Goal: Task Accomplishment & Management: Use online tool/utility

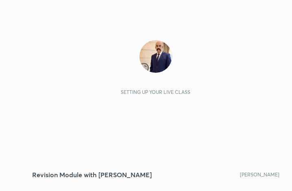
scroll to position [139, 260]
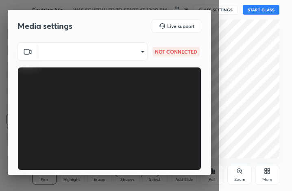
click at [134, 53] on body "1 2 3 4 5 6 7 C X Z C X Z E E Erase all H H Revision Module with [PERSON_NAME] …" at bounding box center [146, 95] width 292 height 191
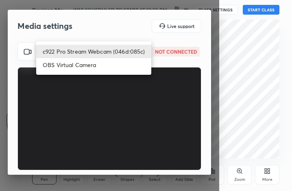
click at [134, 53] on li "c922 Pro Stream Webcam (046d:085c)" at bounding box center [93, 51] width 115 height 13
type input "28ff739f5509ea05712eebd7aa6dce56eaf2abd35d5b9a0208ee3c57c81639d8"
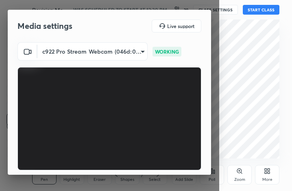
scroll to position [75, 0]
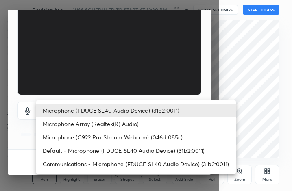
click at [121, 109] on body "1 2 3 4 5 6 7 C X Z C X Z E E Erase all H H Revision Module with [PERSON_NAME] …" at bounding box center [146, 95] width 292 height 191
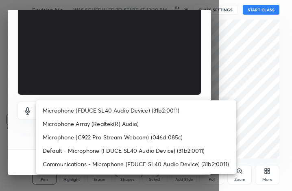
click at [126, 108] on li "Microphone (FDUCE SL40 Audio Device) (31b2:0011)" at bounding box center [136, 110] width 200 height 13
type input "4485bf5968ad288a335114df38c4188929024bcf27bc3badb22b1733a6a664b5"
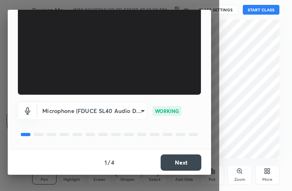
click at [176, 162] on button "Next" at bounding box center [181, 163] width 41 height 16
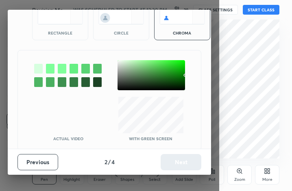
scroll to position [44, 0]
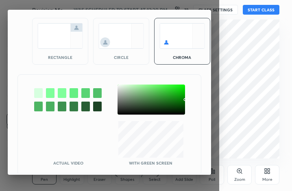
click at [35, 91] on div at bounding box center [38, 93] width 9 height 10
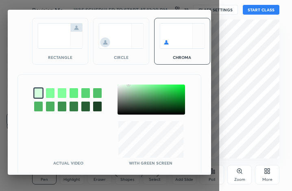
scroll to position [68, 0]
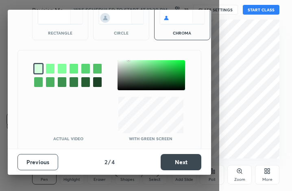
click at [185, 166] on button "Next" at bounding box center [181, 162] width 41 height 16
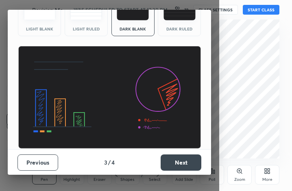
click at [185, 166] on button "Next" at bounding box center [181, 163] width 41 height 16
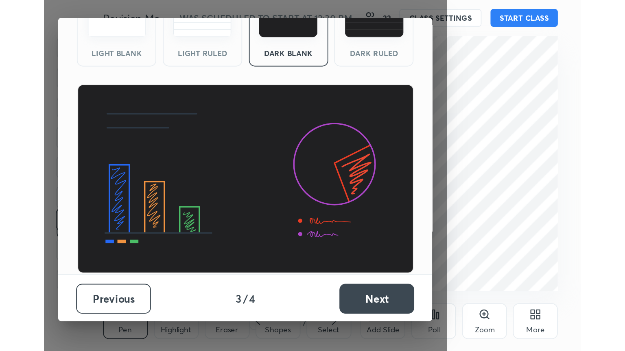
scroll to position [0, 0]
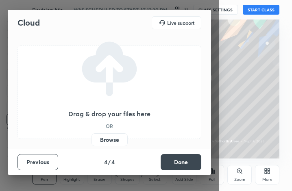
click at [185, 166] on button "Done" at bounding box center [181, 162] width 41 height 16
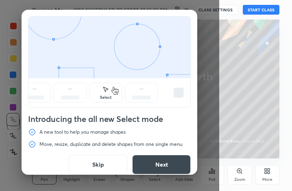
click at [98, 166] on button "Skip" at bounding box center [98, 165] width 59 height 20
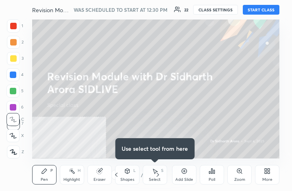
click at [263, 7] on button "START CLASS" at bounding box center [261, 10] width 37 height 10
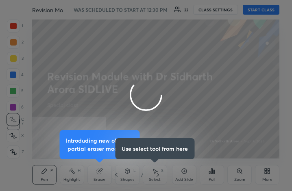
click at [268, 178] on div at bounding box center [146, 95] width 292 height 191
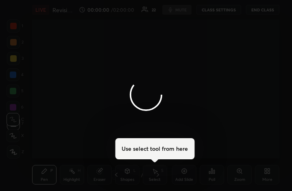
click at [268, 178] on div at bounding box center [146, 95] width 292 height 191
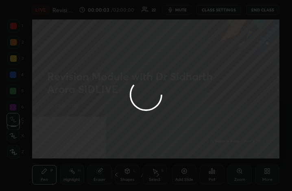
click at [268, 178] on div at bounding box center [146, 95] width 292 height 191
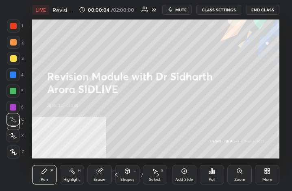
click at [268, 178] on div "More" at bounding box center [267, 180] width 10 height 4
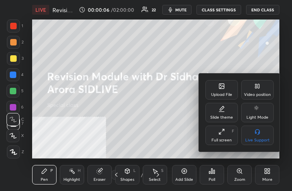
click at [226, 134] on div "Full screen F" at bounding box center [221, 136] width 33 height 20
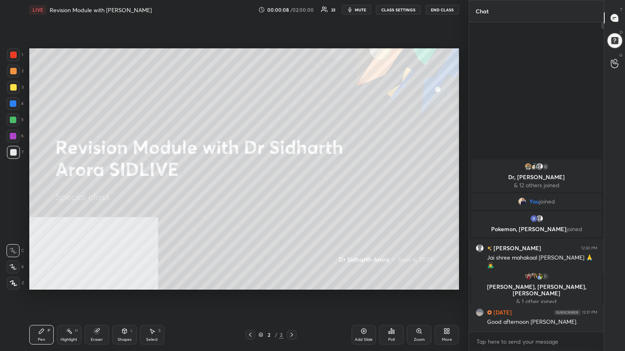
click at [292, 191] on icon at bounding box center [446, 331] width 7 height 7
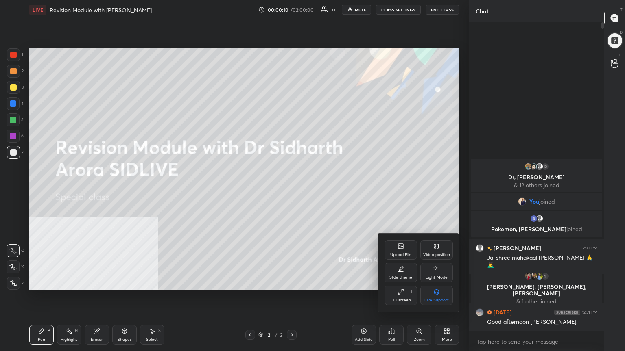
click at [292, 191] on icon at bounding box center [400, 246] width 7 height 7
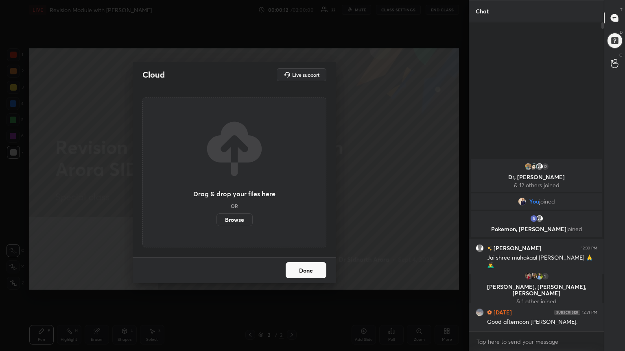
click at [231, 191] on label "Browse" at bounding box center [234, 220] width 36 height 13
click at [216, 191] on input "Browse" at bounding box center [216, 220] width 0 height 13
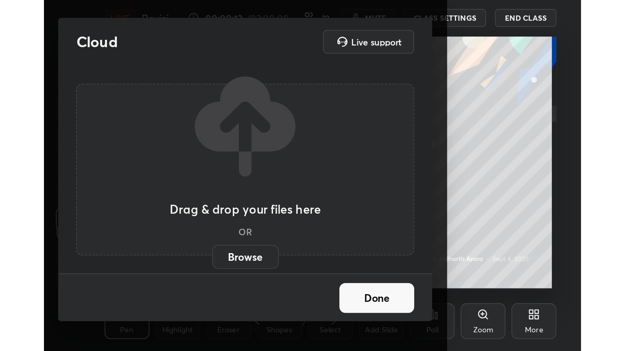
scroll to position [139, 260]
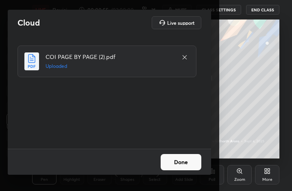
click at [180, 162] on button "Done" at bounding box center [181, 162] width 41 height 16
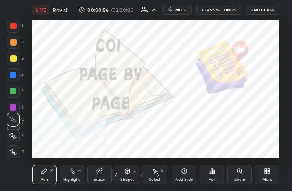
click at [267, 170] on icon at bounding box center [266, 170] width 2 height 2
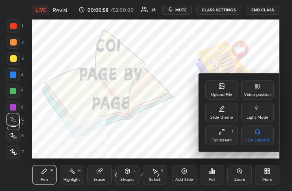
click at [222, 140] on div "Full screen" at bounding box center [222, 140] width 20 height 4
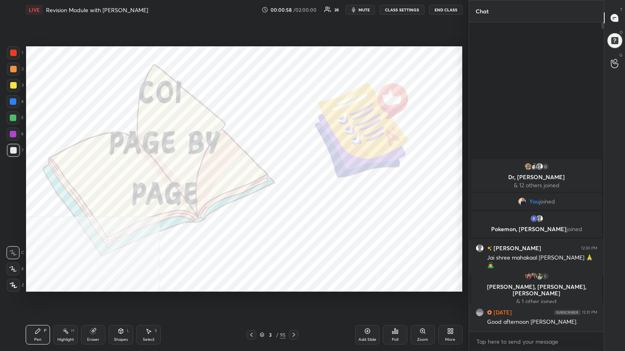
scroll to position [40383, 40246]
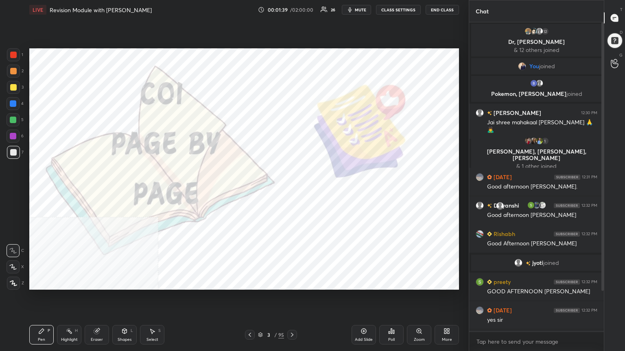
click at [292, 191] on div "Add Slide" at bounding box center [363, 335] width 24 height 20
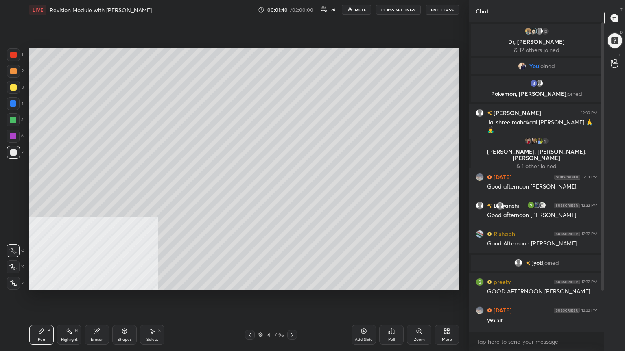
click at [11, 152] on div at bounding box center [13, 152] width 7 height 7
click at [15, 191] on icon at bounding box center [13, 284] width 7 height 6
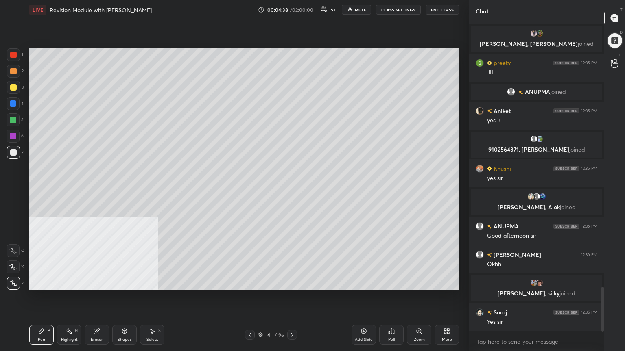
scroll to position [1915, 0]
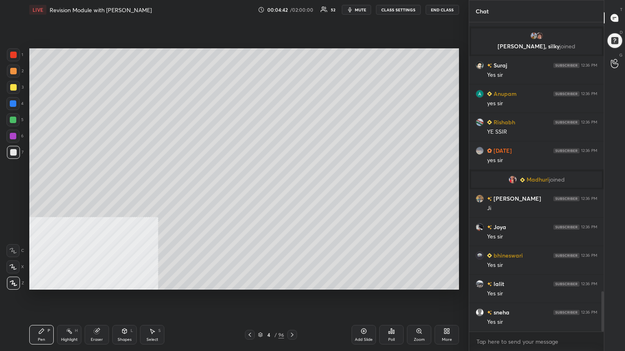
click at [292, 191] on icon at bounding box center [363, 331] width 7 height 7
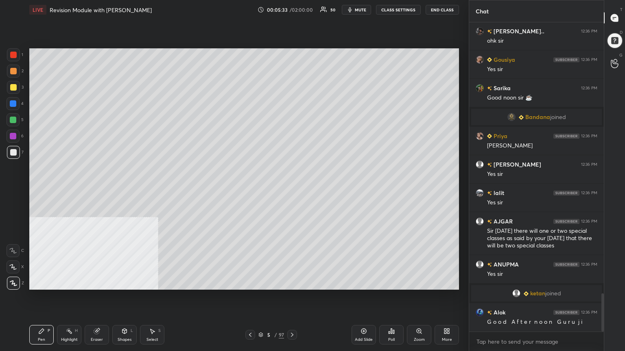
scroll to position [2221, 0]
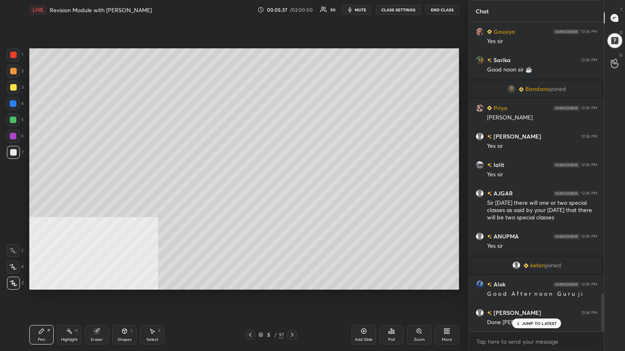
click at [260, 191] on icon at bounding box center [260, 335] width 5 height 5
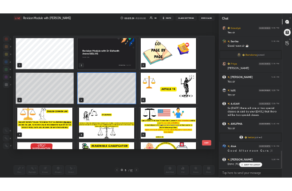
scroll to position [2241, 0]
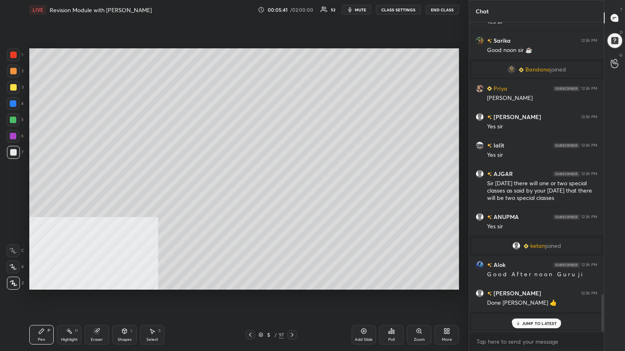
click at [292, 191] on icon at bounding box center [448, 333] width 2 height 2
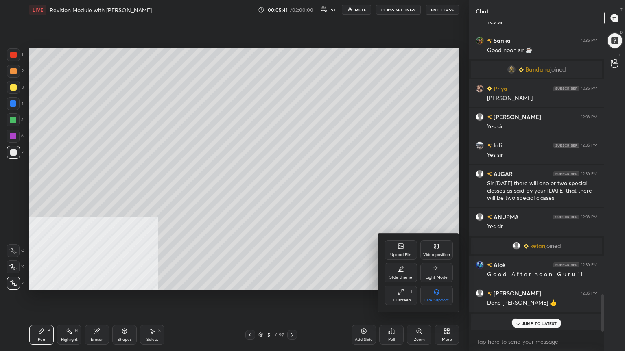
click at [292, 191] on div "Upload File" at bounding box center [400, 250] width 33 height 20
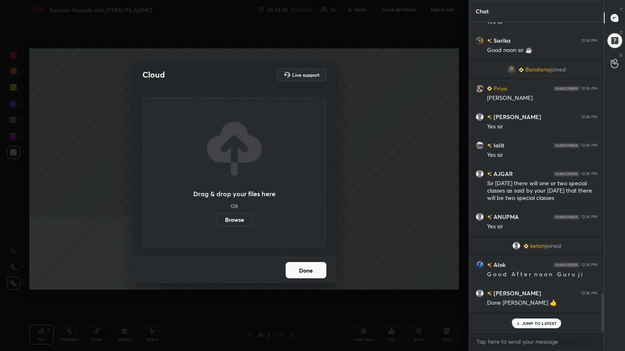
click at [233, 191] on label "Browse" at bounding box center [234, 220] width 36 height 13
click at [216, 191] on input "Browse" at bounding box center [216, 220] width 0 height 13
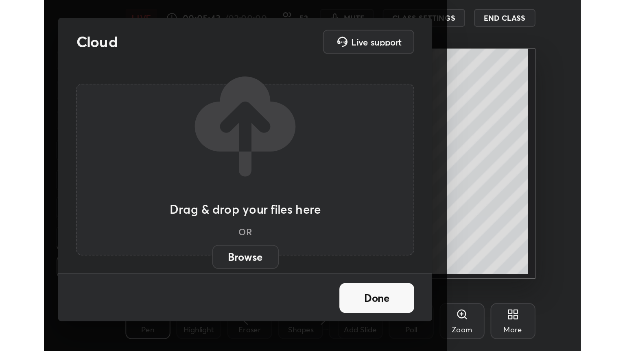
scroll to position [139, 260]
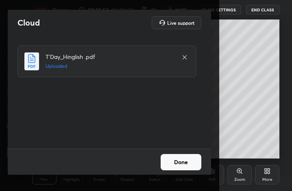
click at [184, 162] on button "Done" at bounding box center [181, 162] width 41 height 16
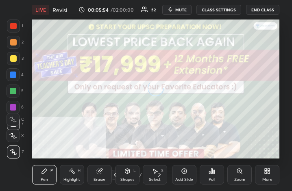
click at [273, 177] on div "More" at bounding box center [267, 175] width 24 height 20
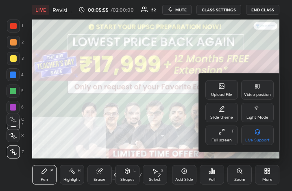
drag, startPoint x: 223, startPoint y: 140, endPoint x: 301, endPoint y: 234, distance: 123.3
click at [223, 140] on div "Full screen" at bounding box center [222, 140] width 20 height 4
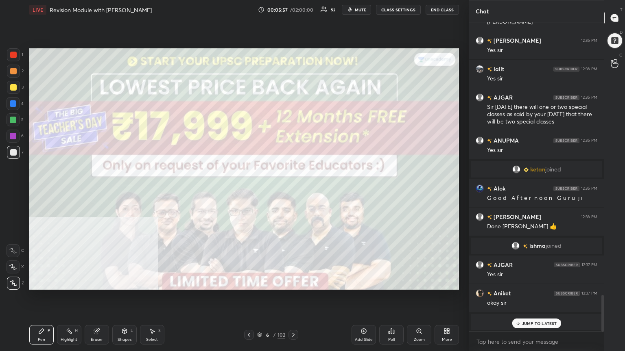
scroll to position [2288, 0]
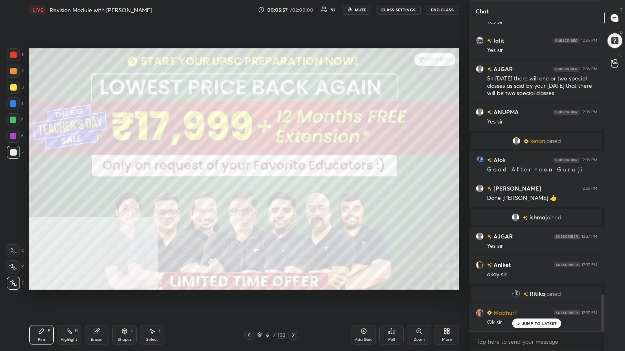
click at [292, 191] on div "JUMP TO LATEST" at bounding box center [536, 324] width 49 height 10
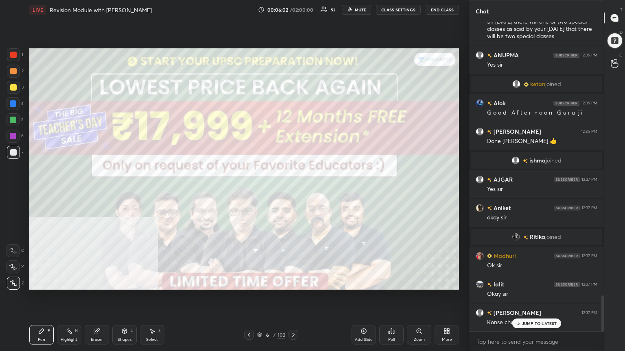
scroll to position [2374, 0]
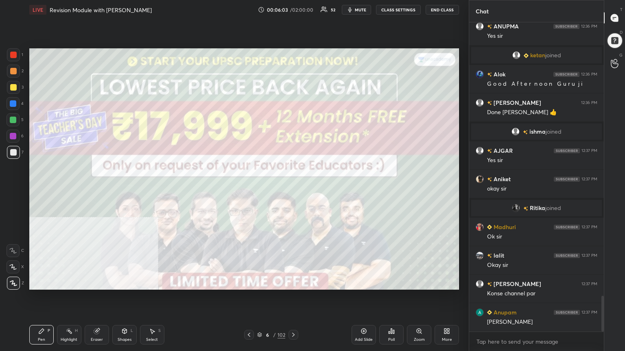
click at [292, 191] on div "AJGAR 12:36 PM Sir [DATE] there will one or two special classes as said by your…" at bounding box center [536, 177] width 135 height 310
drag, startPoint x: 11, startPoint y: 86, endPoint x: 28, endPoint y: 86, distance: 17.1
click at [11, 86] on div at bounding box center [13, 87] width 7 height 7
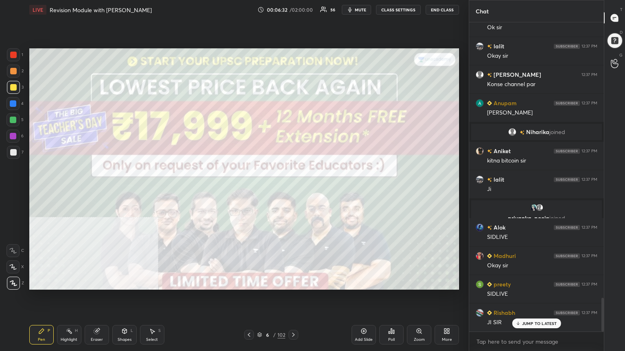
scroll to position [2563, 0]
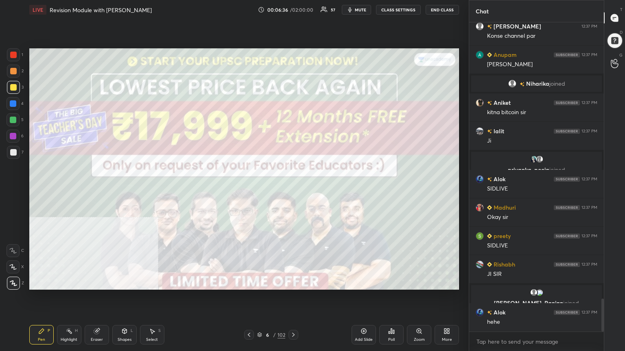
click at [292, 191] on icon at bounding box center [293, 335] width 7 height 7
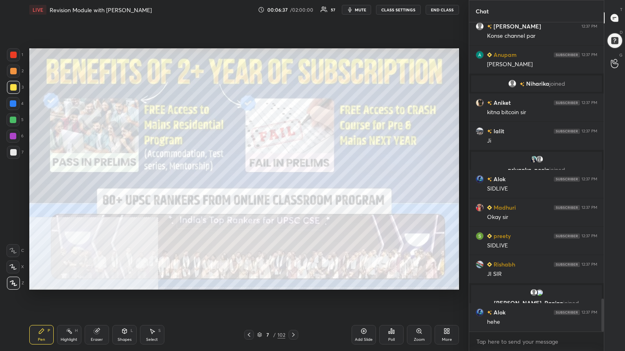
click at [292, 191] on icon at bounding box center [293, 335] width 7 height 7
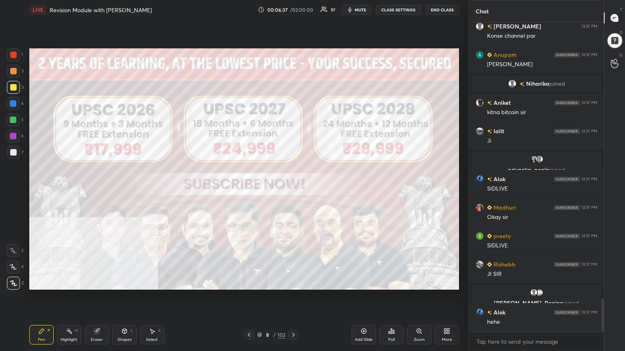
scroll to position [2620, 0]
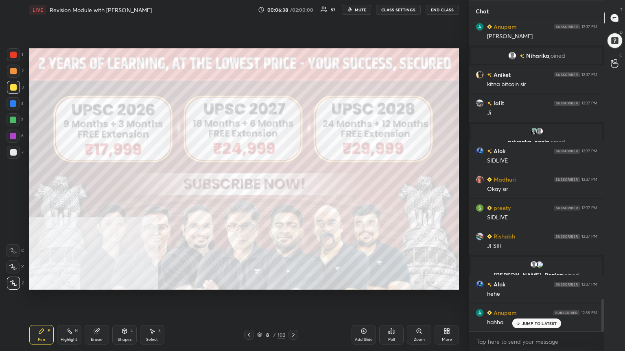
click at [245, 191] on div at bounding box center [249, 335] width 10 height 10
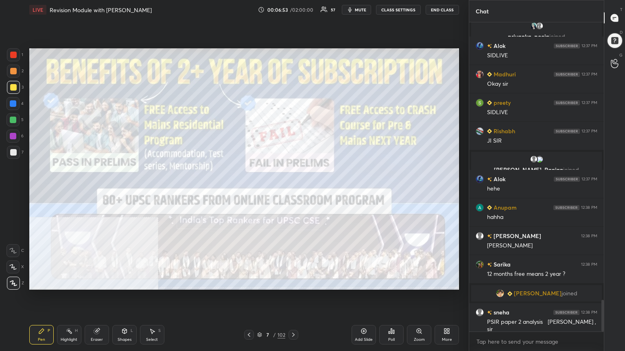
scroll to position [2753, 0]
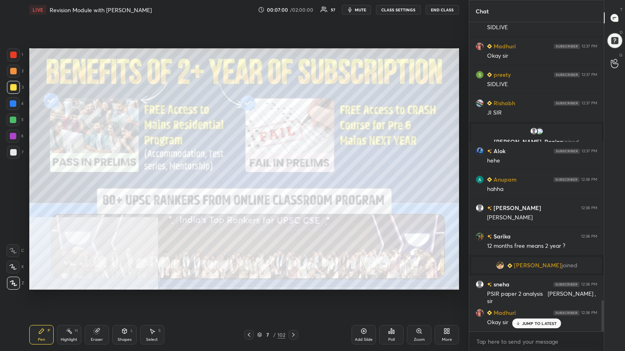
click at [13, 153] on div at bounding box center [13, 152] width 7 height 7
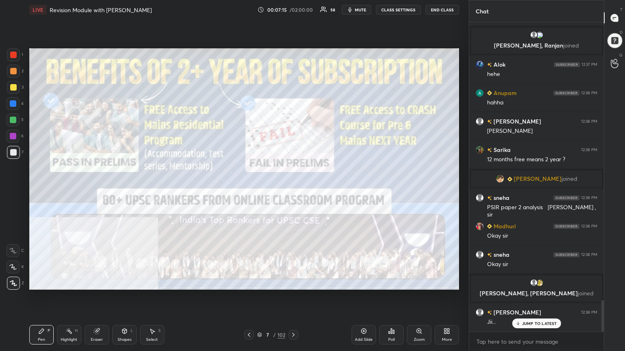
scroll to position [2750, 0]
click at [260, 191] on icon at bounding box center [259, 335] width 5 height 5
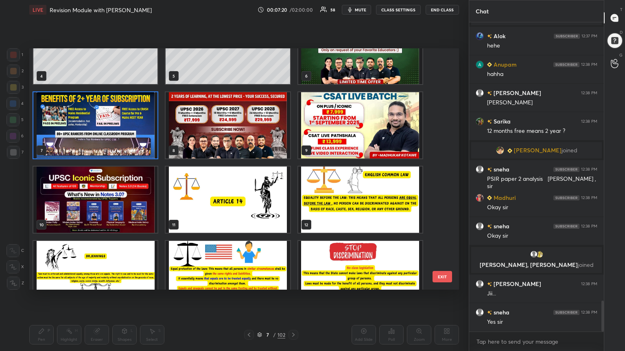
scroll to position [116, 0]
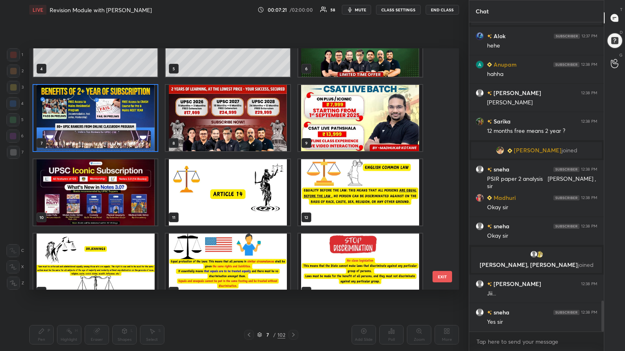
click at [265, 191] on img "grid" at bounding box center [228, 192] width 124 height 66
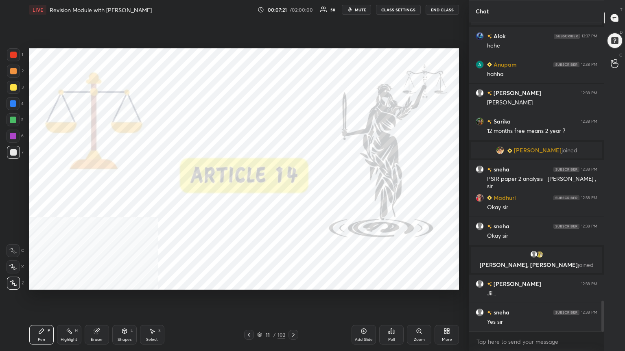
click at [265, 191] on img "grid" at bounding box center [228, 192] width 124 height 66
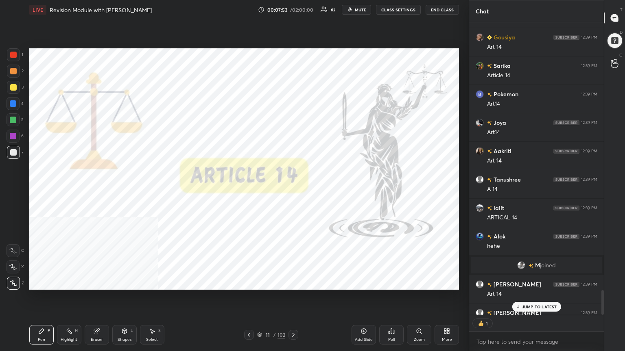
scroll to position [291, 132]
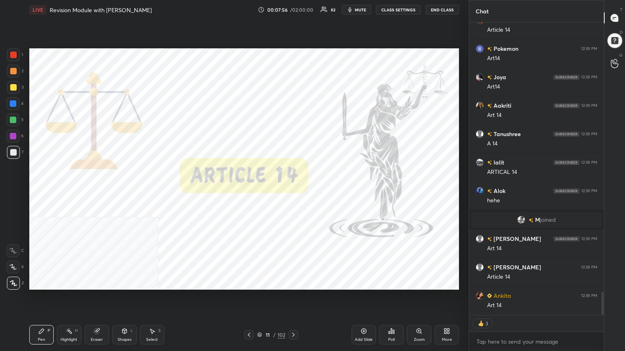
click at [13, 53] on div at bounding box center [13, 55] width 7 height 7
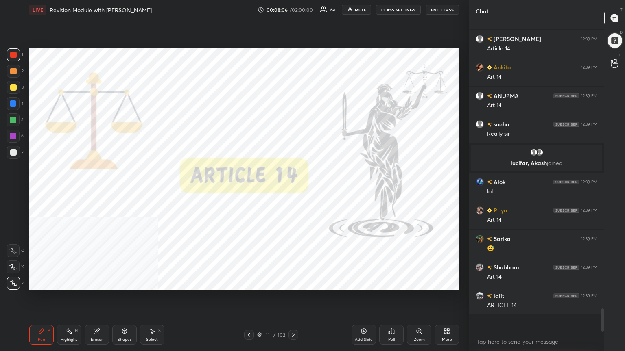
type textarea "x"
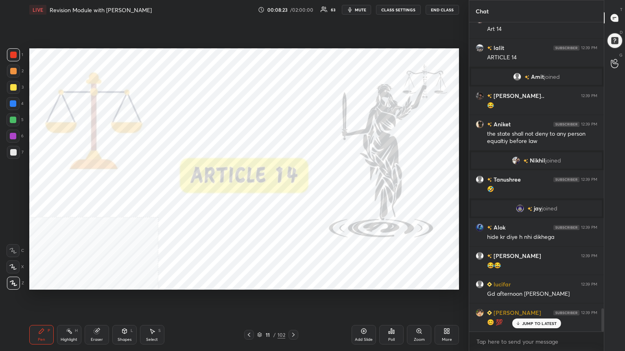
click at [292, 191] on div "Add Slide" at bounding box center [363, 335] width 24 height 20
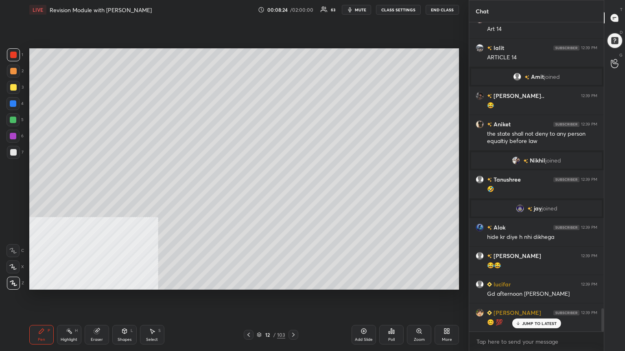
click at [13, 151] on div at bounding box center [13, 152] width 7 height 7
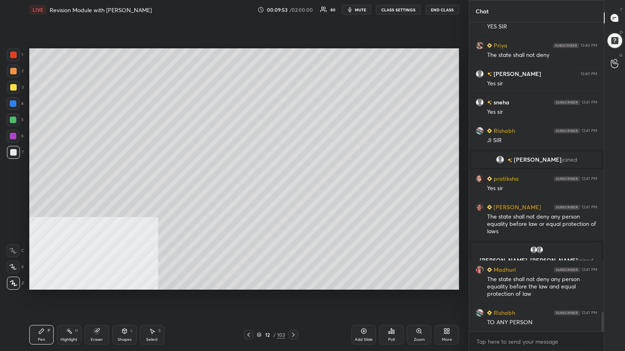
scroll to position [4628, 0]
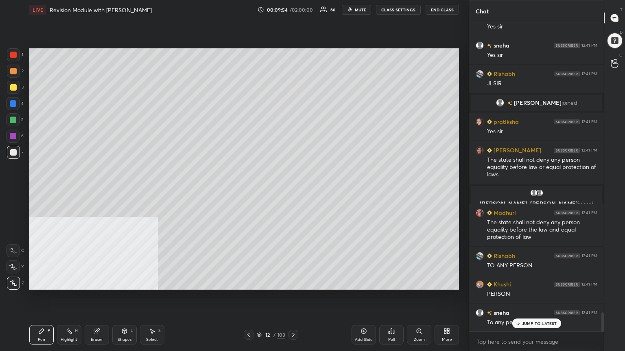
drag, startPoint x: 11, startPoint y: 84, endPoint x: 26, endPoint y: 91, distance: 15.8
click at [11, 84] on div at bounding box center [13, 87] width 7 height 7
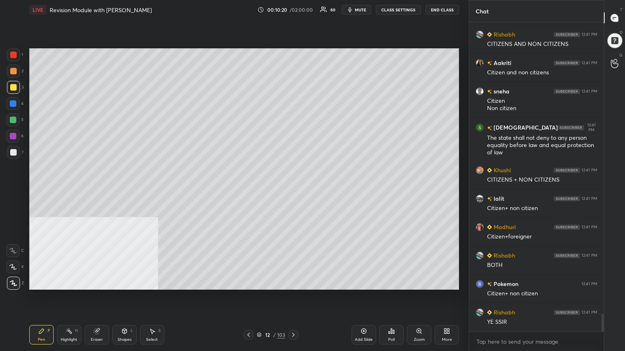
scroll to position [5085, 0]
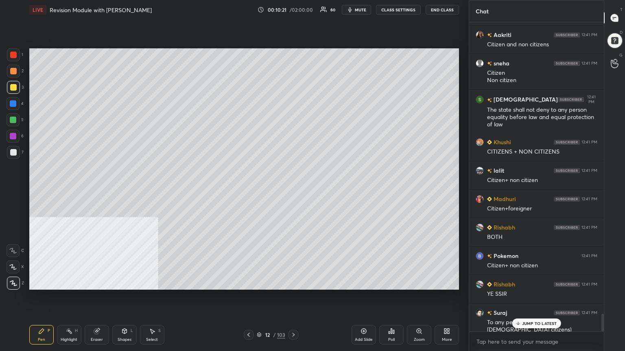
click at [10, 102] on div at bounding box center [13, 103] width 7 height 7
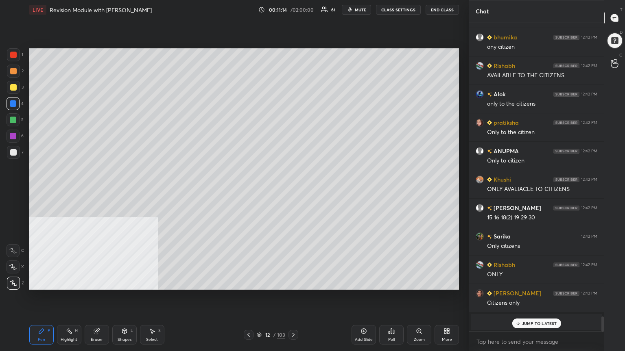
scroll to position [5855, 0]
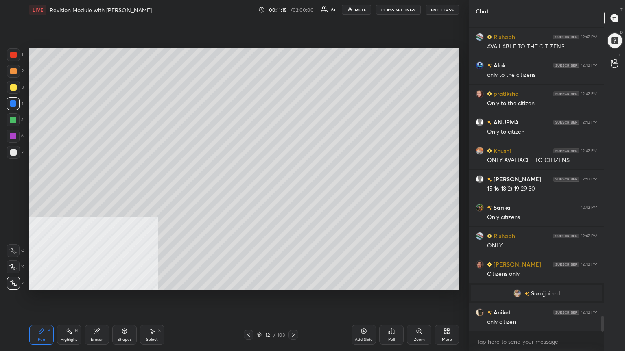
click at [10, 86] on div at bounding box center [13, 87] width 7 height 7
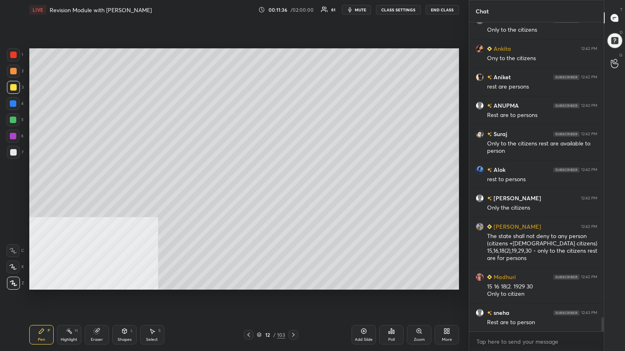
scroll to position [6452, 0]
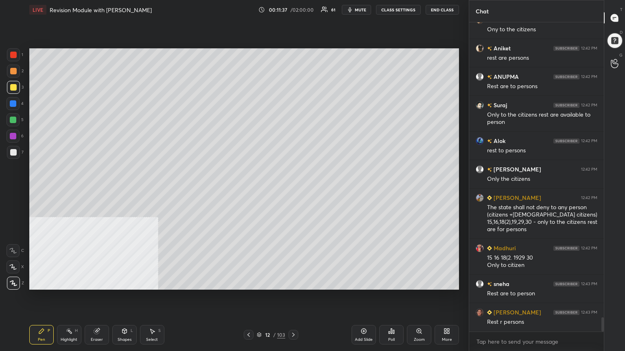
click at [292, 191] on div "Add Slide" at bounding box center [363, 335] width 24 height 20
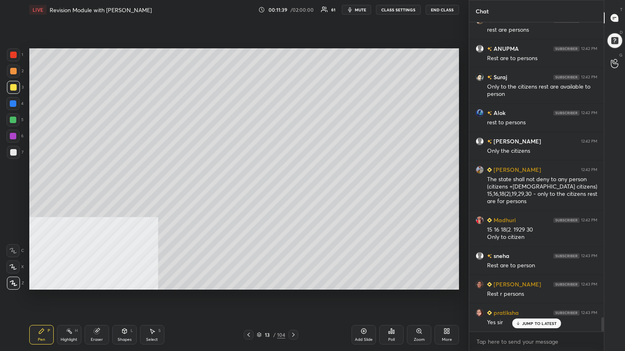
drag, startPoint x: 15, startPoint y: 149, endPoint x: 28, endPoint y: 125, distance: 27.3
click at [15, 150] on div at bounding box center [13, 152] width 7 height 7
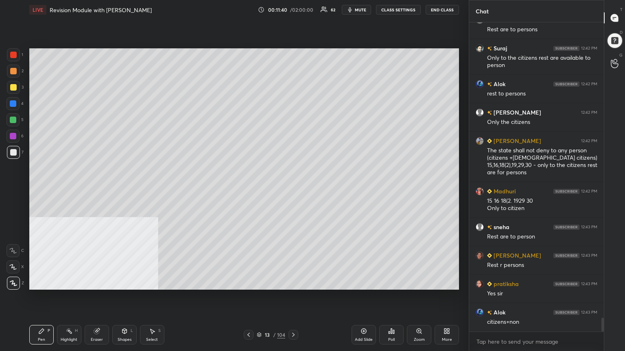
scroll to position [6537, 0]
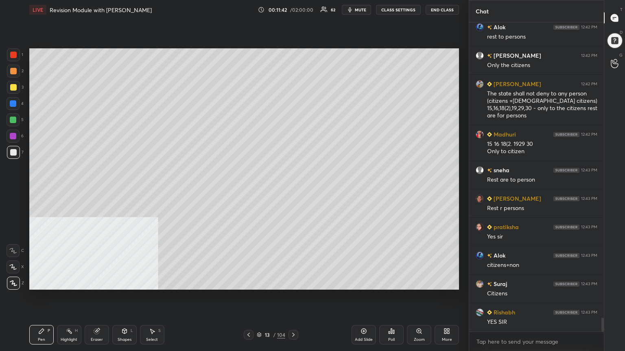
click at [292, 7] on button "CLASS SETTINGS" at bounding box center [398, 10] width 45 height 10
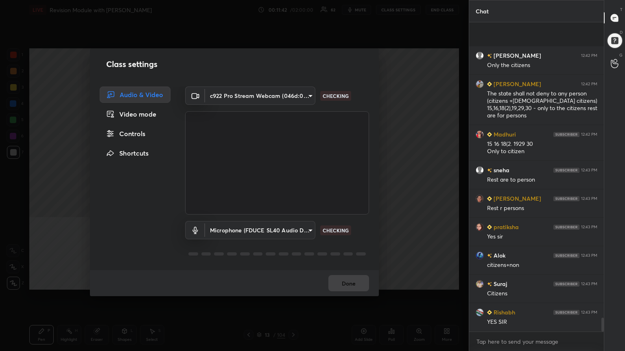
scroll to position [6623, 0]
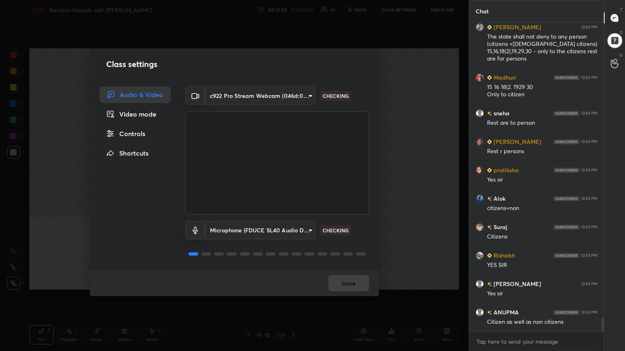
drag, startPoint x: 132, startPoint y: 135, endPoint x: 168, endPoint y: 121, distance: 38.8
click at [132, 134] on div "Controls" at bounding box center [135, 134] width 71 height 16
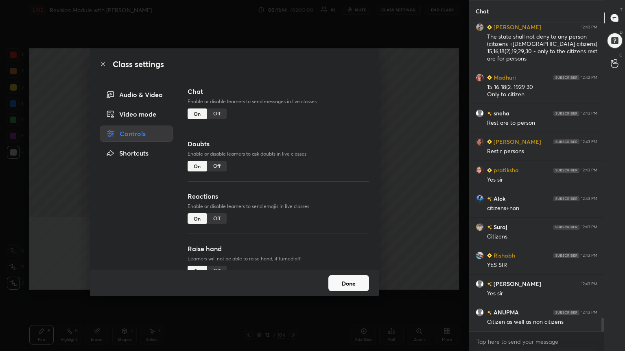
click at [214, 113] on div "Off" at bounding box center [217, 114] width 20 height 11
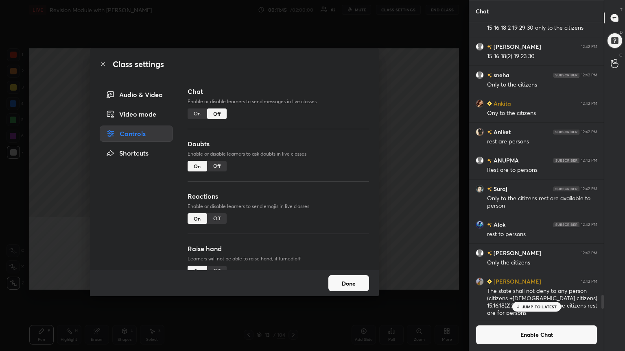
click at [102, 63] on icon at bounding box center [103, 64] width 7 height 7
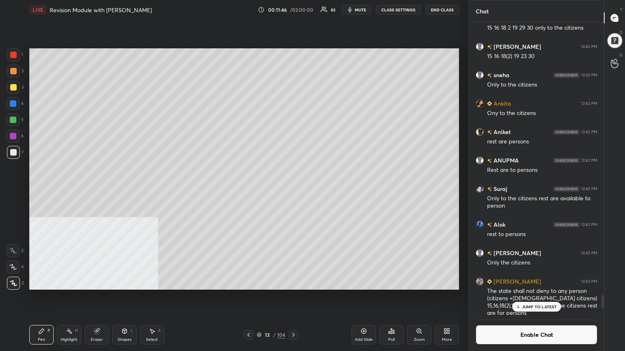
click at [292, 191] on div "Poll" at bounding box center [391, 335] width 24 height 20
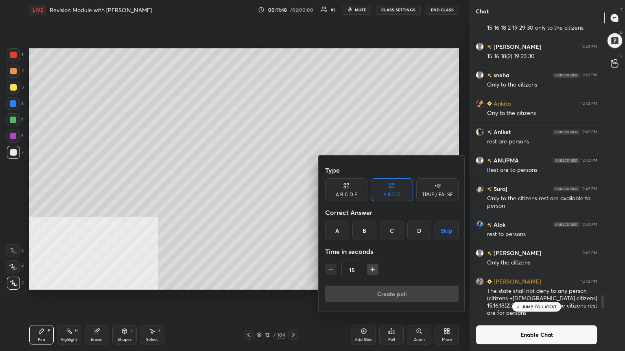
click at [292, 128] on div at bounding box center [312, 175] width 625 height 351
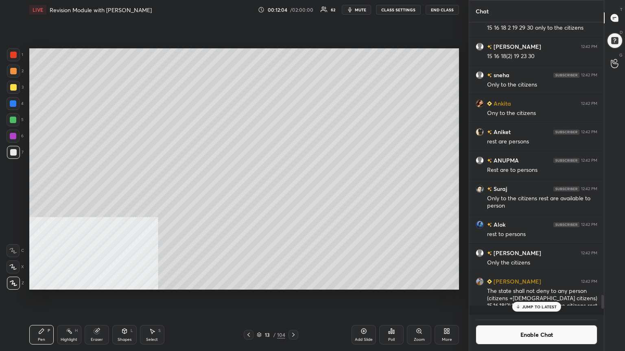
scroll to position [6451, 0]
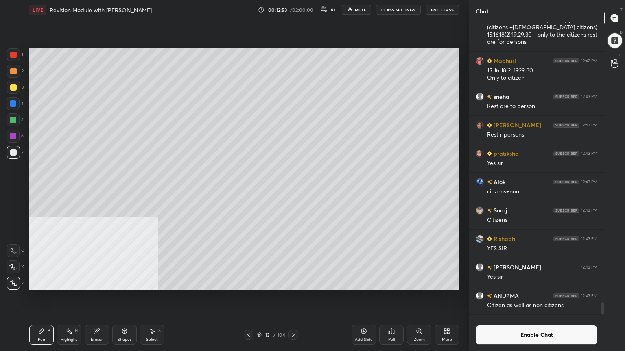
click at [292, 191] on button "Enable Chat" at bounding box center [537, 335] width 122 height 20
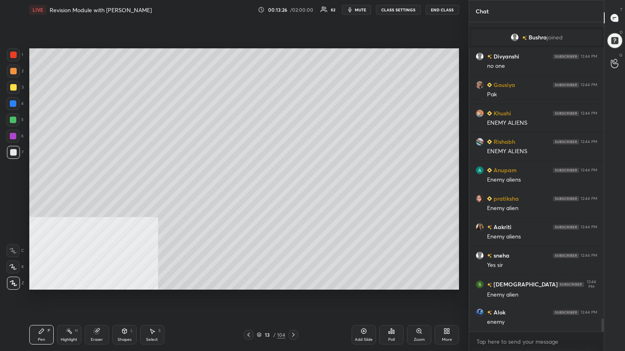
scroll to position [7096, 0]
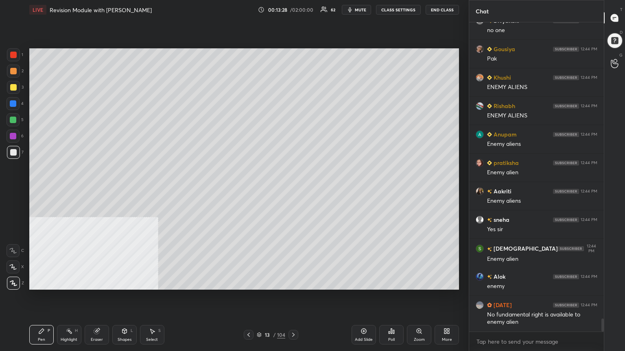
click at [292, 45] on div "Setting up your live class Poll for secs No correct answer Start poll" at bounding box center [244, 169] width 436 height 299
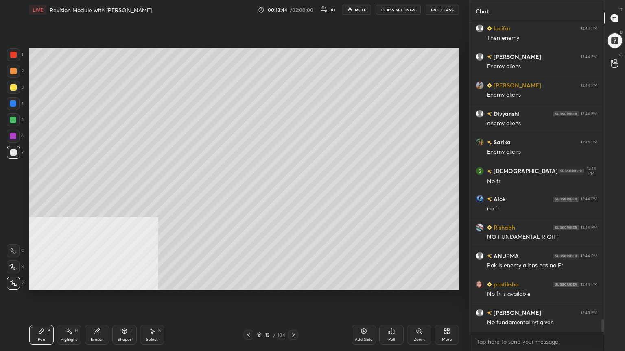
scroll to position [7502, 0]
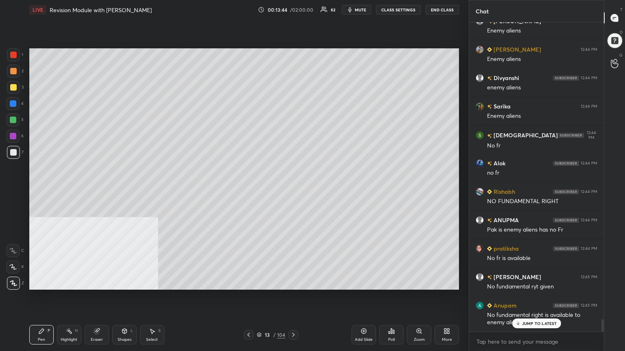
click at [292, 9] on button "CLASS SETTINGS" at bounding box center [398, 10] width 45 height 10
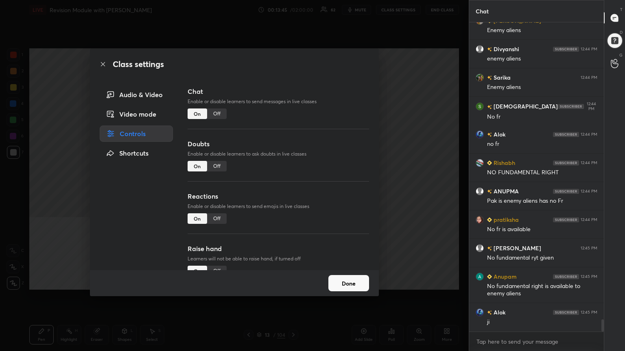
click at [216, 115] on div "Off" at bounding box center [217, 114] width 20 height 11
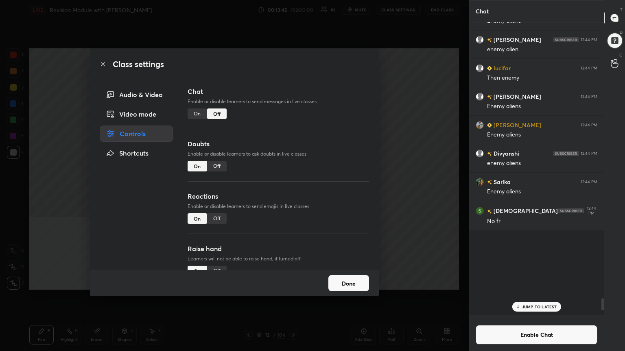
scroll to position [291, 132]
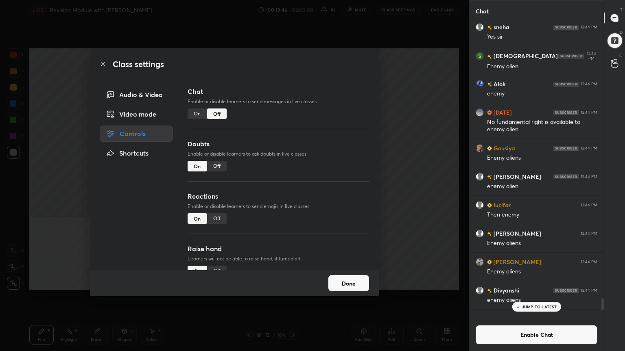
drag, startPoint x: 103, startPoint y: 64, endPoint x: 105, endPoint y: 68, distance: 4.6
click at [103, 65] on icon at bounding box center [103, 64] width 7 height 7
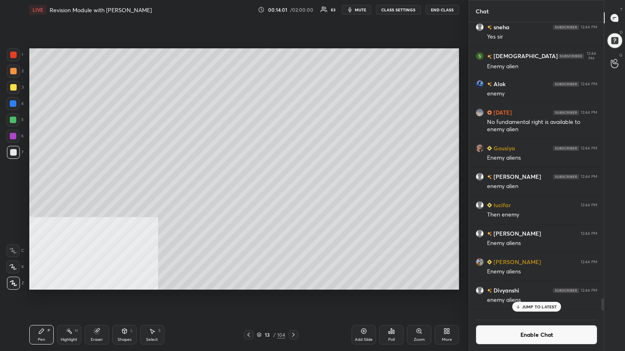
click at [292, 191] on div "Poll" at bounding box center [391, 335] width 24 height 20
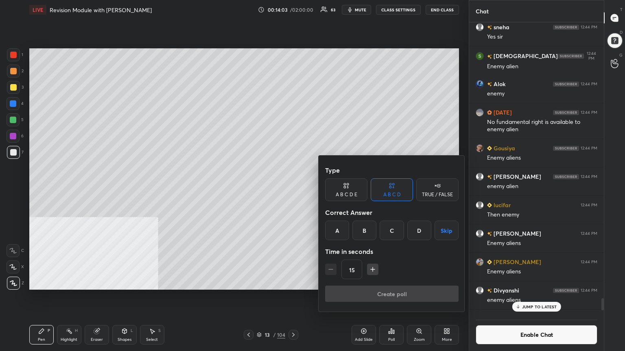
click at [292, 191] on div "C" at bounding box center [392, 231] width 24 height 20
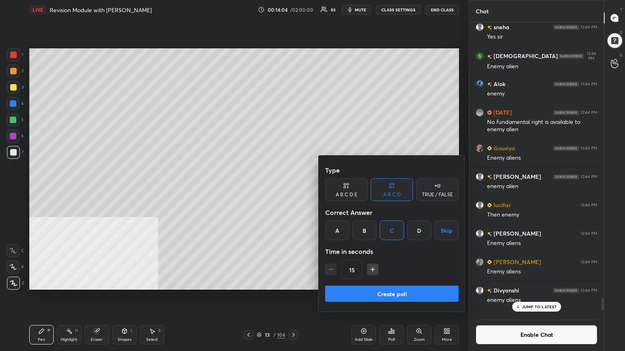
click at [292, 191] on button "Create poll" at bounding box center [391, 294] width 133 height 16
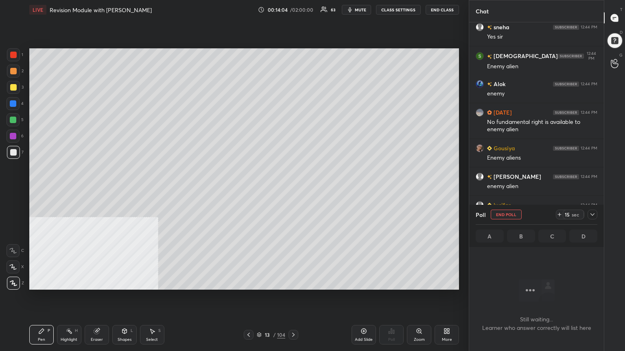
scroll to position [249, 132]
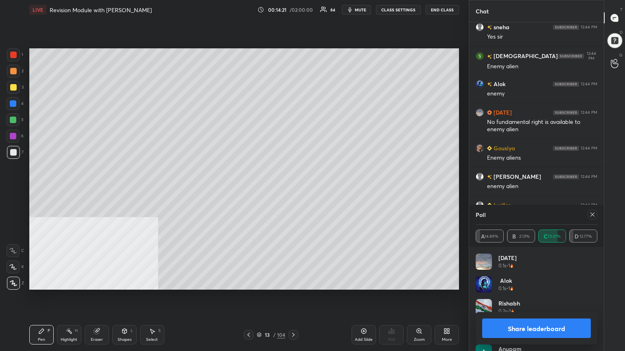
click at [292, 191] on button "Share leaderboard" at bounding box center [536, 329] width 109 height 20
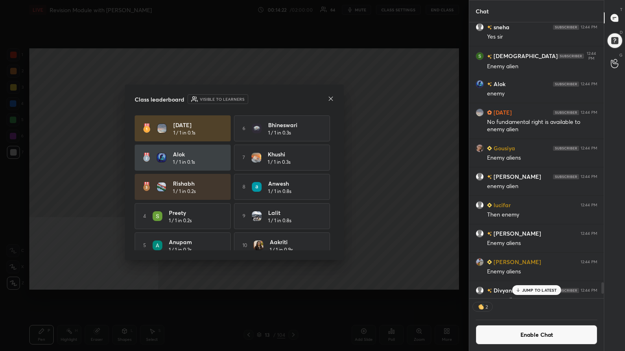
click at [292, 191] on button "Enable Chat" at bounding box center [537, 335] width 122 height 20
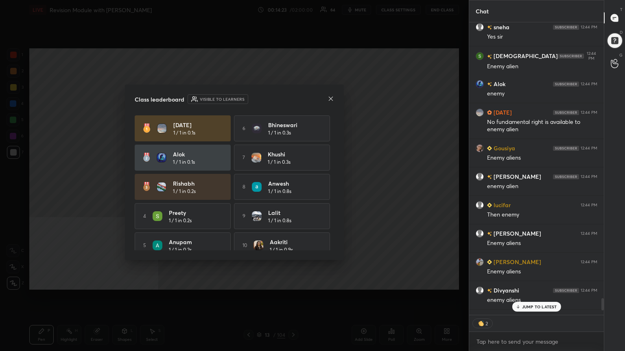
click at [292, 191] on p "JUMP TO LATEST" at bounding box center [539, 307] width 35 height 5
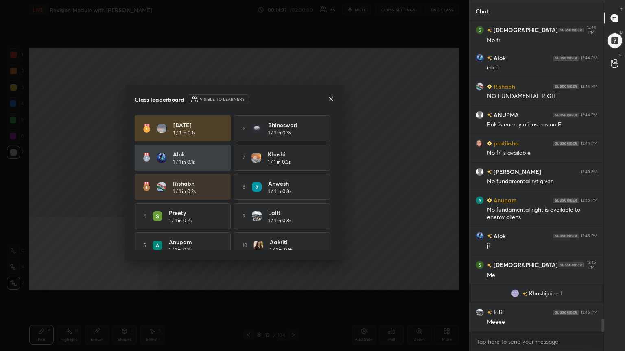
click at [292, 98] on icon at bounding box center [330, 99] width 7 height 7
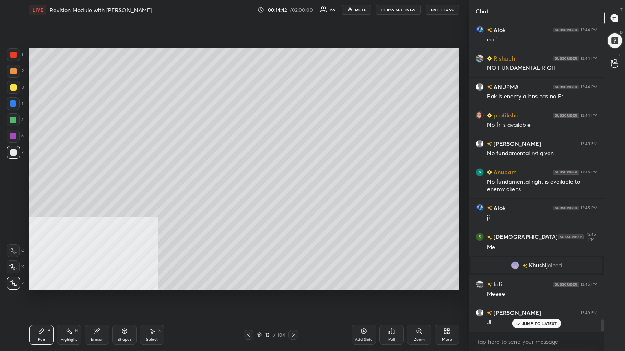
click at [292, 191] on div "Poll" at bounding box center [391, 335] width 24 height 20
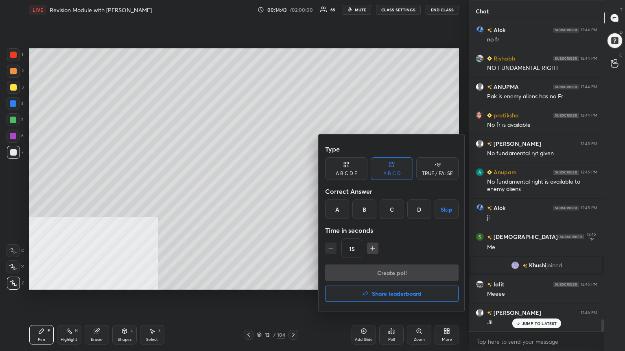
drag, startPoint x: 336, startPoint y: 208, endPoint x: 347, endPoint y: 248, distance: 41.1
click at [292, 191] on div "A" at bounding box center [337, 210] width 24 height 20
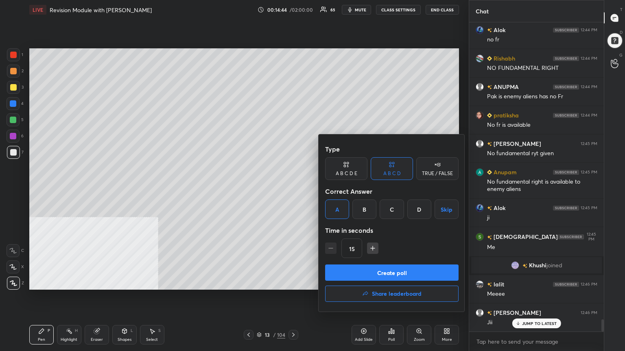
click at [292, 191] on button "Create poll" at bounding box center [391, 273] width 133 height 16
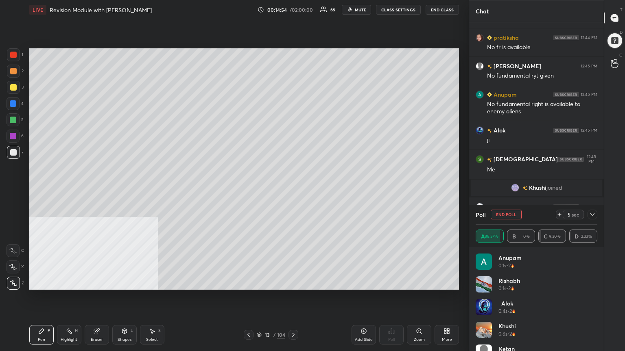
click at [249, 191] on icon at bounding box center [248, 335] width 7 height 7
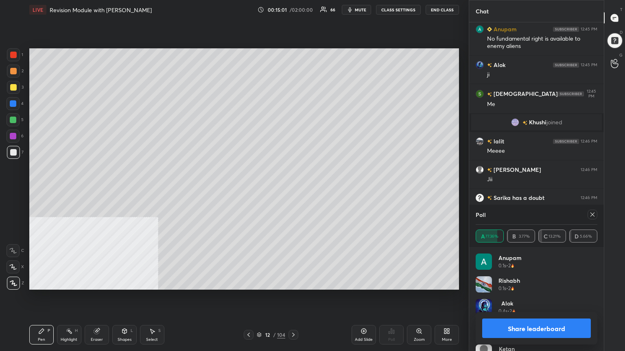
click at [292, 191] on button "Share leaderboard" at bounding box center [536, 329] width 109 height 20
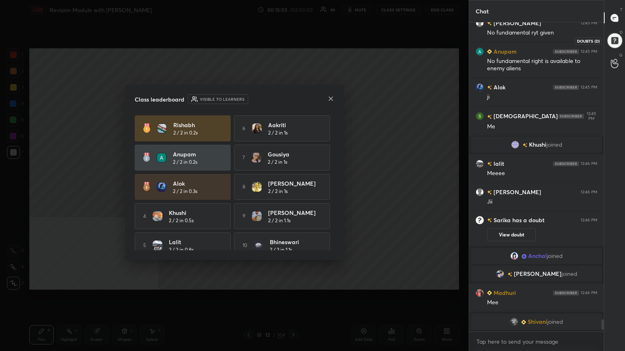
click at [292, 35] on div at bounding box center [614, 41] width 16 height 16
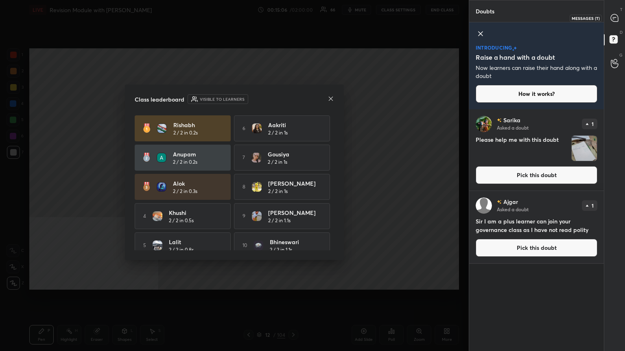
click at [292, 18] on icon at bounding box center [614, 17] width 7 height 7
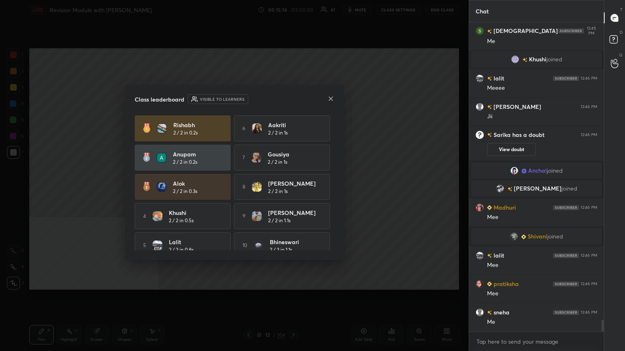
click at [292, 98] on icon at bounding box center [330, 99] width 7 height 7
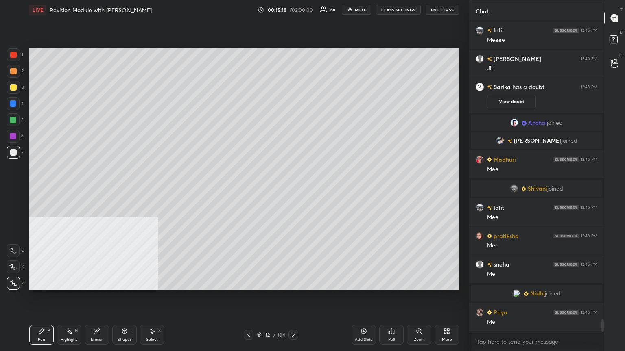
click at [292, 191] on icon at bounding box center [293, 335] width 7 height 7
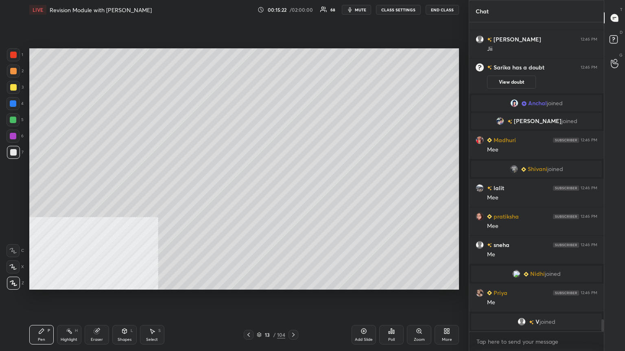
click at [292, 191] on div "Poll" at bounding box center [391, 335] width 24 height 20
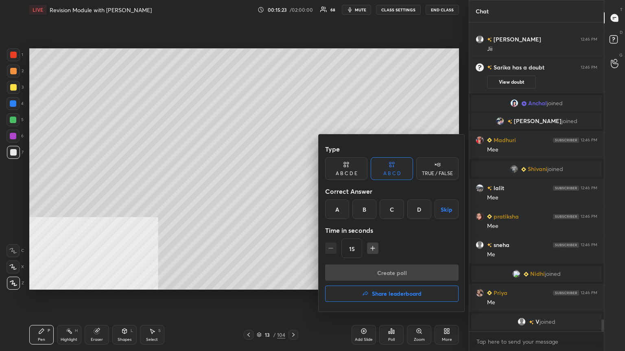
click at [292, 191] on div "C" at bounding box center [392, 210] width 24 height 20
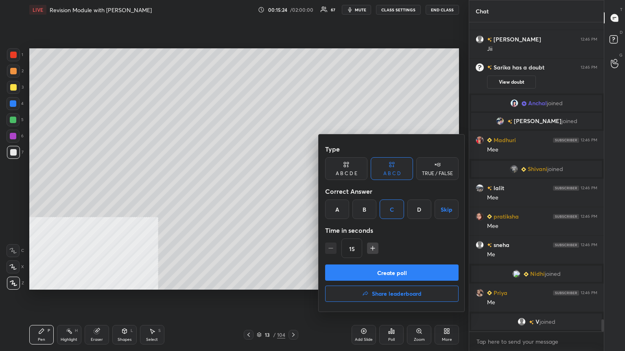
click at [292, 191] on button "Create poll" at bounding box center [391, 273] width 133 height 16
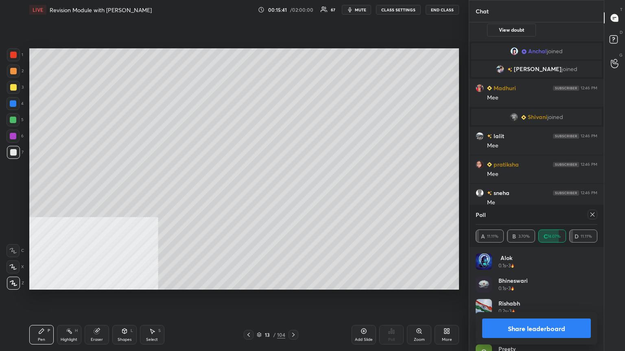
click at [292, 191] on button "Share leaderboard" at bounding box center [536, 329] width 109 height 20
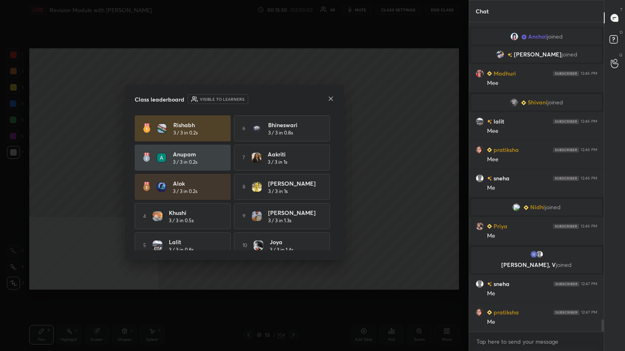
click at [292, 98] on icon at bounding box center [330, 99] width 7 height 7
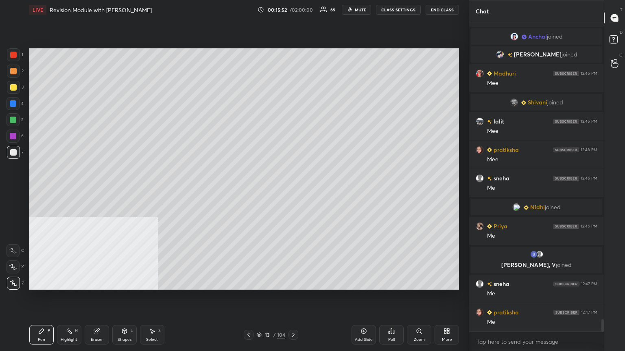
click at [292, 191] on div "Add Slide" at bounding box center [363, 335] width 24 height 20
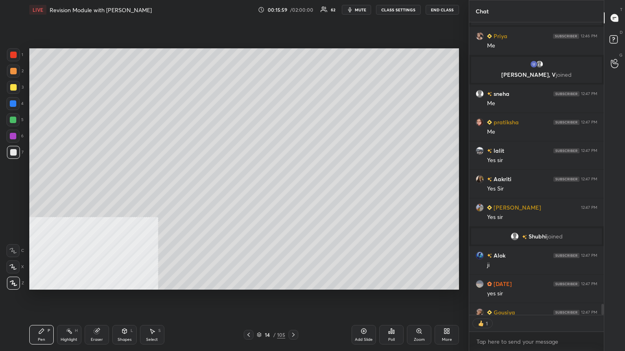
click at [13, 86] on div at bounding box center [13, 87] width 7 height 7
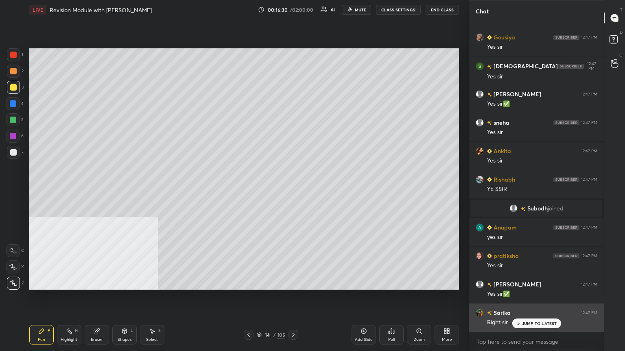
drag, startPoint x: 530, startPoint y: 325, endPoint x: 521, endPoint y: 326, distance: 8.7
click at [292, 191] on p "JUMP TO LATEST" at bounding box center [539, 323] width 35 height 5
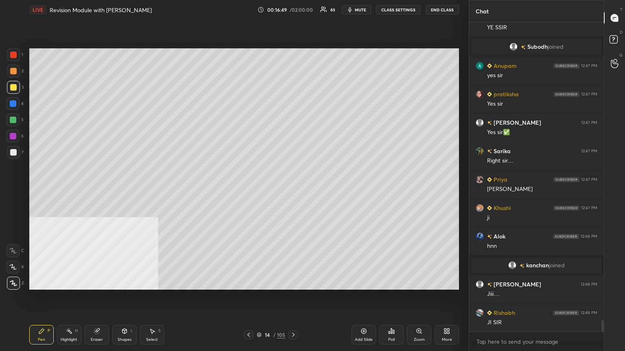
scroll to position [8154, 0]
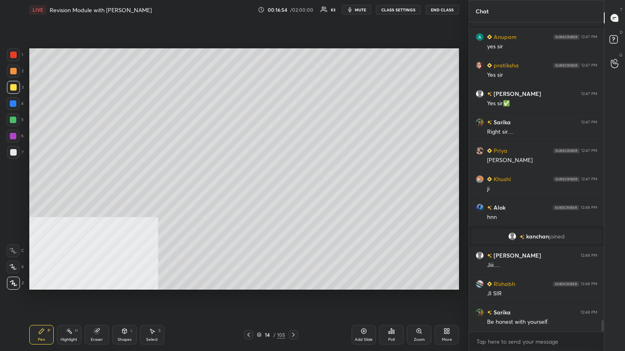
click at [292, 191] on icon at bounding box center [363, 331] width 7 height 7
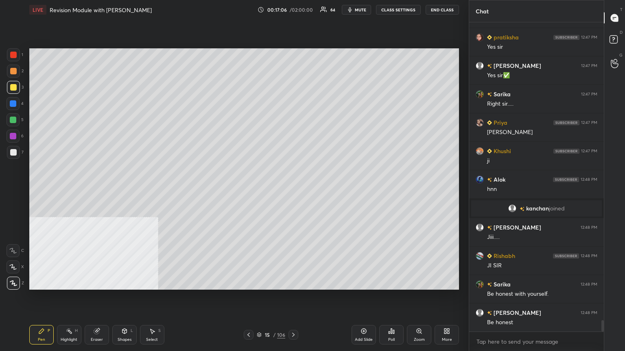
click at [292, 191] on div at bounding box center [293, 335] width 10 height 10
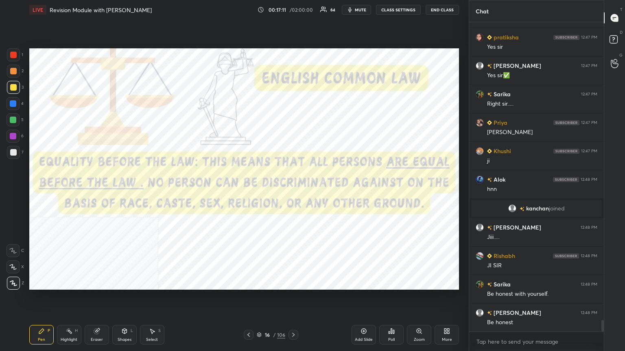
scroll to position [8211, 0]
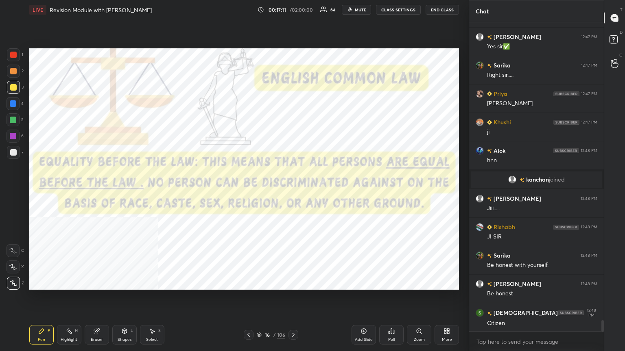
click at [11, 57] on div at bounding box center [13, 55] width 7 height 7
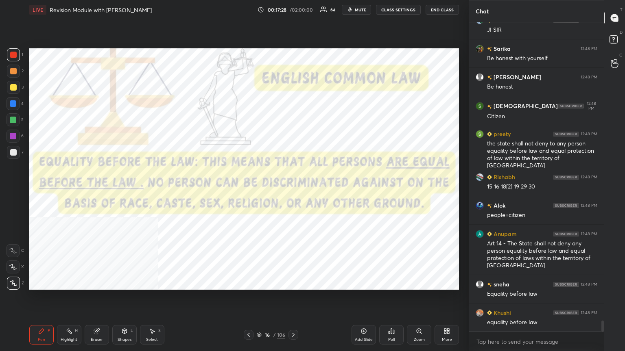
scroll to position [8447, 0]
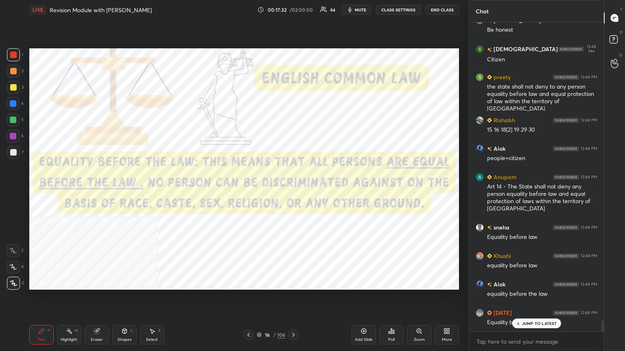
click at [292, 191] on icon at bounding box center [293, 335] width 7 height 7
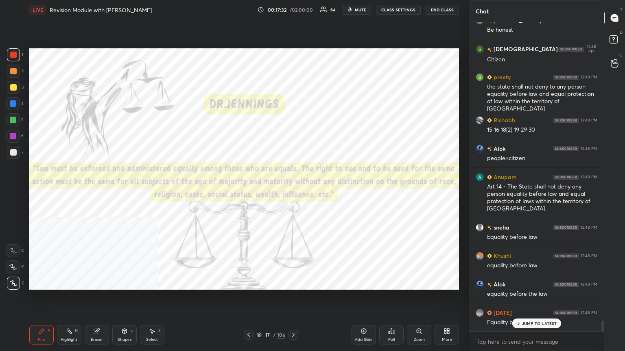
scroll to position [8561, 0]
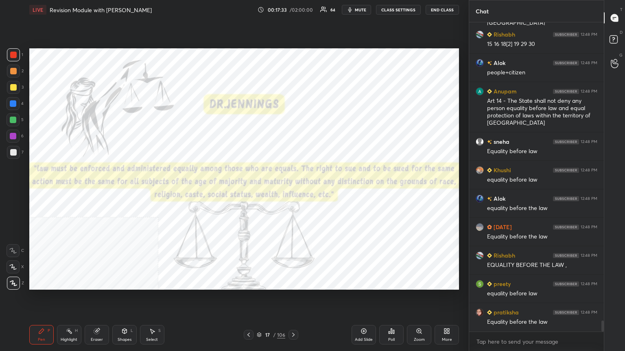
click at [292, 191] on icon at bounding box center [293, 335] width 7 height 7
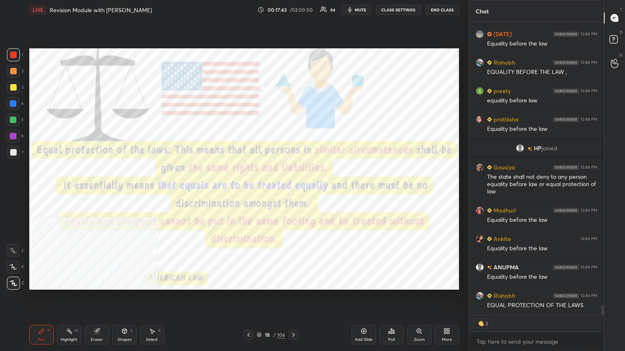
scroll to position [8695, 0]
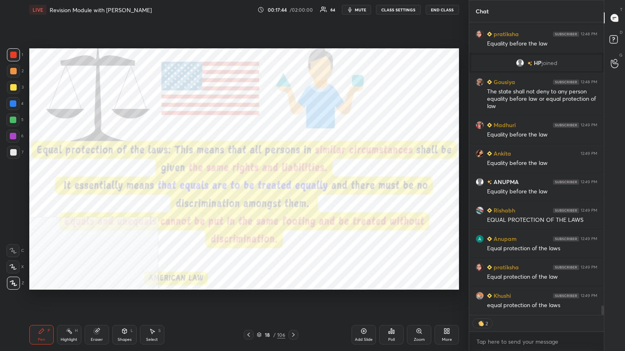
click at [247, 191] on icon at bounding box center [248, 335] width 7 height 7
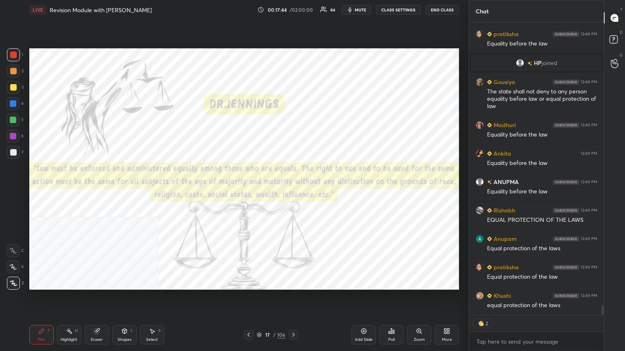
click at [249, 191] on icon at bounding box center [248, 335] width 7 height 7
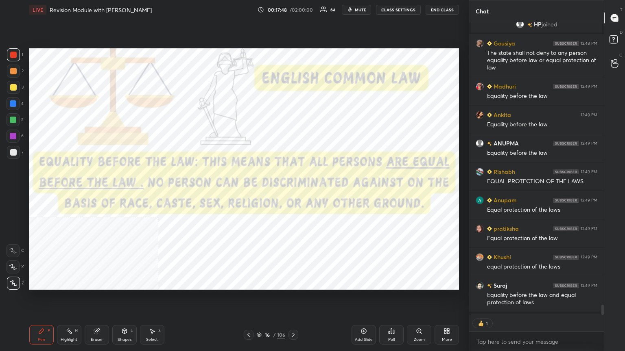
scroll to position [8699, 0]
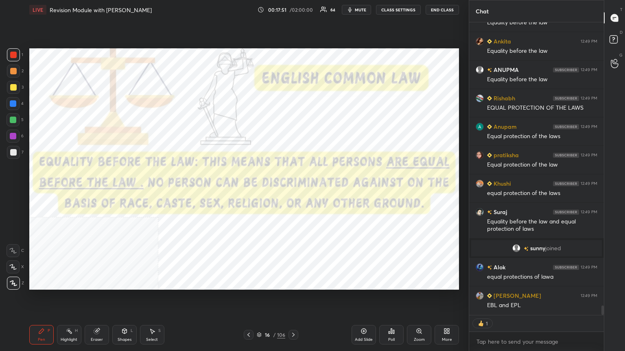
click at [292, 191] on icon at bounding box center [363, 331] width 7 height 7
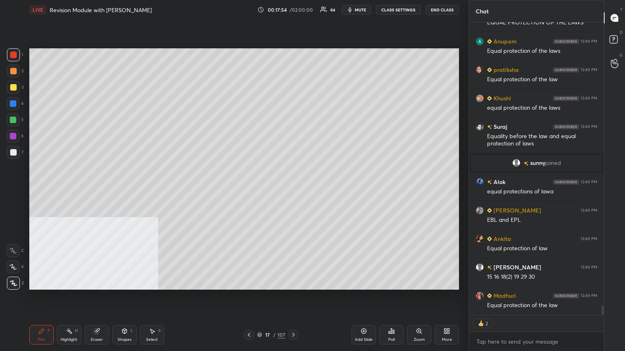
scroll to position [8849, 0]
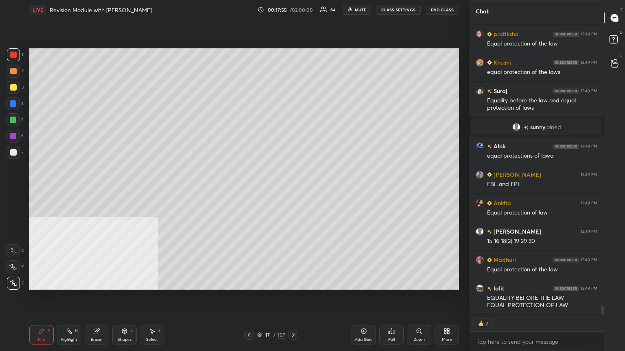
click at [260, 191] on icon at bounding box center [259, 335] width 5 height 5
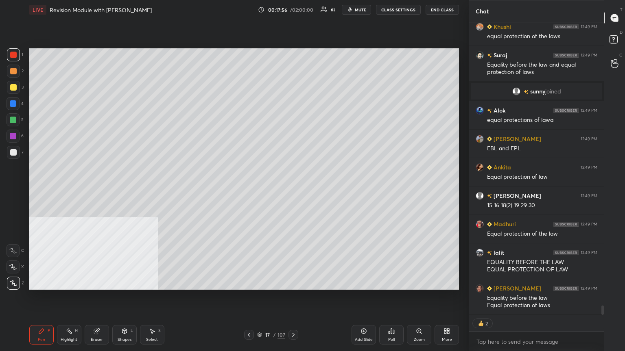
scroll to position [8905, 0]
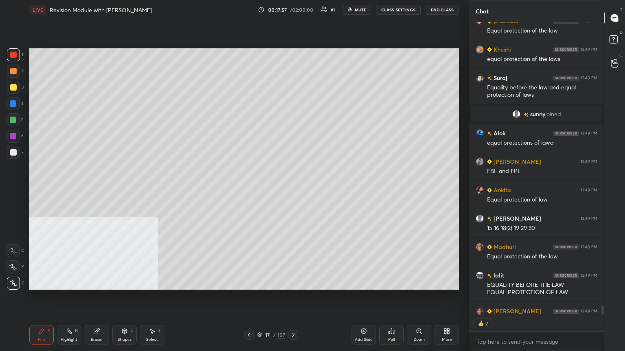
click at [125, 191] on icon at bounding box center [124, 331] width 4 height 5
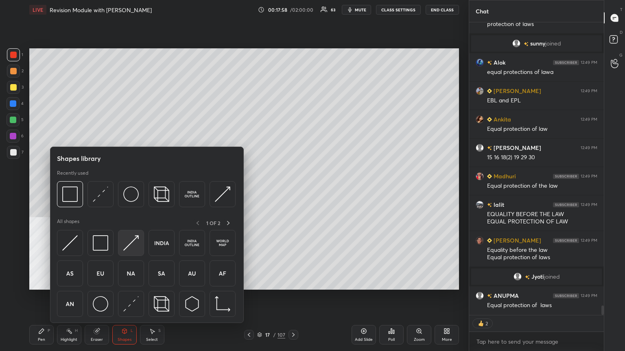
scroll to position [8898, 0]
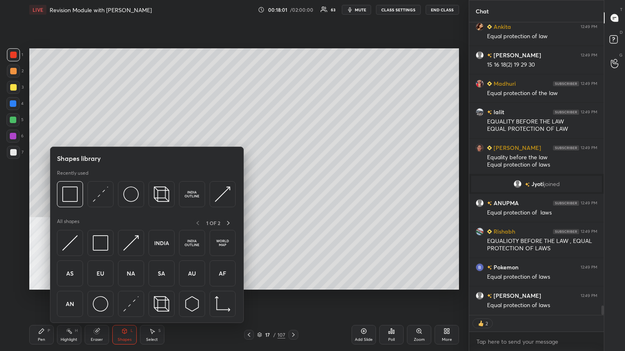
click at [11, 152] on div at bounding box center [13, 152] width 7 height 7
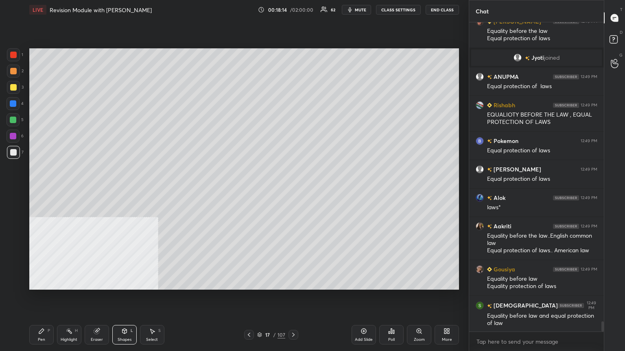
click at [292, 191] on div "More" at bounding box center [446, 335] width 24 height 20
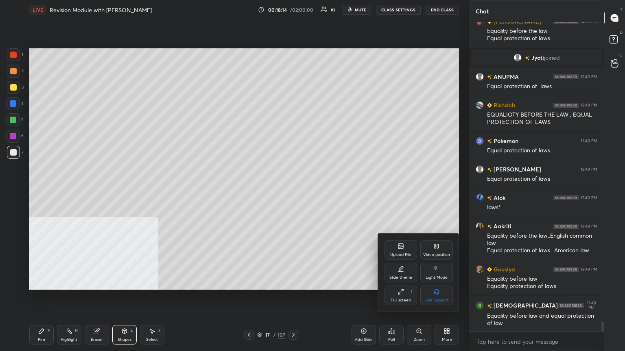
click at [292, 191] on div "Video position" at bounding box center [436, 255] width 27 height 4
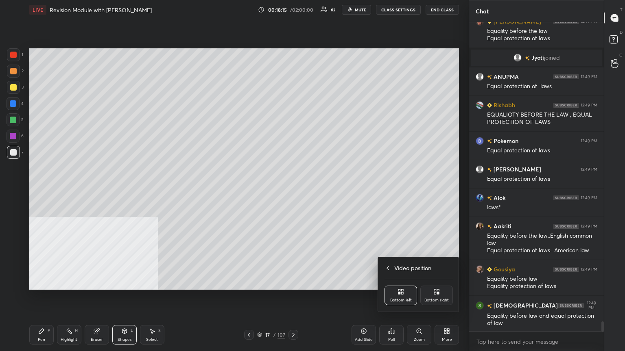
click at [292, 191] on icon at bounding box center [436, 292] width 7 height 7
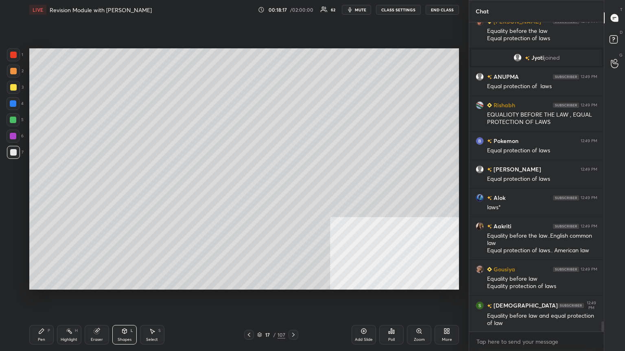
click at [11, 87] on div at bounding box center [13, 87] width 7 height 7
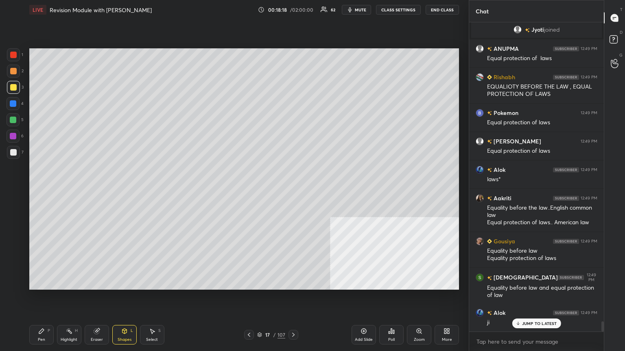
click at [43, 191] on icon at bounding box center [41, 331] width 7 height 7
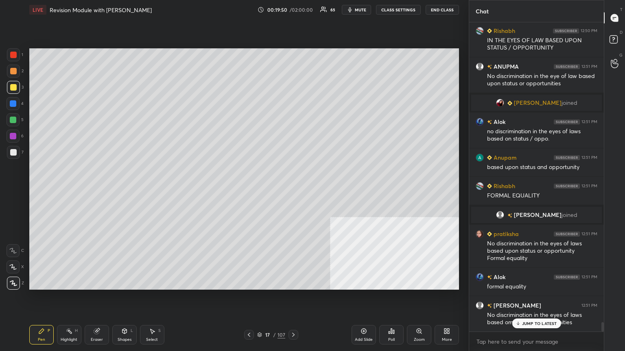
scroll to position [10003, 0]
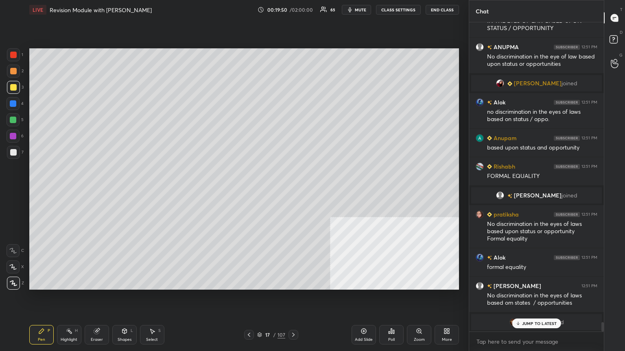
click at [12, 103] on div at bounding box center [13, 103] width 7 height 7
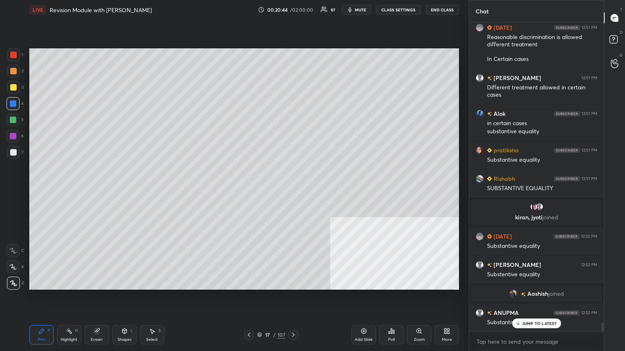
scroll to position [10431, 0]
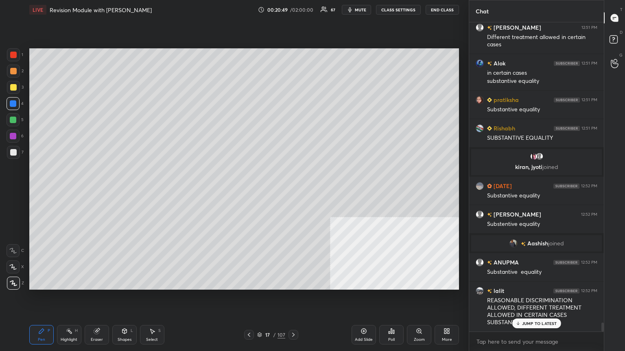
click at [12, 152] on div at bounding box center [13, 152] width 7 height 7
click at [292, 191] on div "Add Slide" at bounding box center [363, 335] width 24 height 20
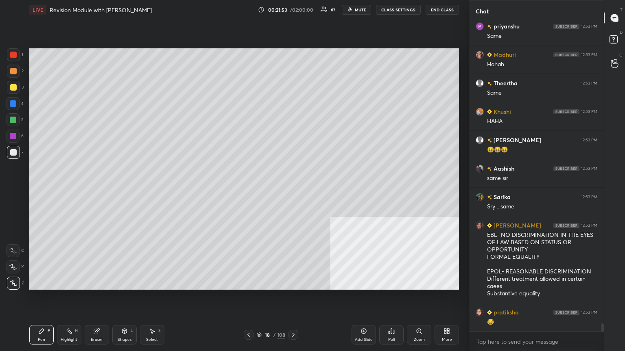
scroll to position [11601, 0]
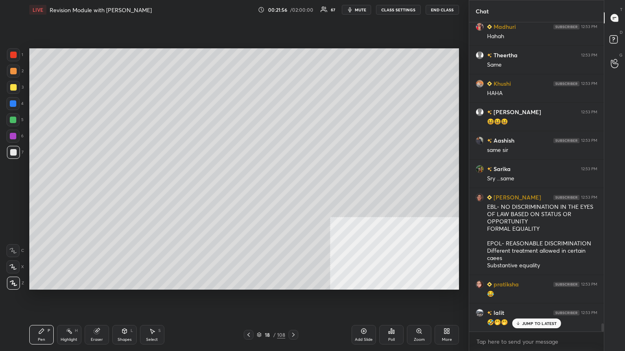
click at [11, 86] on div at bounding box center [13, 87] width 7 height 7
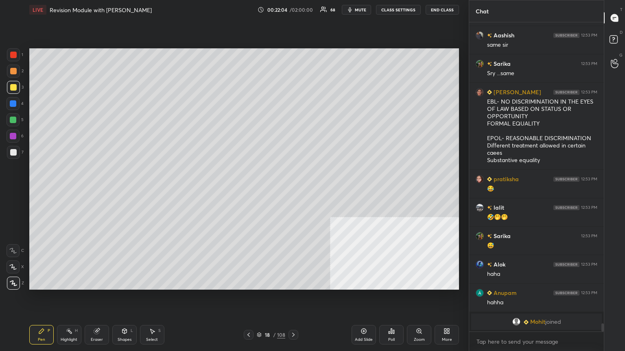
scroll to position [11358, 0]
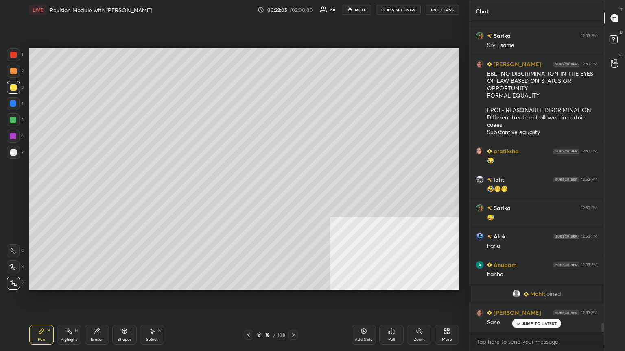
click at [13, 105] on div at bounding box center [13, 103] width 7 height 7
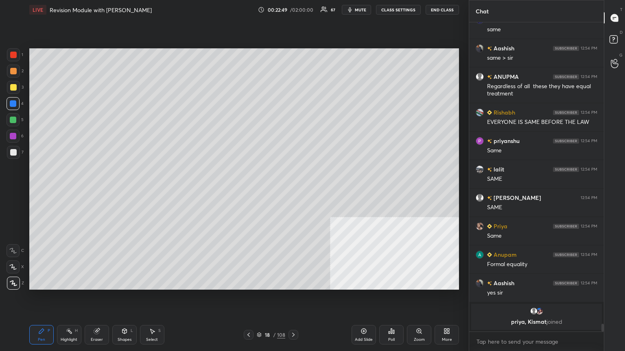
scroll to position [11695, 0]
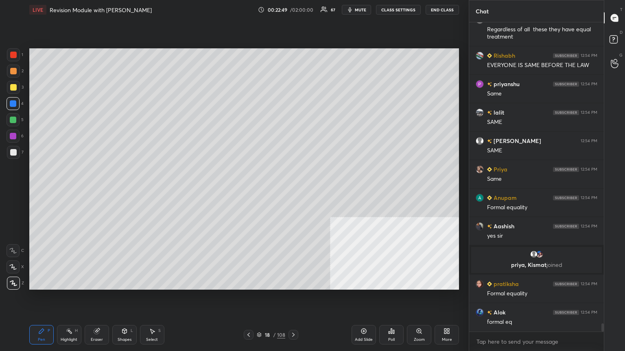
click at [259, 191] on icon at bounding box center [259, 335] width 5 height 5
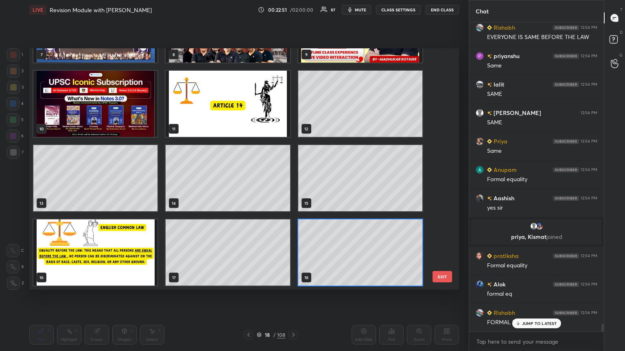
scroll to position [11780, 0]
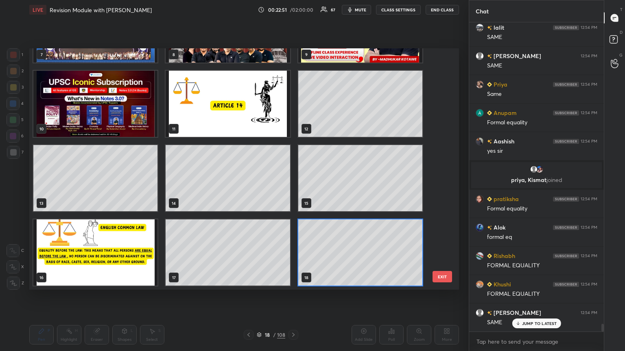
click at [129, 191] on img "grid" at bounding box center [95, 253] width 124 height 66
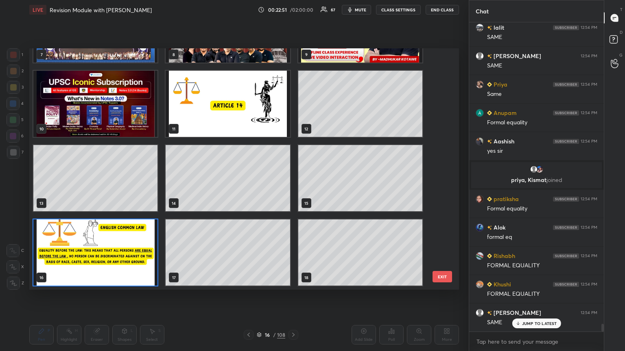
click at [130, 191] on img "grid" at bounding box center [95, 253] width 124 height 66
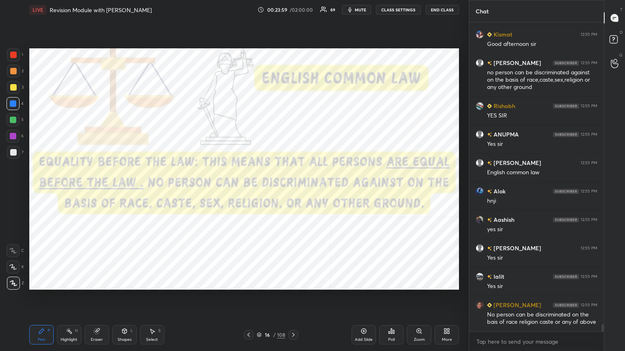
scroll to position [12607, 0]
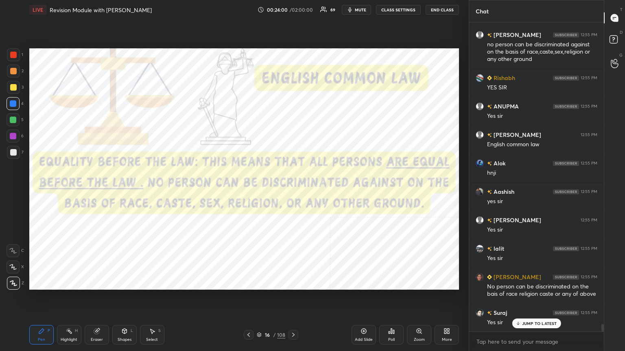
click at [259, 191] on icon at bounding box center [259, 335] width 5 height 5
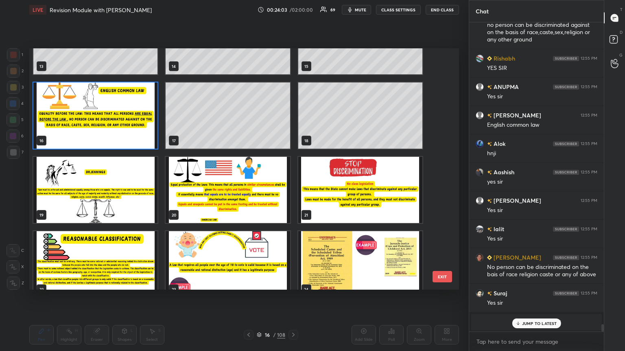
scroll to position [355, 0]
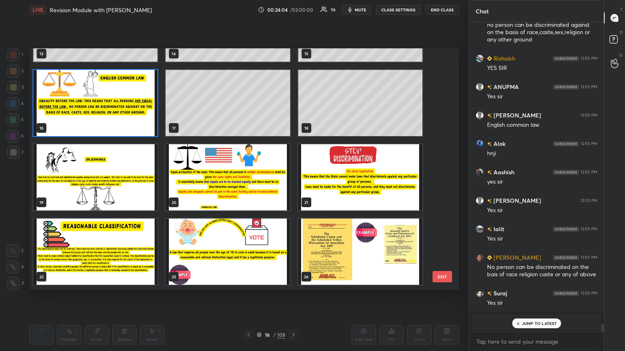
click at [91, 184] on img "grid" at bounding box center [95, 177] width 124 height 66
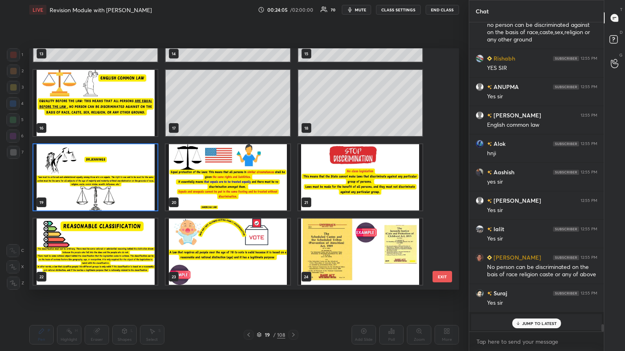
click at [91, 184] on img "grid" at bounding box center [95, 177] width 124 height 66
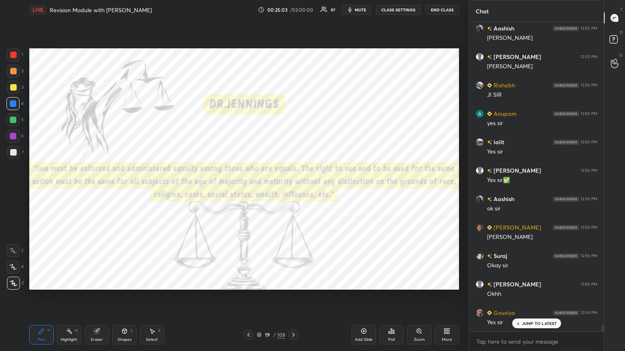
scroll to position [13244, 0]
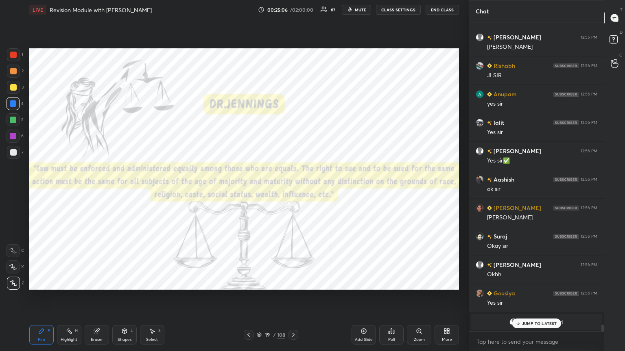
click at [292, 191] on icon at bounding box center [363, 331] width 7 height 7
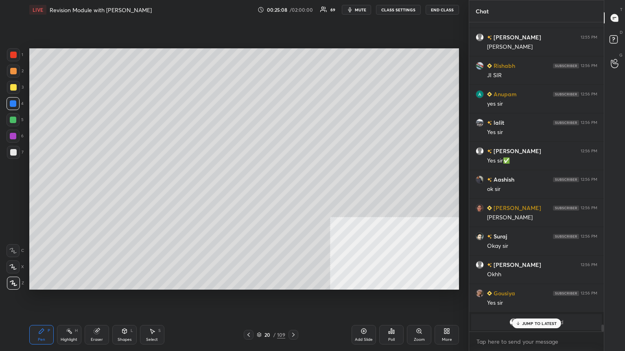
click at [10, 85] on div at bounding box center [13, 87] width 7 height 7
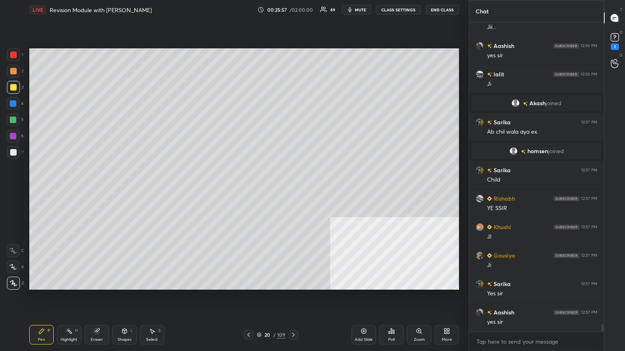
scroll to position [13095, 0]
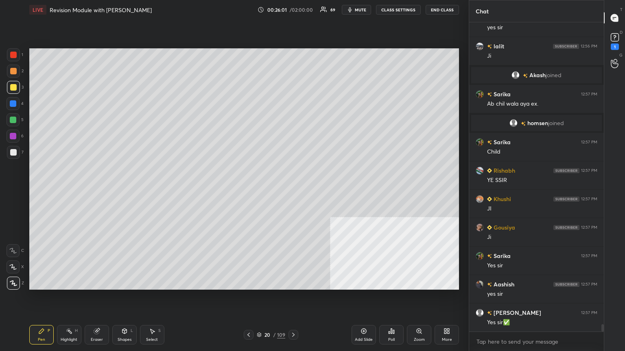
drag, startPoint x: 13, startPoint y: 102, endPoint x: 28, endPoint y: 101, distance: 15.5
click at [13, 102] on div at bounding box center [13, 103] width 7 height 7
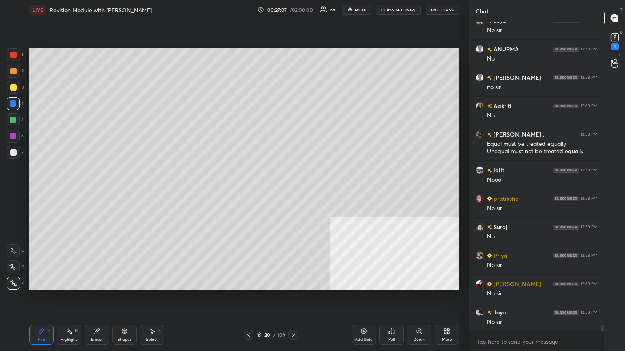
scroll to position [2, 2]
click at [13, 86] on div at bounding box center [13, 87] width 7 height 7
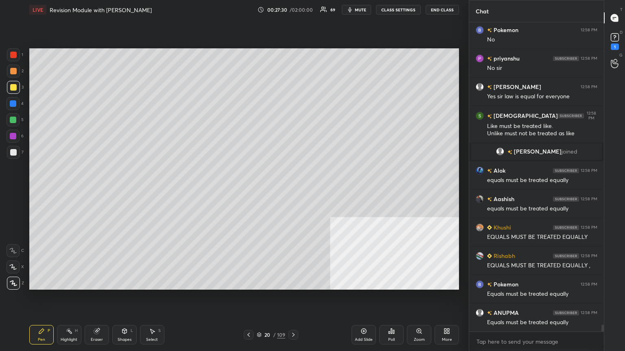
scroll to position [13898, 0]
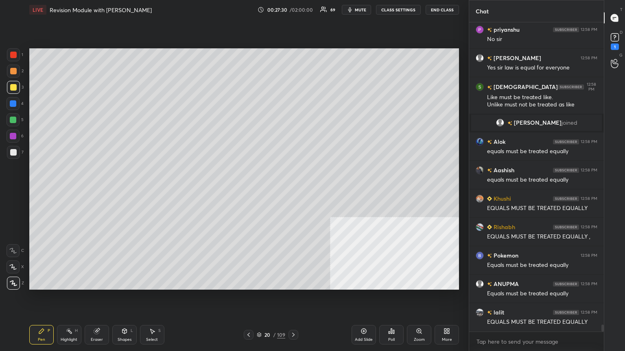
click at [13, 55] on div at bounding box center [13, 55] width 7 height 7
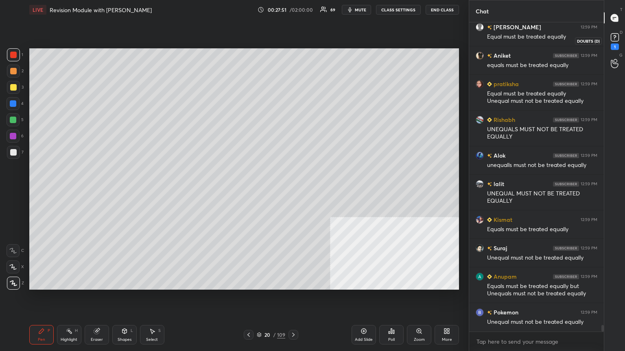
click at [292, 33] on icon at bounding box center [615, 37] width 12 height 12
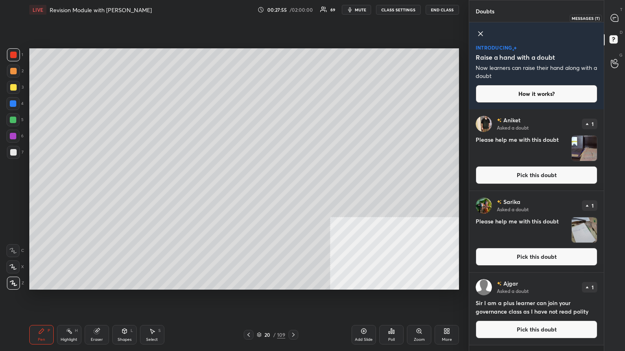
click at [292, 16] on icon at bounding box center [614, 17] width 7 height 7
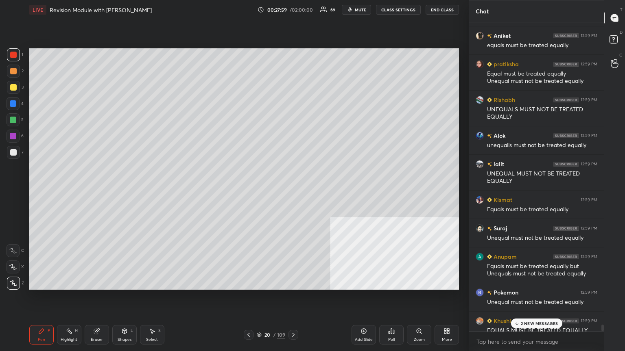
click at [292, 191] on p "2 NEW MESSAGES" at bounding box center [539, 323] width 37 height 5
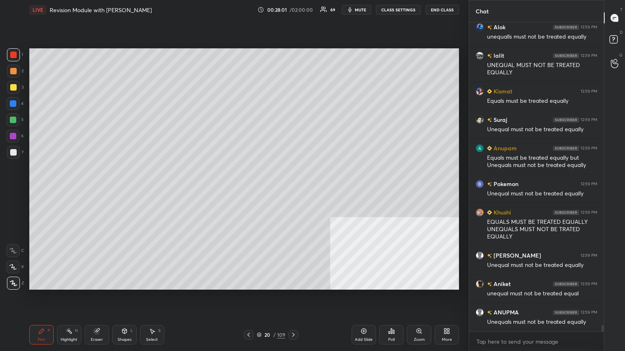
click at [12, 85] on div at bounding box center [13, 87] width 7 height 7
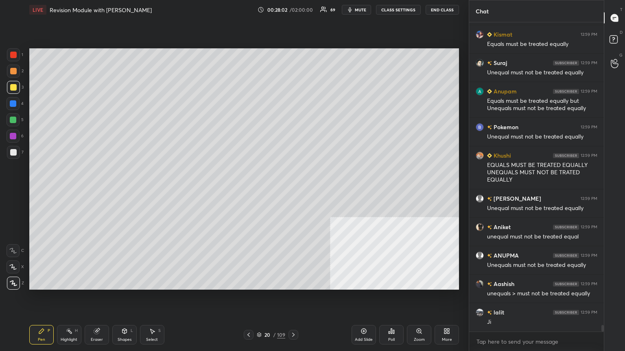
click at [14, 105] on div at bounding box center [13, 103] width 7 height 7
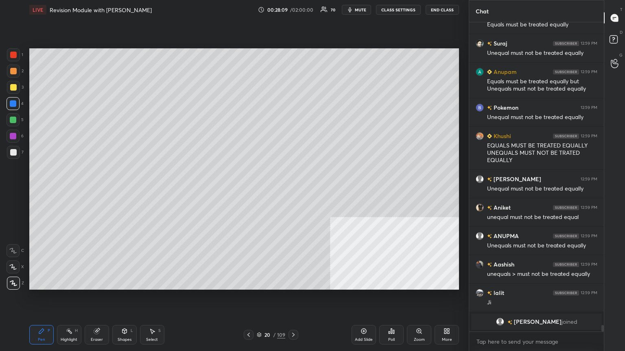
click at [11, 119] on div at bounding box center [13, 120] width 7 height 7
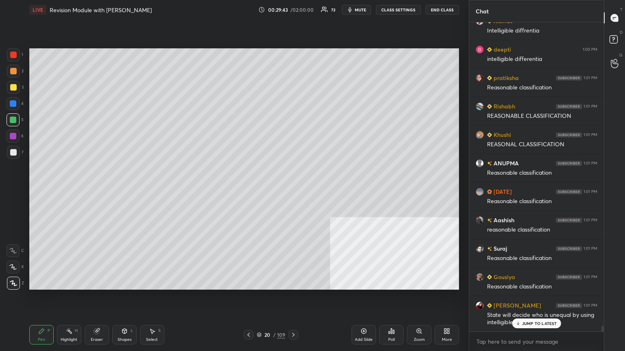
scroll to position [16076, 0]
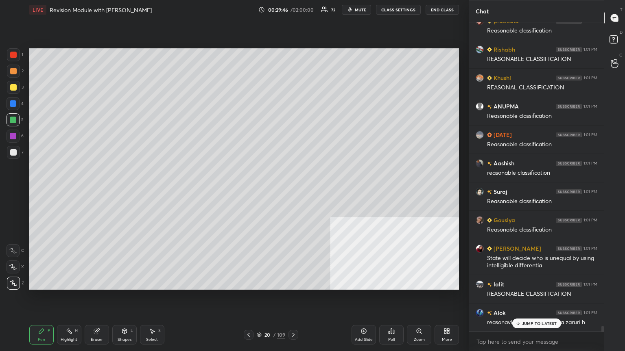
click at [14, 103] on div at bounding box center [13, 103] width 7 height 7
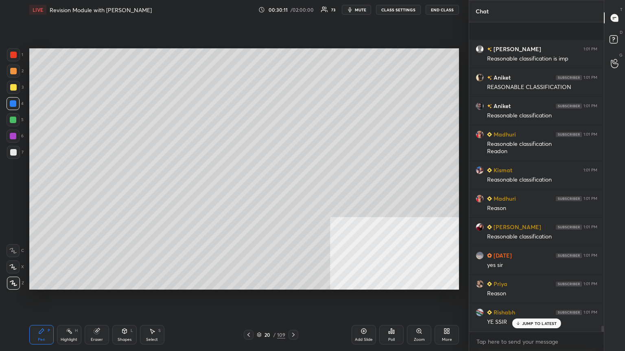
scroll to position [16453, 0]
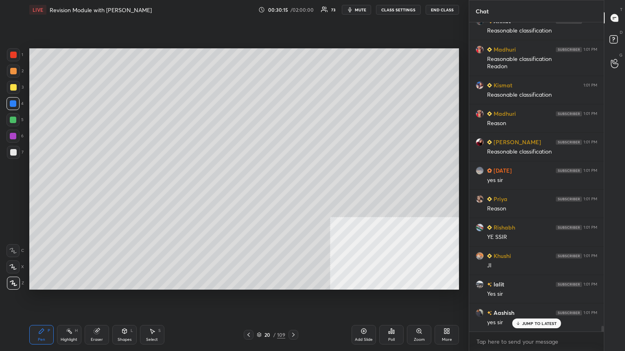
click at [292, 191] on icon at bounding box center [363, 331] width 7 height 7
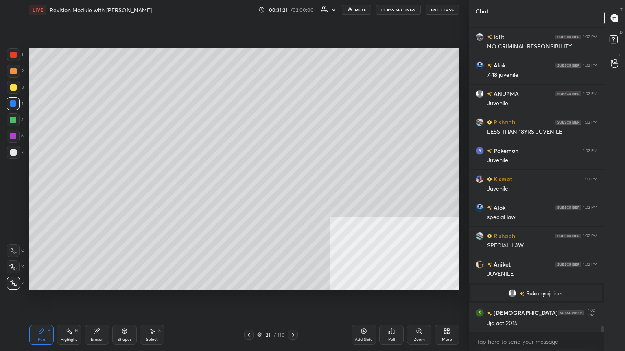
scroll to position [16842, 0]
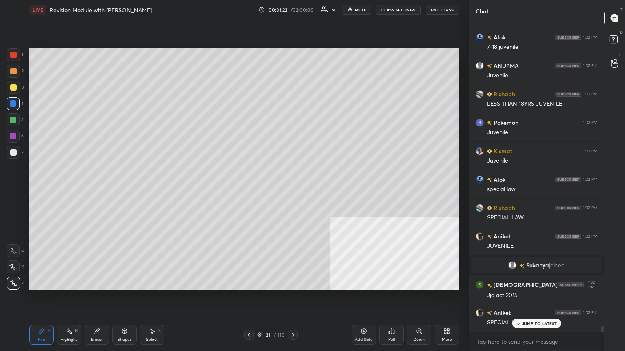
drag, startPoint x: 11, startPoint y: 85, endPoint x: 24, endPoint y: 85, distance: 13.8
click at [11, 85] on div at bounding box center [13, 87] width 7 height 7
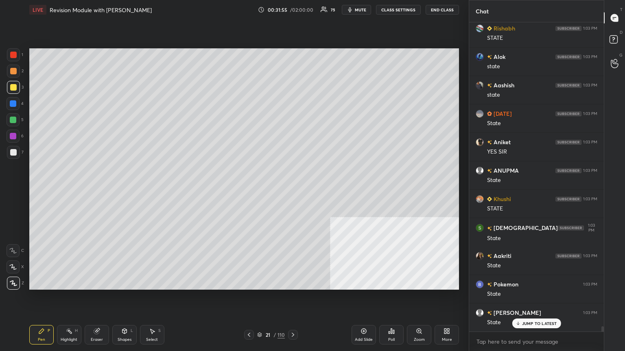
scroll to position [17783, 0]
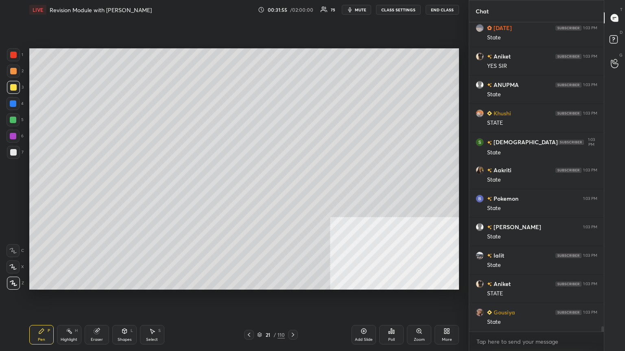
drag, startPoint x: 11, startPoint y: 120, endPoint x: 24, endPoint y: 135, distance: 19.9
click at [11, 120] on div at bounding box center [13, 120] width 7 height 7
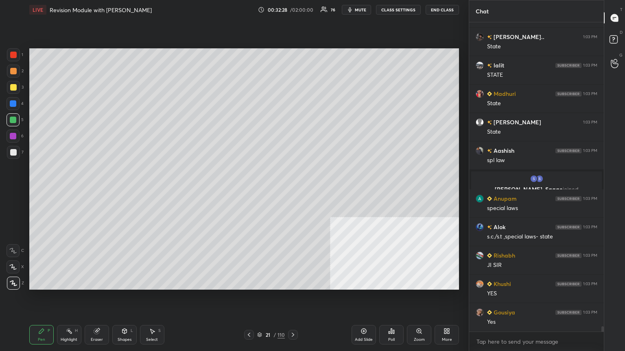
scroll to position [18257, 0]
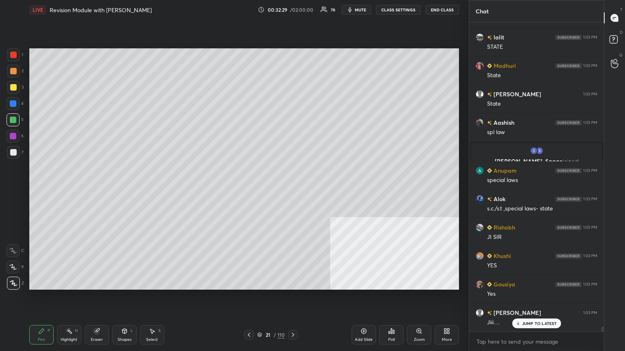
click at [260, 191] on icon at bounding box center [259, 335] width 5 height 5
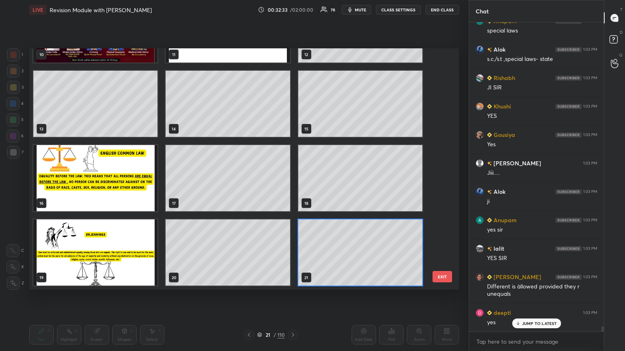
click at [292, 90] on div "10 11 12 13 14 15 16 17 18 19 20 21 22 23 24 25 26 27 EXIT" at bounding box center [244, 169] width 430 height 242
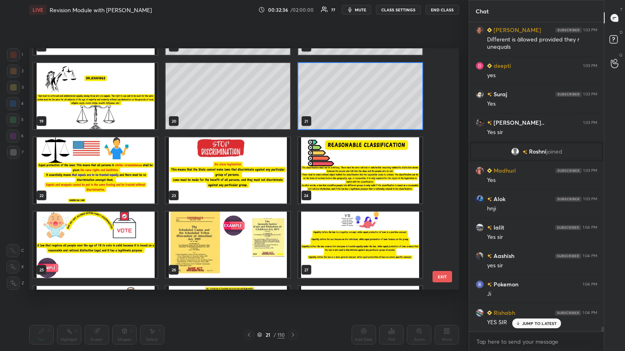
click at [116, 179] on img "grid" at bounding box center [95, 171] width 124 height 66
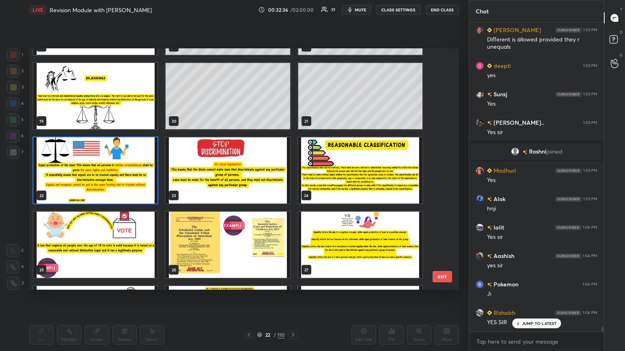
click at [115, 179] on img "grid" at bounding box center [95, 171] width 124 height 66
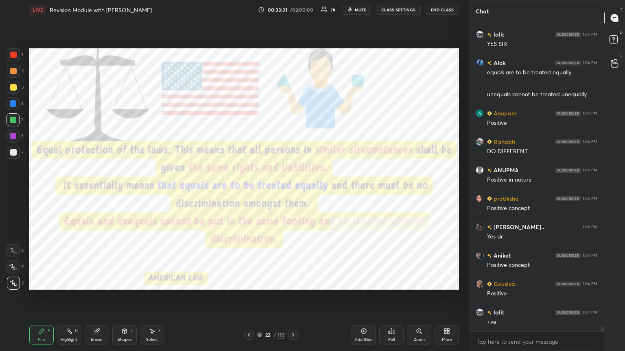
scroll to position [19358, 0]
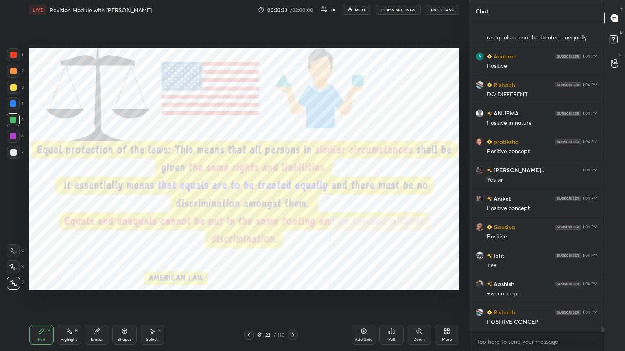
click at [248, 191] on icon at bounding box center [249, 335] width 7 height 7
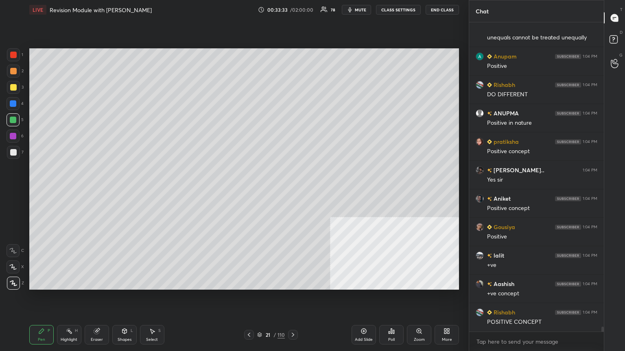
click at [249, 191] on icon at bounding box center [249, 335] width 2 height 4
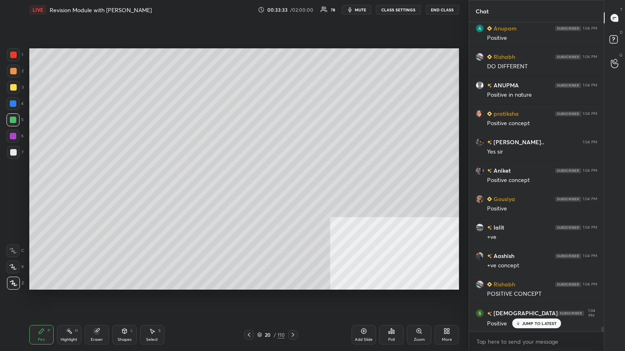
click at [249, 191] on icon at bounding box center [249, 335] width 2 height 4
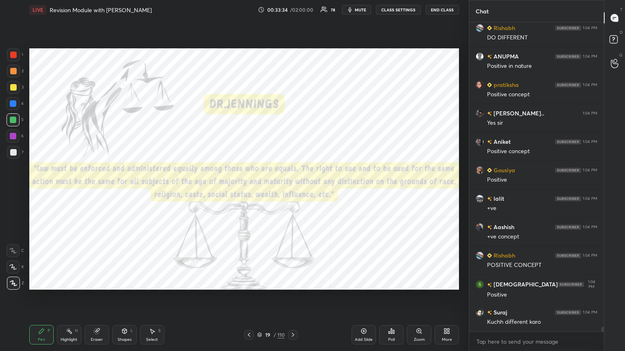
click at [249, 191] on icon at bounding box center [249, 335] width 7 height 7
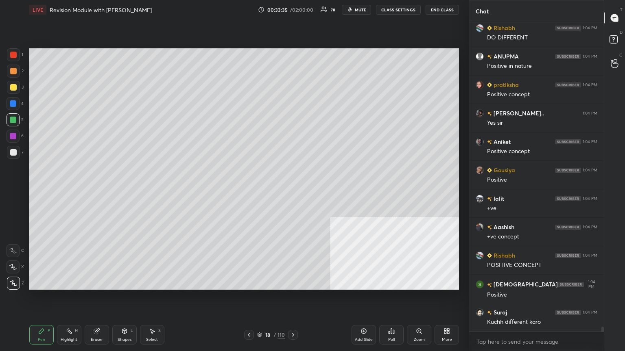
click at [246, 191] on icon at bounding box center [249, 335] width 7 height 7
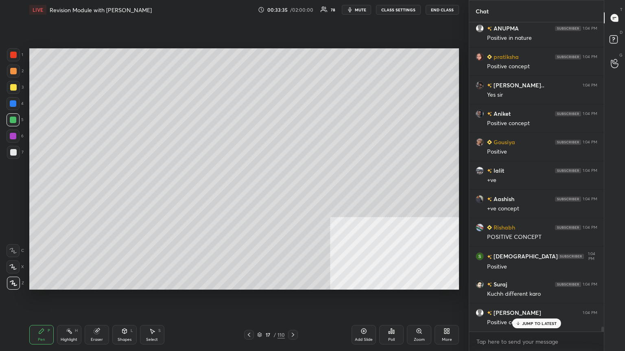
click at [247, 191] on icon at bounding box center [249, 335] width 7 height 7
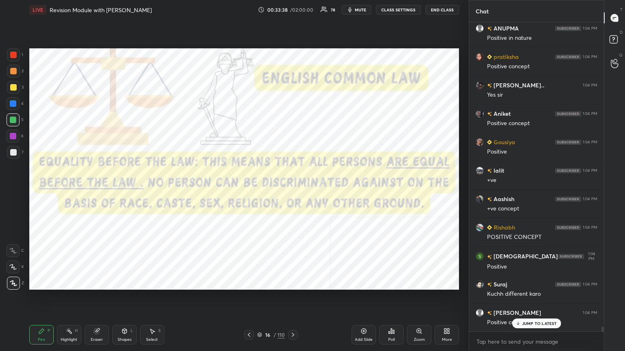
drag, startPoint x: 291, startPoint y: 335, endPoint x: 284, endPoint y: 332, distance: 7.9
click at [292, 191] on icon at bounding box center [293, 335] width 7 height 7
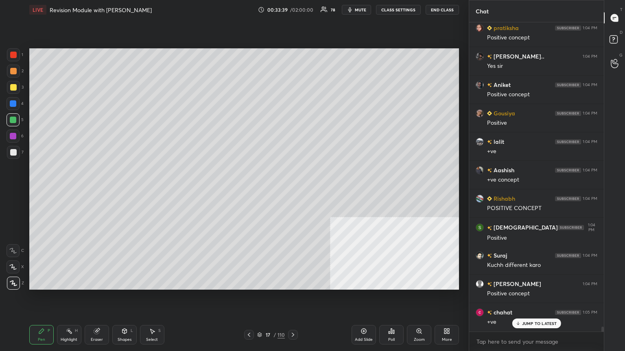
scroll to position [19500, 0]
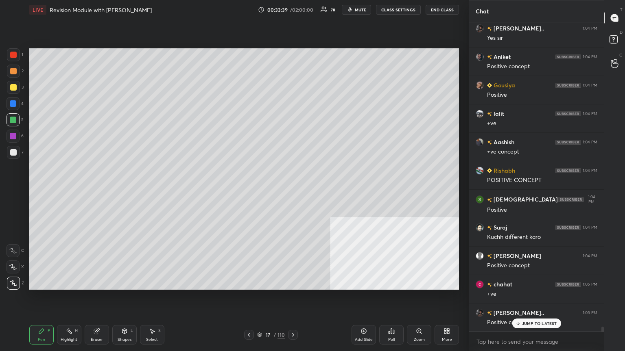
click at [11, 54] on div at bounding box center [13, 55] width 7 height 7
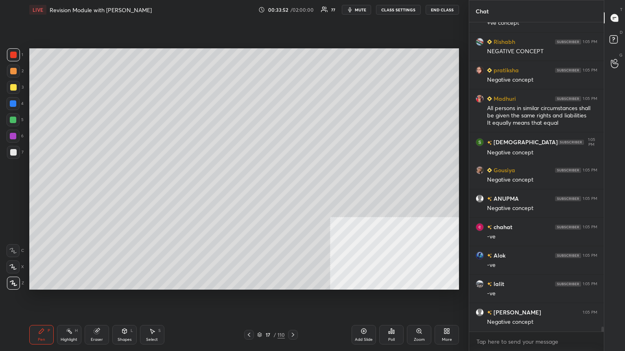
scroll to position [19885, 0]
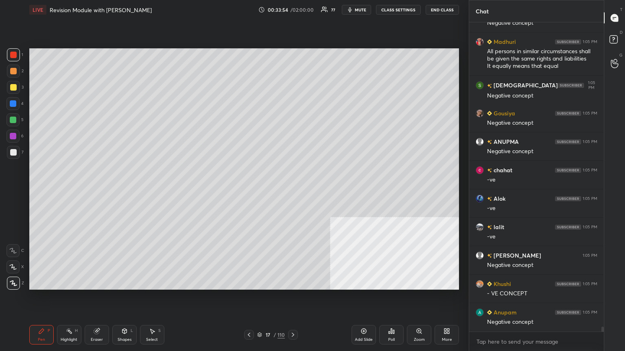
click at [9, 70] on div at bounding box center [13, 71] width 13 height 13
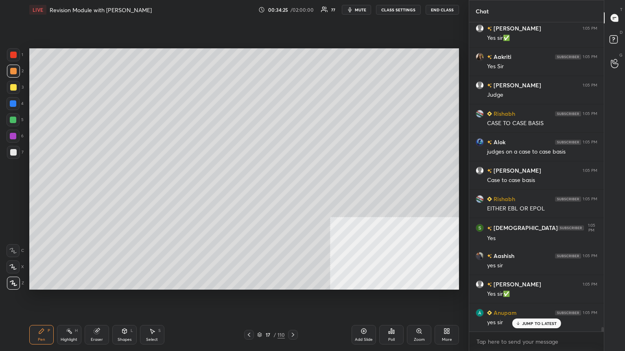
scroll to position [20284, 0]
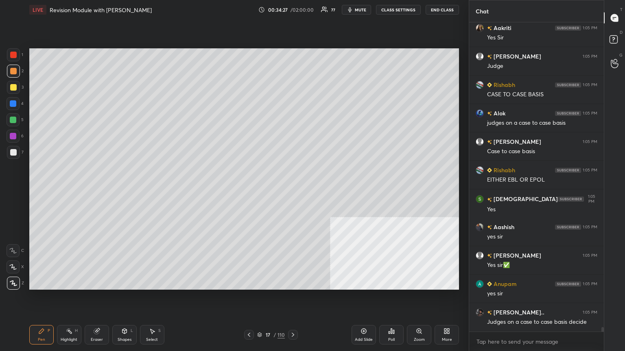
click at [292, 191] on div "Add Slide" at bounding box center [363, 335] width 24 height 20
click at [11, 150] on div at bounding box center [13, 152] width 7 height 7
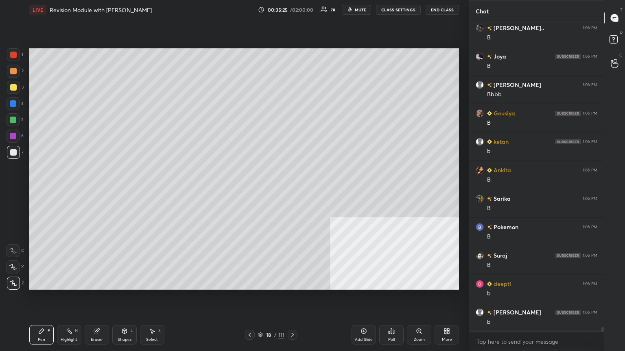
scroll to position [21116, 0]
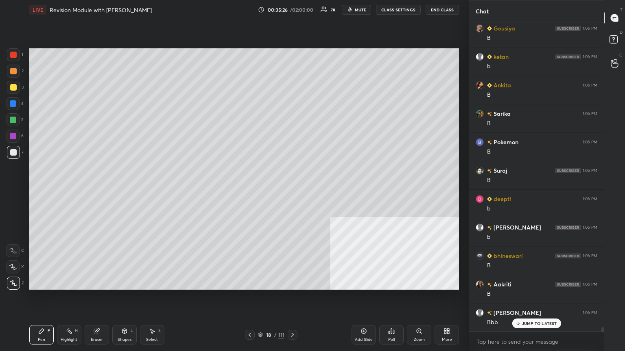
click at [11, 86] on div at bounding box center [13, 87] width 7 height 7
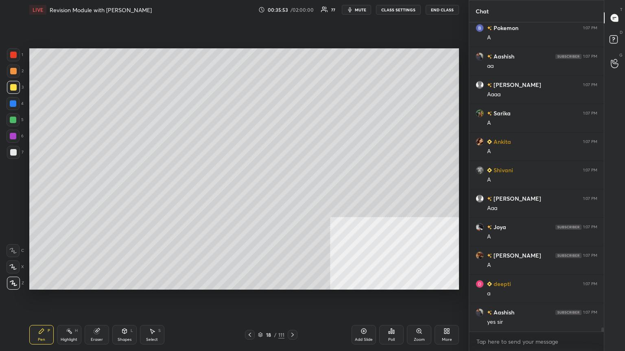
scroll to position [22246, 0]
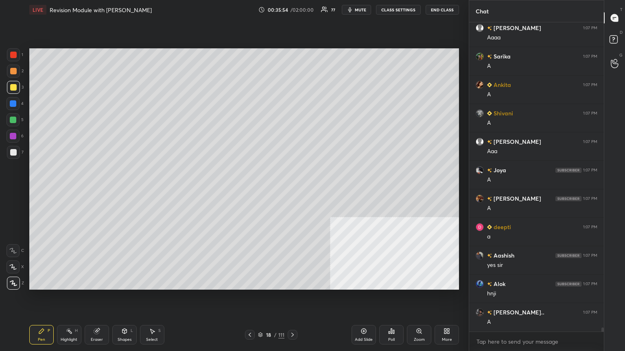
click at [13, 116] on div at bounding box center [13, 120] width 13 height 13
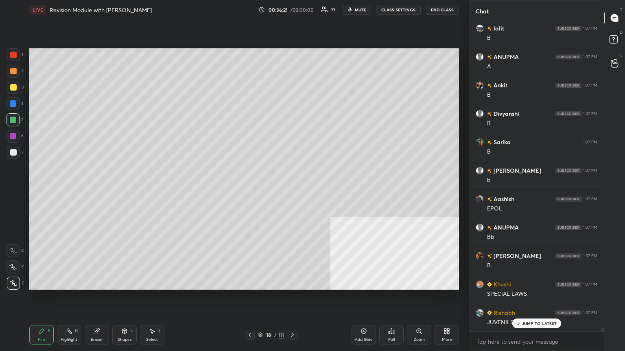
scroll to position [22854, 0]
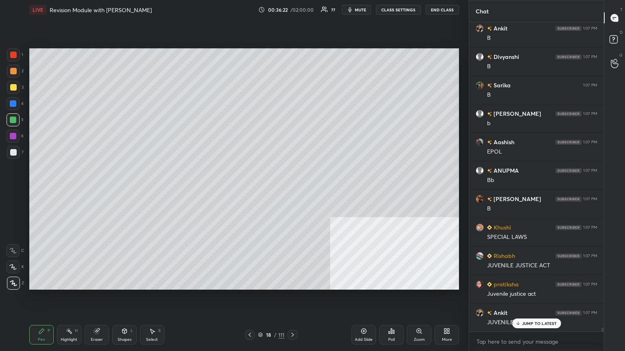
drag, startPoint x: 14, startPoint y: 52, endPoint x: 23, endPoint y: 137, distance: 84.7
click at [14, 53] on div at bounding box center [13, 55] width 7 height 7
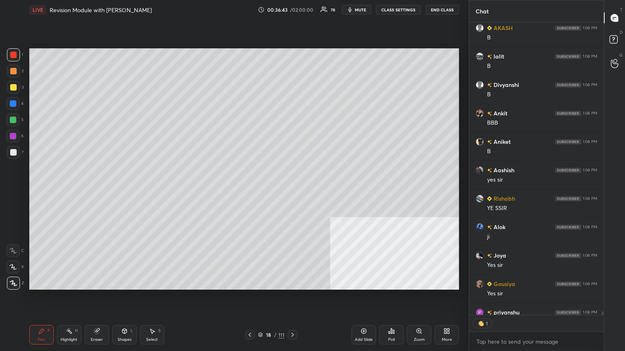
scroll to position [291, 132]
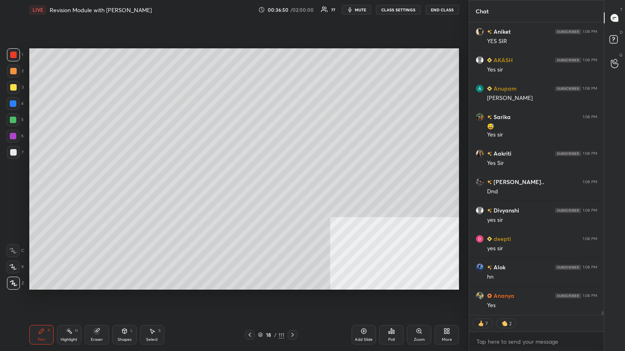
click at [259, 191] on icon at bounding box center [260, 335] width 5 height 5
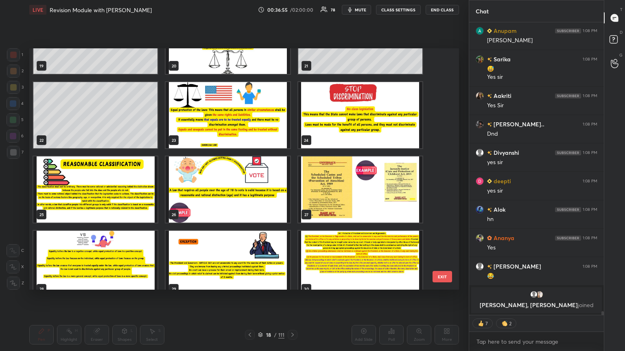
click at [151, 191] on img "grid" at bounding box center [95, 190] width 124 height 66
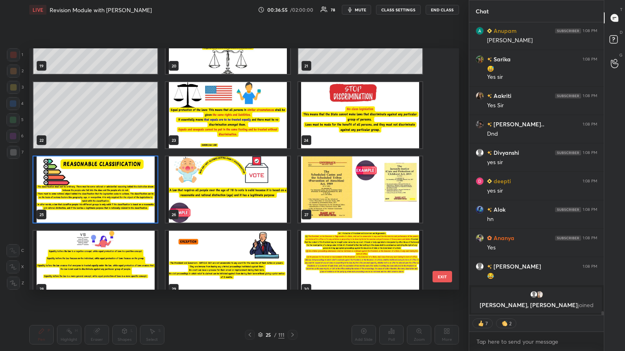
click at [150, 191] on img "grid" at bounding box center [95, 190] width 124 height 66
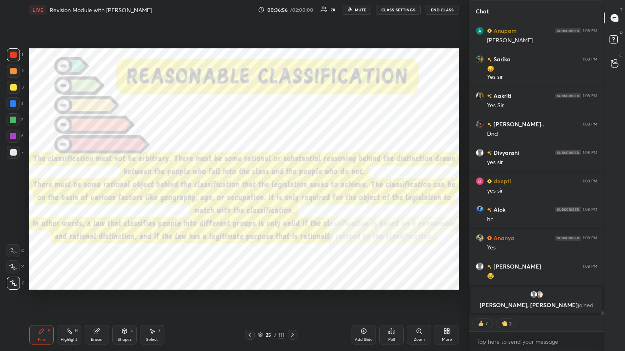
click at [150, 191] on img "grid" at bounding box center [95, 190] width 124 height 66
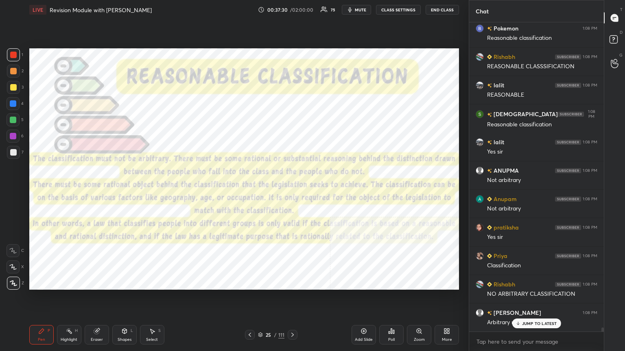
click at [292, 191] on icon at bounding box center [363, 331] width 7 height 7
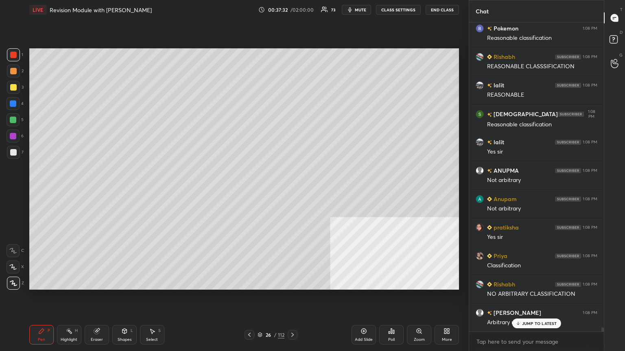
drag, startPoint x: 11, startPoint y: 151, endPoint x: 15, endPoint y: 148, distance: 4.9
click at [13, 150] on div at bounding box center [13, 152] width 7 height 7
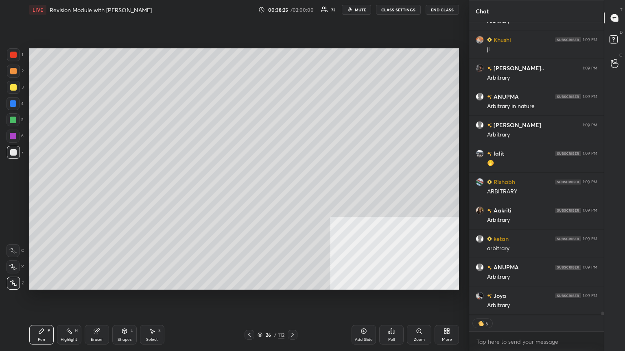
scroll to position [24936, 0]
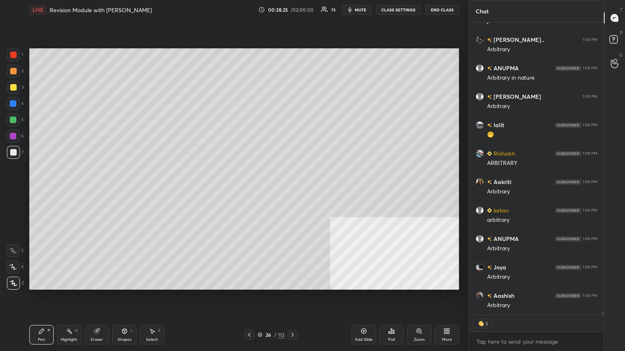
click at [15, 86] on div at bounding box center [13, 87] width 7 height 7
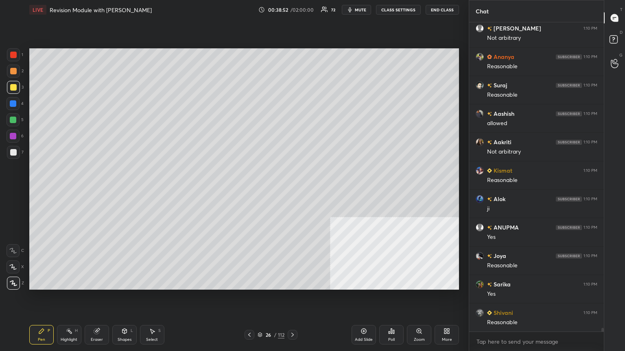
scroll to position [25545, 0]
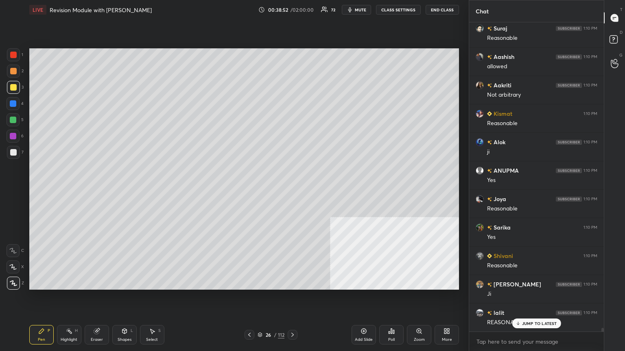
click at [11, 56] on div at bounding box center [13, 55] width 7 height 7
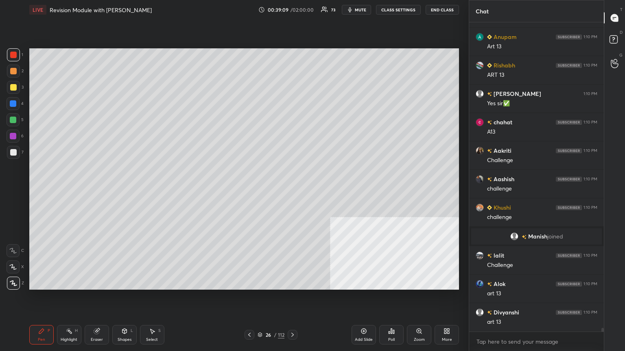
scroll to position [26049, 0]
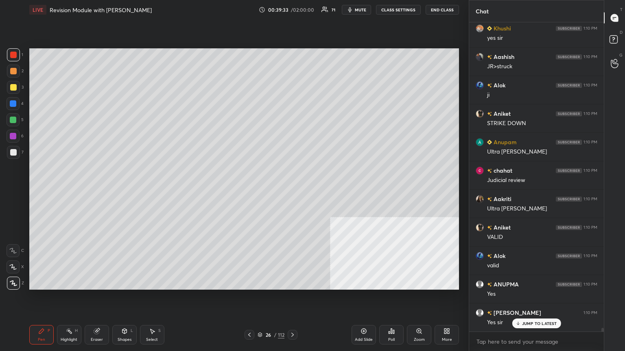
click at [292, 191] on div at bounding box center [293, 335] width 10 height 10
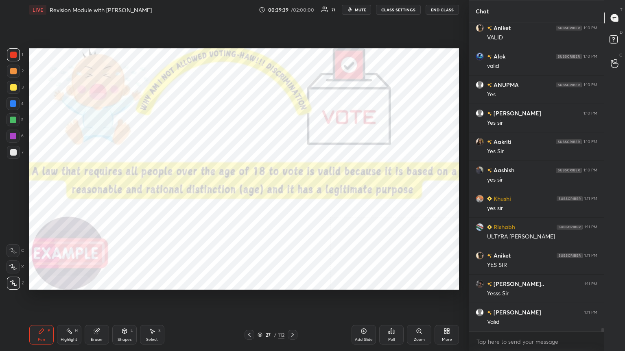
drag, startPoint x: 13, startPoint y: 53, endPoint x: 20, endPoint y: 54, distance: 6.6
click at [14, 53] on div at bounding box center [13, 55] width 7 height 7
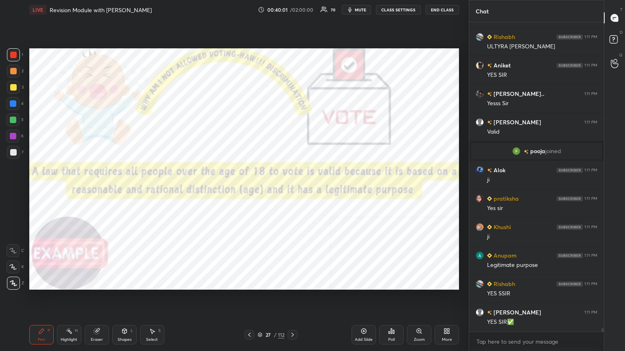
click at [291, 191] on icon at bounding box center [292, 335] width 7 height 7
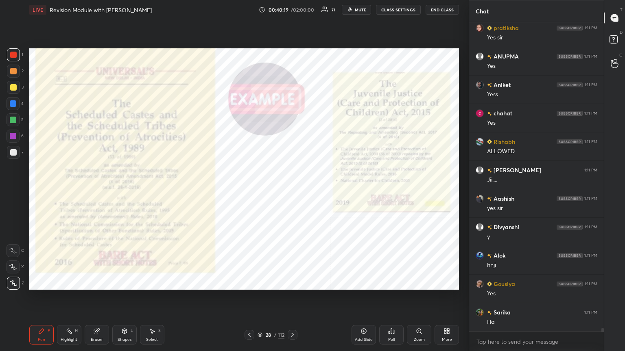
click at [259, 191] on icon at bounding box center [260, 336] width 4 height 1
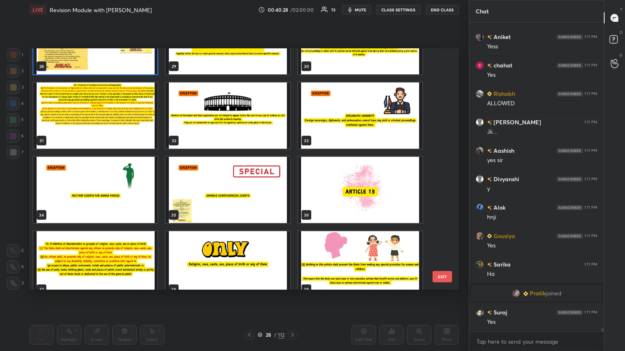
click at [257, 191] on img "grid" at bounding box center [228, 190] width 124 height 66
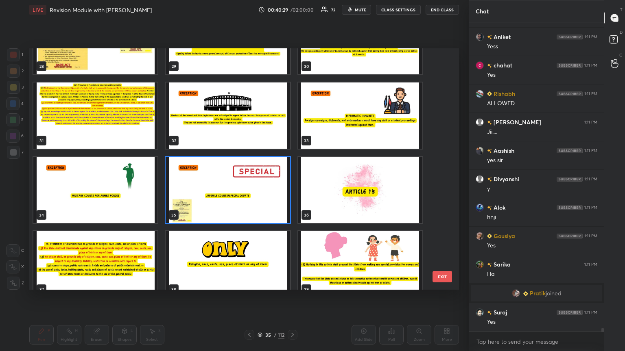
click at [257, 191] on img "grid" at bounding box center [228, 190] width 124 height 66
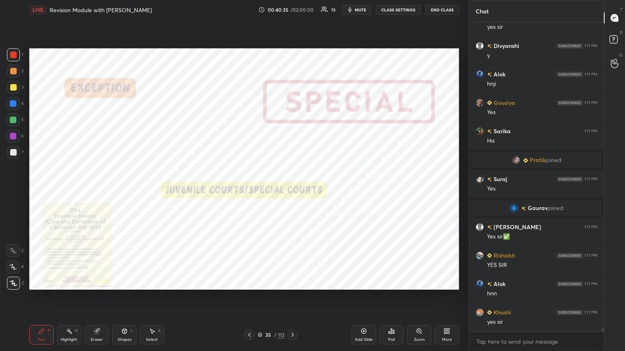
click at [260, 191] on icon at bounding box center [260, 335] width 5 height 5
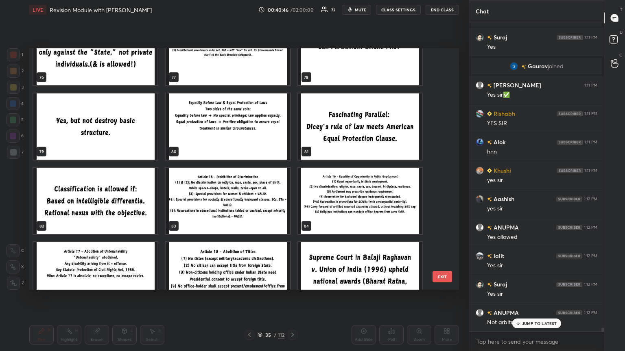
click at [135, 191] on img "grid" at bounding box center [95, 201] width 124 height 66
click at [136, 191] on img "grid" at bounding box center [95, 201] width 124 height 66
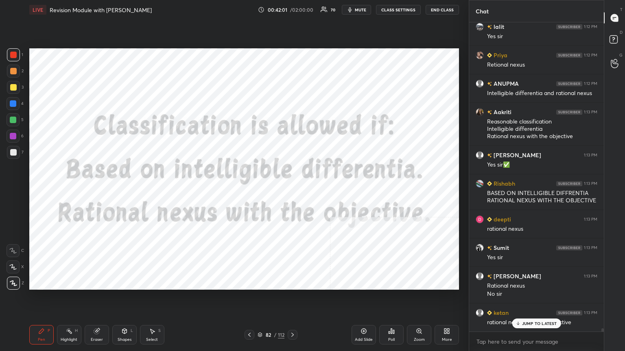
scroll to position [27576, 0]
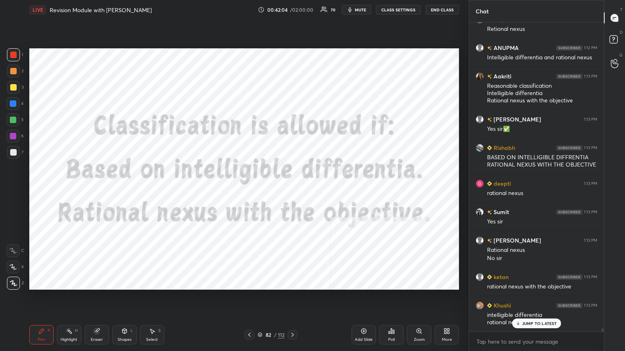
click at [262, 191] on icon at bounding box center [260, 335] width 5 height 5
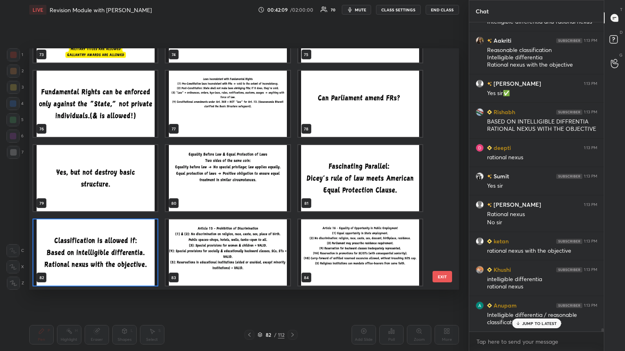
scroll to position [27648, 0]
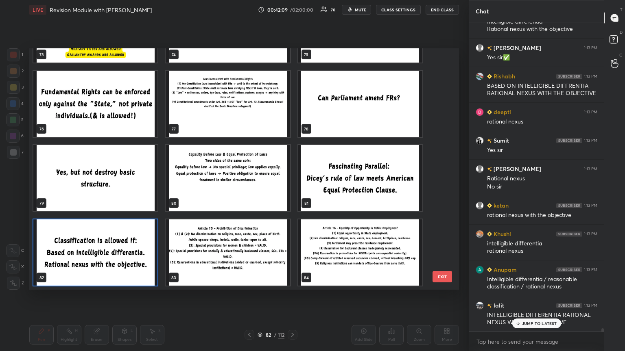
click at [266, 189] on img "grid" at bounding box center [228, 178] width 124 height 66
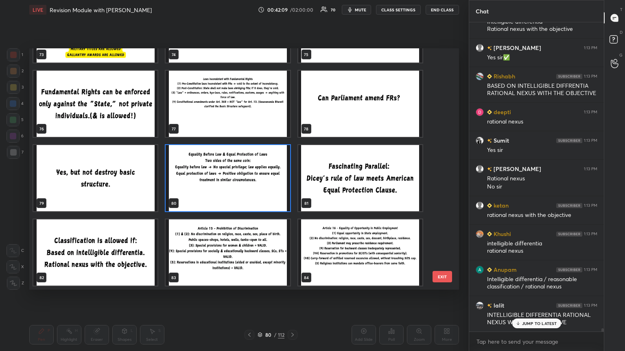
click at [266, 189] on img "grid" at bounding box center [228, 178] width 124 height 66
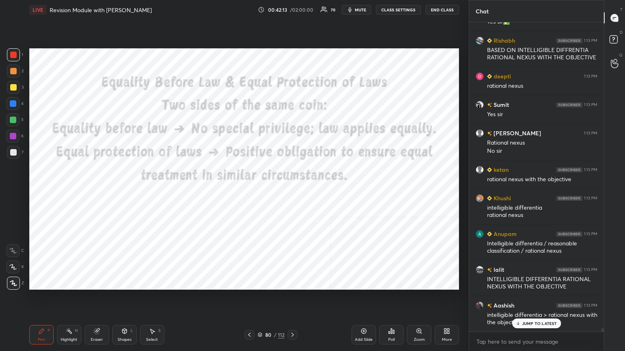
scroll to position [27719, 0]
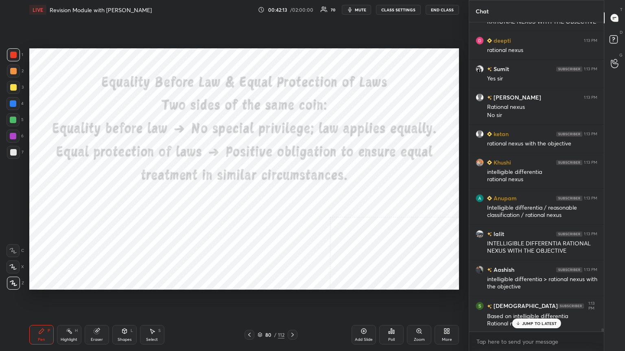
drag, startPoint x: 11, startPoint y: 52, endPoint x: 26, endPoint y: 59, distance: 16.4
click at [11, 52] on div at bounding box center [13, 55] width 7 height 7
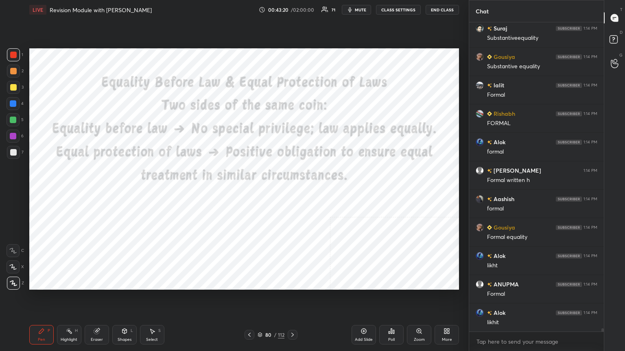
scroll to position [28685, 0]
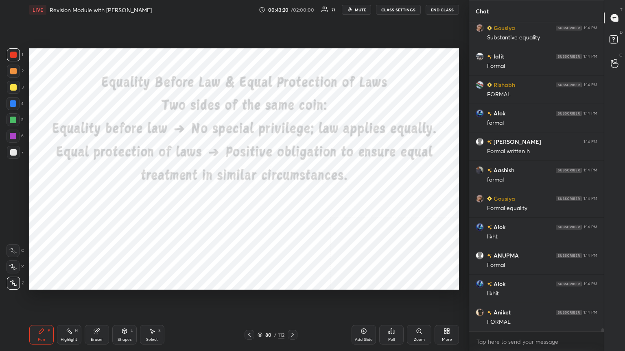
click at [292, 191] on div "Add Slide" at bounding box center [363, 335] width 24 height 20
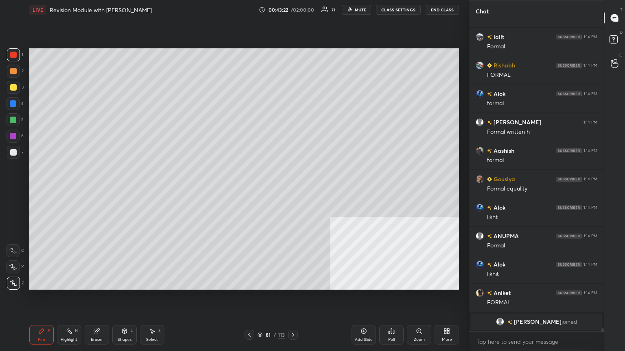
scroll to position [28403, 0]
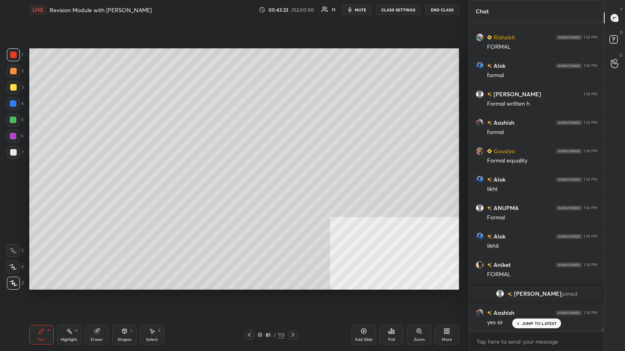
click at [15, 155] on div at bounding box center [13, 152] width 7 height 7
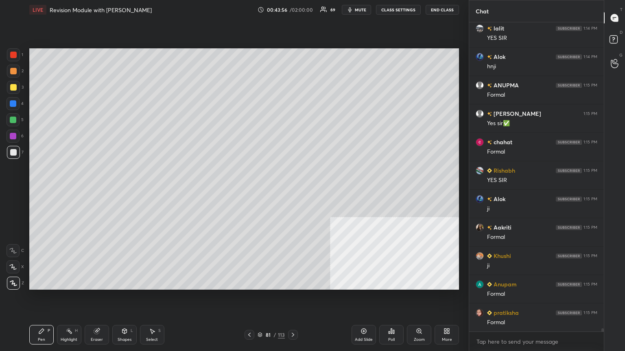
scroll to position [28845, 0]
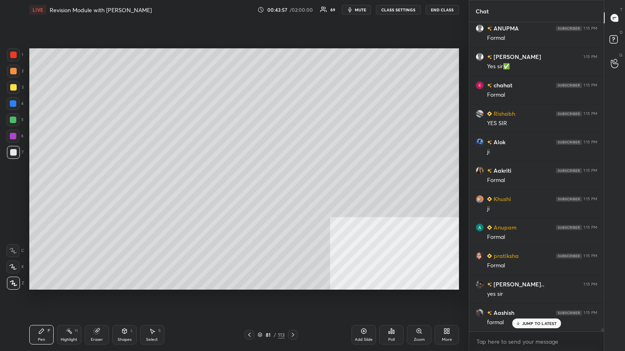
click at [13, 86] on div at bounding box center [13, 87] width 7 height 7
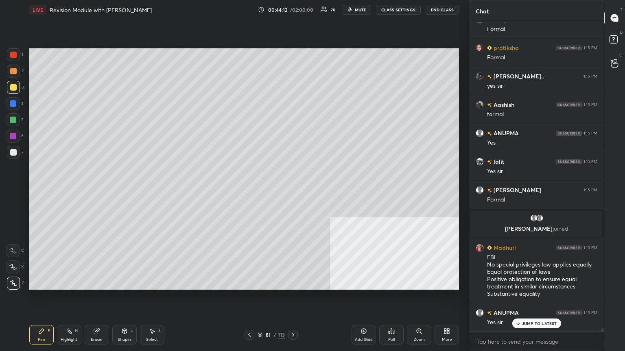
scroll to position [28903, 0]
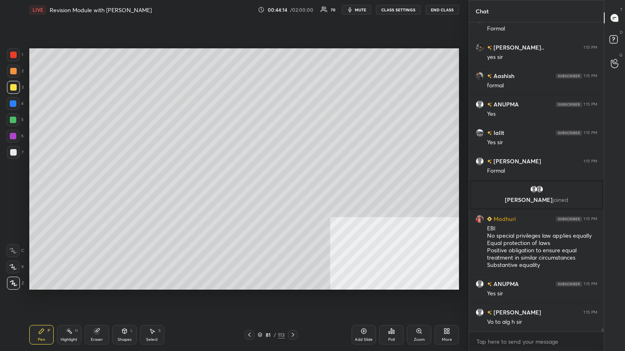
click at [292, 115] on div "Setting up your live class Poll for secs No correct answer Start poll" at bounding box center [244, 169] width 436 height 299
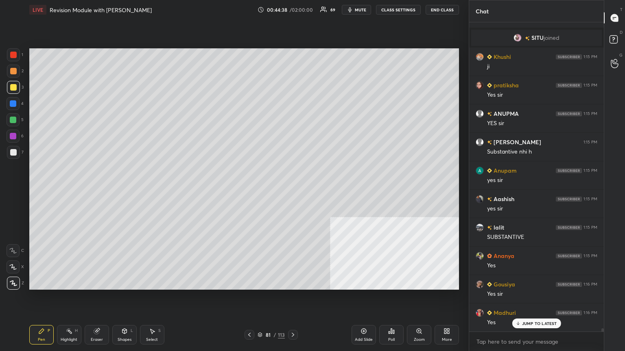
scroll to position [29265, 0]
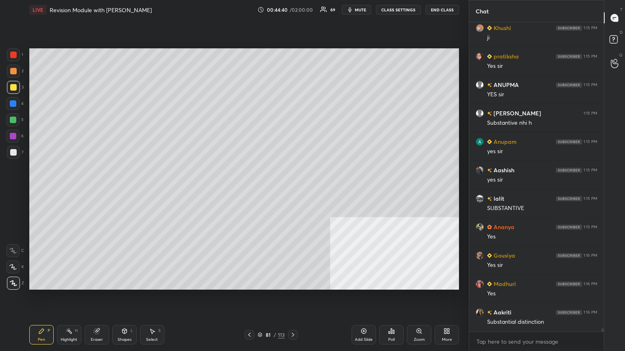
click at [260, 191] on icon at bounding box center [260, 335] width 4 height 1
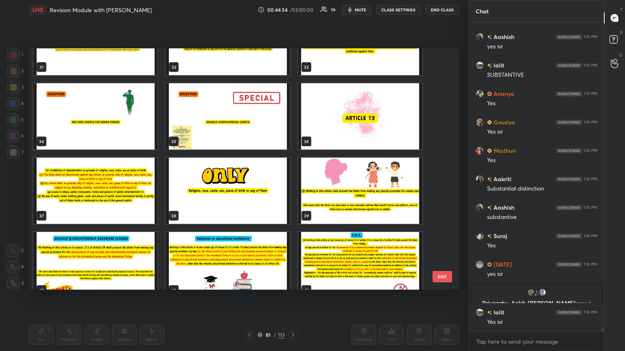
scroll to position [784, 0]
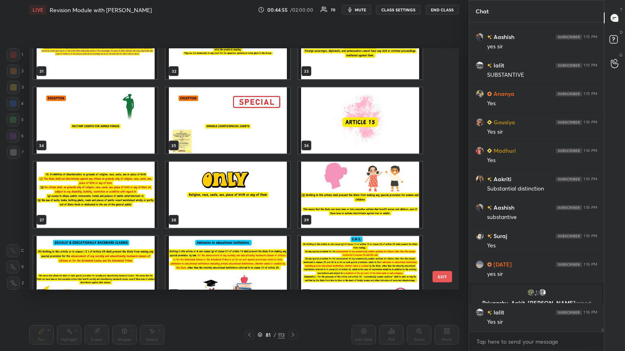
click at [292, 131] on img "grid" at bounding box center [360, 120] width 124 height 66
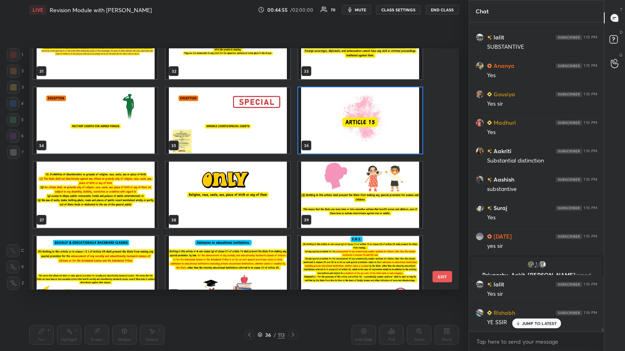
click at [292, 132] on img "grid" at bounding box center [360, 120] width 124 height 66
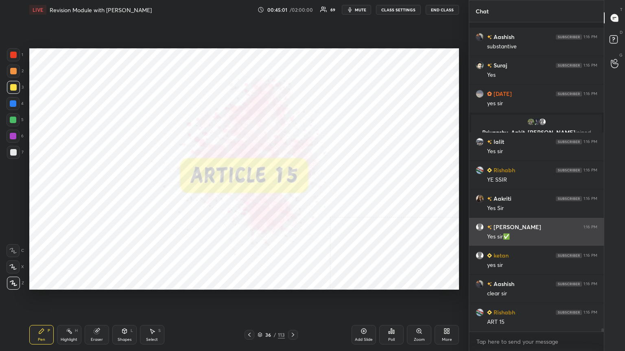
scroll to position [29626, 0]
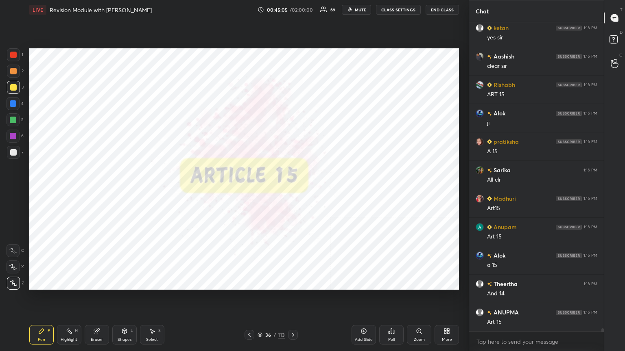
click at [292, 191] on icon at bounding box center [363, 331] width 7 height 7
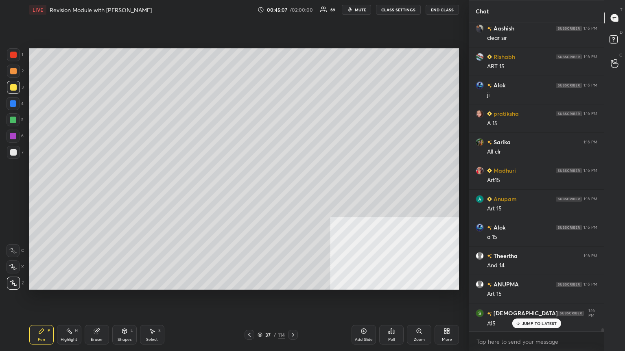
click at [13, 151] on div at bounding box center [13, 152] width 7 height 7
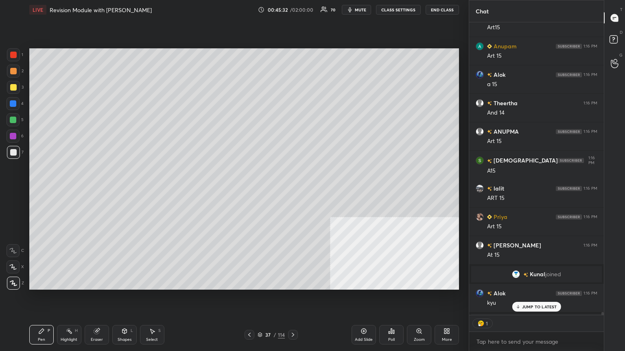
scroll to position [2, 2]
click at [13, 86] on div at bounding box center [13, 87] width 7 height 7
click at [292, 191] on p "JUMP TO LATEST" at bounding box center [539, 307] width 35 height 5
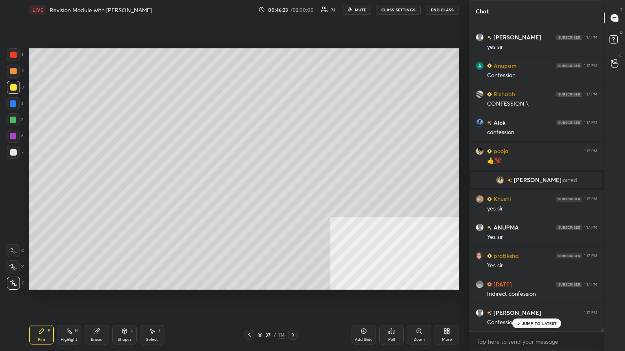
scroll to position [30288, 0]
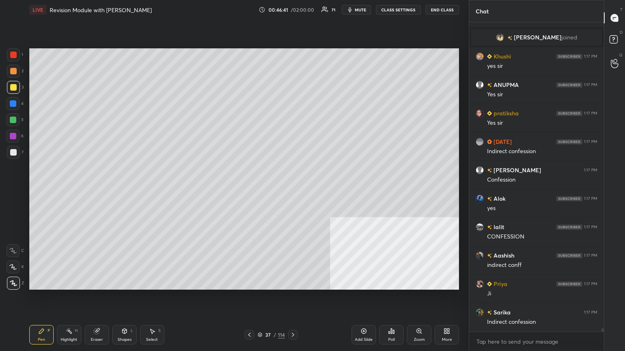
click at [13, 101] on div at bounding box center [13, 103] width 7 height 7
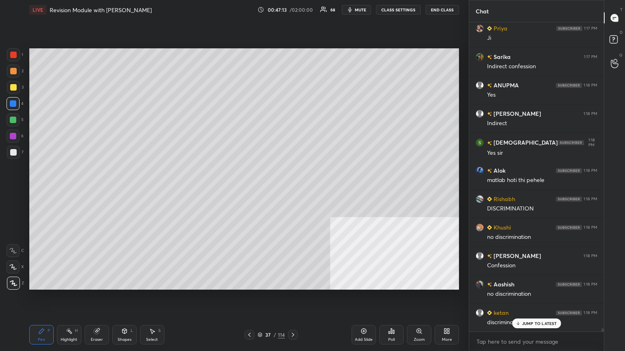
scroll to position [30687, 0]
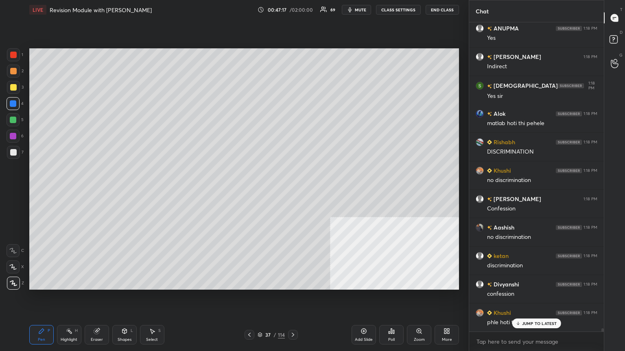
click at [292, 62] on div "Setting up your live class Poll for secs No correct answer Start poll" at bounding box center [244, 169] width 436 height 299
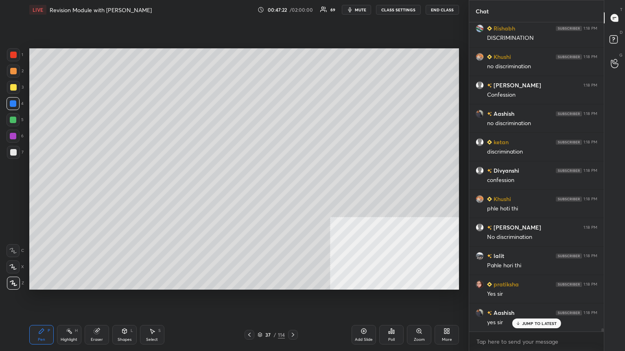
scroll to position [30886, 0]
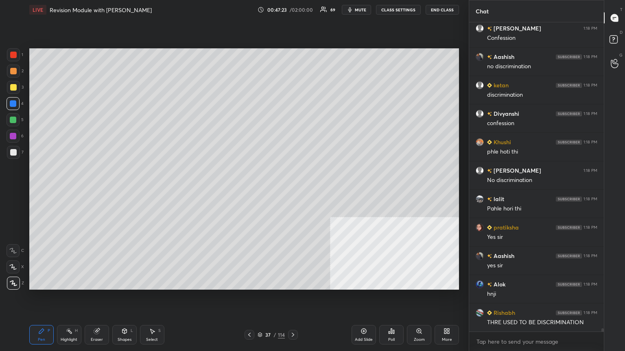
click at [291, 191] on icon at bounding box center [293, 335] width 7 height 7
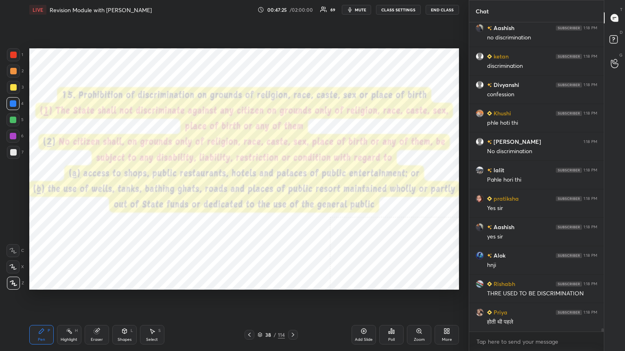
scroll to position [31000, 0]
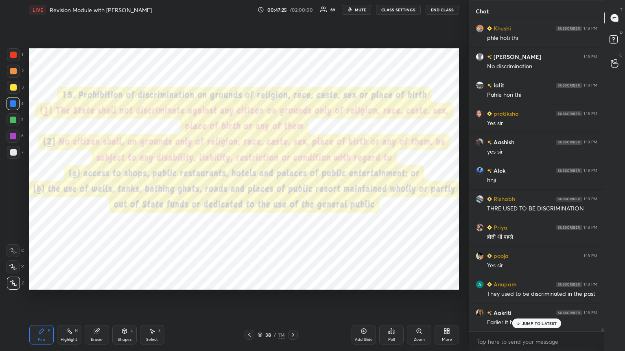
click at [11, 52] on div at bounding box center [13, 55] width 7 height 7
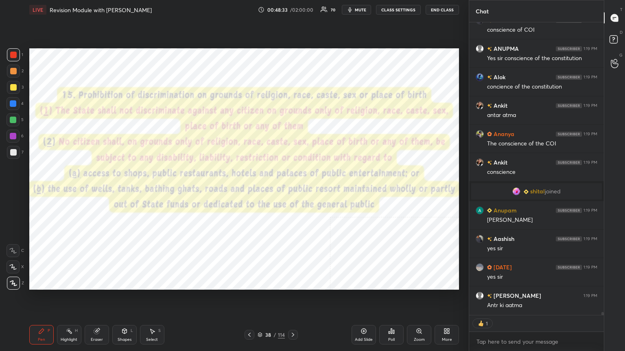
scroll to position [307, 132]
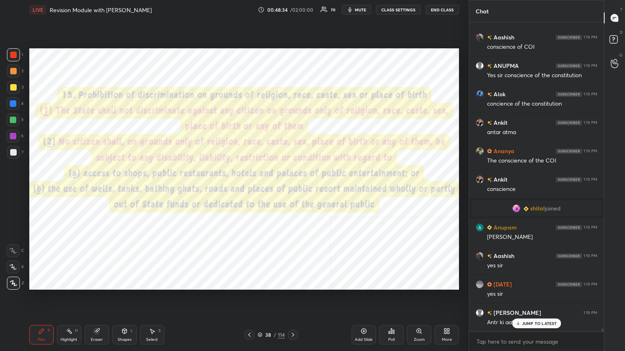
click at [292, 191] on div "Add Slide" at bounding box center [363, 335] width 24 height 20
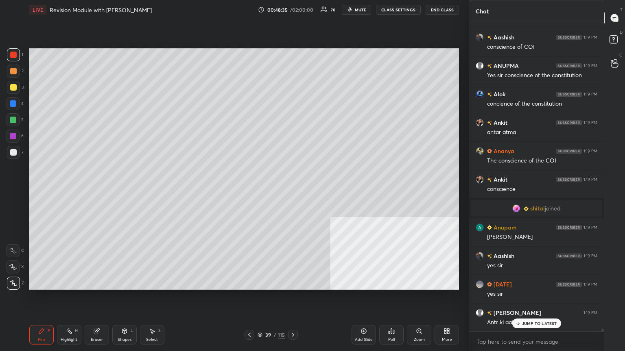
scroll to position [31773, 0]
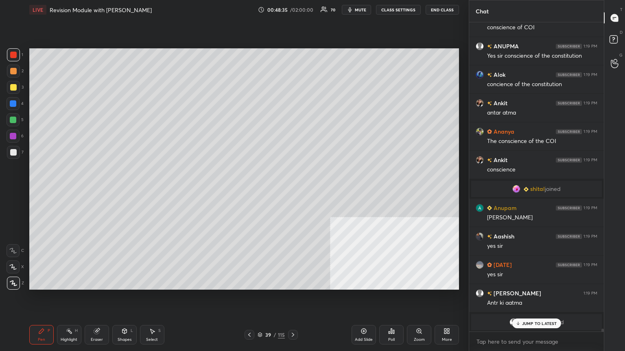
click at [14, 154] on div at bounding box center [13, 152] width 7 height 7
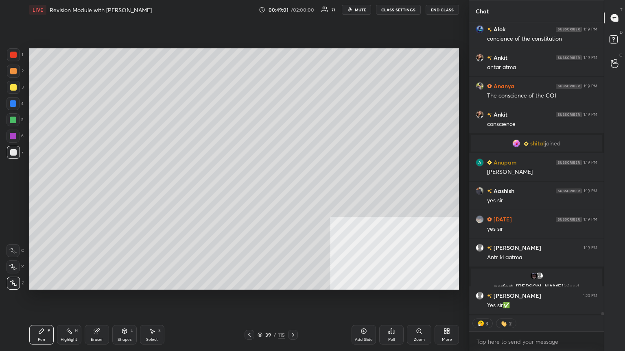
click at [13, 85] on div at bounding box center [13, 87] width 7 height 7
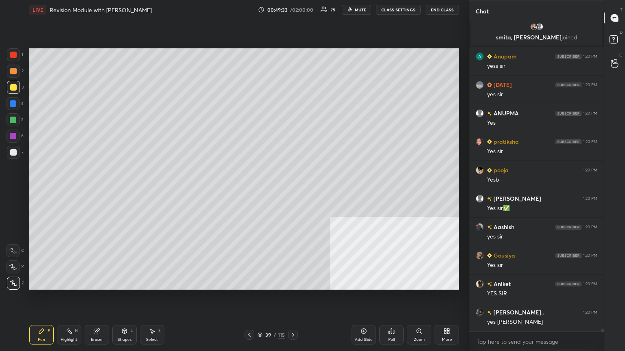
scroll to position [31745, 0]
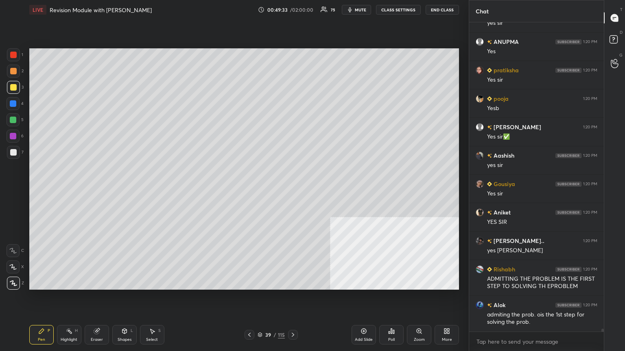
click at [15, 52] on div at bounding box center [13, 55] width 7 height 7
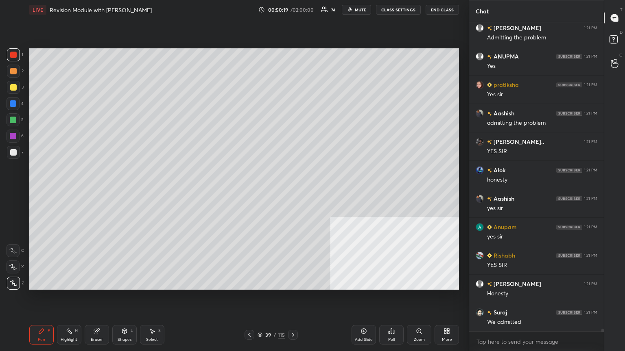
scroll to position [32228, 0]
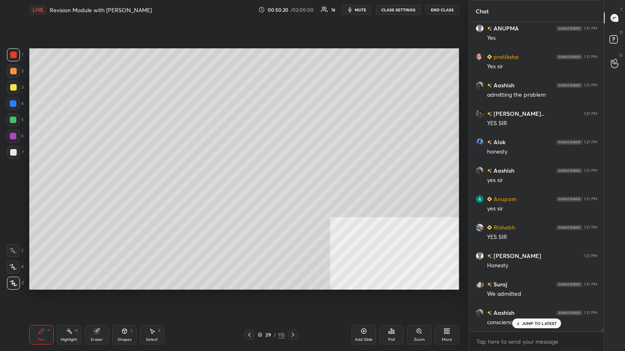
click at [259, 191] on icon at bounding box center [260, 334] width 4 height 2
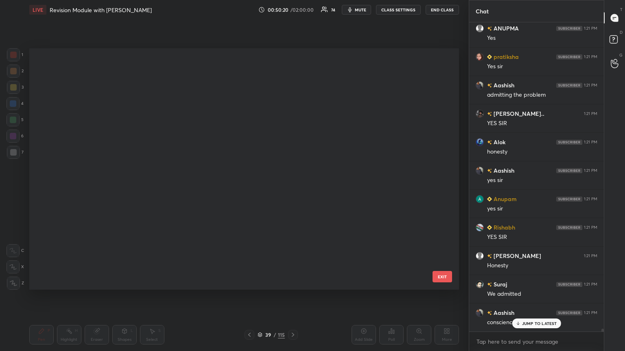
scroll to position [239, 426]
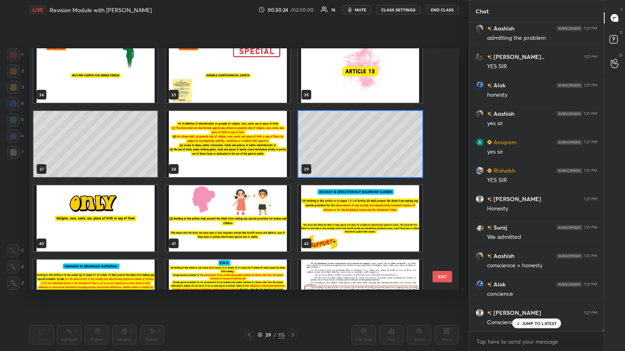
click at [124, 191] on img "grid" at bounding box center [95, 219] width 124 height 66
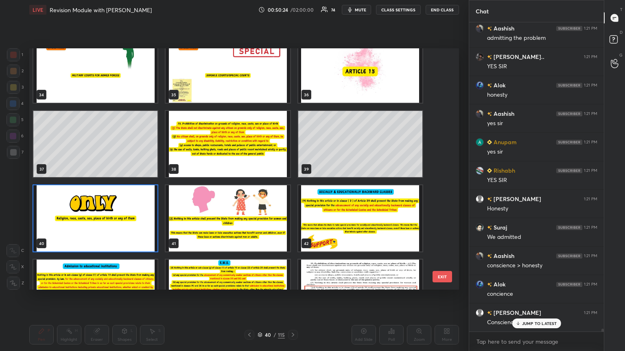
click at [125, 191] on img "grid" at bounding box center [95, 219] width 124 height 66
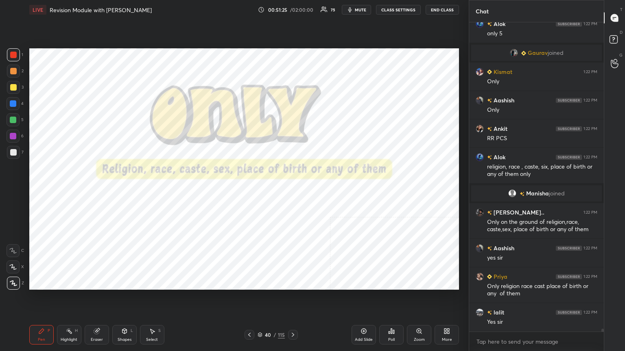
scroll to position [32313, 0]
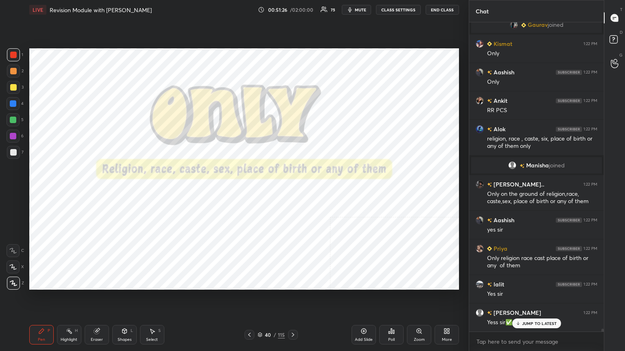
click at [292, 191] on div "Add Slide" at bounding box center [363, 335] width 24 height 20
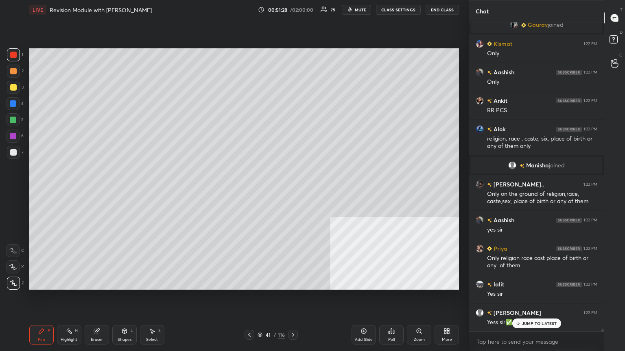
click at [14, 151] on div at bounding box center [13, 152] width 7 height 7
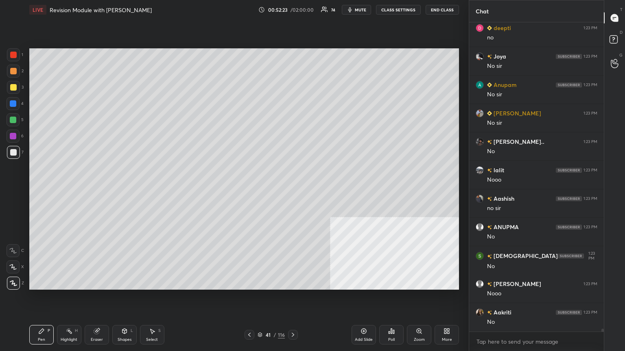
scroll to position [33185, 0]
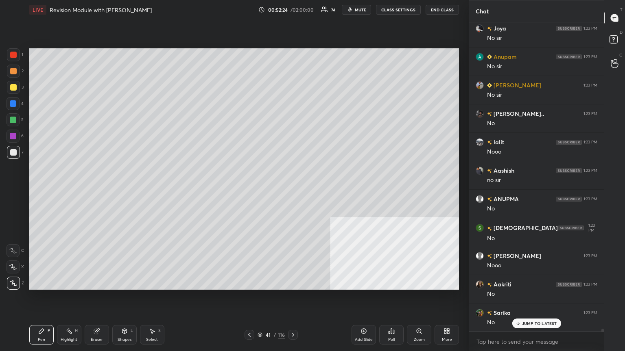
click at [11, 86] on div at bounding box center [13, 87] width 7 height 7
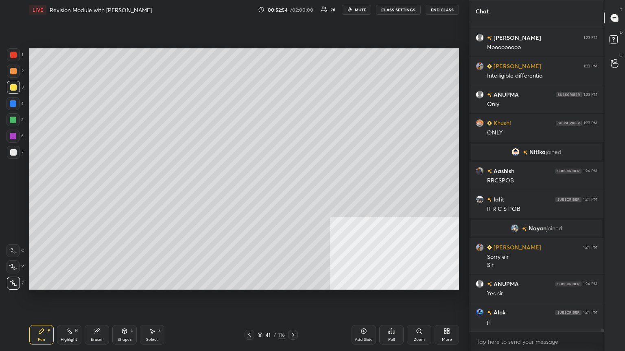
scroll to position [33284, 0]
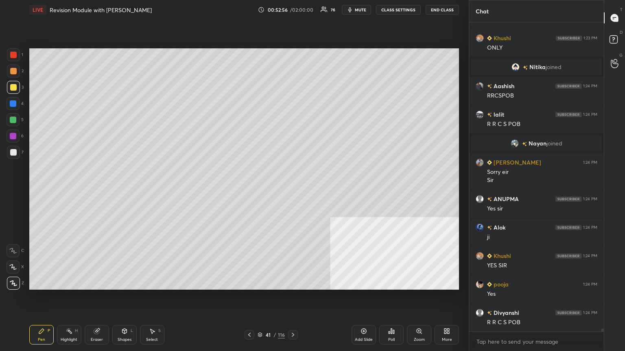
drag, startPoint x: 361, startPoint y: 329, endPoint x: 361, endPoint y: 325, distance: 4.1
click at [292, 191] on icon at bounding box center [363, 331] width 7 height 7
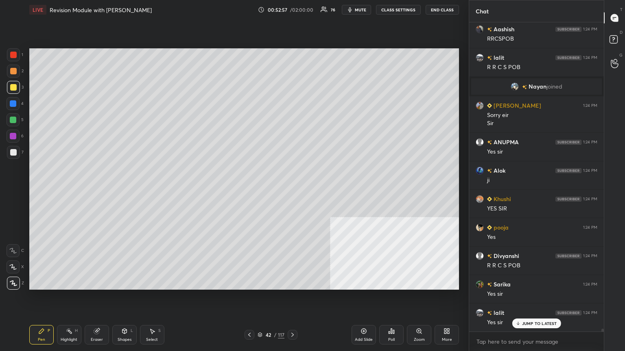
click at [13, 151] on div at bounding box center [13, 152] width 7 height 7
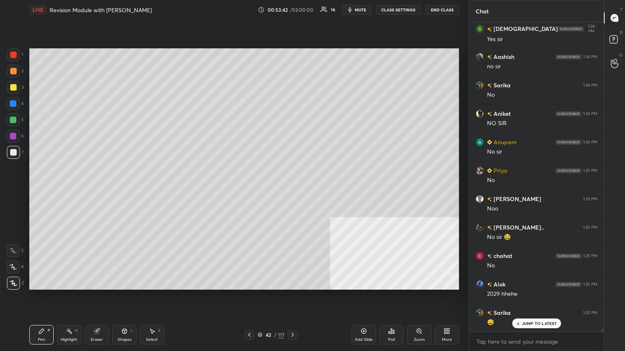
scroll to position [34138, 0]
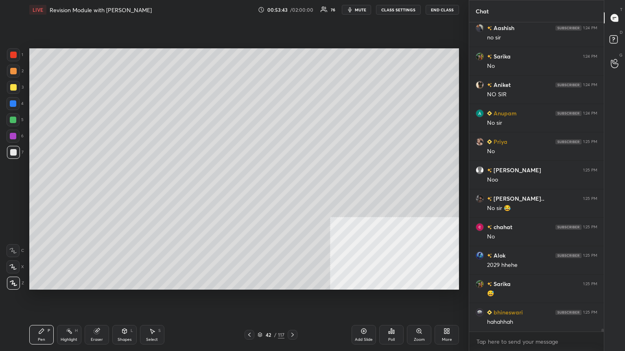
click at [13, 86] on div at bounding box center [13, 87] width 7 height 7
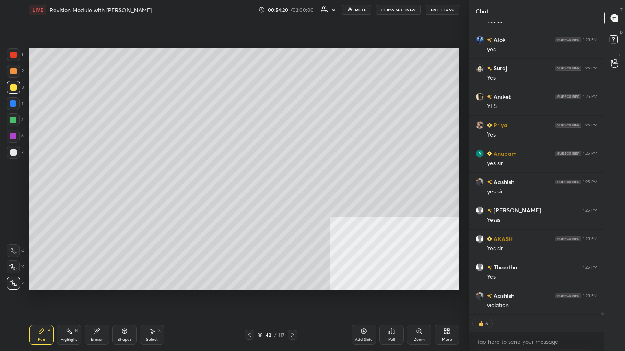
scroll to position [34867, 0]
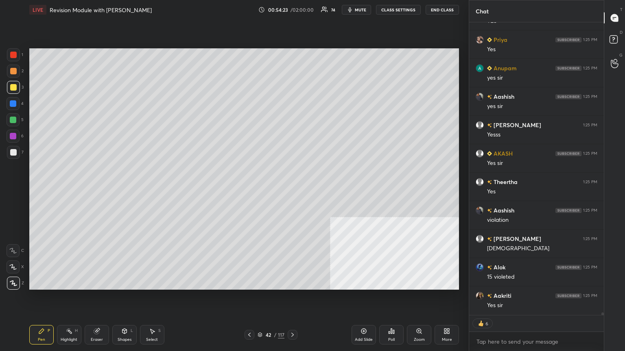
click at [292, 191] on div "Add Slide" at bounding box center [363, 335] width 24 height 20
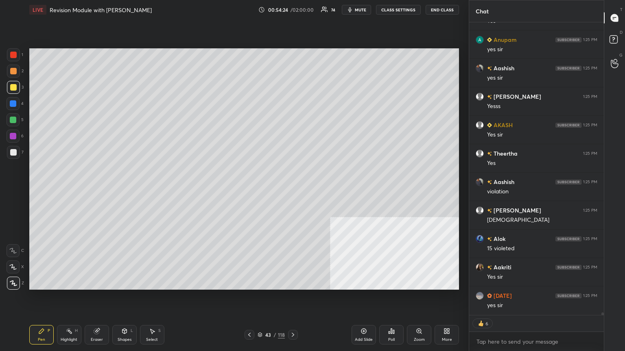
scroll to position [307, 132]
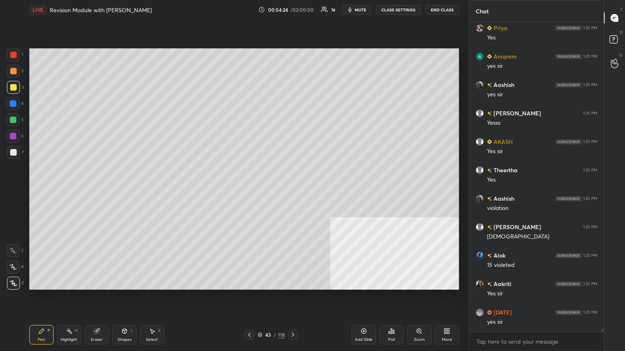
click at [12, 151] on div at bounding box center [13, 152] width 7 height 7
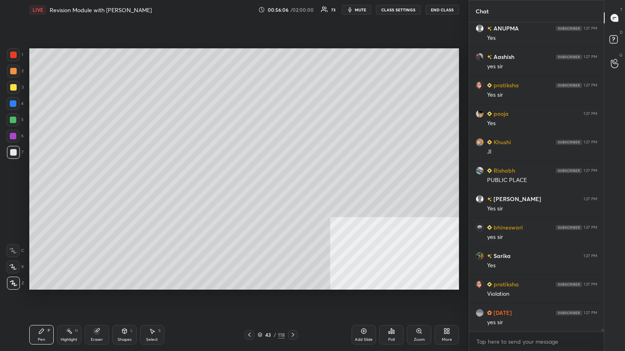
scroll to position [35600, 0]
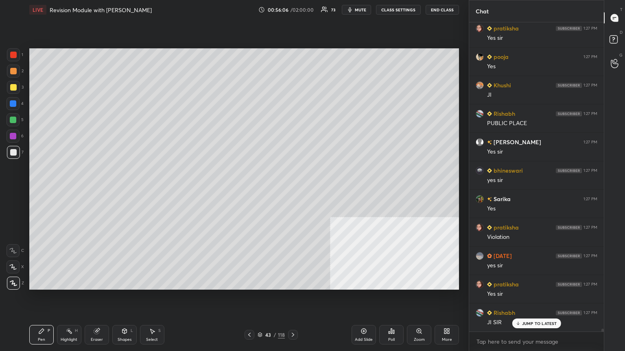
click at [249, 191] on icon at bounding box center [249, 335] width 7 height 7
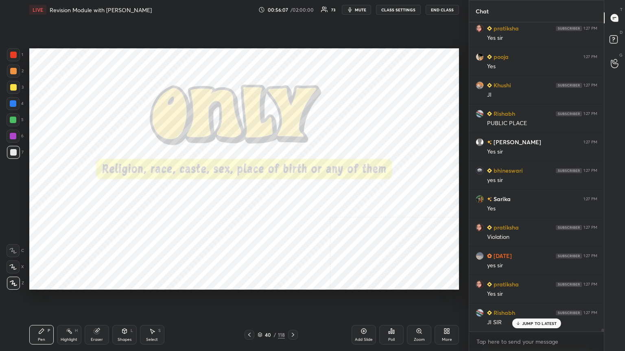
click at [249, 191] on icon at bounding box center [249, 335] width 7 height 7
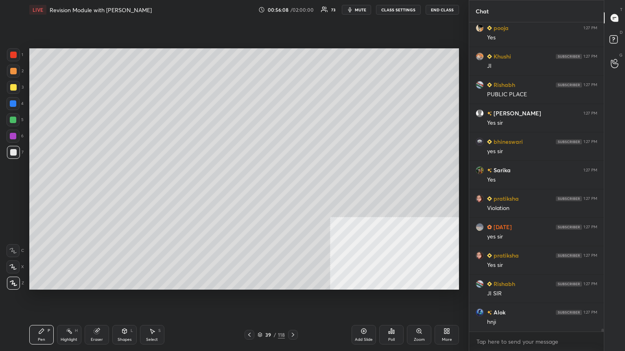
scroll to position [3, 2]
click at [249, 191] on icon at bounding box center [249, 335] width 7 height 7
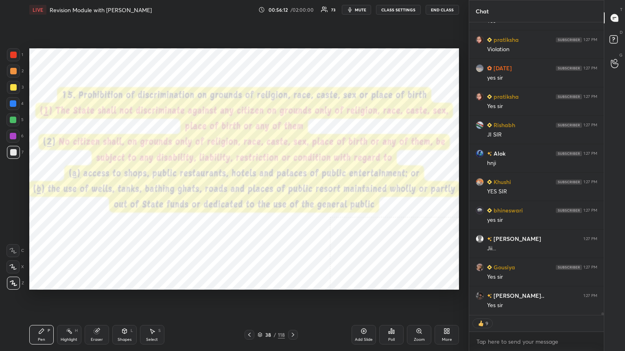
click at [12, 55] on div at bounding box center [13, 55] width 7 height 7
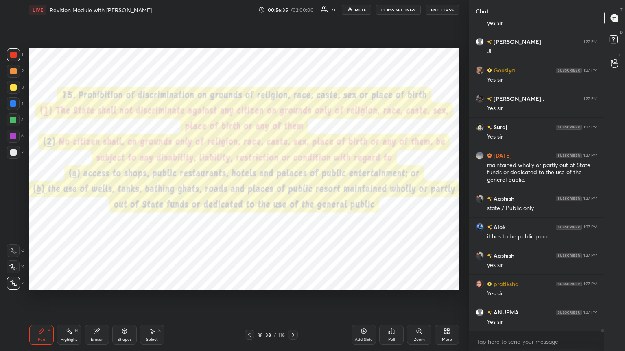
click at [292, 191] on div "Add Slide" at bounding box center [363, 335] width 24 height 20
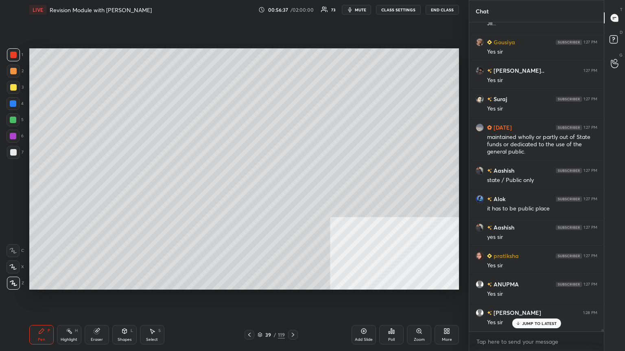
click at [13, 155] on div at bounding box center [13, 152] width 7 height 7
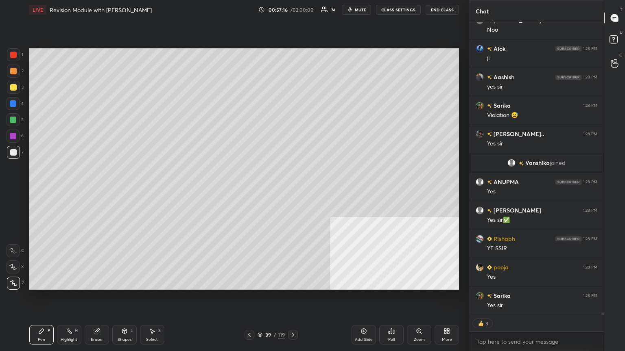
click at [292, 191] on icon at bounding box center [363, 331] width 7 height 7
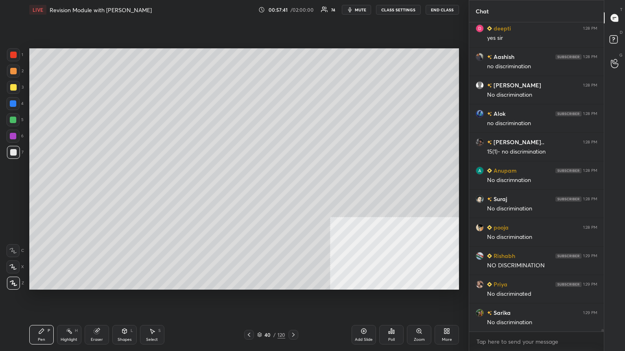
click at [252, 191] on icon at bounding box center [249, 335] width 7 height 7
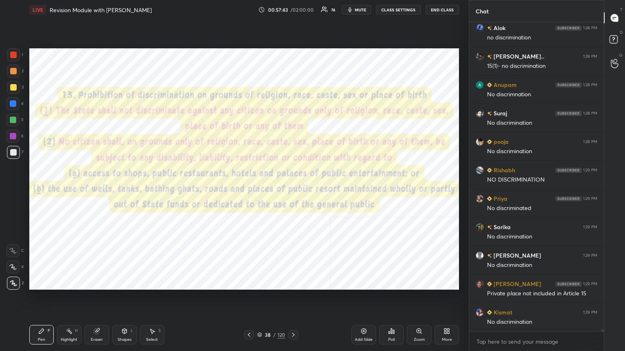
click at [13, 54] on div at bounding box center [13, 55] width 7 height 7
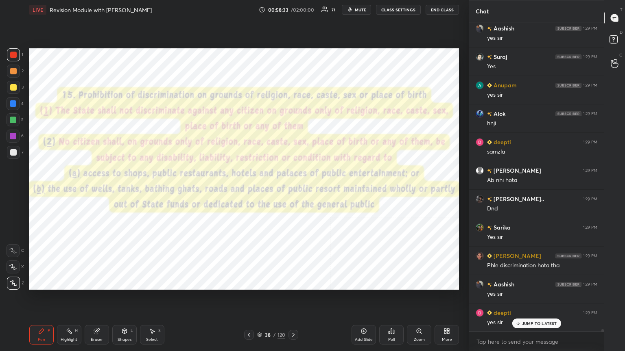
scroll to position [37295, 0]
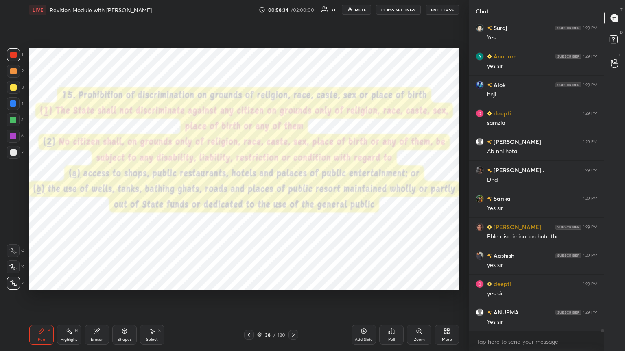
click at [292, 191] on icon at bounding box center [293, 335] width 7 height 7
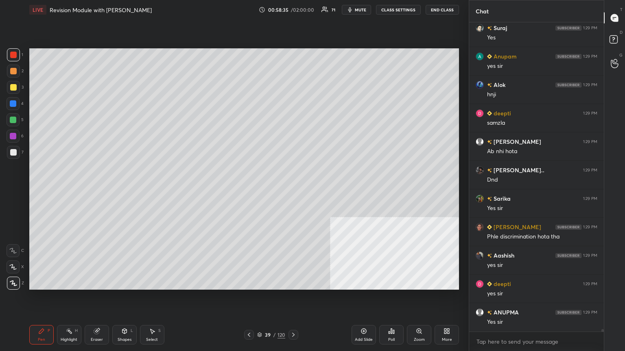
click at [292, 191] on icon at bounding box center [293, 335] width 7 height 7
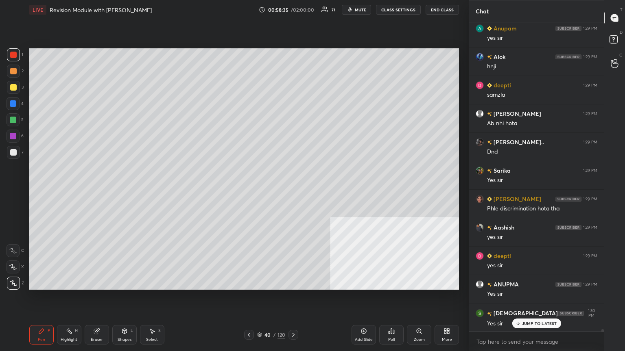
click at [292, 191] on icon at bounding box center [293, 335] width 7 height 7
click at [249, 191] on icon at bounding box center [249, 335] width 7 height 7
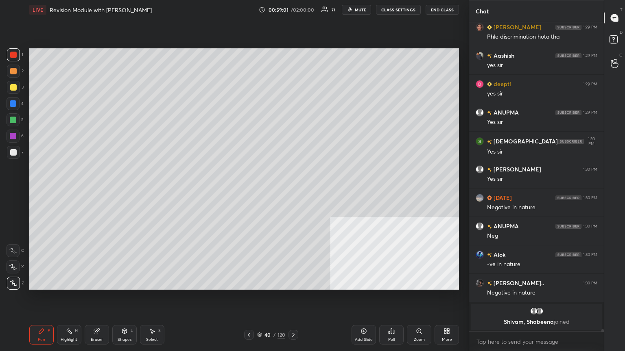
scroll to position [37131, 0]
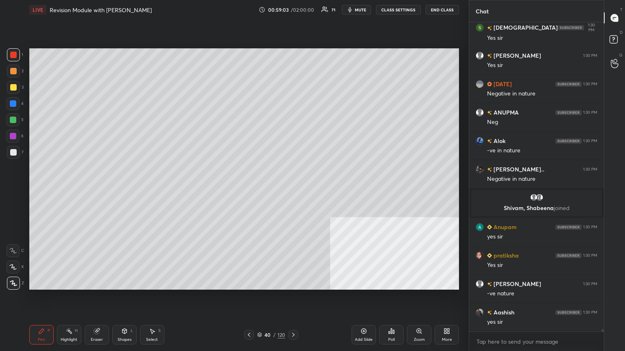
click at [292, 191] on icon at bounding box center [363, 331] width 7 height 7
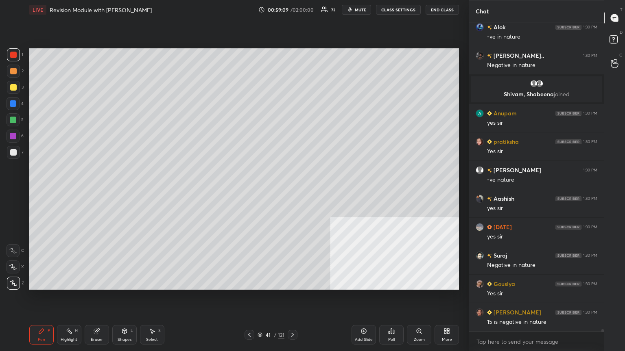
scroll to position [37330, 0]
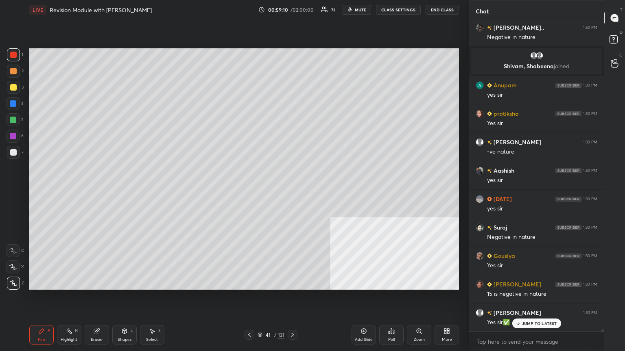
click at [13, 151] on div at bounding box center [13, 152] width 7 height 7
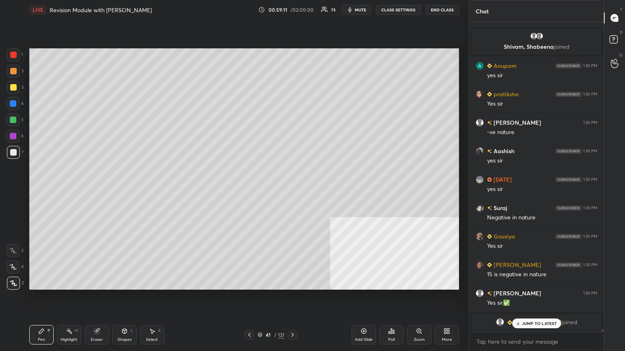
click at [122, 191] on icon at bounding box center [124, 331] width 4 height 5
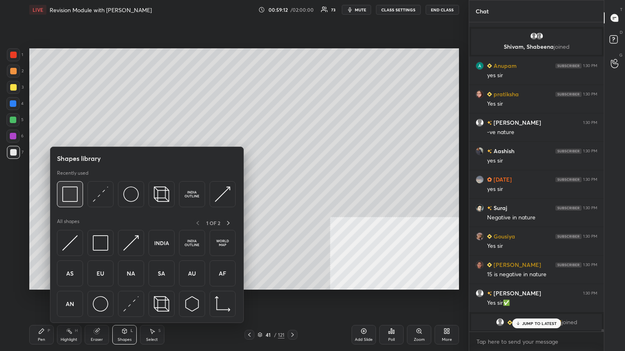
click at [72, 188] on img at bounding box center [69, 194] width 15 height 15
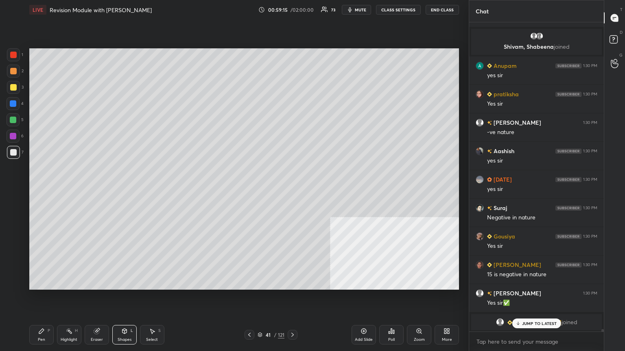
scroll to position [37378, 0]
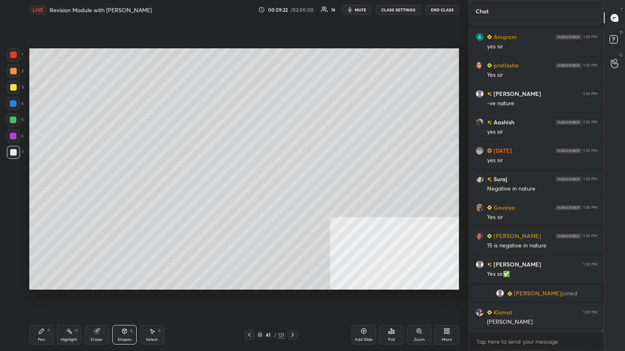
drag, startPoint x: 39, startPoint y: 341, endPoint x: 38, endPoint y: 336, distance: 4.6
click at [39, 191] on div "Pen" at bounding box center [41, 340] width 7 height 4
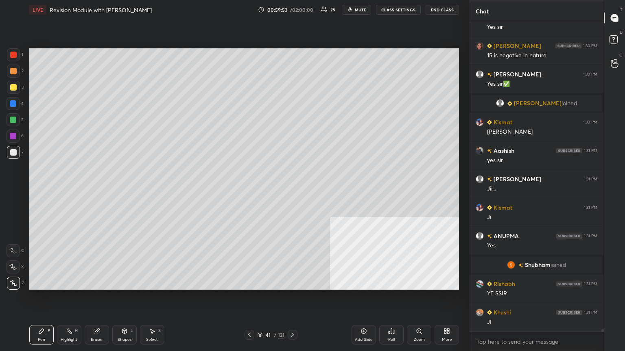
scroll to position [37597, 0]
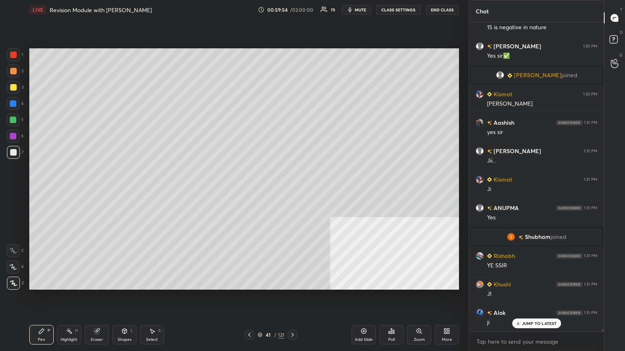
click at [15, 104] on div at bounding box center [13, 103] width 7 height 7
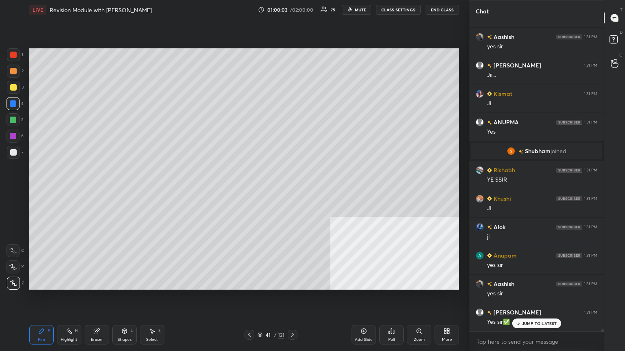
scroll to position [37711, 0]
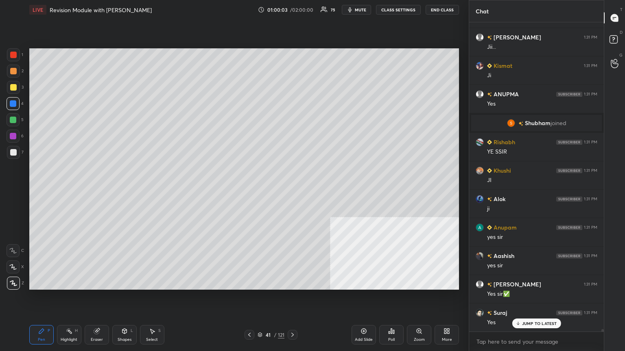
click at [15, 87] on div at bounding box center [13, 87] width 7 height 7
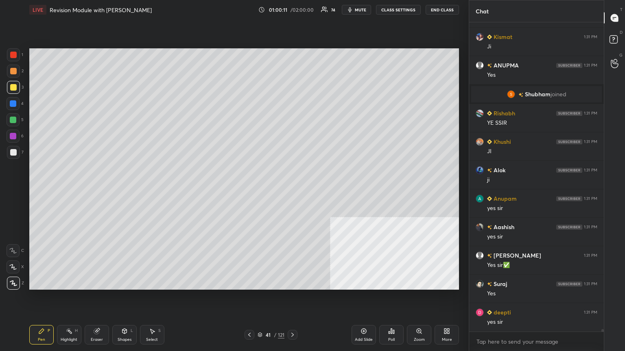
click at [15, 66] on div at bounding box center [13, 71] width 13 height 13
click at [13, 54] on div at bounding box center [13, 55] width 7 height 7
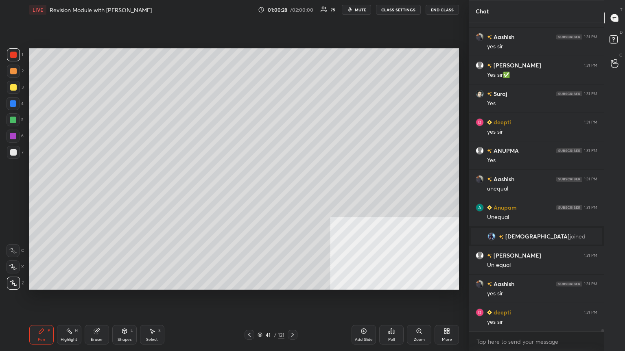
scroll to position [37958, 0]
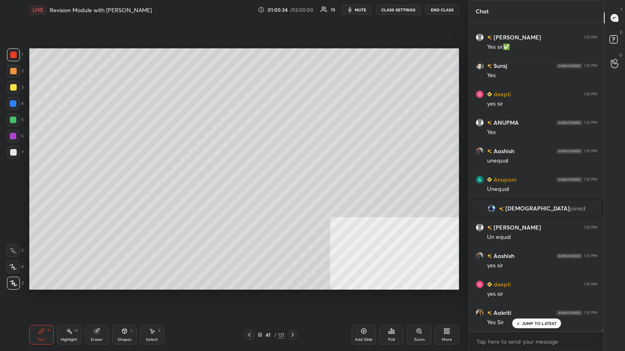
click at [10, 103] on div at bounding box center [13, 103] width 13 height 13
click at [12, 120] on div at bounding box center [13, 120] width 7 height 7
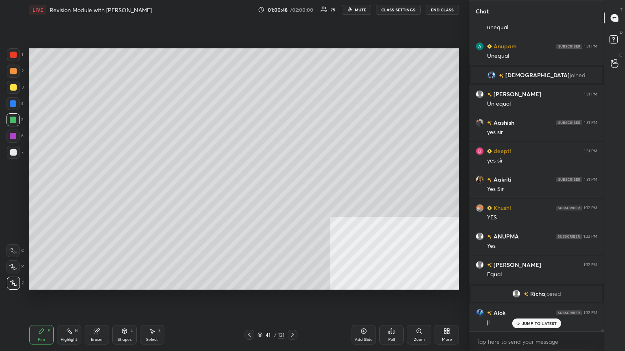
scroll to position [37880, 0]
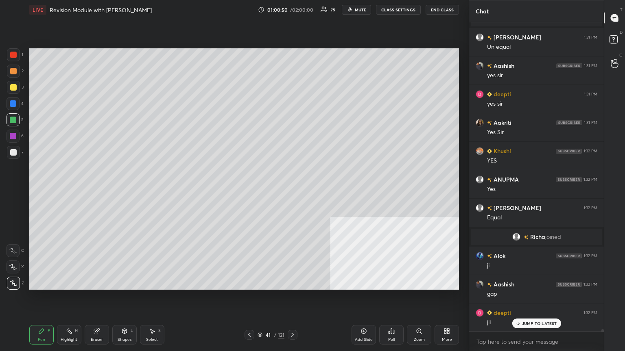
click at [12, 53] on div at bounding box center [13, 55] width 7 height 7
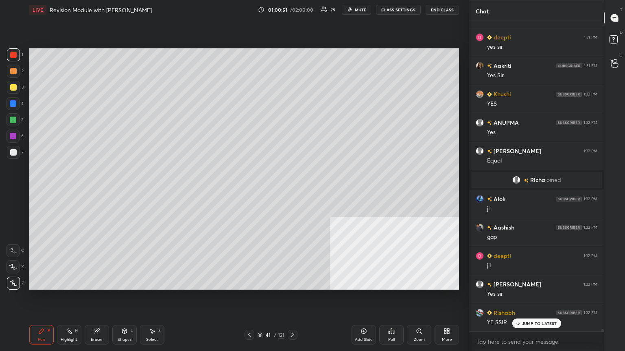
scroll to position [37994, 0]
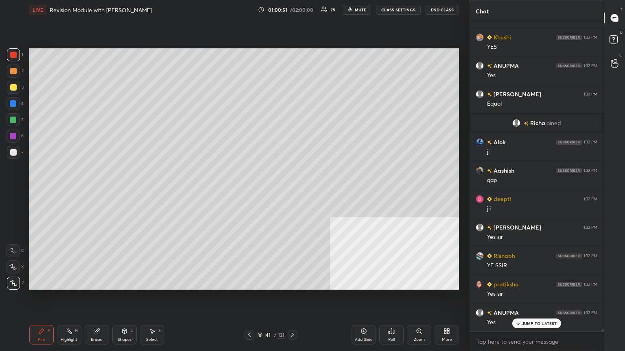
drag, startPoint x: 15, startPoint y: 153, endPoint x: 28, endPoint y: 153, distance: 13.4
click at [17, 154] on div at bounding box center [13, 152] width 13 height 13
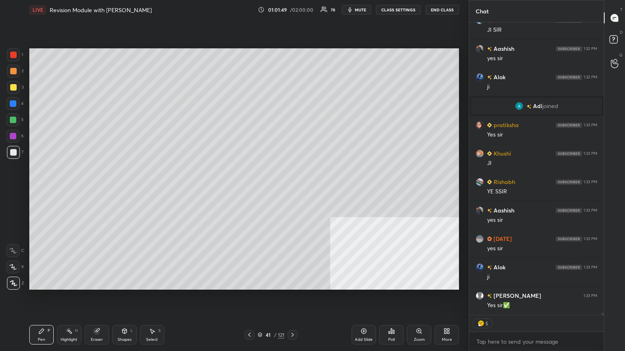
scroll to position [38578, 0]
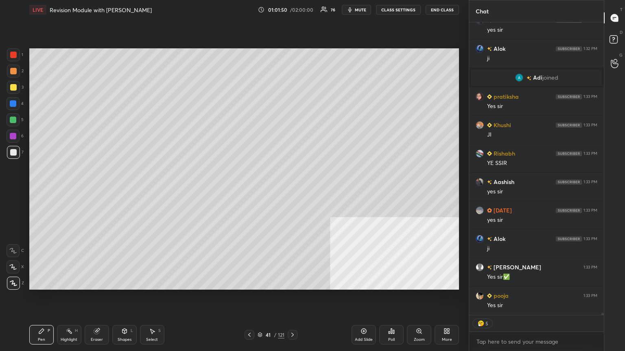
click at [13, 103] on div at bounding box center [13, 103] width 7 height 7
type textarea "x"
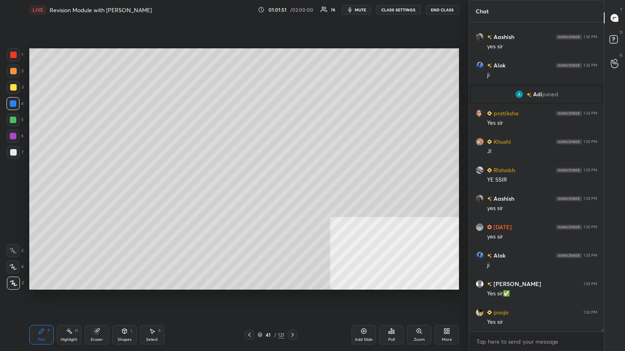
click at [12, 55] on div at bounding box center [13, 55] width 7 height 7
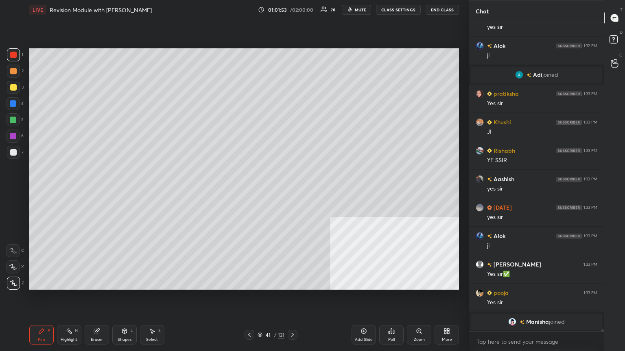
click at [12, 103] on div at bounding box center [13, 103] width 7 height 7
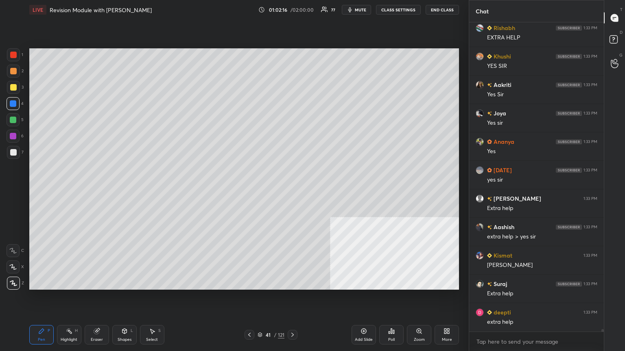
scroll to position [38934, 0]
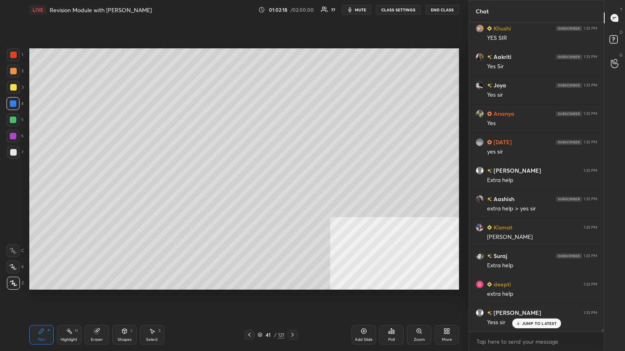
click at [248, 191] on icon at bounding box center [249, 335] width 7 height 7
click at [249, 191] on icon at bounding box center [249, 335] width 7 height 7
click at [290, 191] on icon at bounding box center [292, 335] width 7 height 7
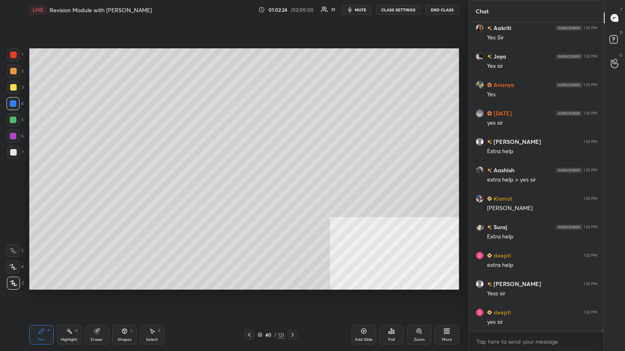
click at [13, 52] on div at bounding box center [13, 54] width 13 height 13
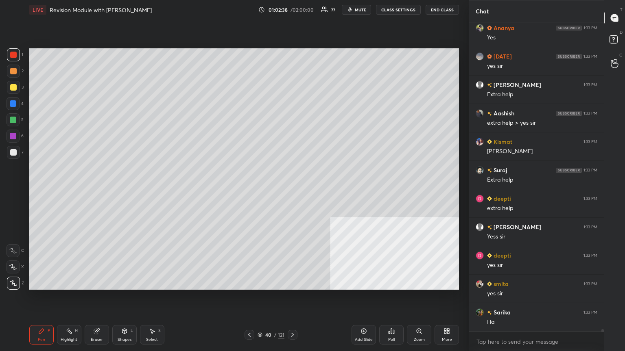
scroll to position [39048, 0]
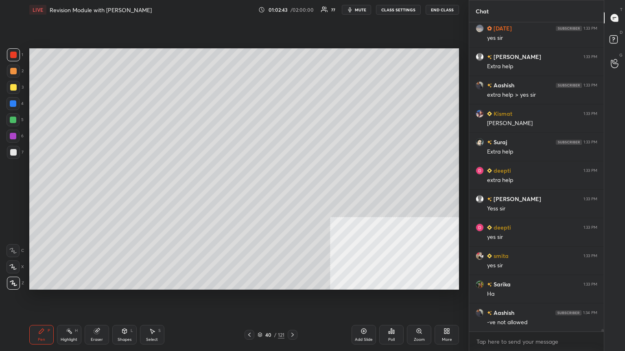
drag, startPoint x: 13, startPoint y: 102, endPoint x: 24, endPoint y: 111, distance: 14.5
click at [13, 103] on div at bounding box center [13, 103] width 7 height 7
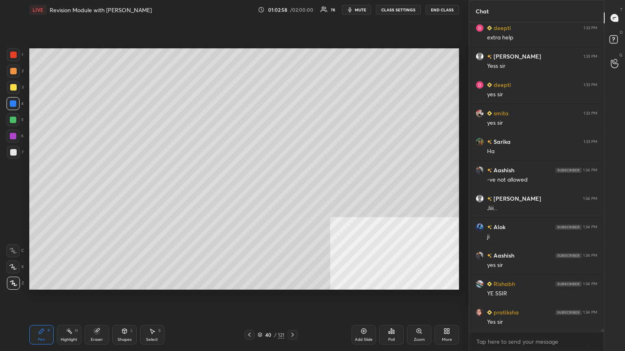
scroll to position [39219, 0]
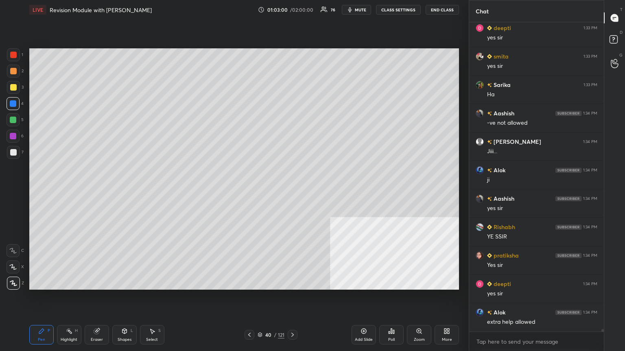
click at [14, 103] on div at bounding box center [13, 103] width 7 height 7
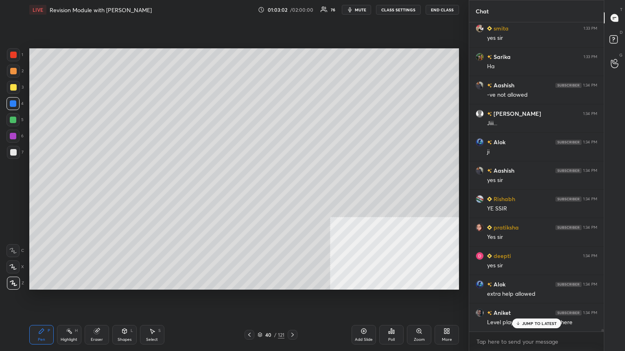
click at [292, 191] on icon at bounding box center [292, 335] width 2 height 4
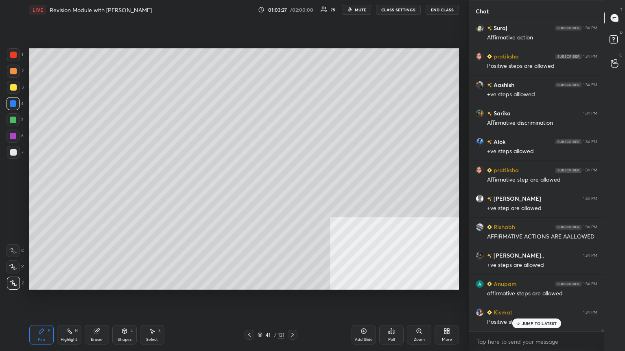
scroll to position [39618, 0]
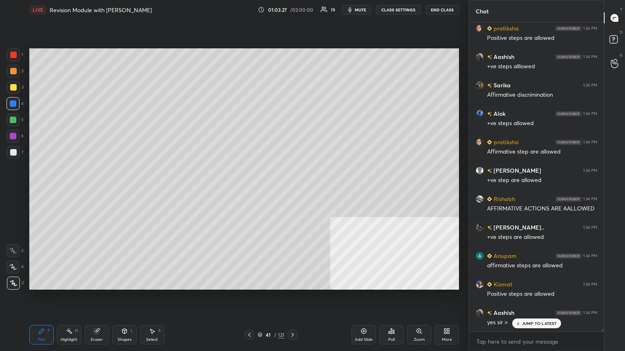
click at [292, 191] on div at bounding box center [293, 335] width 10 height 10
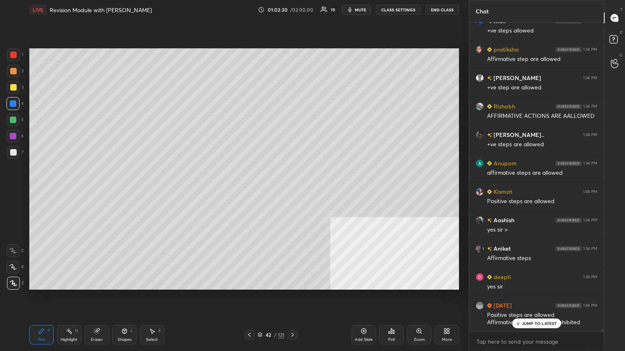
click at [292, 191] on icon at bounding box center [292, 335] width 7 height 7
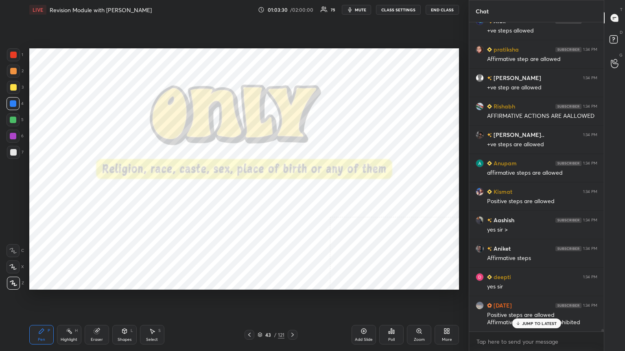
click at [292, 191] on icon at bounding box center [292, 335] width 7 height 7
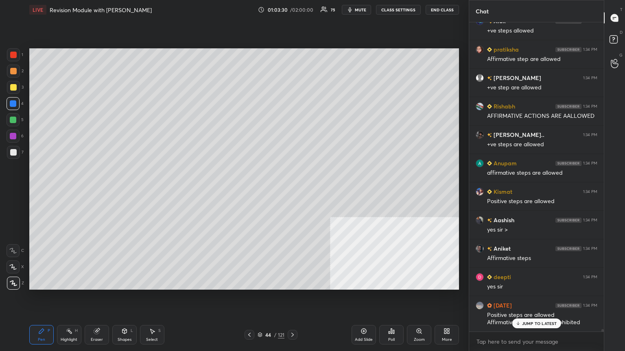
scroll to position [39768, 0]
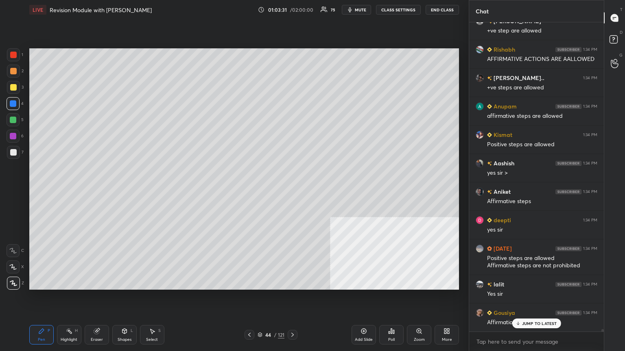
click at [292, 191] on icon at bounding box center [292, 335] width 7 height 7
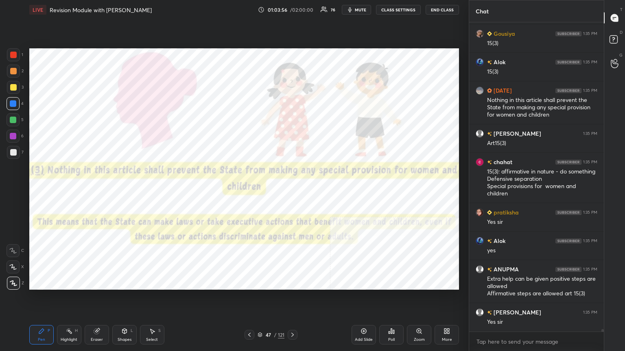
scroll to position [40358, 0]
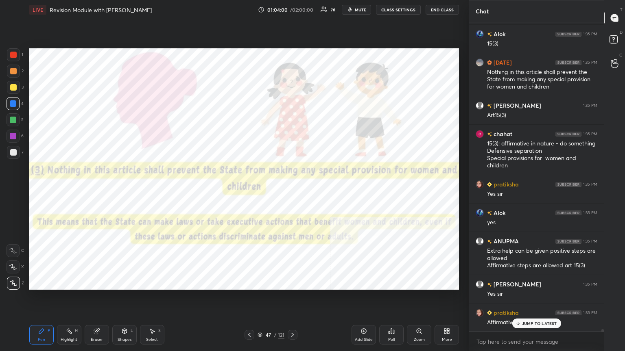
click at [260, 191] on icon at bounding box center [260, 335] width 5 height 5
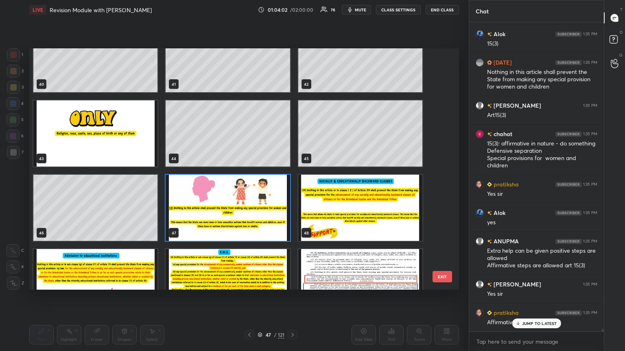
scroll to position [1002, 0]
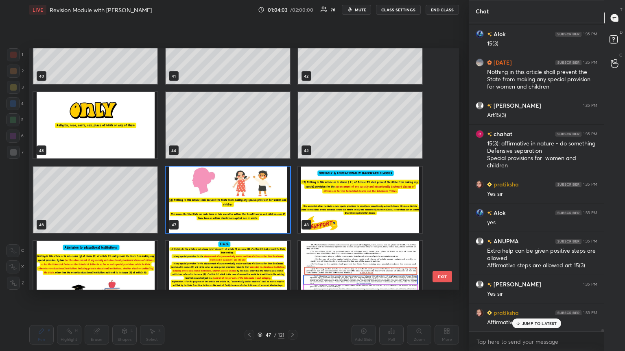
click at [249, 191] on img "grid" at bounding box center [228, 200] width 124 height 66
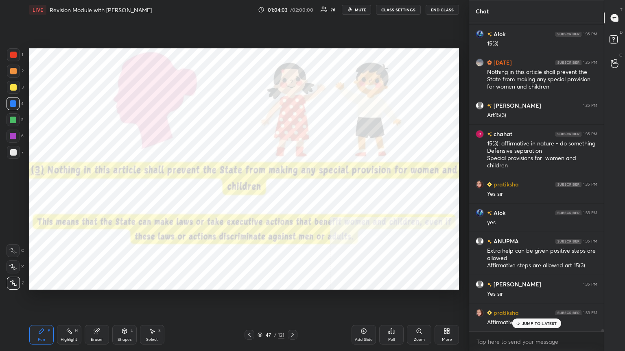
drag, startPoint x: 250, startPoint y: 212, endPoint x: 245, endPoint y: 210, distance: 5.7
click at [250, 191] on img "grid" at bounding box center [228, 200] width 124 height 66
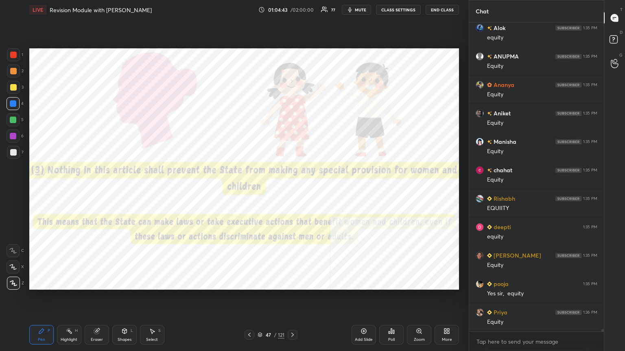
scroll to position [40645, 0]
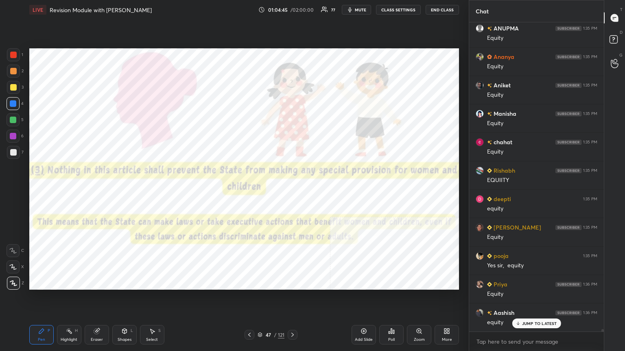
click at [292, 191] on div "Add Slide" at bounding box center [364, 340] width 18 height 4
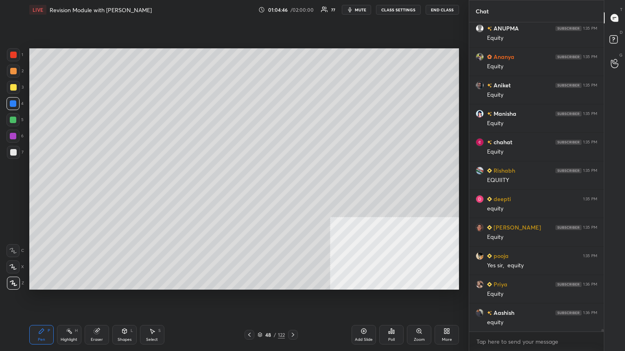
scroll to position [40674, 0]
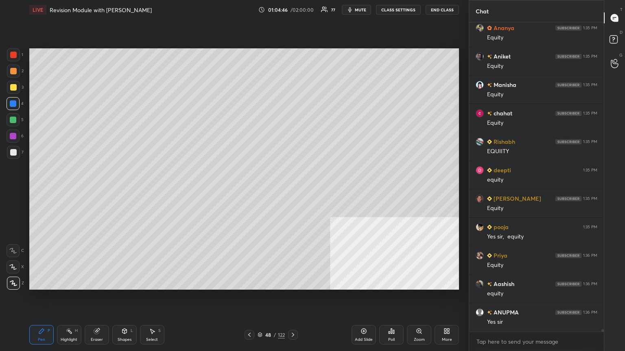
click at [13, 151] on div at bounding box center [13, 152] width 7 height 7
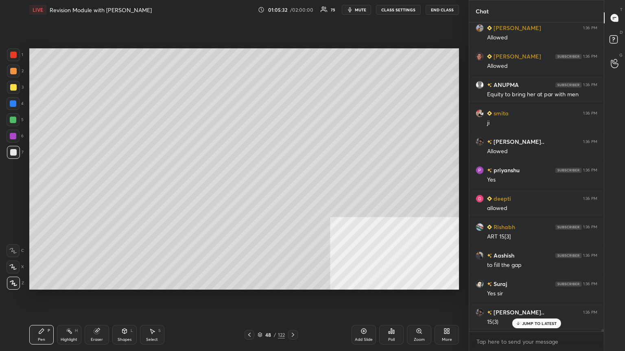
scroll to position [41393, 0]
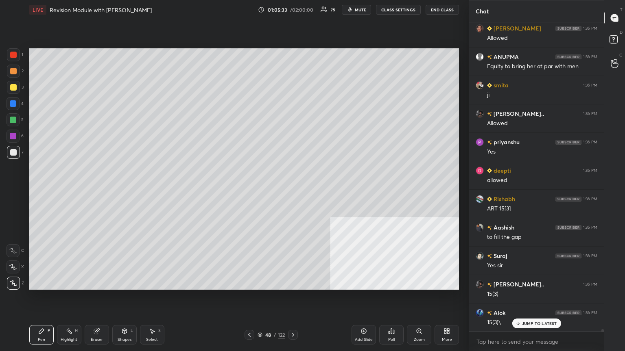
click at [14, 85] on div at bounding box center [13, 87] width 7 height 7
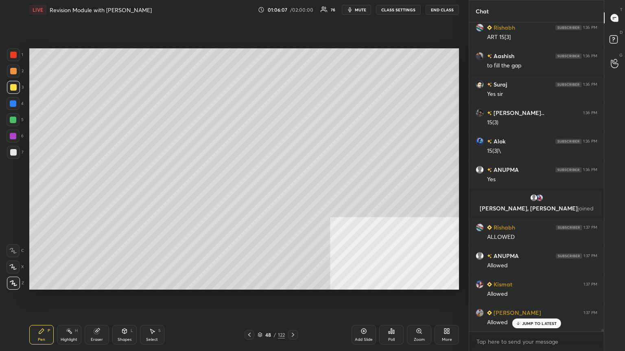
scroll to position [41122, 0]
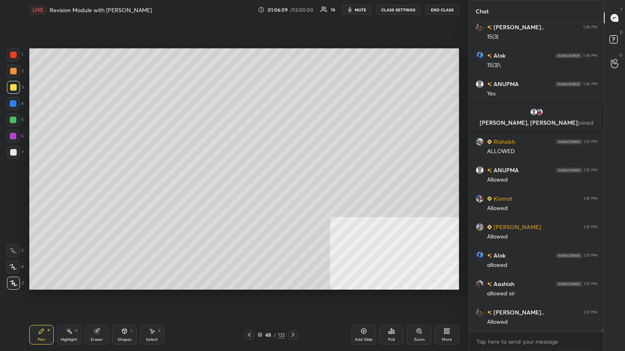
click at [250, 191] on icon at bounding box center [249, 335] width 7 height 7
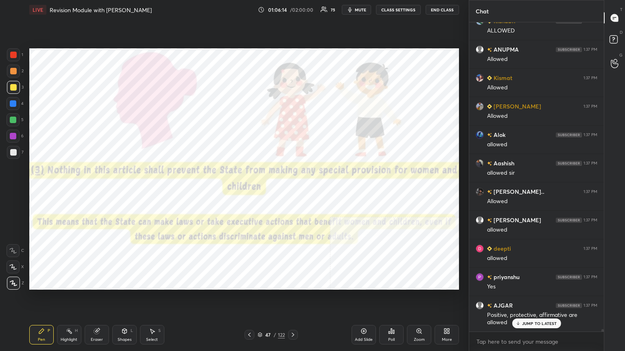
scroll to position [41300, 0]
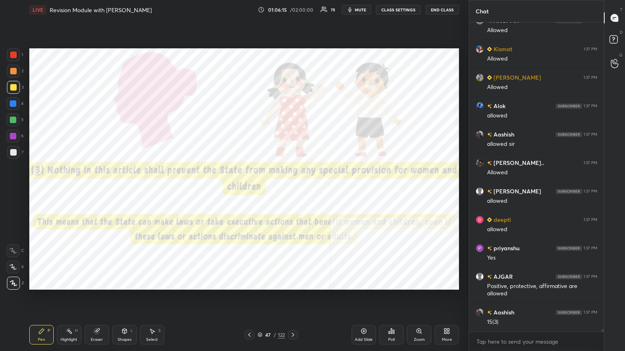
click at [15, 53] on div at bounding box center [13, 54] width 13 height 13
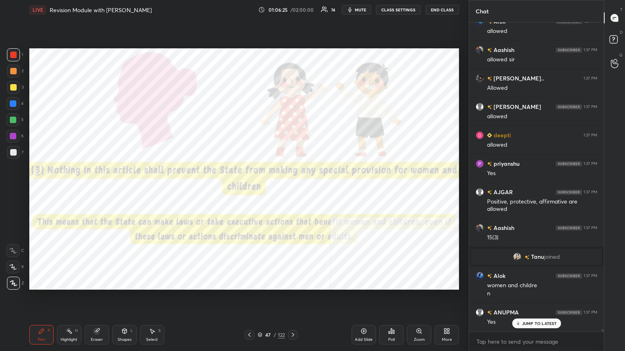
scroll to position [41307, 0]
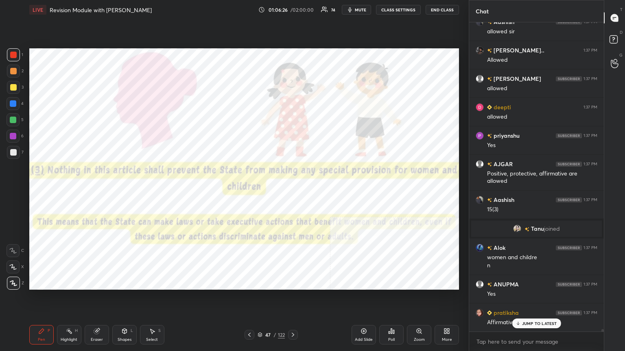
click at [292, 191] on icon at bounding box center [363, 331] width 7 height 7
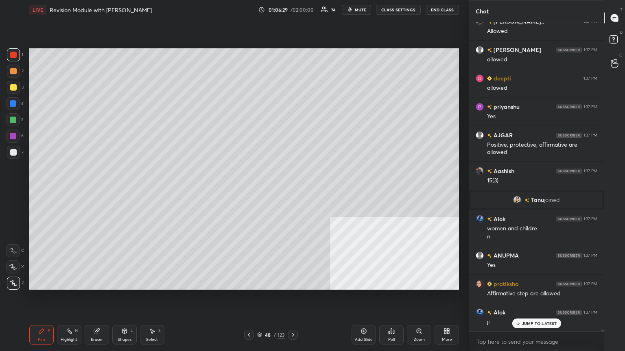
scroll to position [41364, 0]
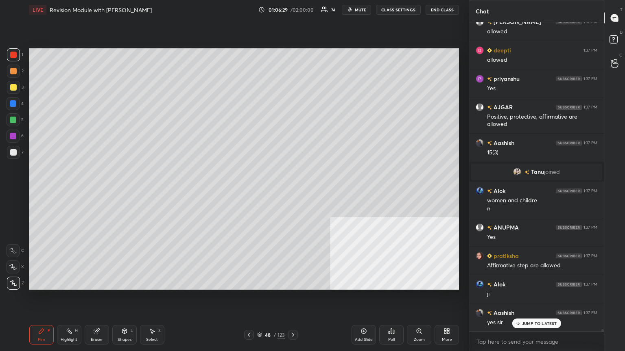
drag, startPoint x: 13, startPoint y: 151, endPoint x: 24, endPoint y: 142, distance: 14.2
click at [15, 149] on div at bounding box center [13, 152] width 7 height 7
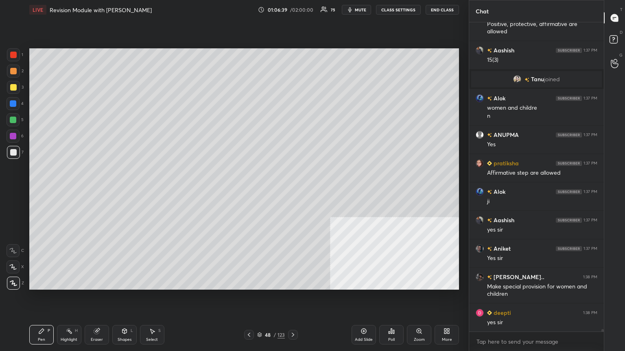
scroll to position [41486, 0]
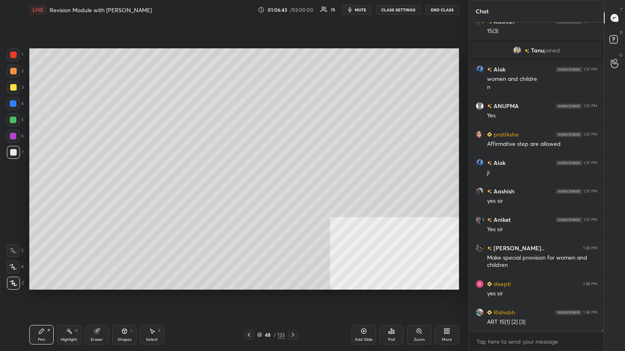
click at [292, 7] on button "CLASS SETTINGS" at bounding box center [398, 10] width 45 height 10
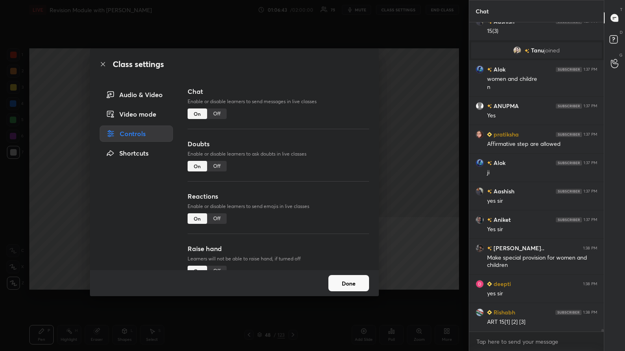
click at [220, 109] on div "Off" at bounding box center [217, 114] width 20 height 11
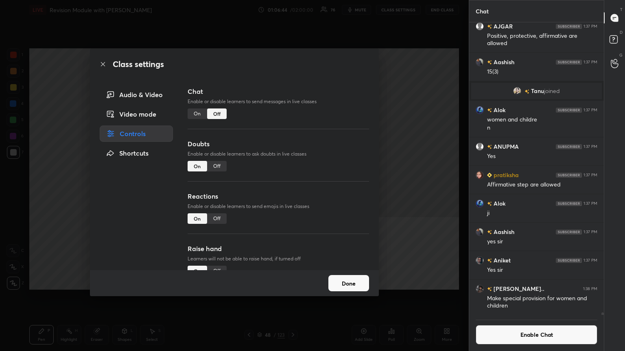
click at [104, 61] on icon at bounding box center [103, 64] width 7 height 7
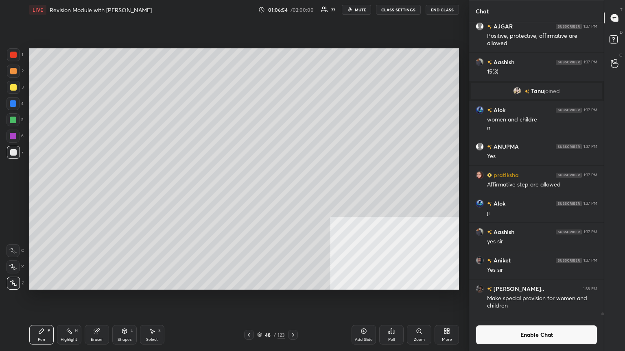
click at [292, 191] on icon at bounding box center [391, 331] width 7 height 7
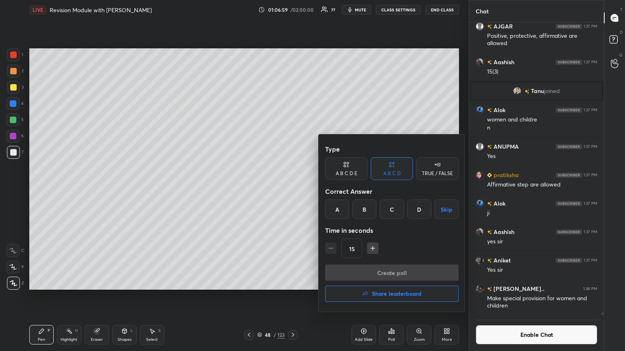
click at [292, 191] on div "B" at bounding box center [364, 210] width 24 height 20
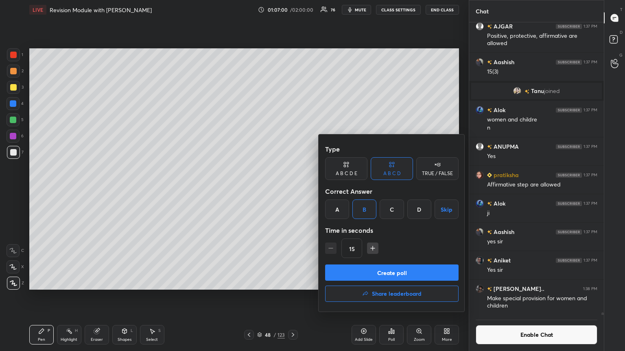
click at [292, 191] on button "Create poll" at bounding box center [391, 273] width 133 height 16
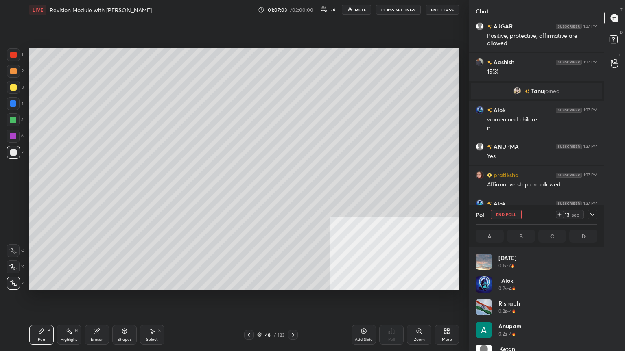
scroll to position [95, 119]
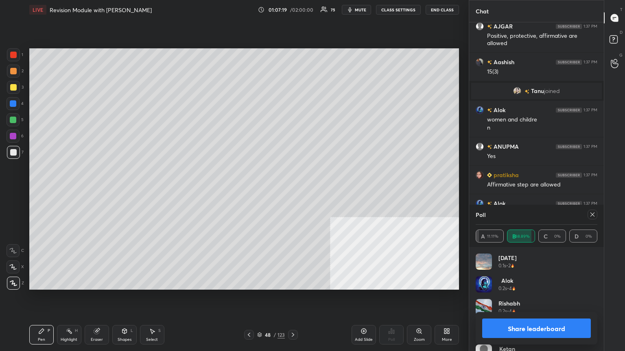
click at [292, 191] on button "Share leaderboard" at bounding box center [536, 329] width 109 height 20
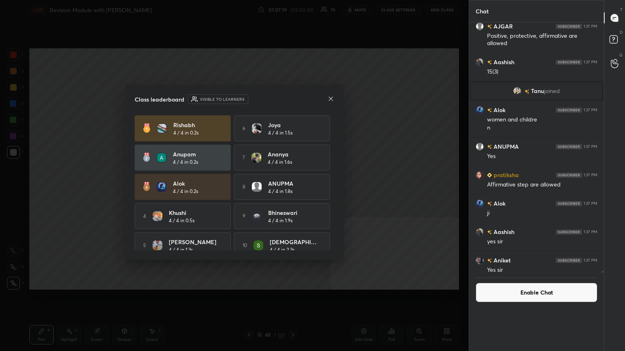
scroll to position [277, 132]
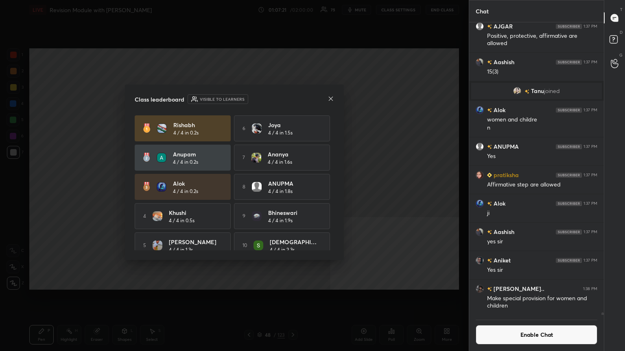
click at [292, 98] on icon at bounding box center [330, 99] width 7 height 7
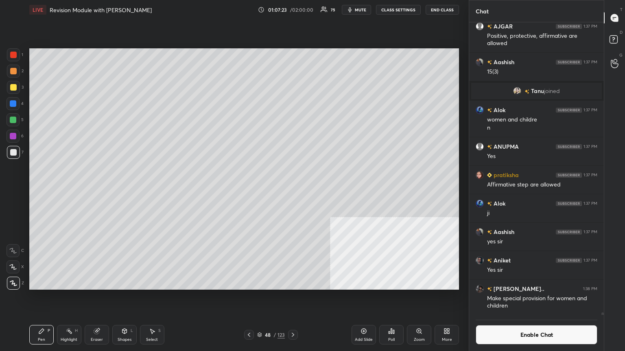
click at [292, 191] on icon at bounding box center [393, 332] width 1 height 4
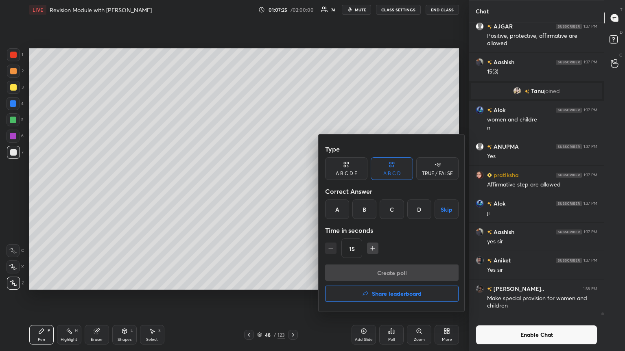
click at [292, 191] on div "B" at bounding box center [364, 210] width 24 height 20
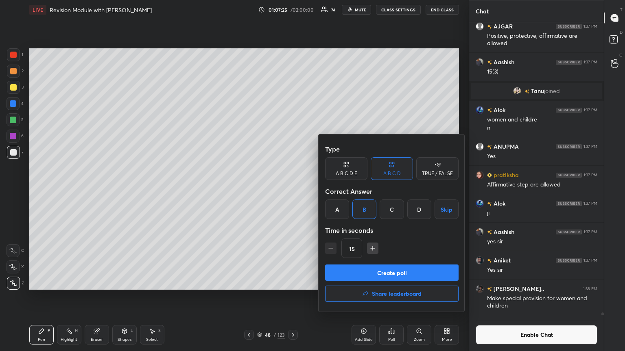
click at [292, 191] on button "Create poll" at bounding box center [391, 273] width 133 height 16
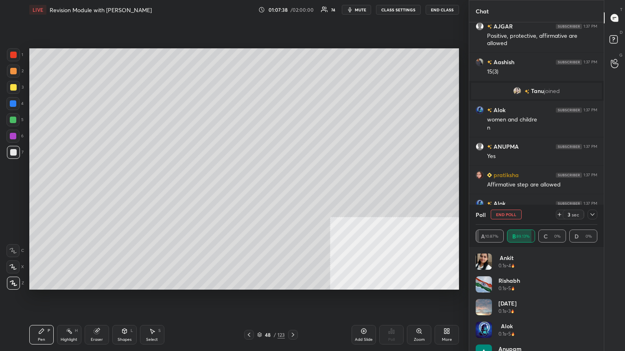
click at [249, 191] on icon at bounding box center [249, 335] width 7 height 7
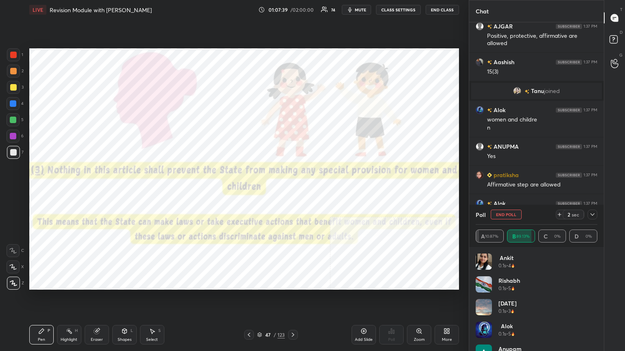
click at [249, 191] on icon at bounding box center [249, 335] width 2 height 4
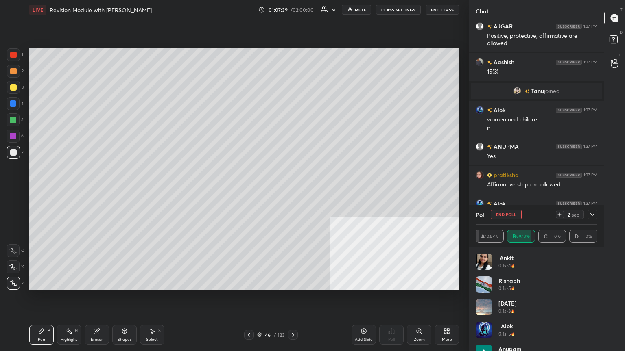
click at [249, 191] on icon at bounding box center [249, 335] width 2 height 4
click at [249, 191] on icon at bounding box center [249, 335] width 7 height 7
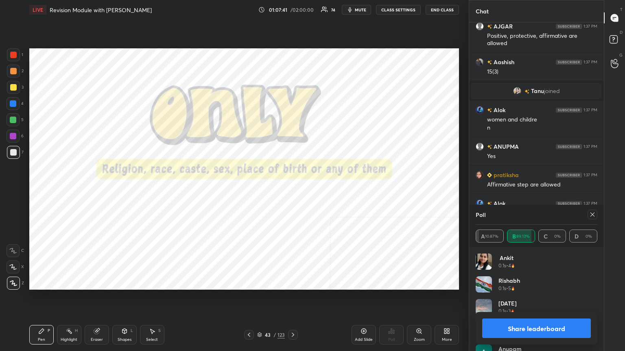
click at [249, 191] on icon at bounding box center [249, 335] width 7 height 7
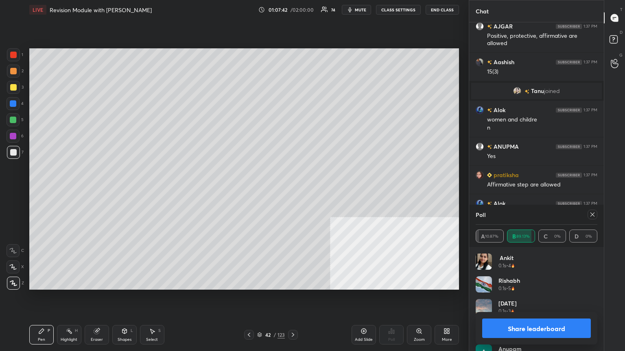
click at [249, 191] on icon at bounding box center [249, 335] width 7 height 7
click at [292, 191] on button "Share leaderboard" at bounding box center [536, 329] width 109 height 20
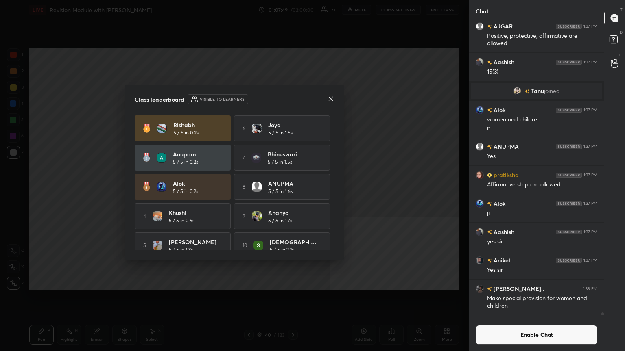
click at [292, 97] on icon at bounding box center [331, 98] width 4 height 4
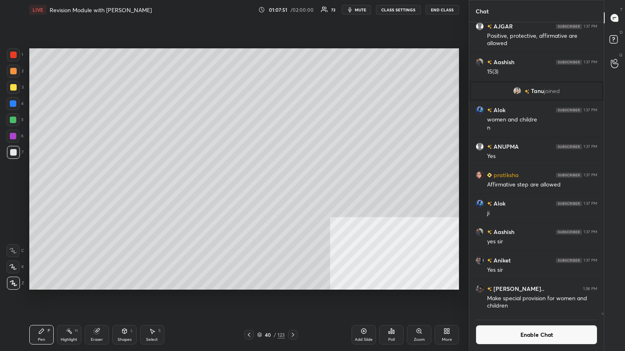
click at [292, 191] on icon at bounding box center [293, 335] width 7 height 7
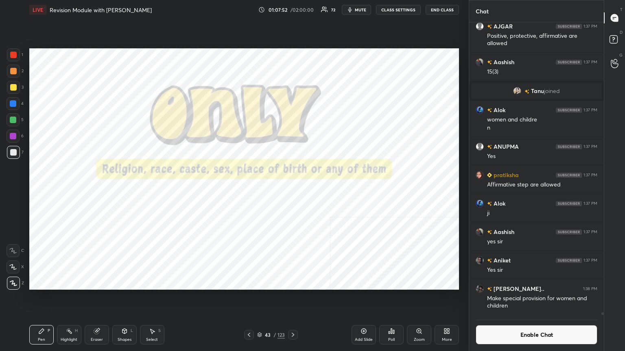
click at [292, 191] on icon at bounding box center [293, 335] width 7 height 7
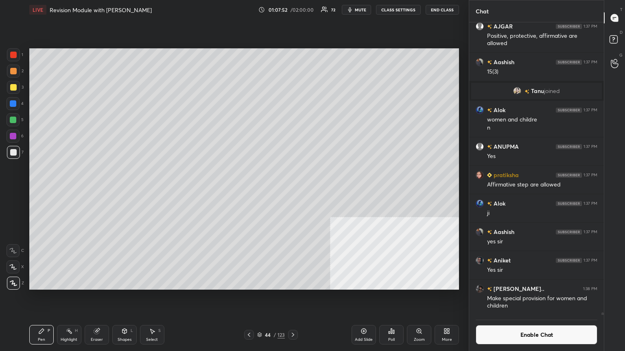
click at [292, 191] on icon at bounding box center [293, 335] width 7 height 7
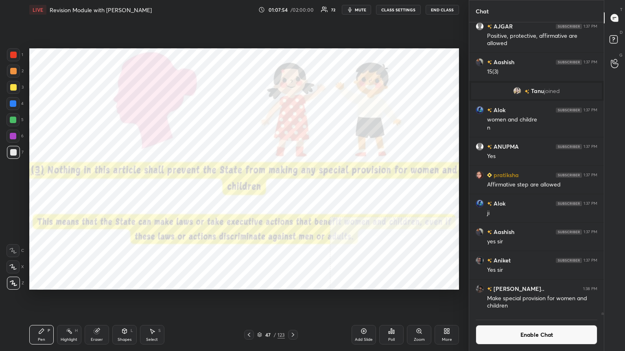
click at [292, 191] on div at bounding box center [293, 335] width 10 height 10
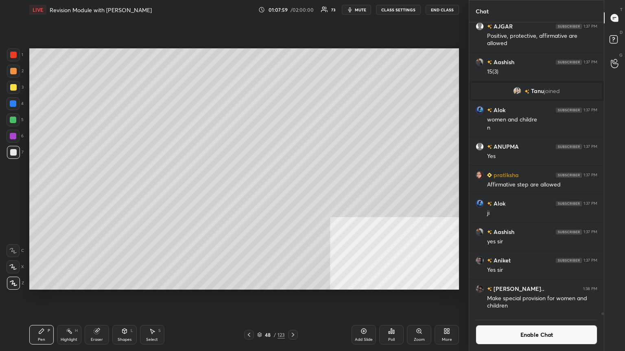
click at [292, 191] on div "Poll" at bounding box center [391, 340] width 7 height 4
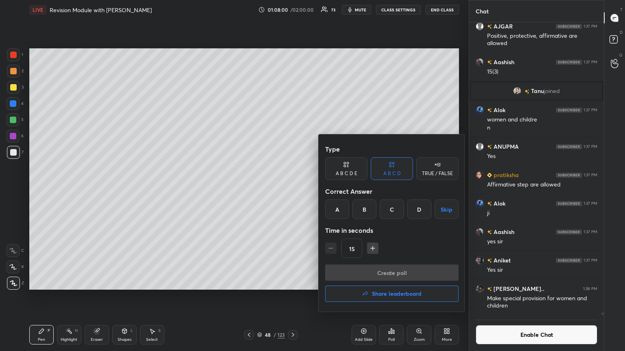
click at [292, 191] on div "A" at bounding box center [337, 210] width 24 height 20
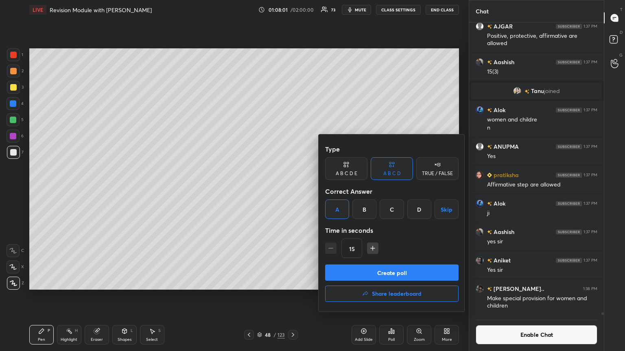
click at [292, 191] on button "Create poll" at bounding box center [391, 273] width 133 height 16
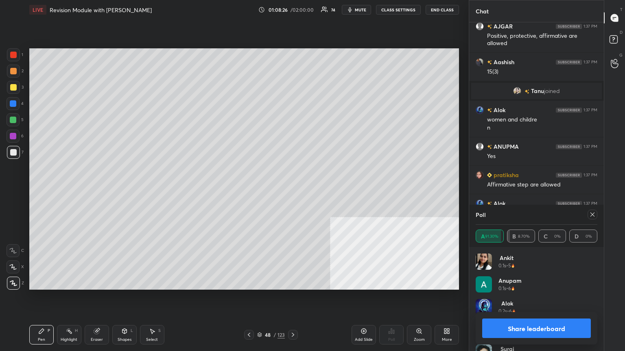
click at [292, 191] on button "Share leaderboard" at bounding box center [536, 329] width 109 height 20
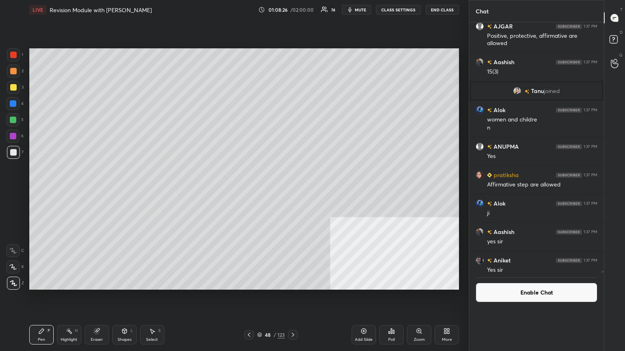
scroll to position [22, 119]
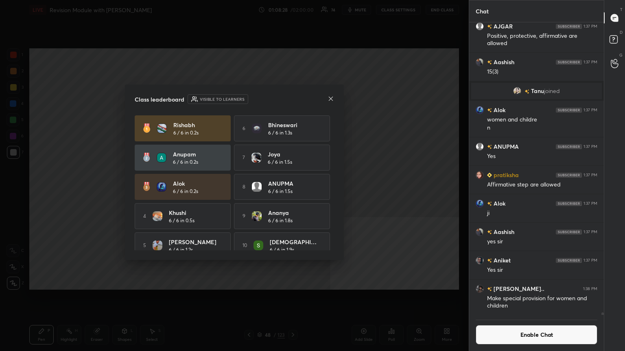
click at [292, 98] on icon at bounding box center [330, 99] width 7 height 7
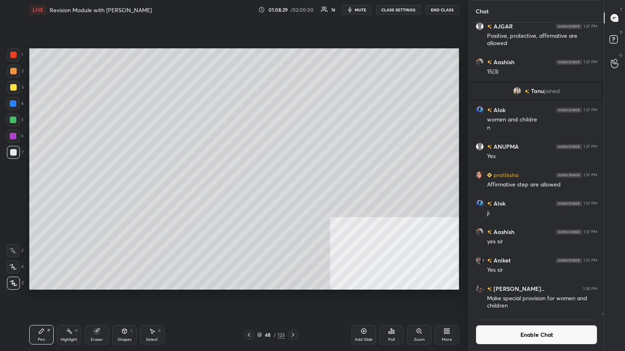
click at [292, 191] on div "Poll" at bounding box center [391, 335] width 24 height 20
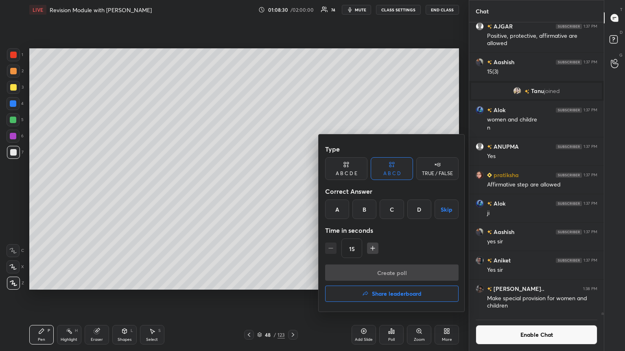
click at [292, 191] on div "A" at bounding box center [337, 210] width 24 height 20
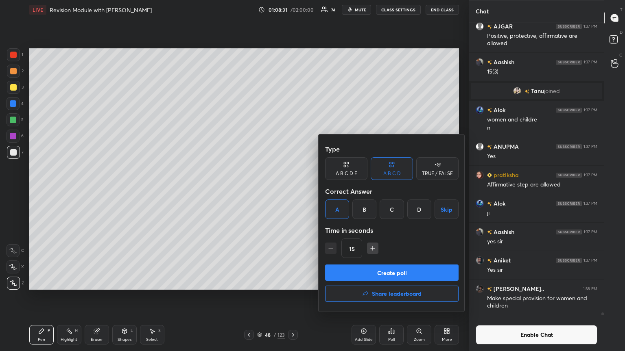
click at [292, 191] on button "Create poll" at bounding box center [391, 273] width 133 height 16
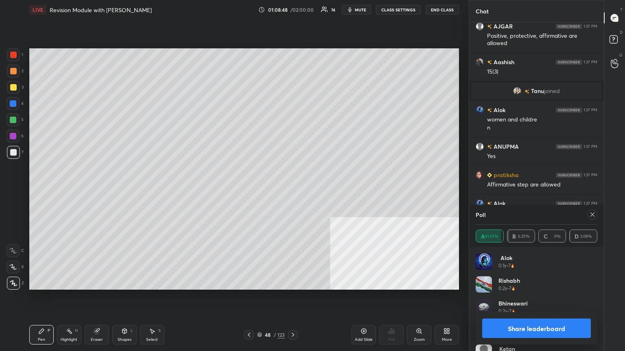
click at [292, 191] on button "Share leaderboard" at bounding box center [536, 329] width 109 height 20
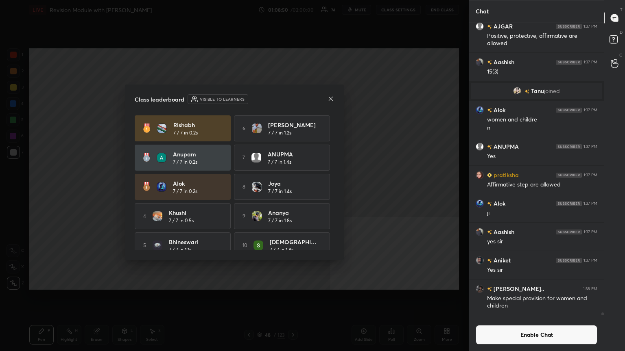
click at [292, 96] on icon at bounding box center [330, 99] width 7 height 7
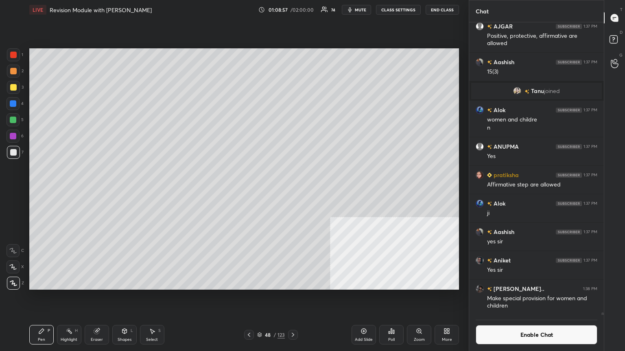
click at [292, 191] on div "Poll" at bounding box center [391, 335] width 24 height 20
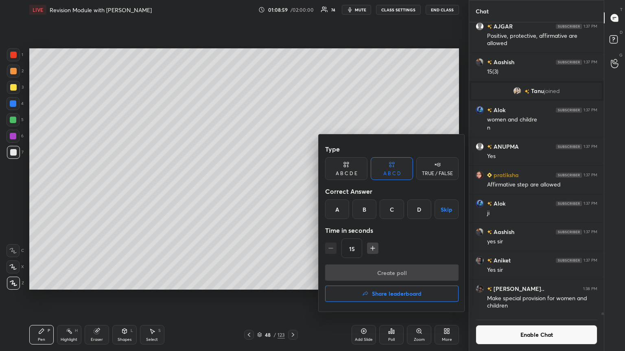
drag, startPoint x: 365, startPoint y: 208, endPoint x: 363, endPoint y: 214, distance: 6.3
click at [292, 191] on div "B" at bounding box center [364, 210] width 24 height 20
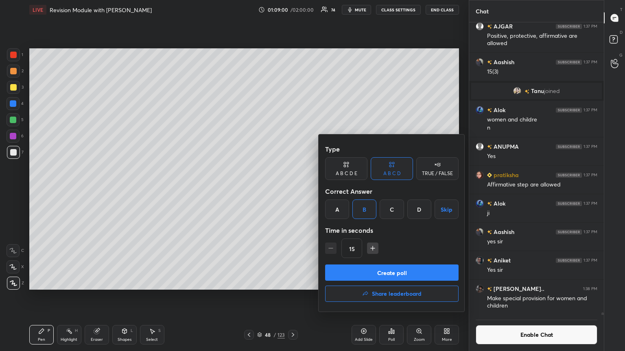
click at [292, 191] on button "Create poll" at bounding box center [391, 273] width 133 height 16
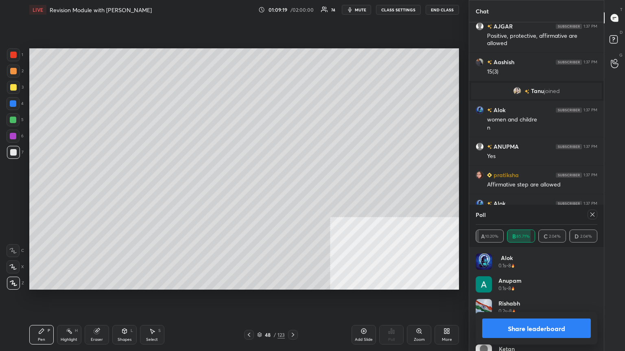
click at [292, 191] on button "Share leaderboard" at bounding box center [536, 329] width 109 height 20
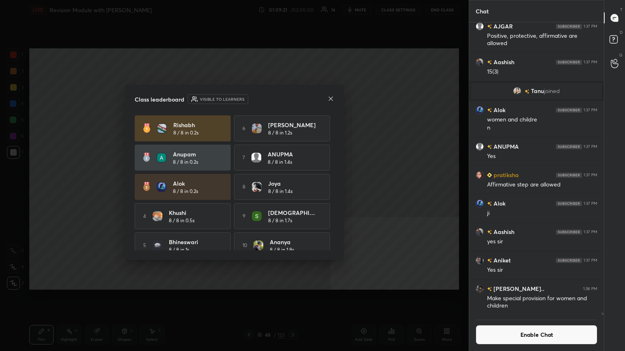
click at [292, 98] on icon at bounding box center [330, 99] width 7 height 7
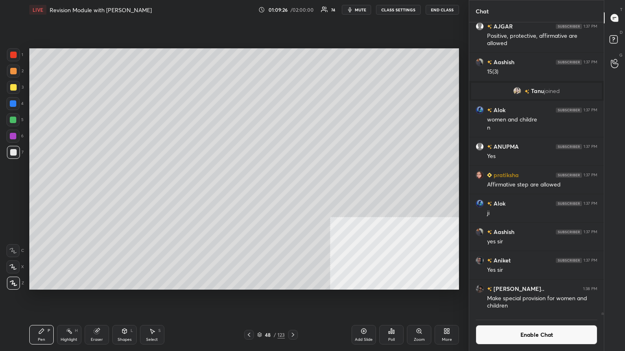
click at [292, 191] on div "Poll" at bounding box center [391, 335] width 24 height 20
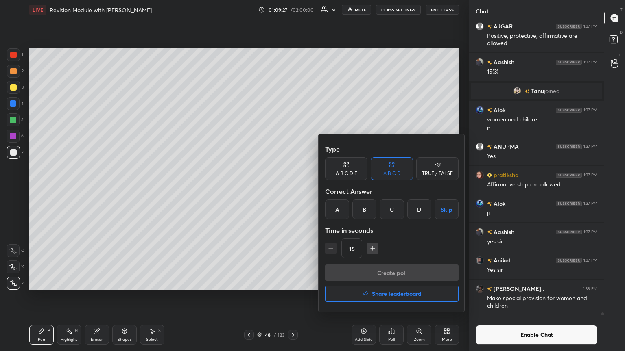
click at [292, 191] on div "B" at bounding box center [364, 210] width 24 height 20
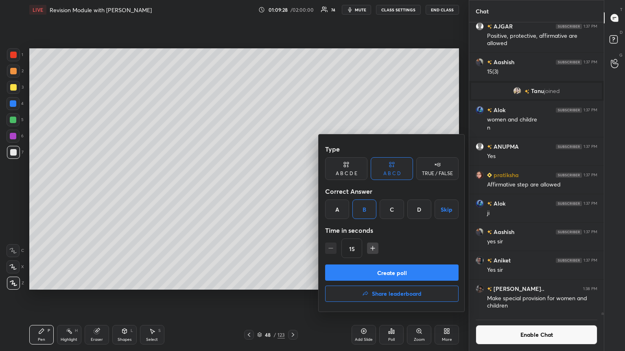
click at [292, 191] on button "Create poll" at bounding box center [391, 273] width 133 height 16
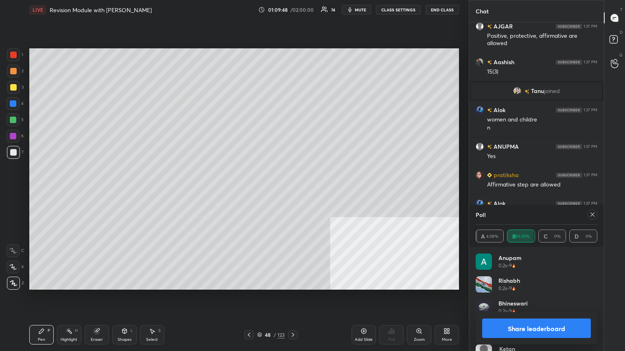
drag, startPoint x: 526, startPoint y: 327, endPoint x: 513, endPoint y: 327, distance: 13.8
click at [292, 191] on button "Share leaderboard" at bounding box center [536, 329] width 109 height 20
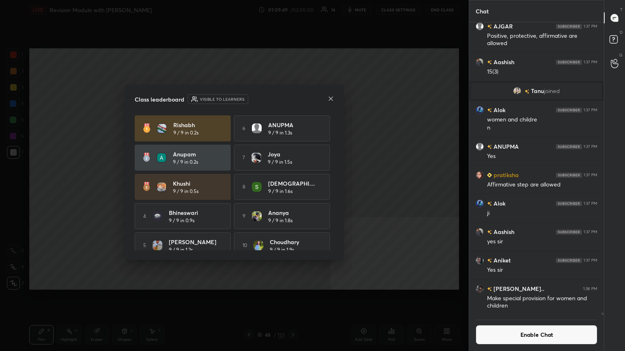
click at [292, 97] on icon at bounding box center [330, 99] width 7 height 7
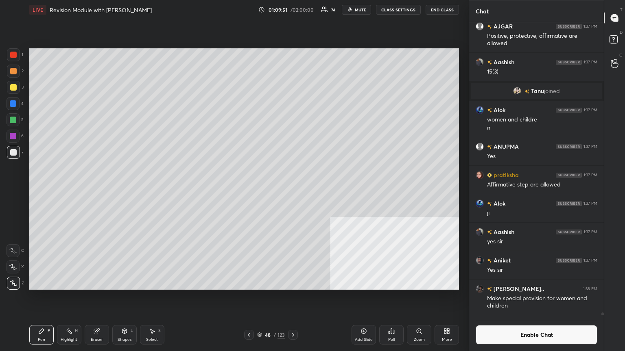
click at [292, 191] on div "Poll" at bounding box center [391, 335] width 24 height 20
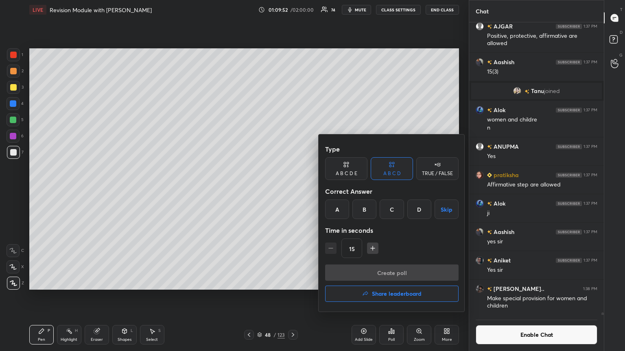
click at [292, 191] on div "B" at bounding box center [364, 210] width 24 height 20
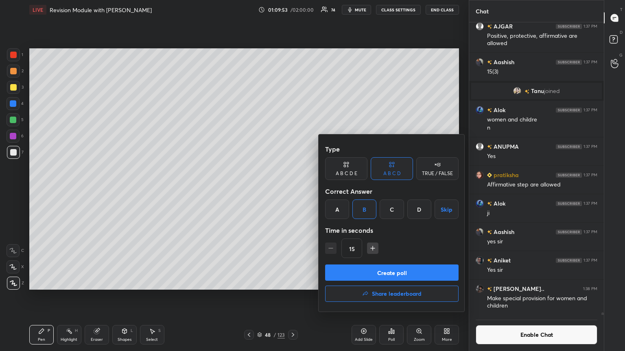
click at [292, 191] on button "Create poll" at bounding box center [391, 273] width 133 height 16
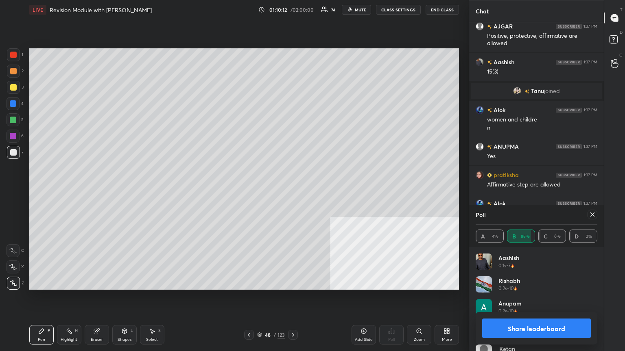
click at [292, 191] on button "Share leaderboard" at bounding box center [536, 329] width 109 height 20
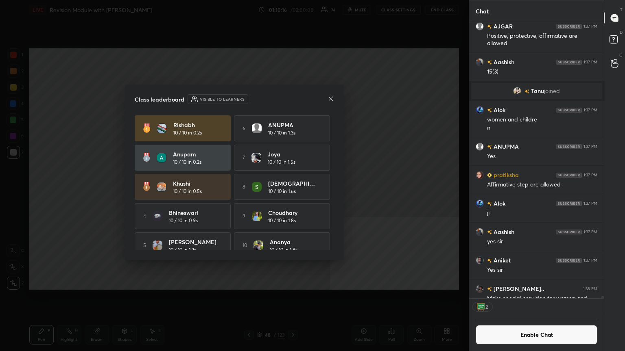
click at [292, 96] on icon at bounding box center [330, 99] width 7 height 7
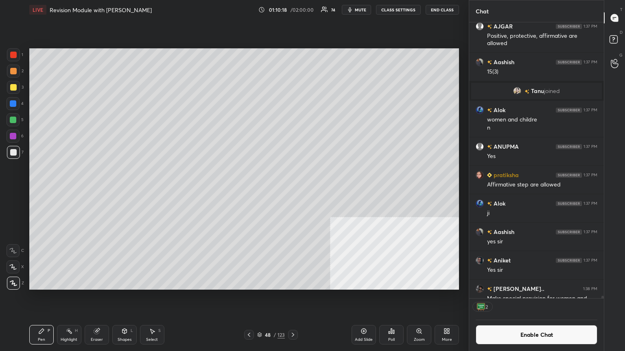
click at [292, 191] on button "Enable Chat" at bounding box center [537, 335] width 122 height 20
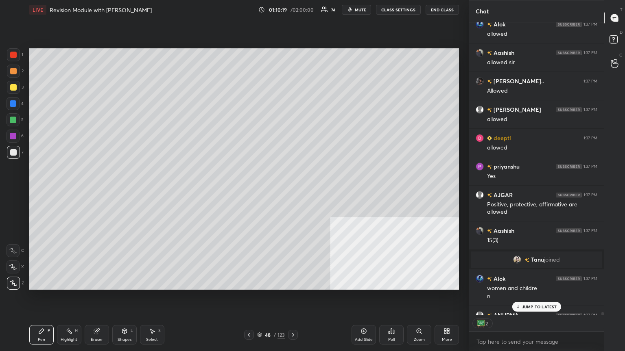
click at [292, 191] on p "JUMP TO LATEST" at bounding box center [539, 307] width 35 height 5
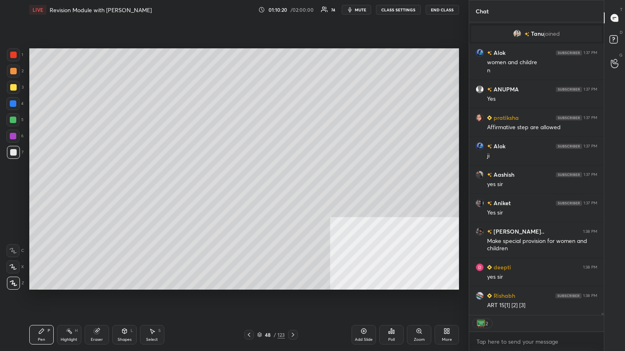
click at [292, 191] on div "Poll" at bounding box center [391, 335] width 24 height 20
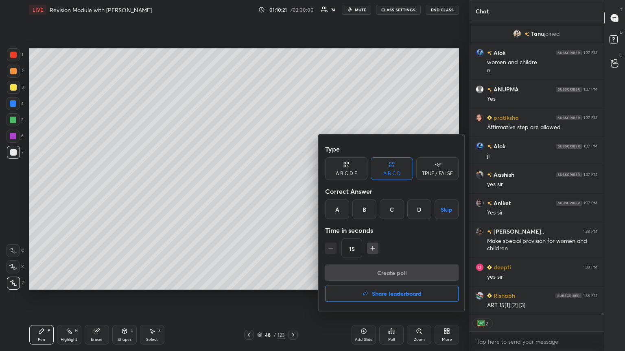
click at [292, 191] on h4 "Share leaderboard" at bounding box center [397, 294] width 50 height 6
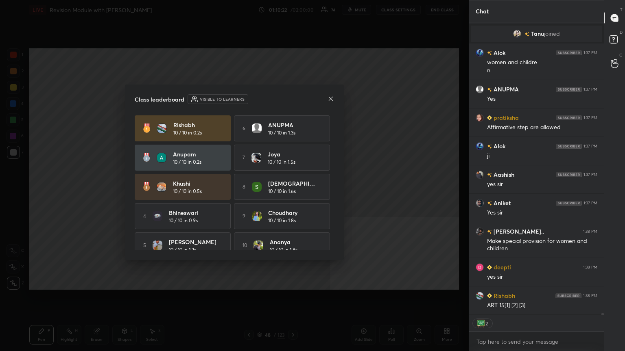
type textarea "x"
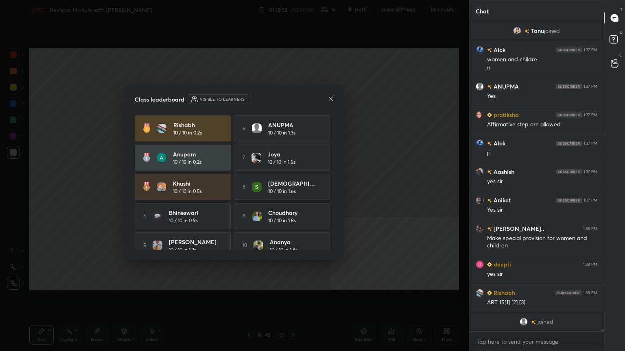
click at [292, 97] on icon at bounding box center [330, 99] width 7 height 7
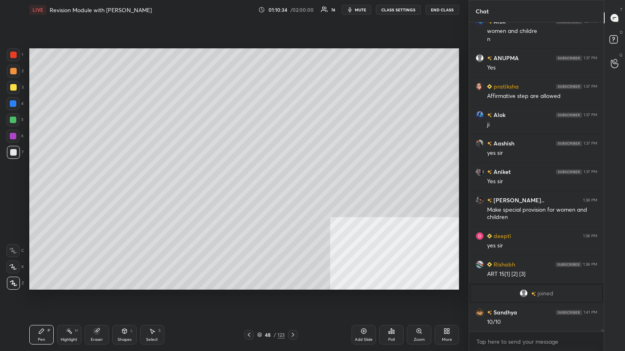
click at [292, 191] on div "Add Slide" at bounding box center [363, 335] width 24 height 20
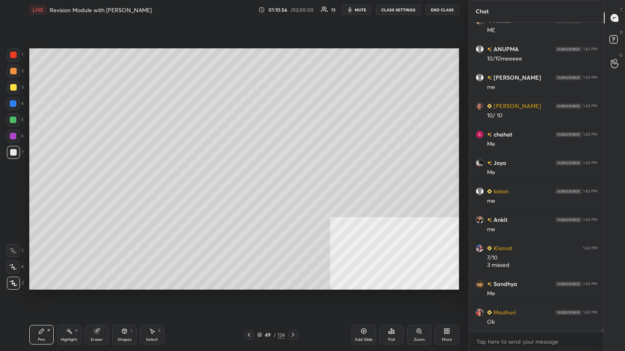
click at [292, 191] on icon at bounding box center [293, 335] width 7 height 7
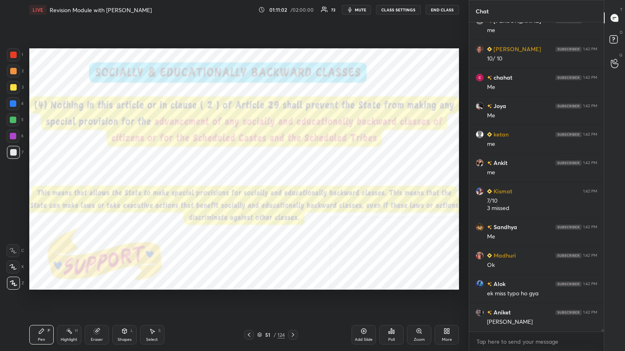
click at [11, 55] on div at bounding box center [13, 55] width 7 height 7
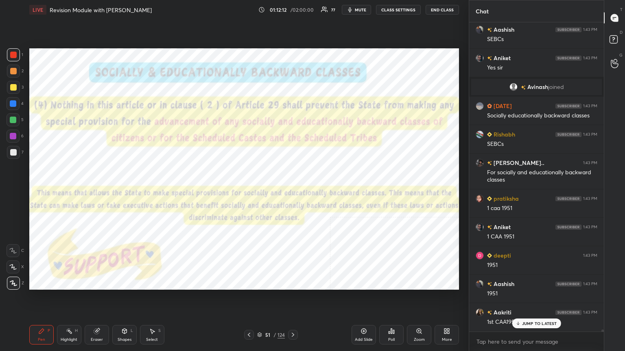
scroll to position [42835, 0]
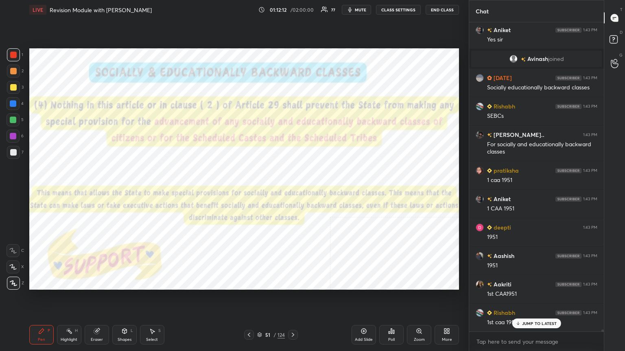
click at [260, 191] on icon at bounding box center [259, 335] width 5 height 5
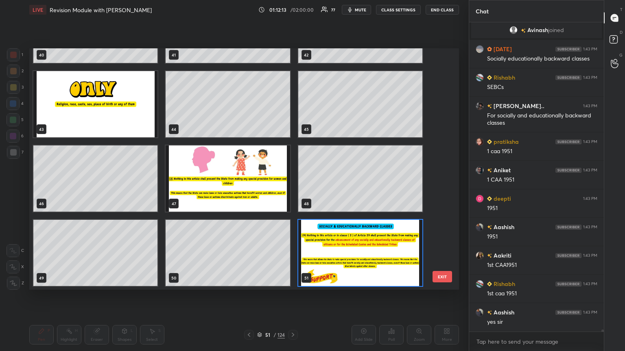
scroll to position [42900, 0]
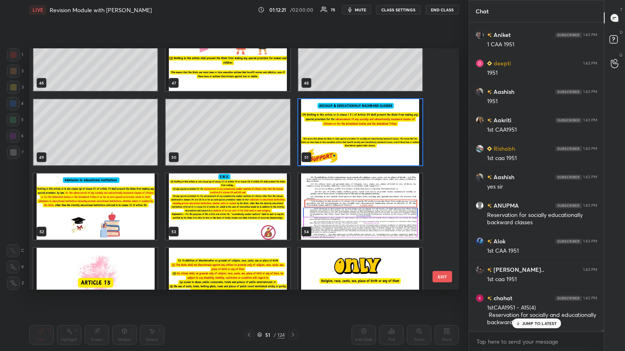
click at [123, 191] on img "grid" at bounding box center [95, 207] width 124 height 66
click at [124, 191] on img "grid" at bounding box center [95, 207] width 124 height 66
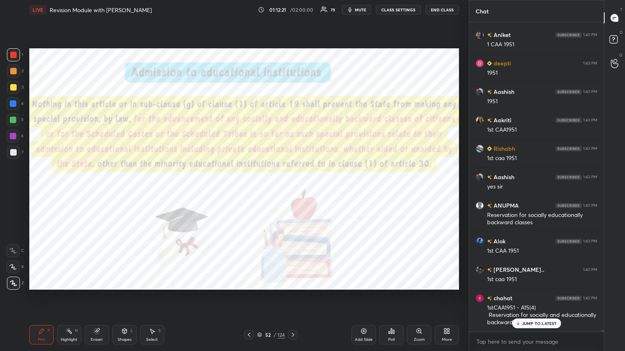
click at [124, 191] on img "grid" at bounding box center [95, 207] width 124 height 66
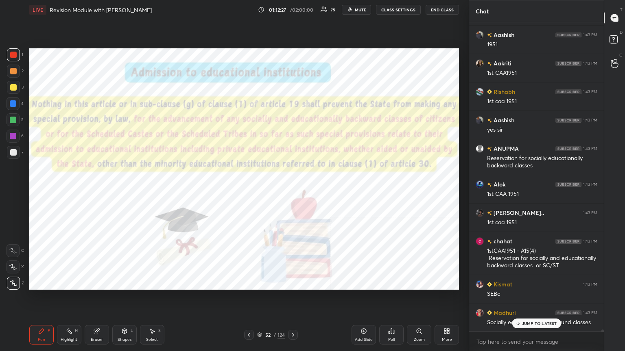
click at [292, 191] on icon at bounding box center [293, 335] width 2 height 4
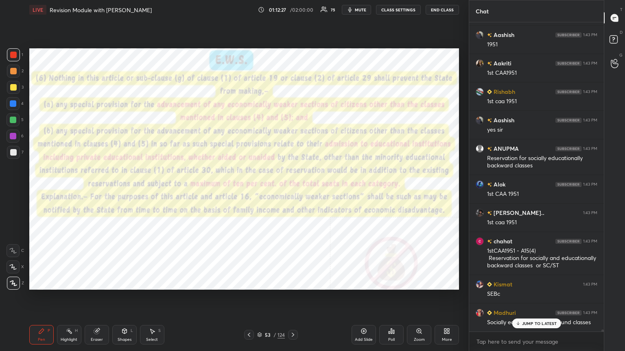
click at [291, 191] on icon at bounding box center [293, 335] width 7 height 7
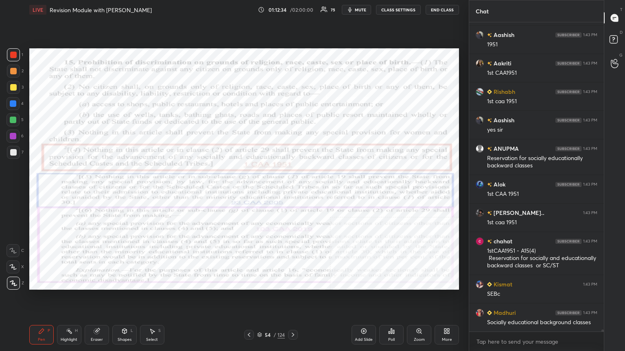
scroll to position [43085, 0]
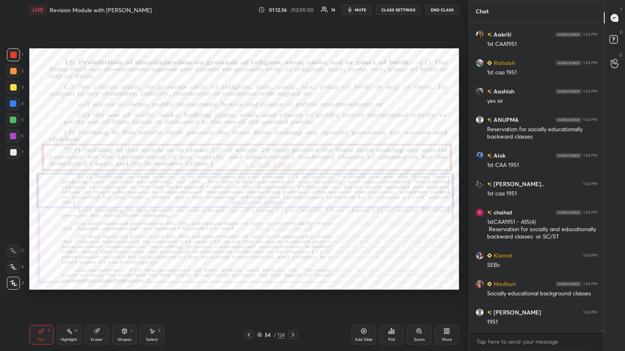
click at [15, 100] on div at bounding box center [13, 103] width 7 height 7
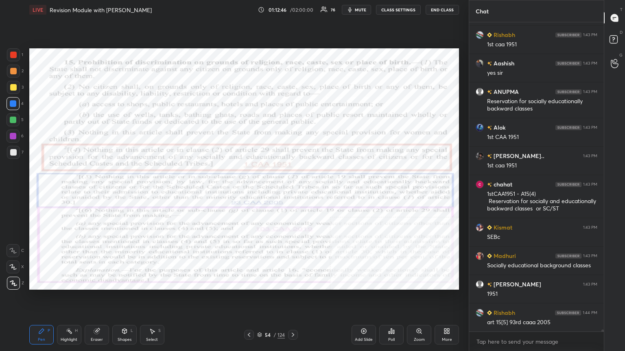
scroll to position [43142, 0]
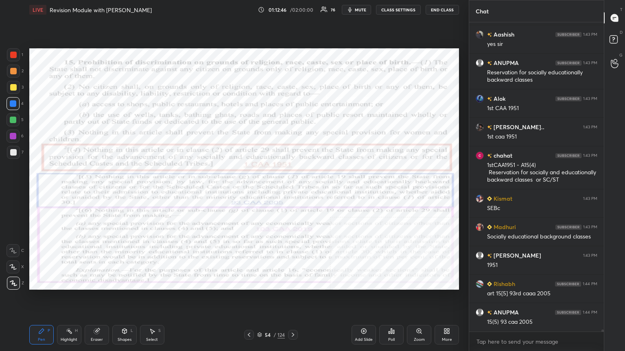
click at [13, 72] on div at bounding box center [13, 71] width 7 height 7
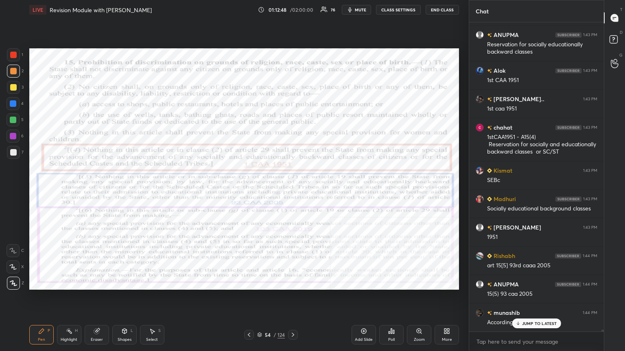
click at [15, 133] on div at bounding box center [13, 136] width 7 height 7
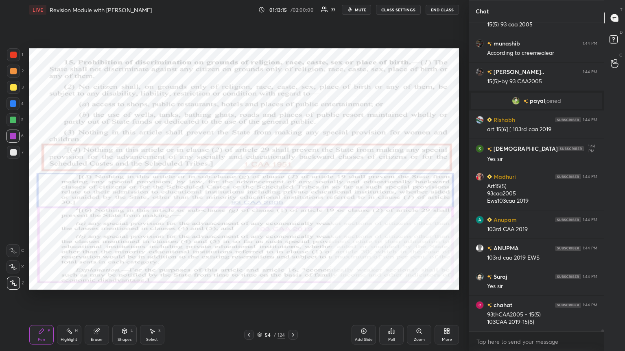
scroll to position [43261, 0]
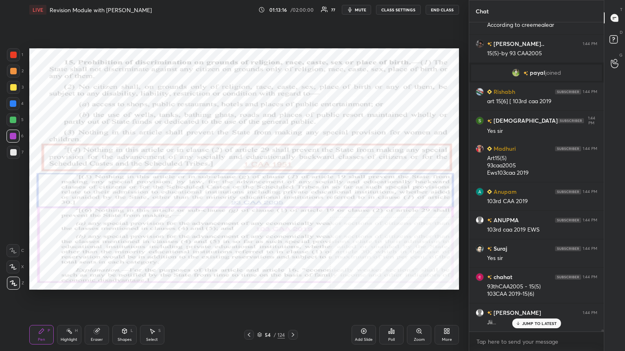
click at [30, 110] on div "1 2 3 4 5 6 7 C X Z C X Z E E Erase all H H LIVE Revision Module with [PERSON_N…" at bounding box center [231, 175] width 462 height 351
click at [292, 191] on div "Add Slide" at bounding box center [363, 335] width 24 height 20
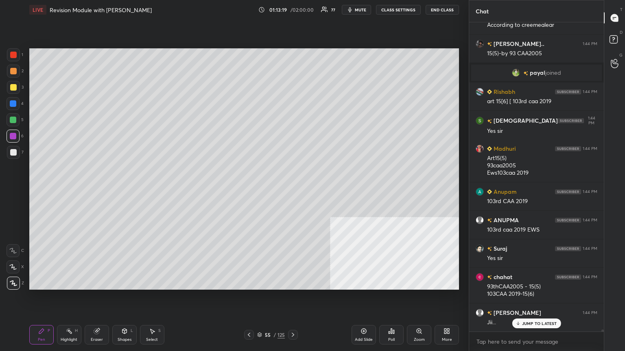
scroll to position [43290, 0]
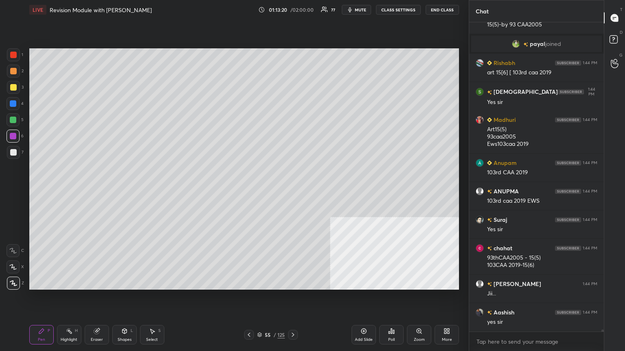
click at [292, 8] on button "CLASS SETTINGS" at bounding box center [398, 10] width 45 height 10
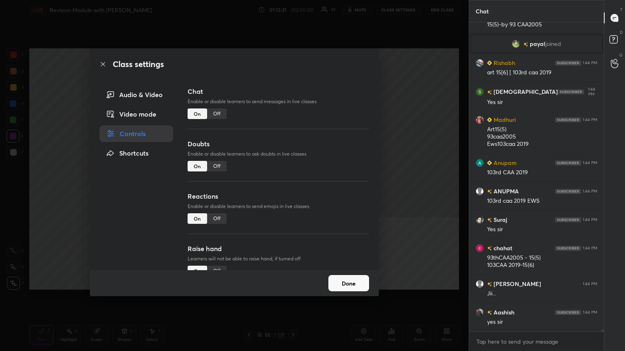
click at [214, 110] on div "Off" at bounding box center [217, 114] width 20 height 11
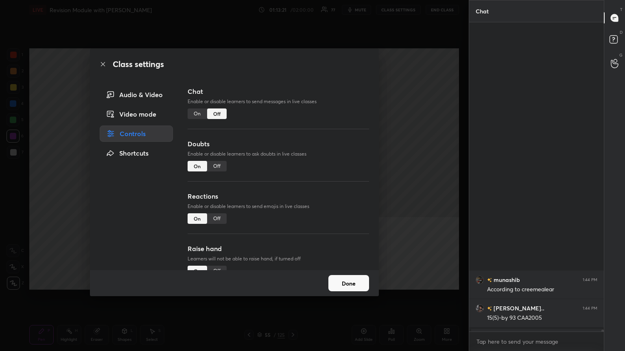
scroll to position [2, 2]
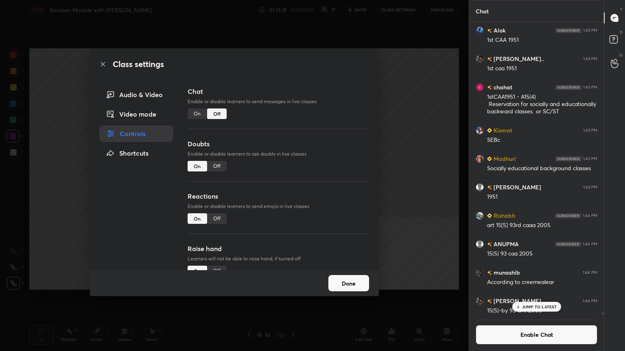
click at [77, 63] on div "Class settings Audio & Video Video mode Controls Shortcuts Chat Enable or disab…" at bounding box center [234, 175] width 469 height 351
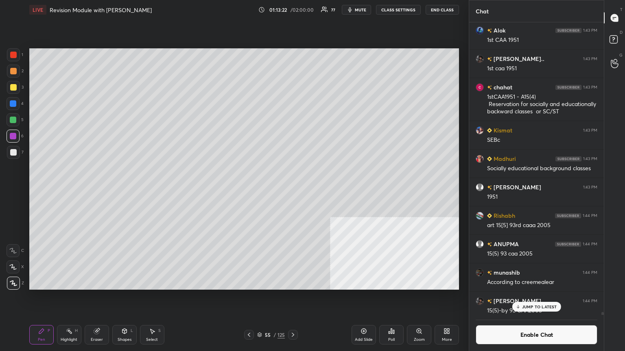
click at [13, 86] on div at bounding box center [13, 87] width 7 height 7
click at [13, 100] on div at bounding box center [13, 103] width 7 height 7
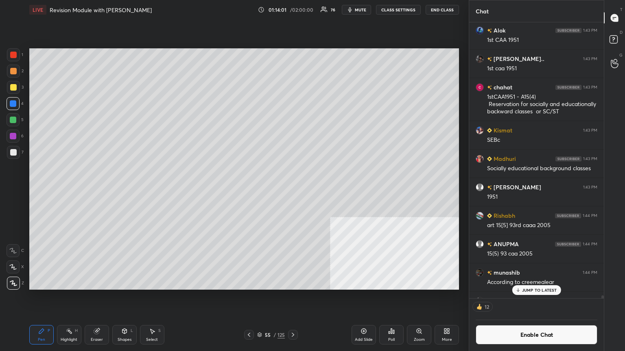
click at [292, 191] on div "Poll" at bounding box center [391, 335] width 24 height 20
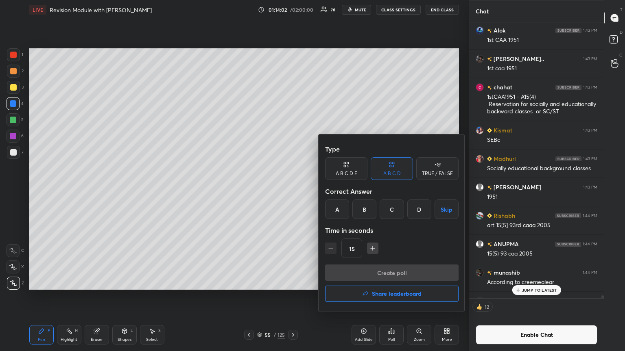
click at [292, 191] on div "A" at bounding box center [337, 210] width 24 height 20
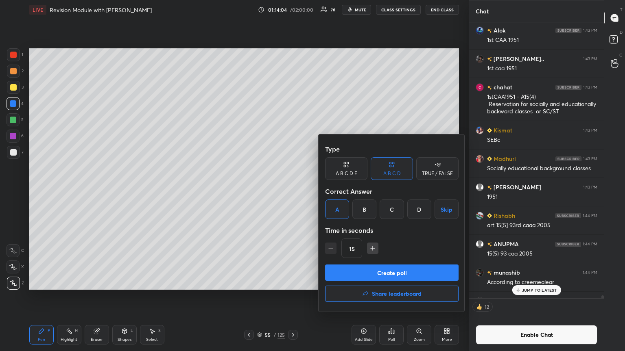
click at [292, 191] on button "Create poll" at bounding box center [391, 273] width 133 height 16
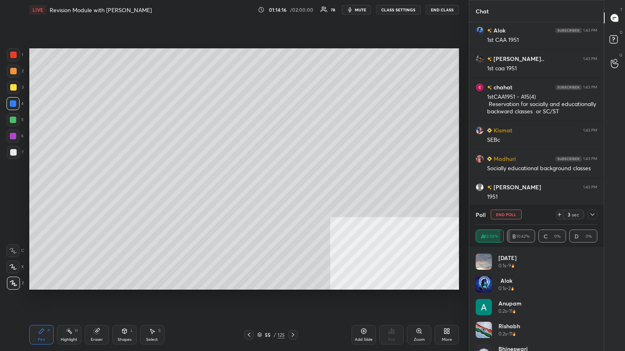
click at [14, 153] on div at bounding box center [13, 152] width 7 height 7
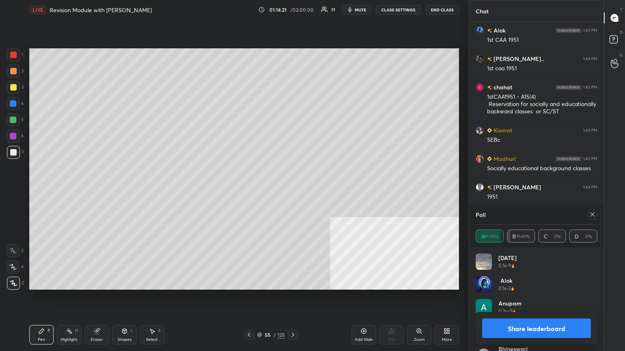
click at [292, 191] on button "Share leaderboard" at bounding box center [536, 329] width 109 height 20
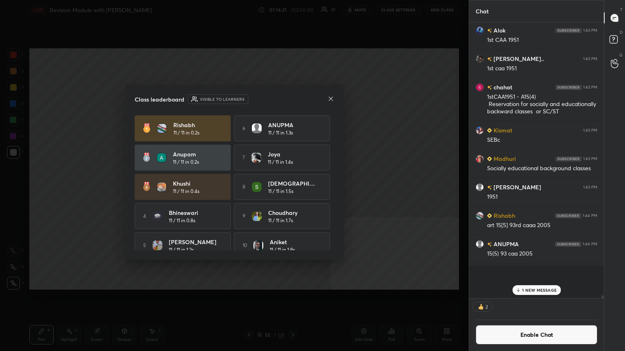
scroll to position [3, 2]
click at [292, 97] on icon at bounding box center [330, 99] width 7 height 7
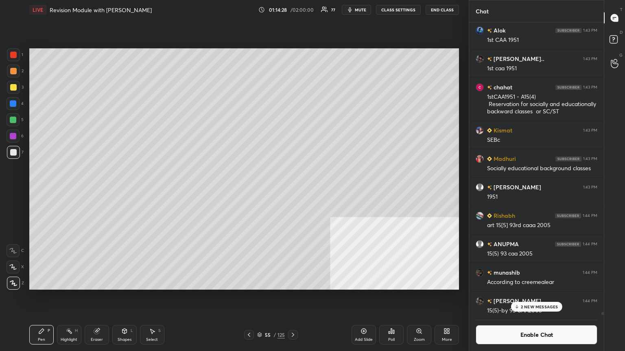
click at [292, 191] on div "Poll" at bounding box center [391, 335] width 24 height 20
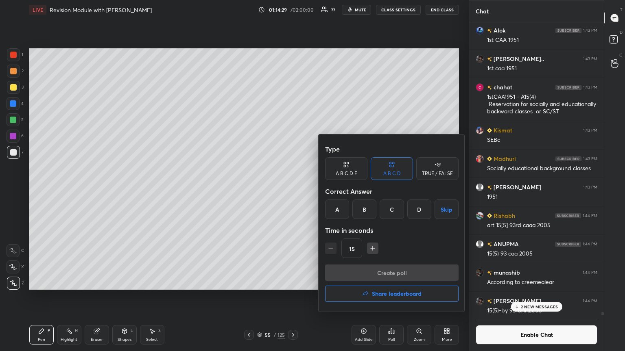
drag, startPoint x: 362, startPoint y: 207, endPoint x: 364, endPoint y: 203, distance: 4.5
click at [292, 191] on div "B" at bounding box center [364, 210] width 24 height 20
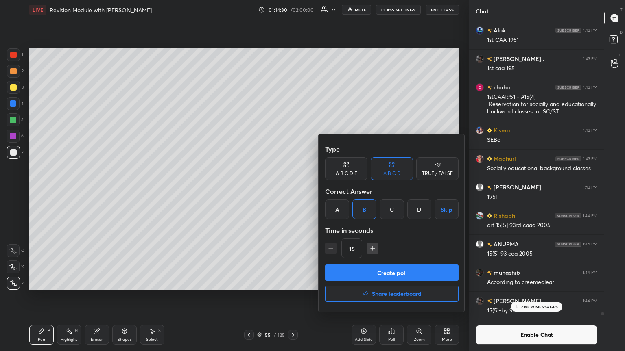
click at [292, 191] on button "Create poll" at bounding box center [391, 273] width 133 height 16
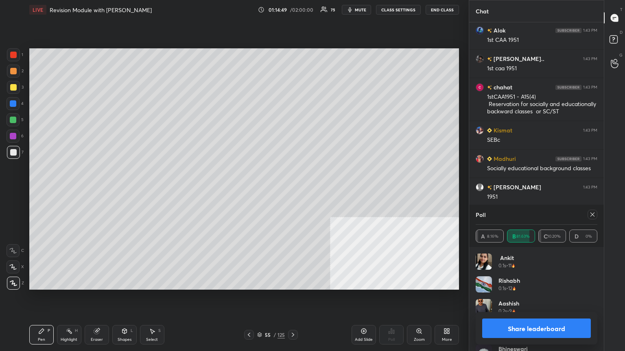
drag, startPoint x: 525, startPoint y: 325, endPoint x: 521, endPoint y: 321, distance: 6.0
click at [292, 191] on button "Share leaderboard" at bounding box center [536, 329] width 109 height 20
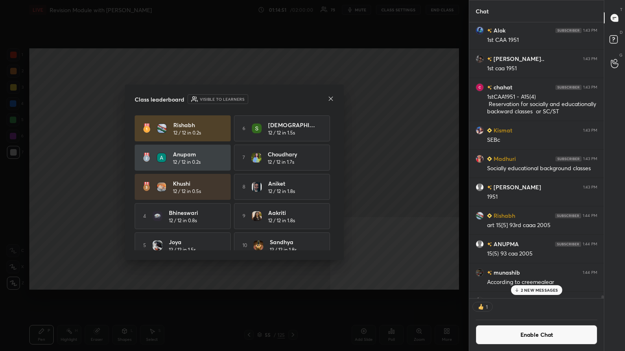
click at [292, 96] on icon at bounding box center [330, 99] width 7 height 7
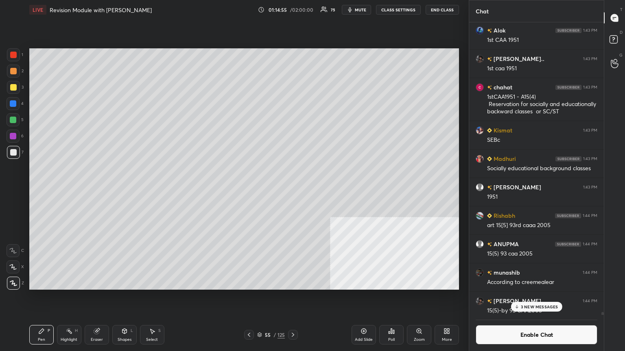
click at [292, 191] on div "Poll" at bounding box center [391, 335] width 24 height 20
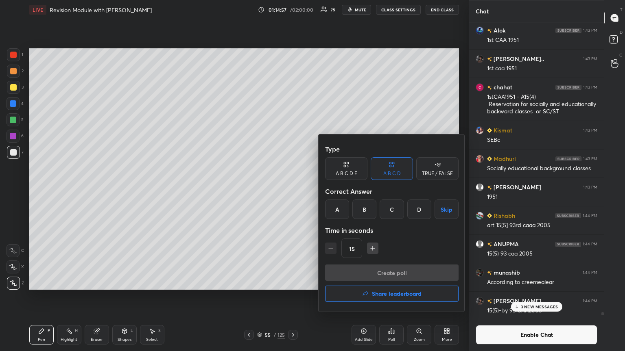
click at [292, 191] on div "D" at bounding box center [419, 210] width 24 height 20
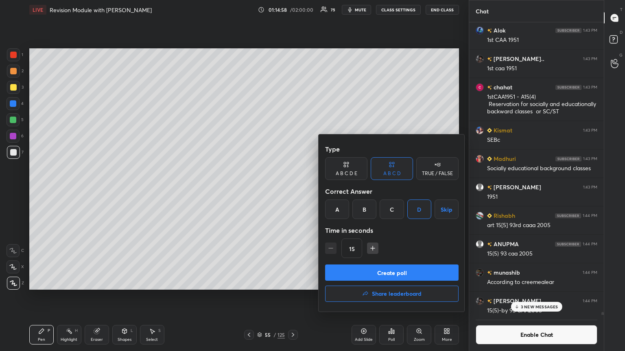
click at [292, 191] on button "Create poll" at bounding box center [391, 273] width 133 height 16
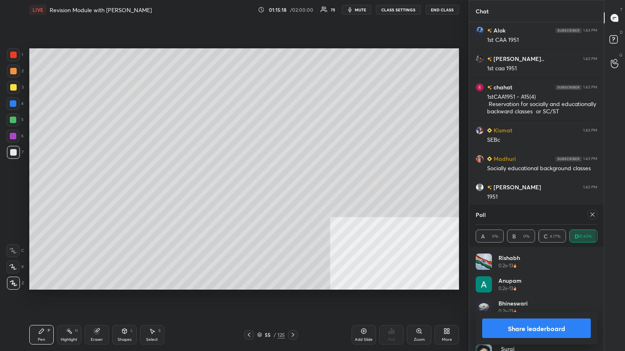
click at [292, 191] on button "Share leaderboard" at bounding box center [536, 329] width 109 height 20
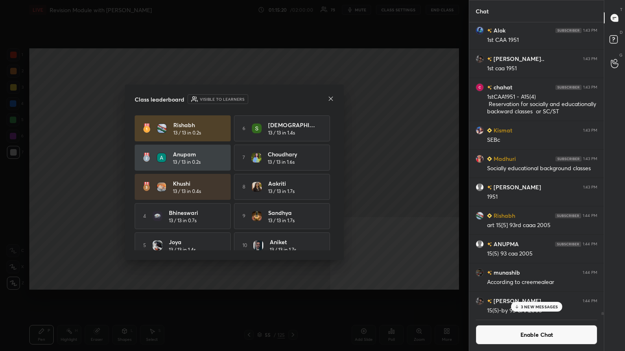
click at [292, 98] on icon at bounding box center [330, 99] width 7 height 7
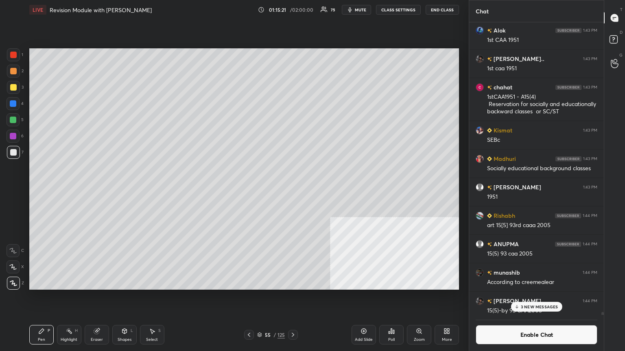
click at [292, 191] on div "Poll" at bounding box center [391, 335] width 24 height 20
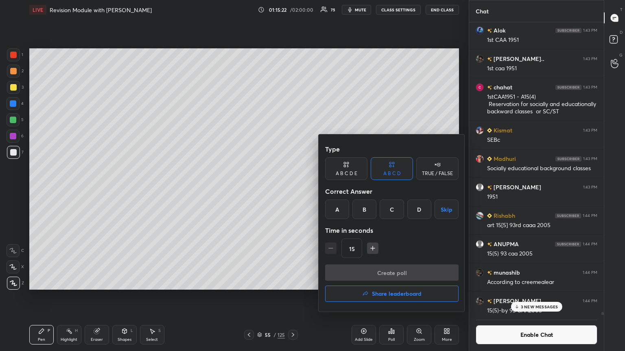
click at [292, 191] on div "C" at bounding box center [392, 210] width 24 height 20
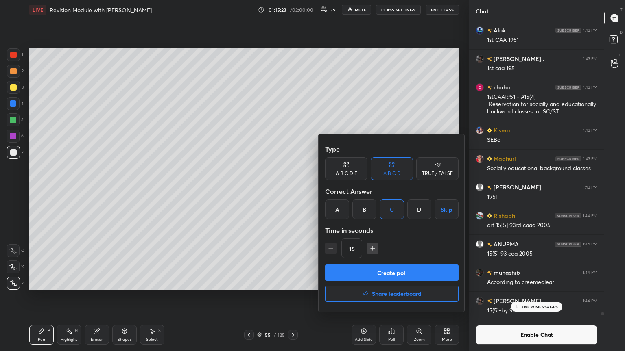
click at [292, 191] on button "Create poll" at bounding box center [391, 273] width 133 height 16
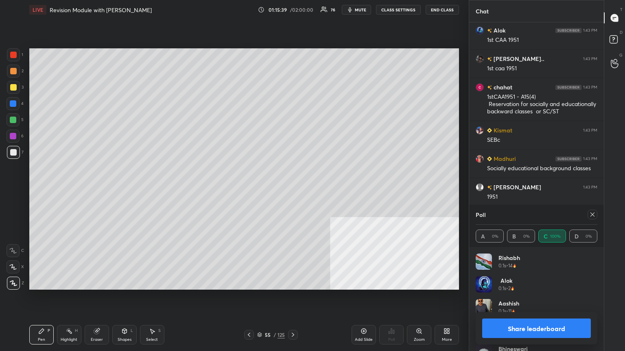
drag, startPoint x: 536, startPoint y: 332, endPoint x: 546, endPoint y: 329, distance: 10.3
click at [292, 191] on button "Share leaderboard" at bounding box center [536, 329] width 109 height 20
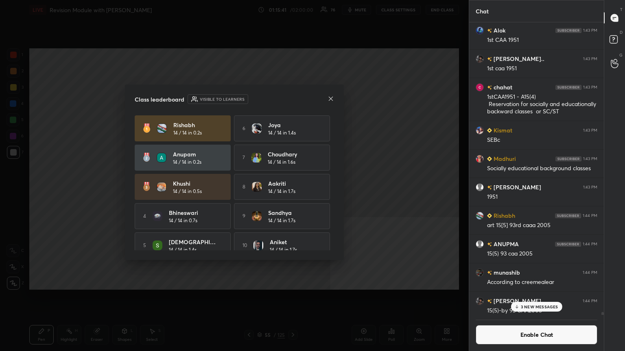
click at [292, 97] on icon at bounding box center [330, 99] width 7 height 7
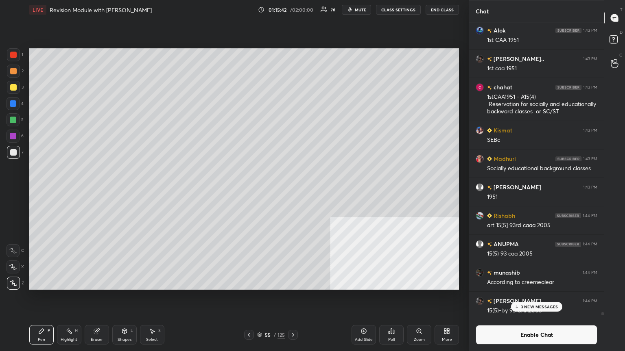
click at [292, 191] on div "Poll" at bounding box center [391, 335] width 24 height 20
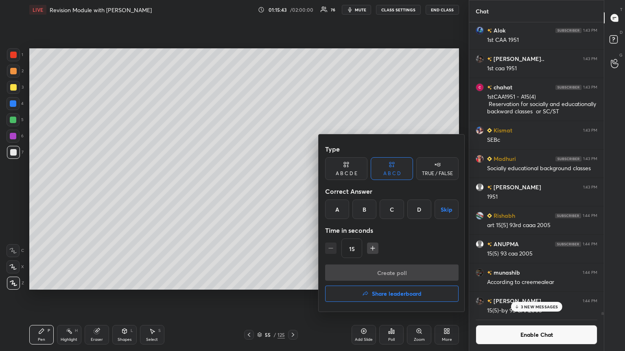
drag, startPoint x: 335, startPoint y: 205, endPoint x: 338, endPoint y: 217, distance: 13.0
click at [292, 191] on div "A" at bounding box center [337, 210] width 24 height 20
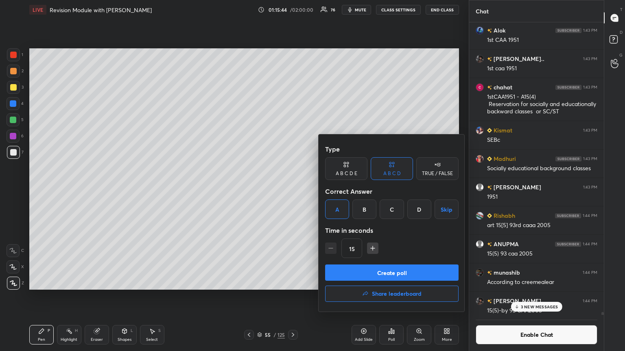
click at [292, 191] on button "Create poll" at bounding box center [391, 273] width 133 height 16
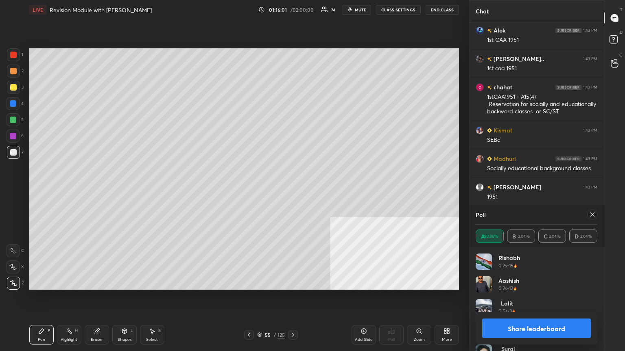
click at [292, 191] on button "Share leaderboard" at bounding box center [536, 329] width 109 height 20
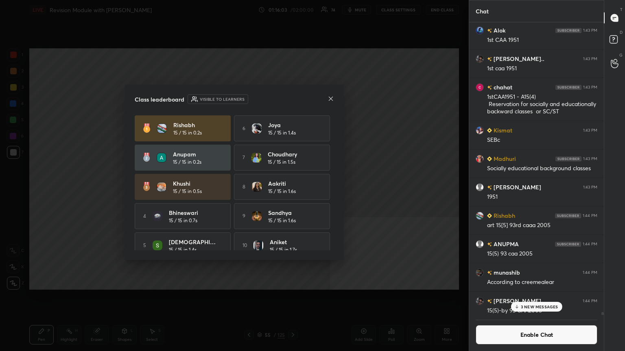
click at [292, 98] on icon at bounding box center [330, 99] width 7 height 7
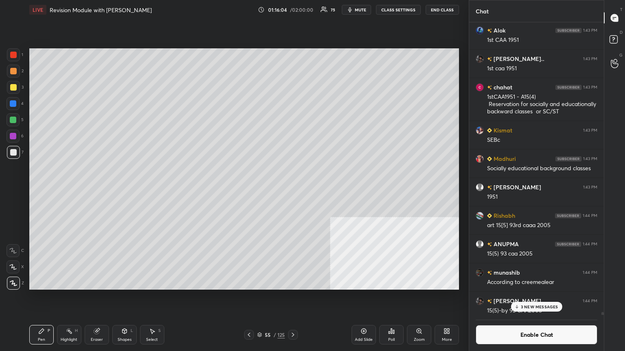
click at [292, 191] on div "Poll" at bounding box center [391, 335] width 24 height 20
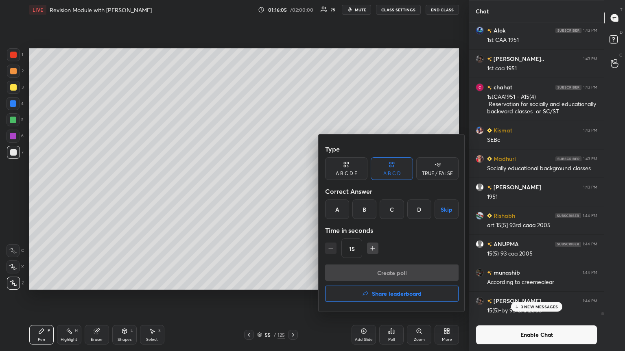
click at [292, 191] on div "A" at bounding box center [337, 210] width 24 height 20
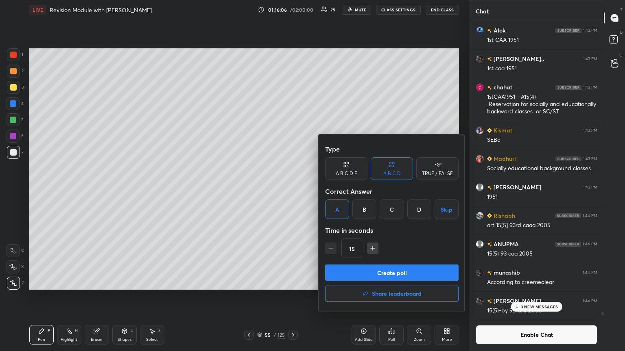
click at [292, 191] on button "Create poll" at bounding box center [391, 273] width 133 height 16
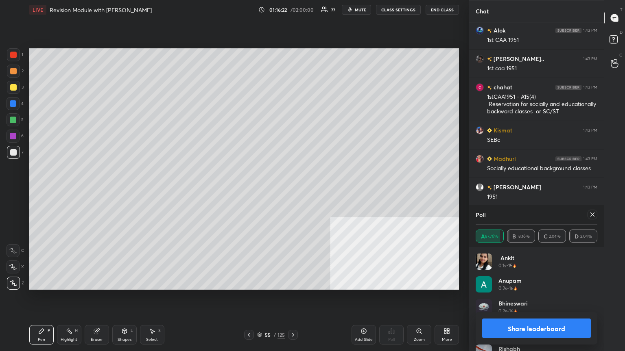
click at [292, 191] on button "Share leaderboard" at bounding box center [536, 329] width 109 height 20
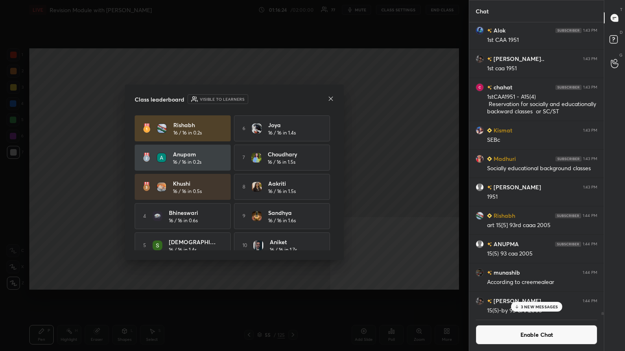
click at [292, 98] on icon at bounding box center [331, 98] width 4 height 4
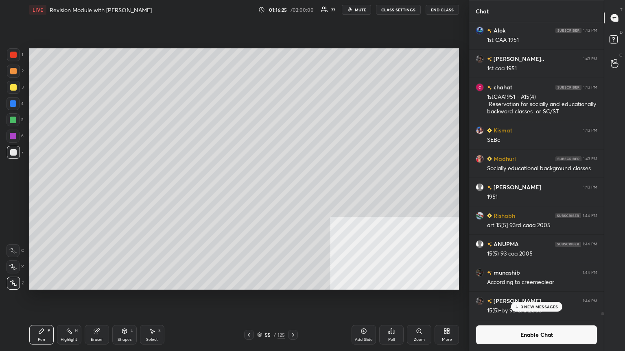
click at [292, 191] on div "Poll" at bounding box center [391, 335] width 24 height 20
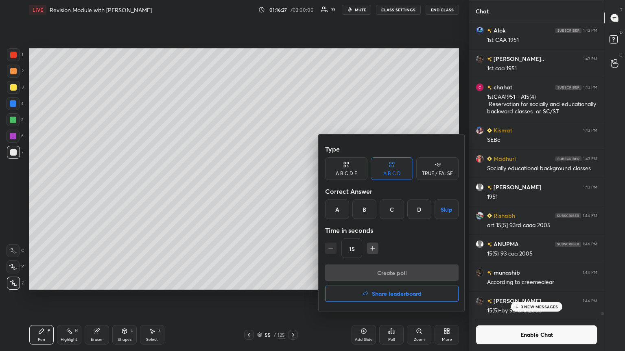
click at [292, 191] on div "D" at bounding box center [419, 210] width 24 height 20
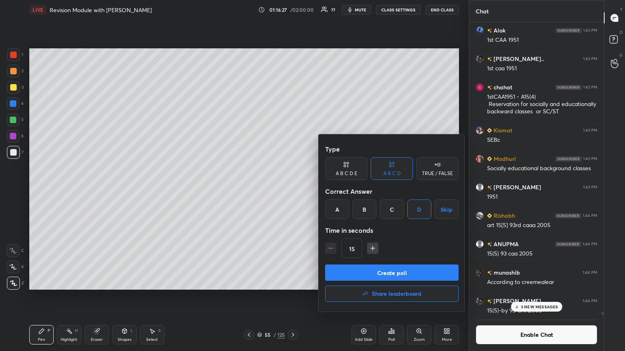
click at [292, 191] on button "Create poll" at bounding box center [391, 273] width 133 height 16
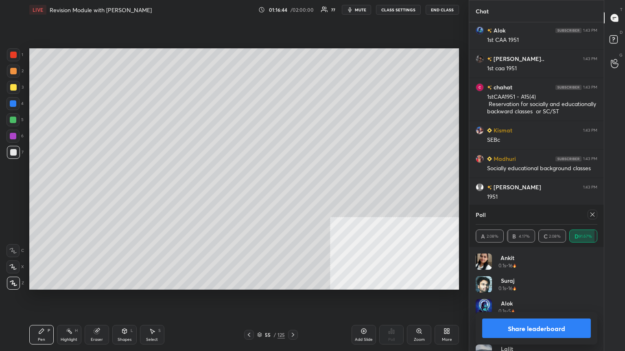
click at [292, 191] on button "Share leaderboard" at bounding box center [536, 329] width 109 height 20
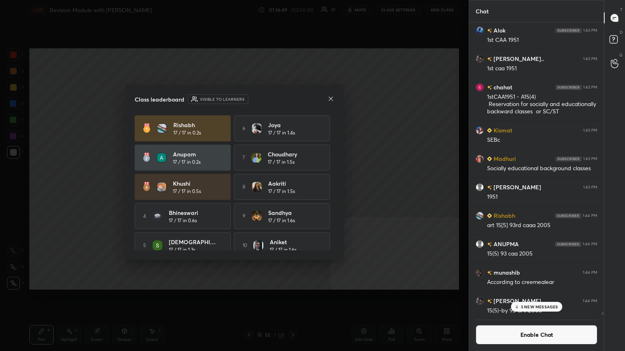
click at [292, 96] on icon at bounding box center [330, 99] width 7 height 7
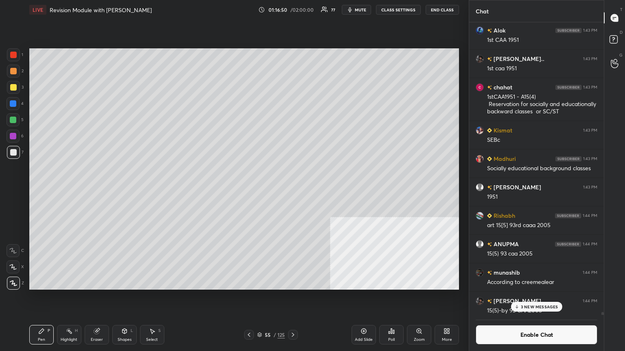
click at [292, 191] on div "Poll" at bounding box center [391, 335] width 24 height 20
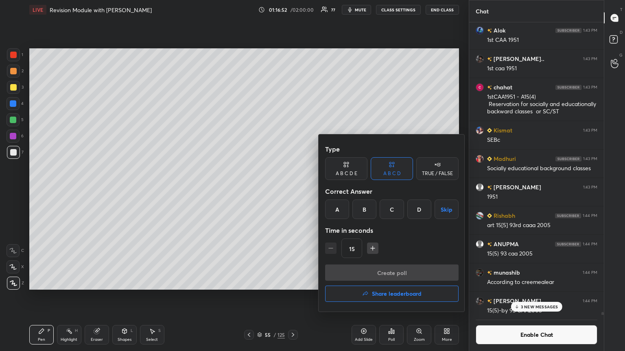
click at [292, 191] on div "B" at bounding box center [364, 210] width 24 height 20
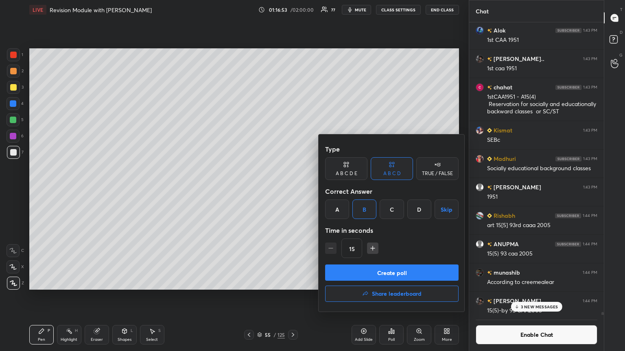
click at [292, 191] on button "Create poll" at bounding box center [391, 273] width 133 height 16
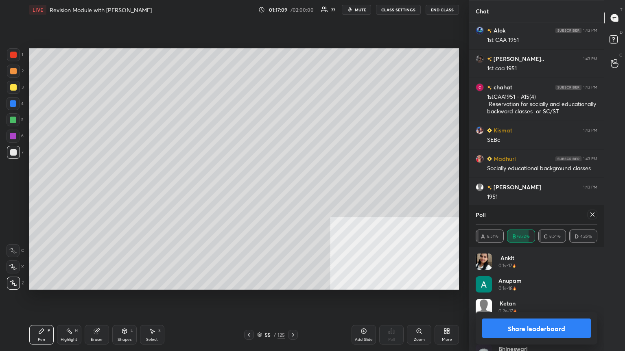
click at [292, 191] on button "Share leaderboard" at bounding box center [536, 329] width 109 height 20
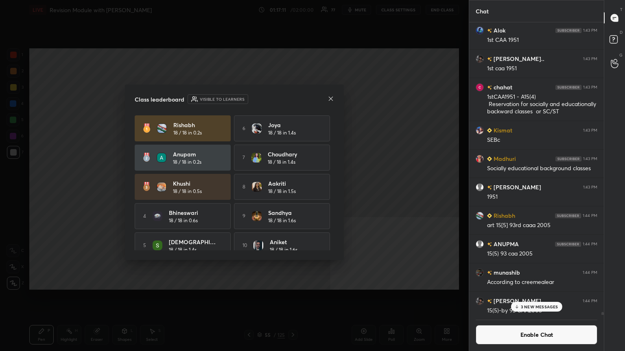
click at [292, 98] on icon at bounding box center [331, 98] width 4 height 4
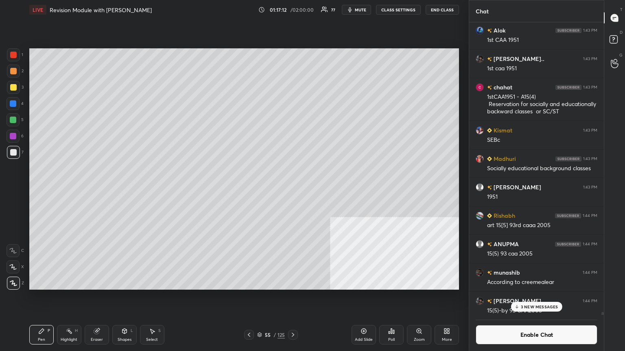
click at [292, 191] on div "Poll" at bounding box center [391, 335] width 24 height 20
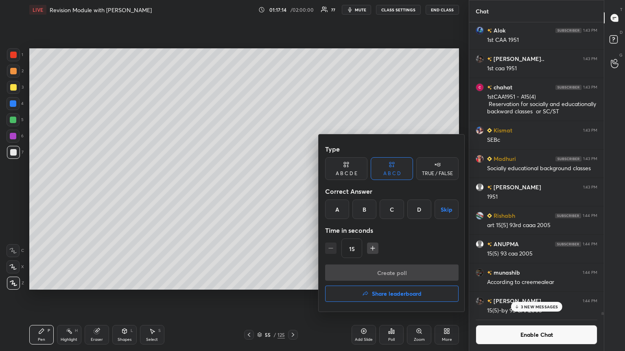
click at [292, 191] on div "B" at bounding box center [364, 210] width 24 height 20
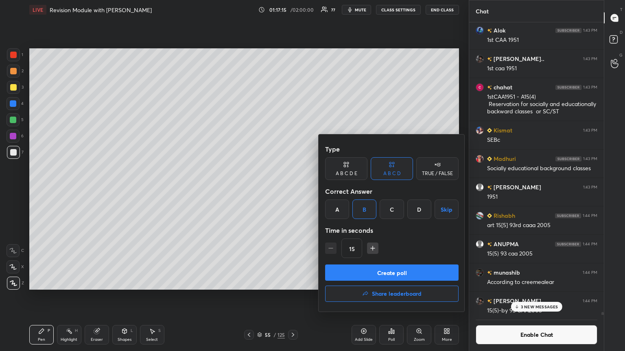
click at [292, 191] on button "Create poll" at bounding box center [391, 273] width 133 height 16
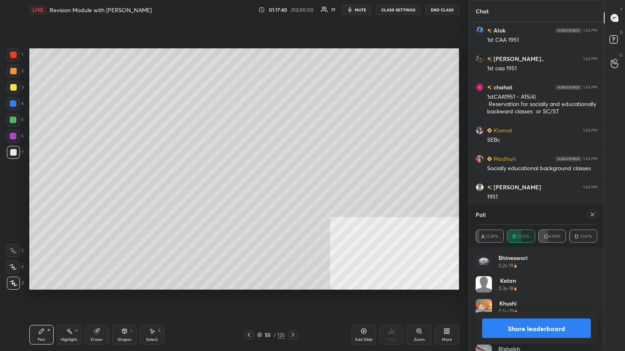
click at [292, 191] on button "Share leaderboard" at bounding box center [536, 329] width 109 height 20
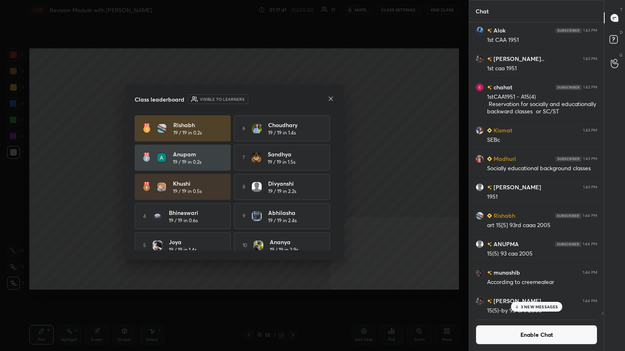
click at [292, 97] on icon at bounding box center [330, 99] width 7 height 7
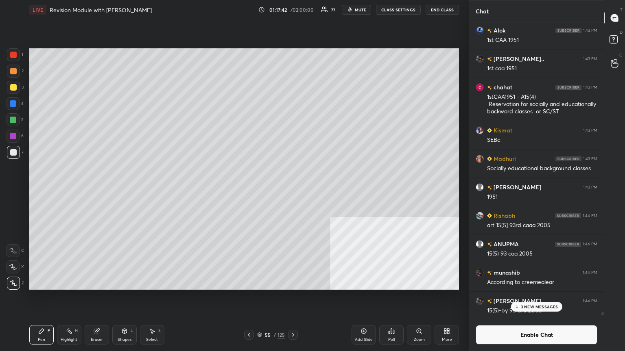
click at [292, 191] on icon at bounding box center [391, 331] width 7 height 7
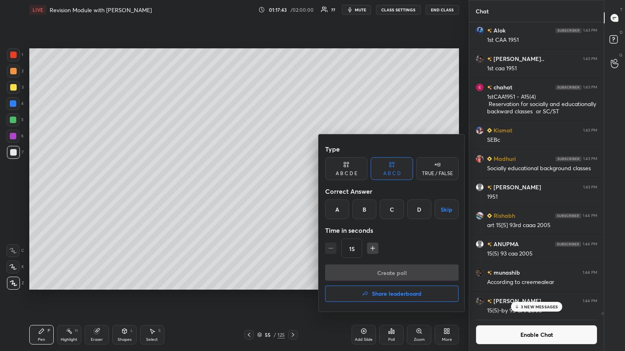
click at [292, 191] on div "A" at bounding box center [337, 210] width 24 height 20
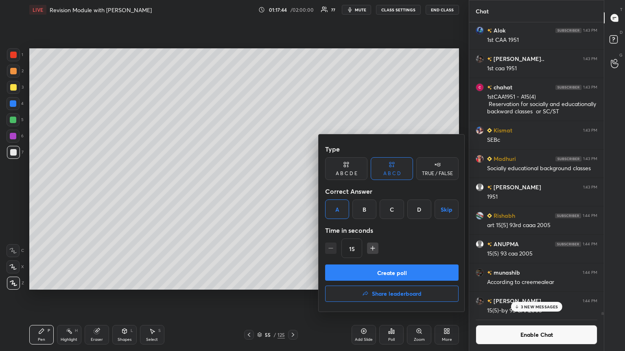
click at [292, 191] on button "Create poll" at bounding box center [391, 273] width 133 height 16
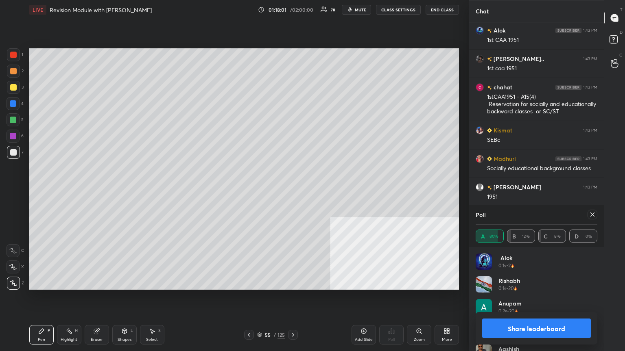
click at [292, 191] on button "Share leaderboard" at bounding box center [536, 329] width 109 height 20
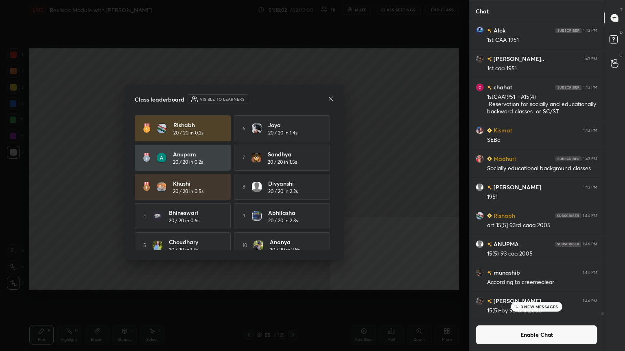
click at [292, 191] on button "Enable Chat" at bounding box center [537, 335] width 122 height 20
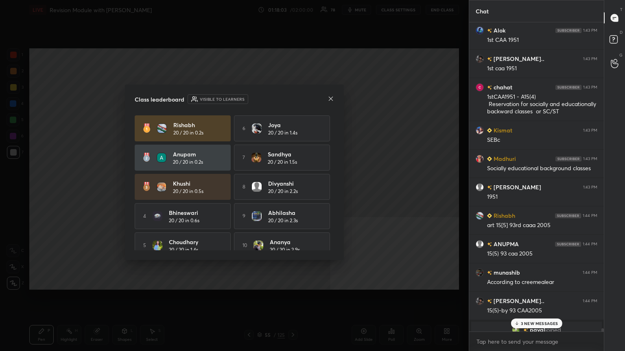
click at [292, 191] on p "3 NEW MESSAGES" at bounding box center [539, 323] width 37 height 5
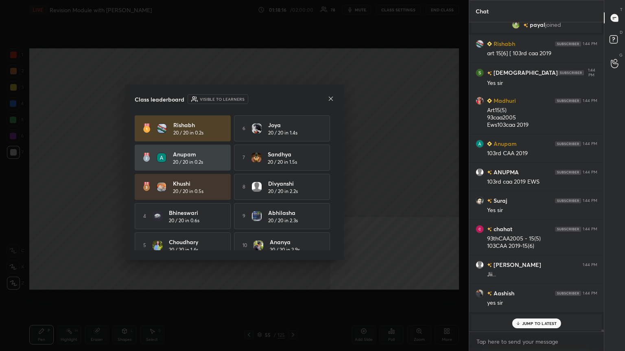
click at [292, 96] on icon at bounding box center [330, 99] width 7 height 7
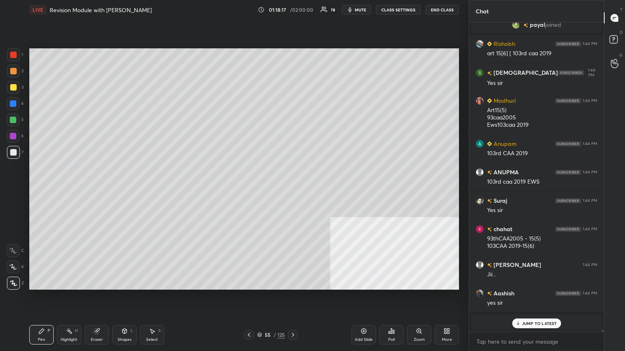
click at [292, 191] on p "JUMP TO LATEST" at bounding box center [539, 323] width 35 height 5
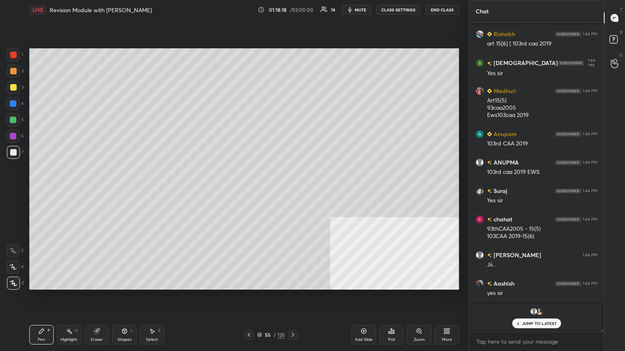
click at [247, 191] on icon at bounding box center [249, 335] width 7 height 7
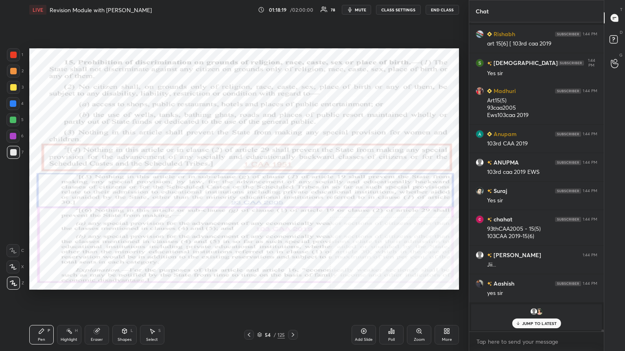
click at [248, 191] on icon at bounding box center [249, 335] width 7 height 7
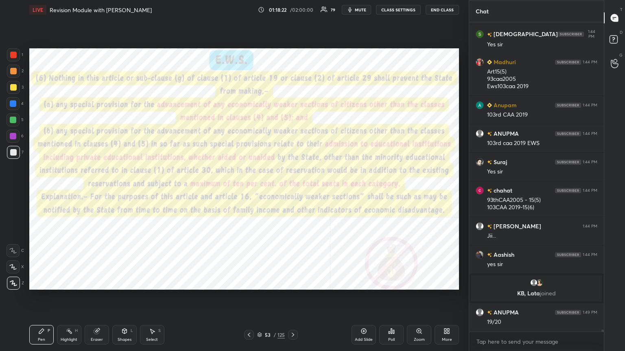
click at [11, 51] on div at bounding box center [13, 54] width 13 height 13
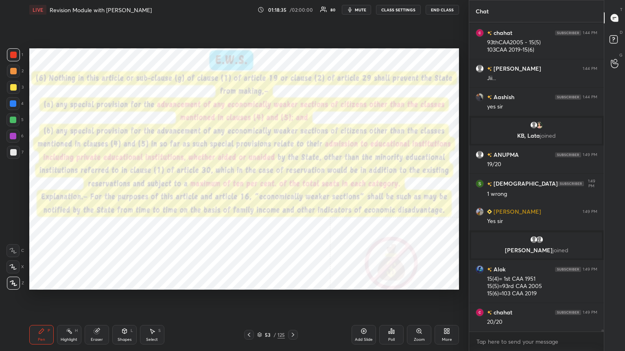
click at [249, 191] on icon at bounding box center [249, 335] width 7 height 7
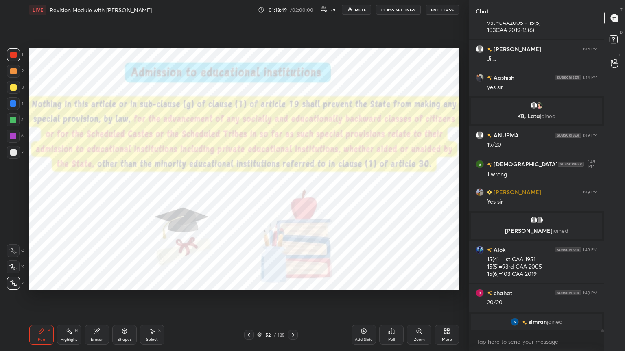
click at [250, 191] on icon at bounding box center [249, 335] width 7 height 7
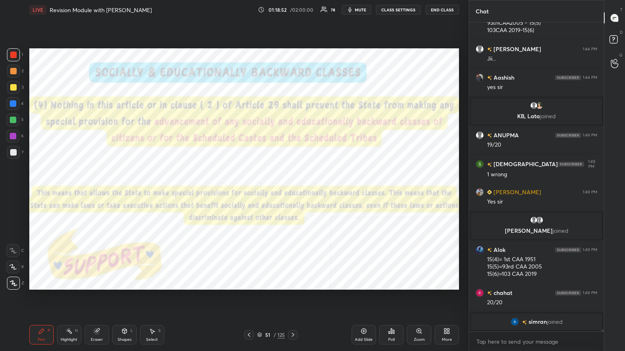
scroll to position [43395, 0]
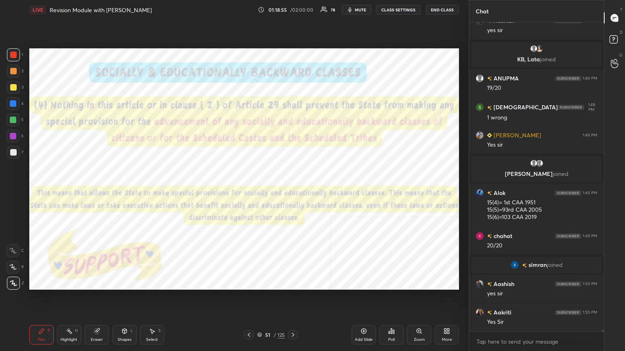
click at [259, 191] on icon at bounding box center [259, 335] width 5 height 5
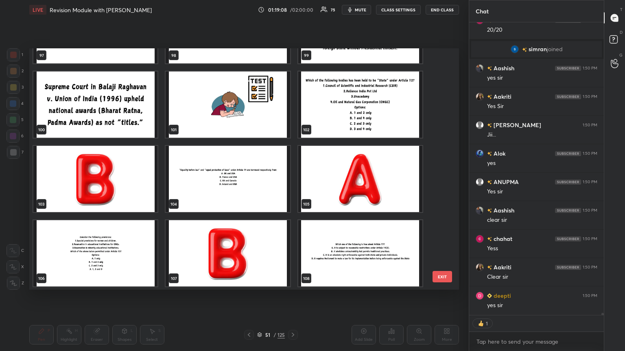
scroll to position [43668, 0]
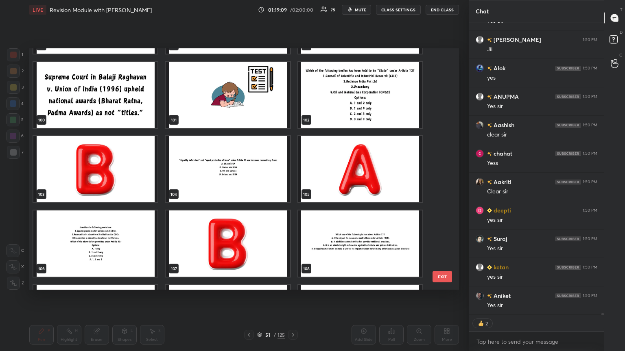
type textarea "x"
click at [254, 180] on img "grid" at bounding box center [228, 169] width 124 height 66
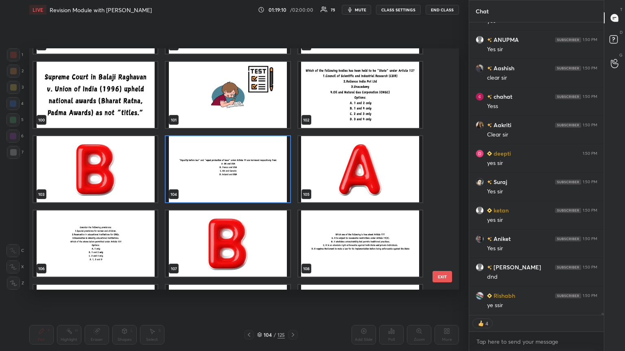
click at [254, 180] on img "grid" at bounding box center [228, 169] width 124 height 66
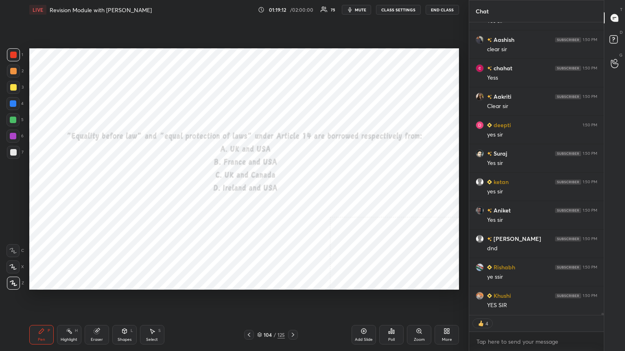
click at [292, 7] on button "CLASS SETTINGS" at bounding box center [398, 10] width 45 height 10
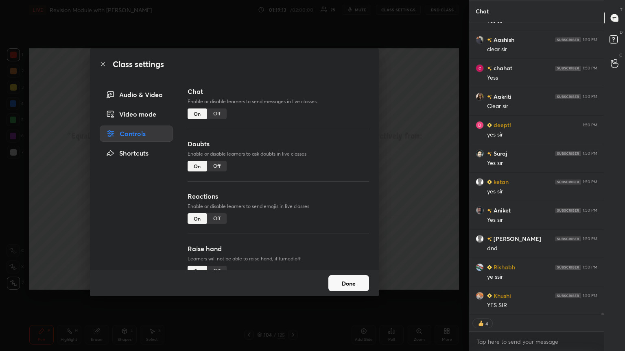
click at [213, 111] on div "Off" at bounding box center [217, 114] width 20 height 11
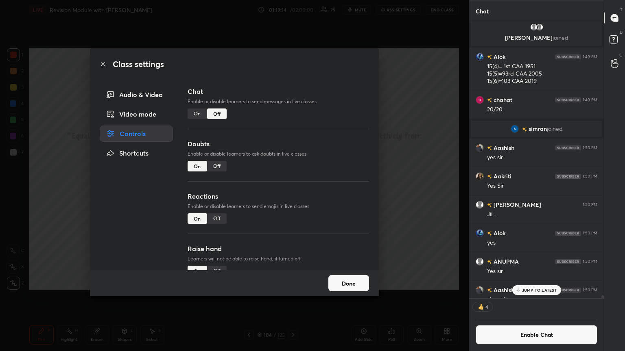
click at [103, 64] on icon at bounding box center [103, 64] width 4 height 4
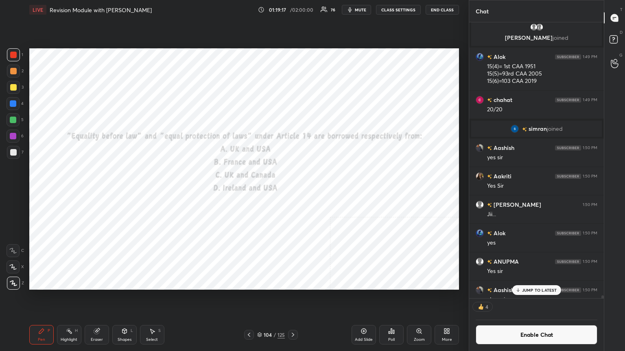
click at [292, 191] on icon at bounding box center [393, 332] width 1 height 4
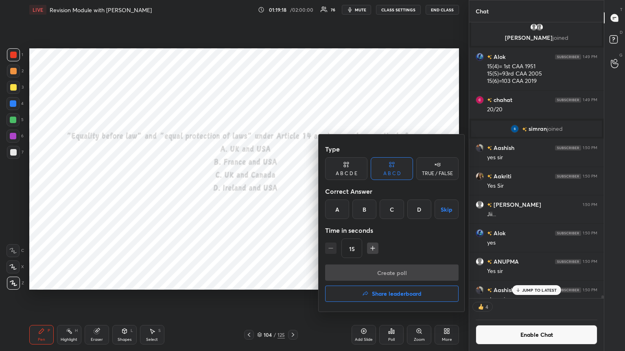
click at [292, 191] on icon "button" at bounding box center [373, 249] width 4 height 0
type input "45"
click at [244, 191] on div at bounding box center [312, 175] width 625 height 351
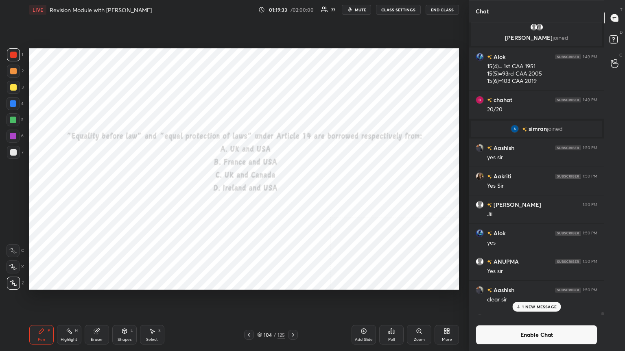
click at [292, 191] on div "Poll" at bounding box center [391, 335] width 24 height 20
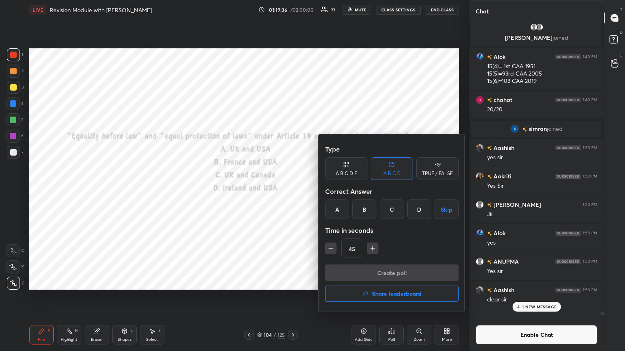
click at [292, 191] on div "A" at bounding box center [337, 210] width 24 height 20
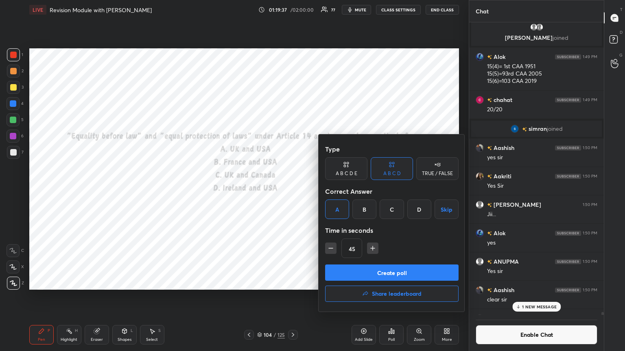
click at [292, 191] on button "Create poll" at bounding box center [391, 273] width 133 height 16
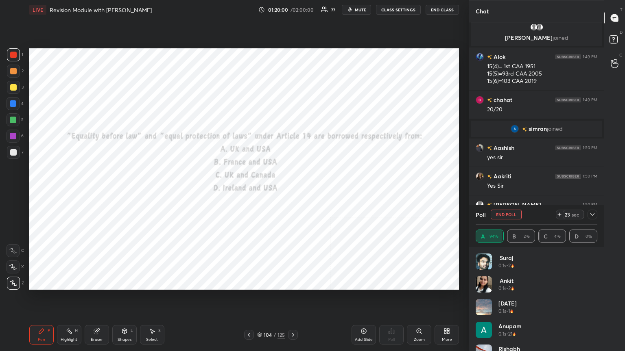
drag, startPoint x: 276, startPoint y: 321, endPoint x: 268, endPoint y: 327, distance: 10.0
click at [275, 191] on div "Pen P Highlight H Eraser Shapes L Select S 104 / 125 Add Slide Poll Zoom More" at bounding box center [244, 335] width 430 height 33
click at [292, 191] on icon at bounding box center [293, 335] width 7 height 7
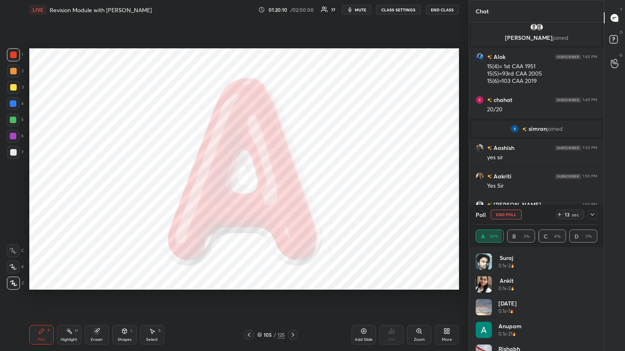
click at [259, 191] on icon at bounding box center [259, 335] width 5 height 5
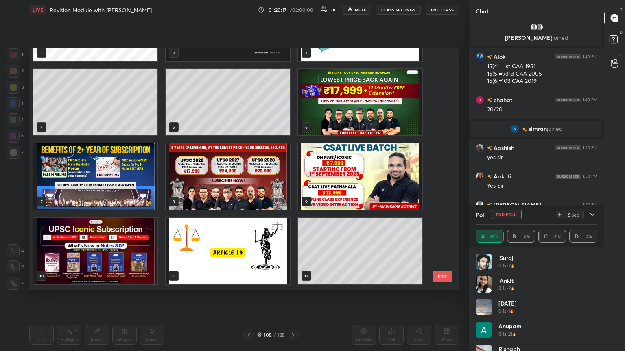
scroll to position [3, 2]
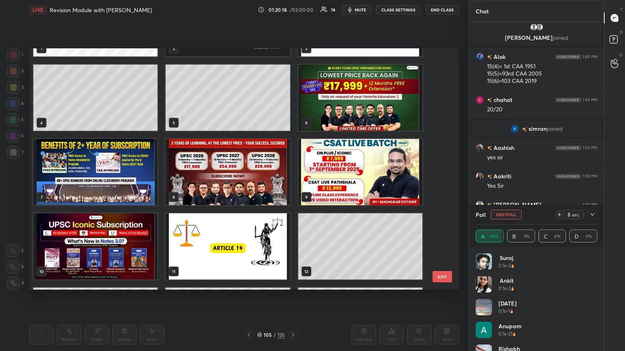
click at [292, 109] on img "grid" at bounding box center [360, 98] width 124 height 66
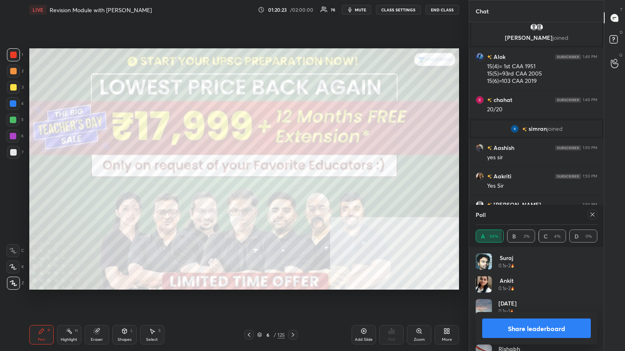
click at [292, 191] on button "Share leaderboard" at bounding box center [536, 329] width 109 height 20
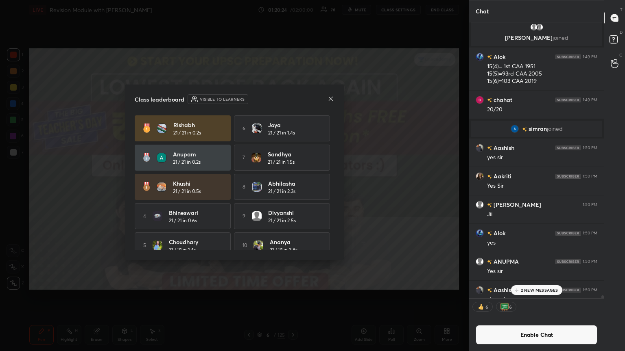
drag, startPoint x: 529, startPoint y: 334, endPoint x: 531, endPoint y: 325, distance: 8.8
click at [292, 191] on button "Enable Chat" at bounding box center [537, 335] width 122 height 20
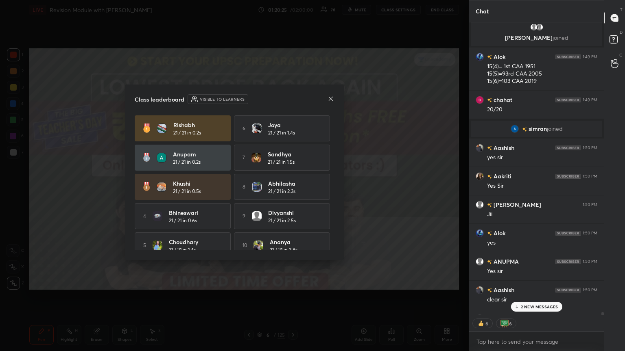
click at [292, 191] on div "2 NEW MESSAGES" at bounding box center [536, 307] width 51 height 10
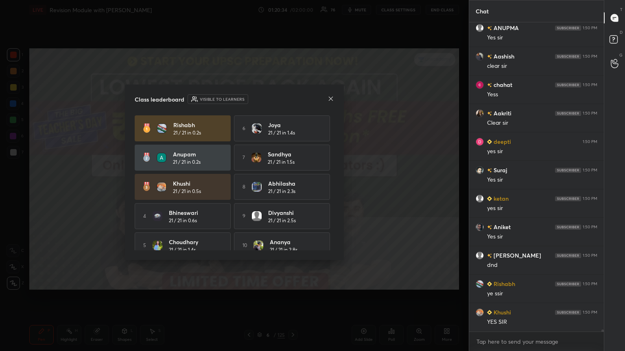
click at [292, 97] on icon at bounding box center [330, 99] width 7 height 7
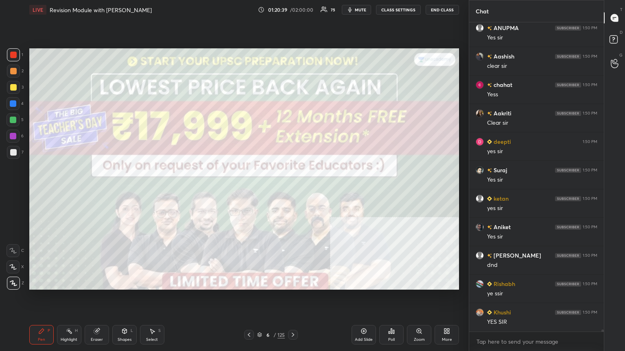
click at [292, 22] on div "Setting up your live class Poll for secs No correct answer Start poll" at bounding box center [244, 169] width 436 height 299
click at [292, 7] on span "mute" at bounding box center [360, 10] width 11 height 6
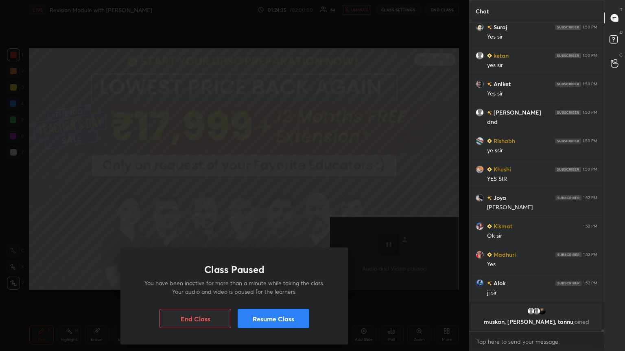
scroll to position [43865, 0]
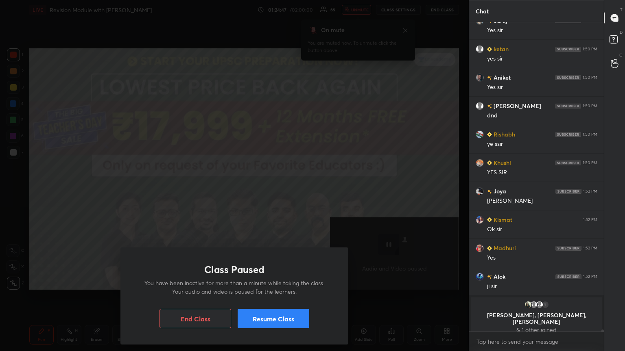
click at [264, 191] on button "Resume Class" at bounding box center [274, 319] width 72 height 20
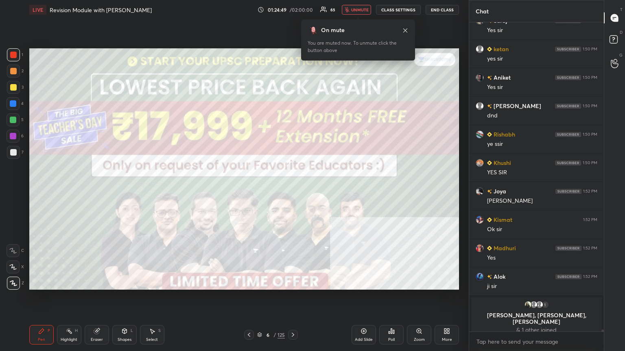
click at [292, 8] on span "unmute" at bounding box center [359, 10] width 17 height 6
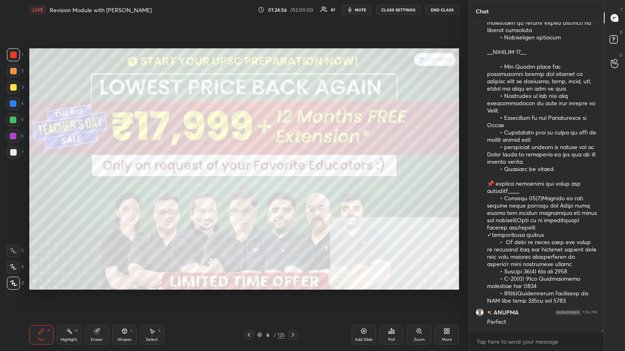
scroll to position [44534, 0]
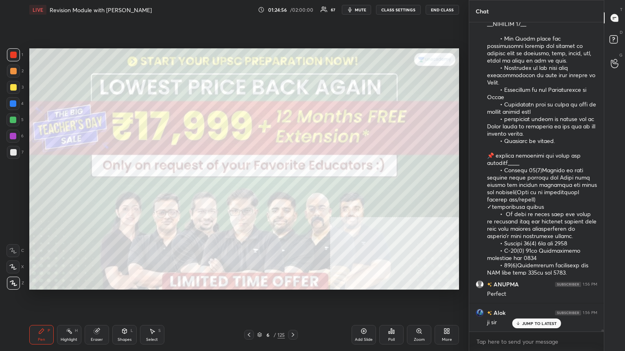
click at [259, 191] on icon at bounding box center [260, 334] width 4 height 2
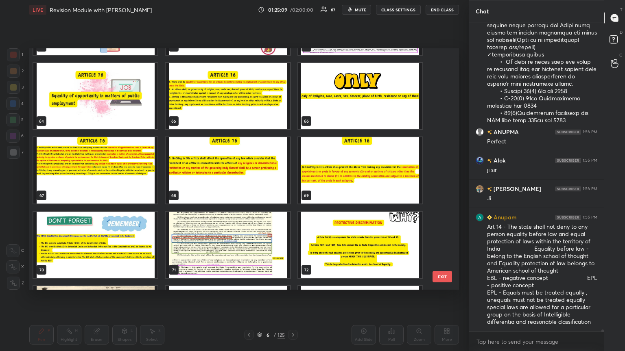
scroll to position [1543, 0]
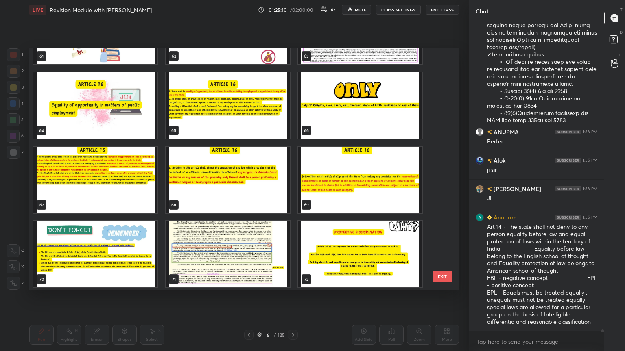
click at [117, 108] on img "grid" at bounding box center [95, 105] width 124 height 66
click at [118, 108] on img "grid" at bounding box center [95, 105] width 124 height 66
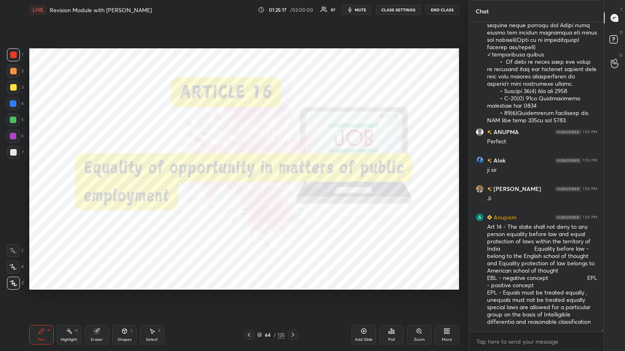
click at [11, 56] on div at bounding box center [13, 55] width 7 height 7
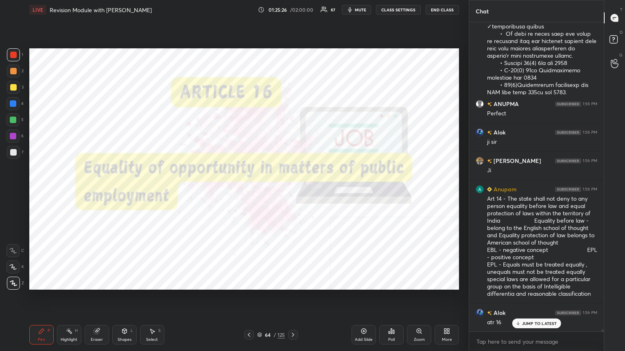
click at [292, 191] on div "Add Slide" at bounding box center [364, 340] width 18 height 4
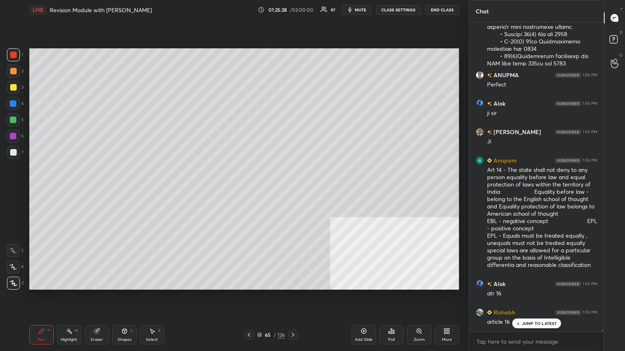
scroll to position [44772, 0]
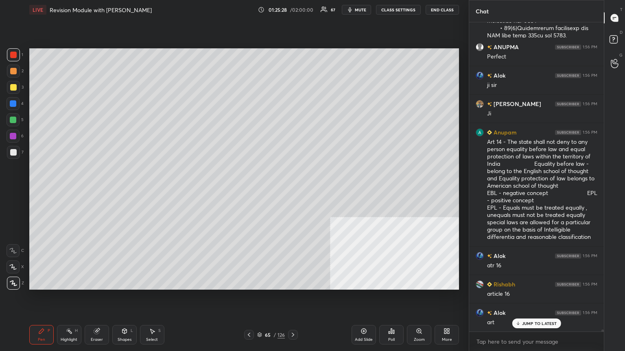
click at [13, 151] on div at bounding box center [13, 152] width 7 height 7
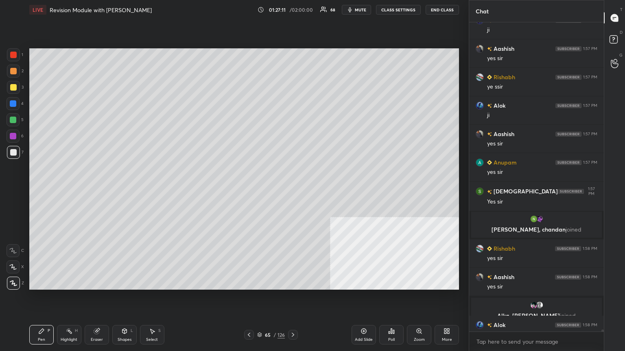
scroll to position [44949, 0]
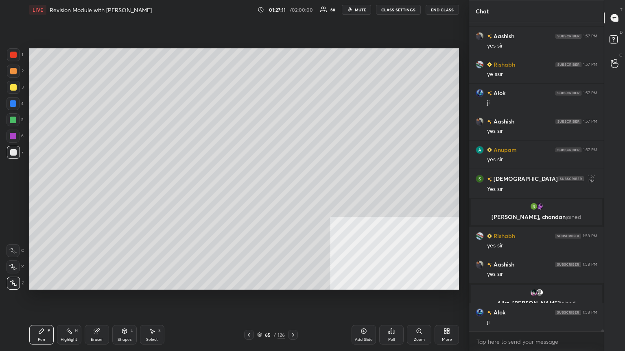
click at [7, 82] on div "3" at bounding box center [15, 87] width 17 height 13
click at [11, 83] on div at bounding box center [13, 87] width 13 height 13
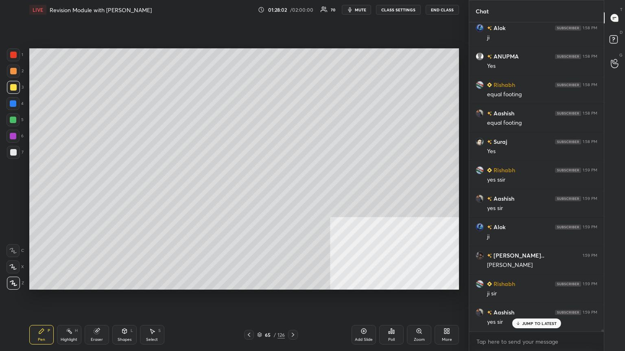
scroll to position [45261, 0]
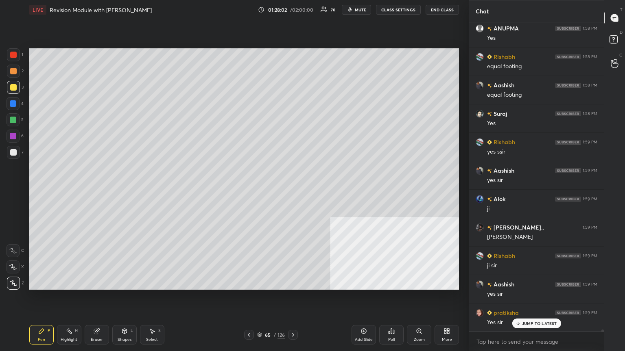
click at [13, 103] on div at bounding box center [13, 103] width 7 height 7
drag, startPoint x: 9, startPoint y: 86, endPoint x: 10, endPoint y: 78, distance: 8.6
click at [9, 86] on div at bounding box center [13, 87] width 13 height 13
click at [10, 55] on div at bounding box center [13, 55] width 7 height 7
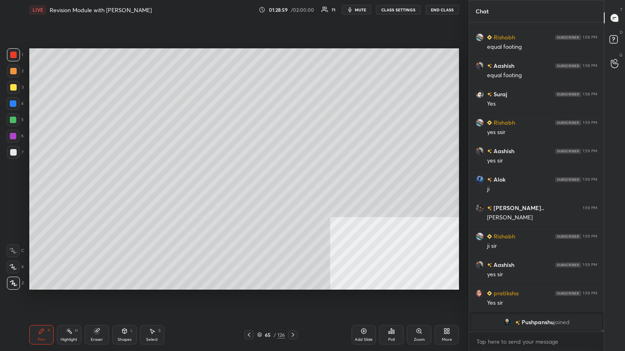
click at [11, 105] on div at bounding box center [13, 103] width 7 height 7
click at [14, 134] on div at bounding box center [13, 136] width 7 height 7
drag, startPoint x: 16, startPoint y: 120, endPoint x: 26, endPoint y: 120, distance: 10.6
click at [16, 120] on div at bounding box center [13, 120] width 7 height 7
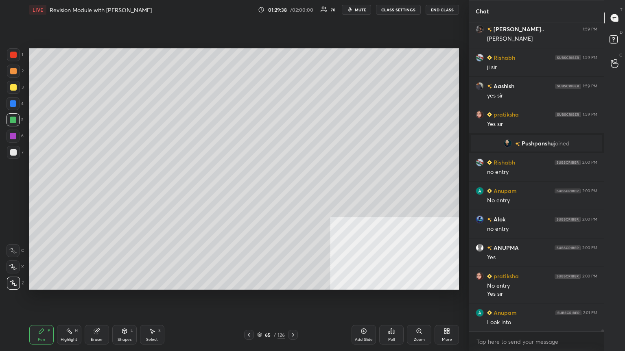
scroll to position [45489, 0]
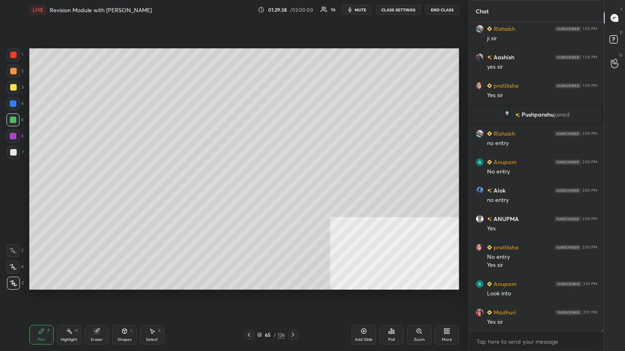
click at [292, 181] on div "Setting up your live class Poll for secs No correct answer Start poll" at bounding box center [244, 169] width 436 height 299
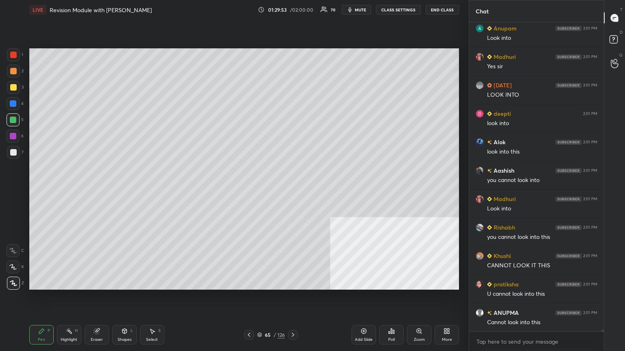
scroll to position [45774, 0]
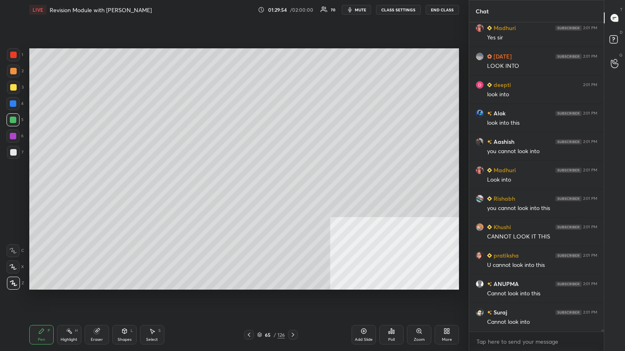
click at [292, 191] on div "Add Slide" at bounding box center [363, 335] width 24 height 20
click at [12, 148] on div at bounding box center [13, 152] width 13 height 13
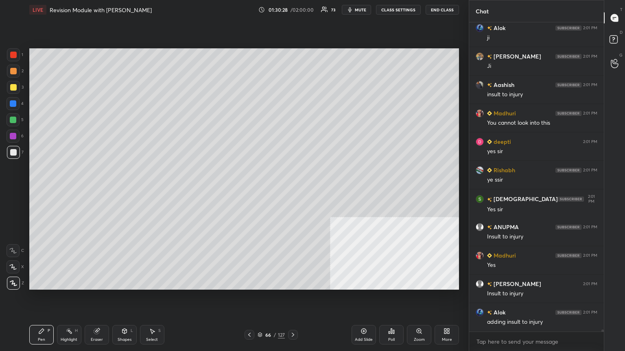
scroll to position [46249, 0]
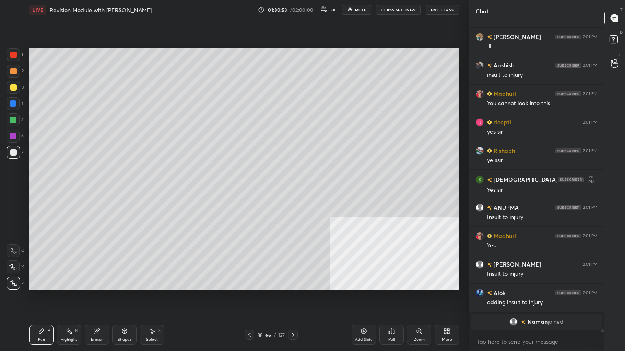
click at [292, 191] on icon at bounding box center [363, 331] width 7 height 7
click at [11, 153] on div at bounding box center [13, 152] width 7 height 7
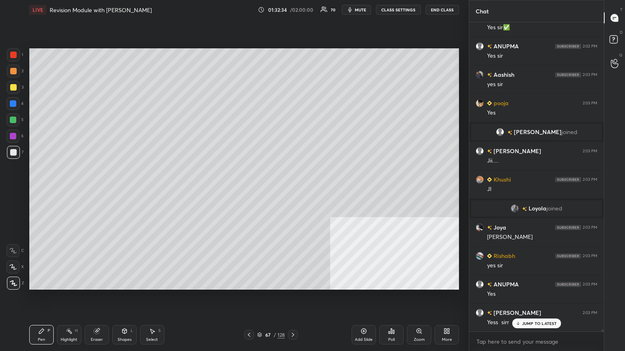
scroll to position [45387, 0]
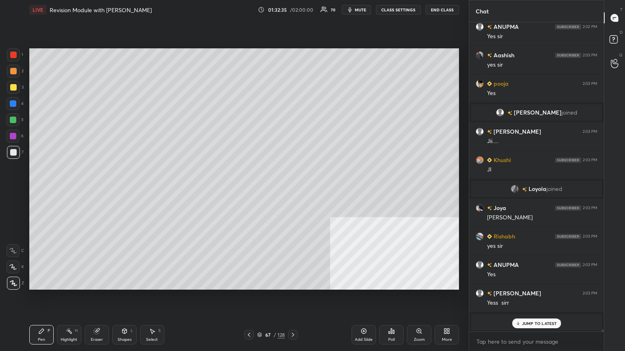
drag, startPoint x: 14, startPoint y: 85, endPoint x: 25, endPoint y: 87, distance: 10.7
click at [16, 86] on div at bounding box center [13, 87] width 7 height 7
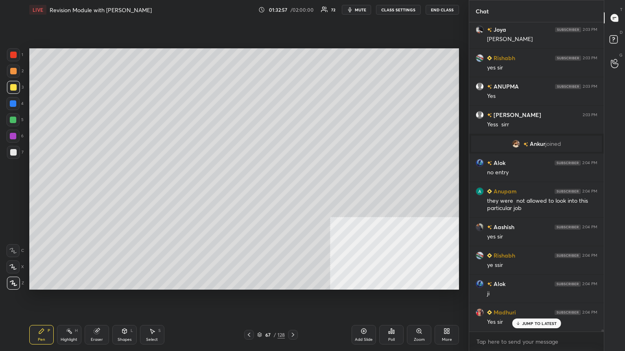
scroll to position [45593, 0]
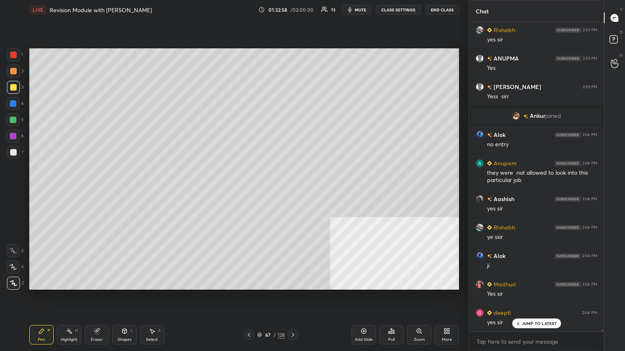
click at [13, 51] on div at bounding box center [13, 54] width 13 height 13
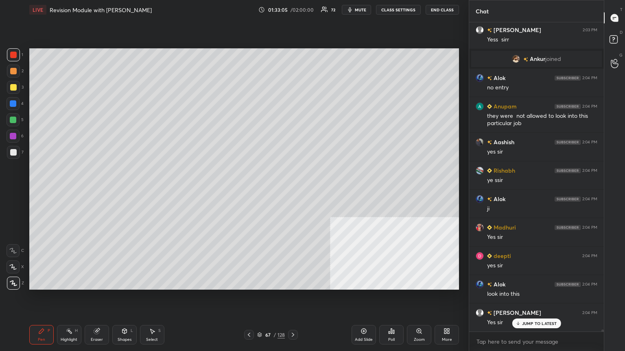
scroll to position [45679, 0]
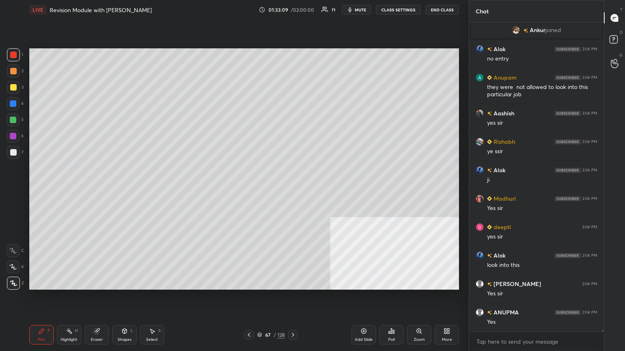
click at [259, 191] on icon at bounding box center [259, 335] width 5 height 5
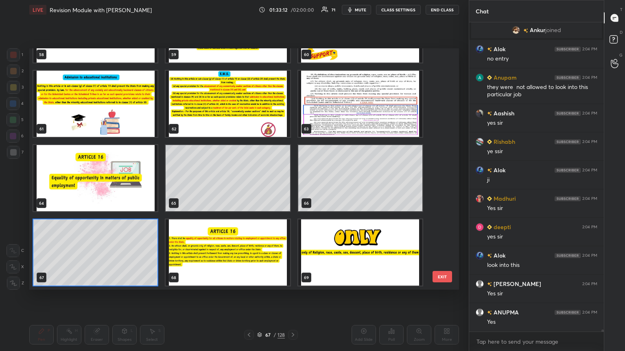
scroll to position [45707, 0]
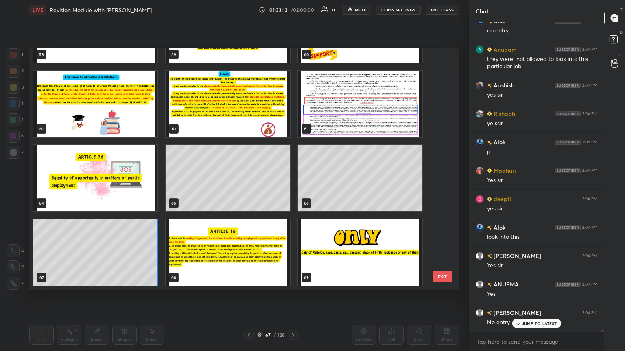
click at [138, 190] on img "grid" at bounding box center [95, 178] width 124 height 66
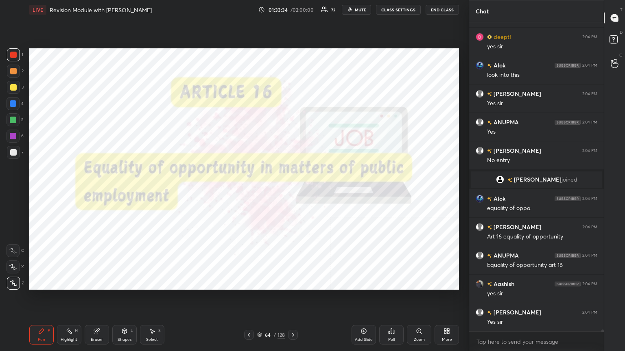
scroll to position [45905, 0]
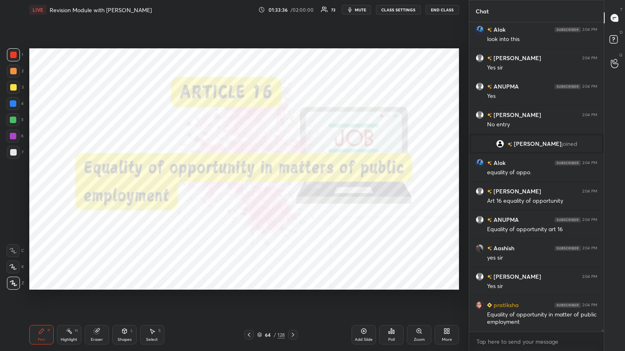
click at [292, 191] on icon at bounding box center [293, 335] width 7 height 7
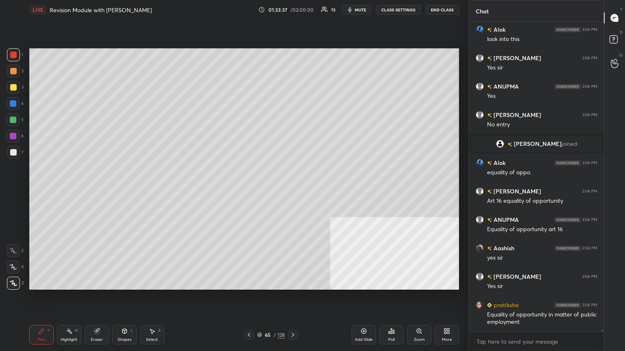
click at [292, 191] on icon at bounding box center [293, 335] width 2 height 4
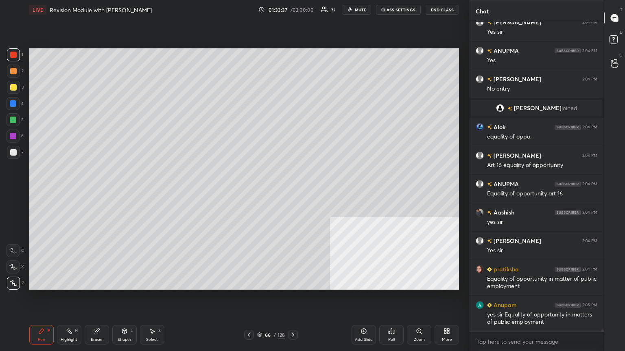
click at [292, 191] on icon at bounding box center [293, 335] width 7 height 7
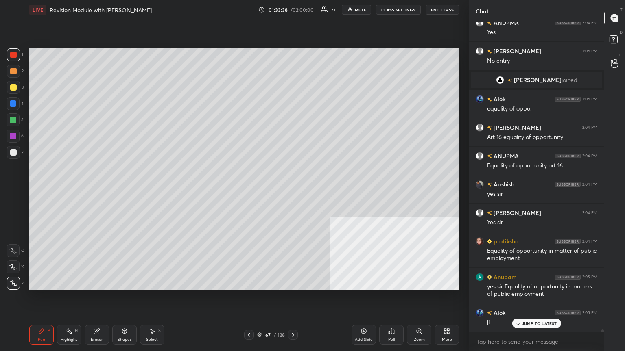
click at [292, 191] on icon at bounding box center [293, 335] width 7 height 7
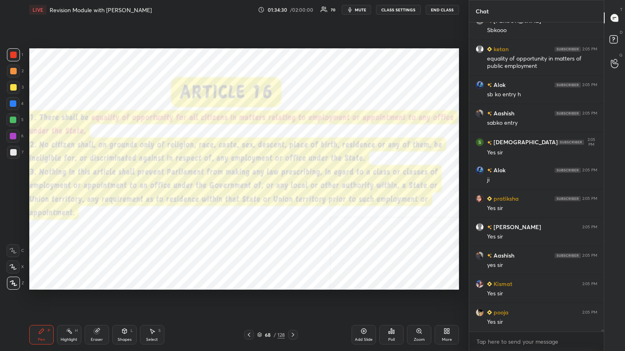
scroll to position [46560, 0]
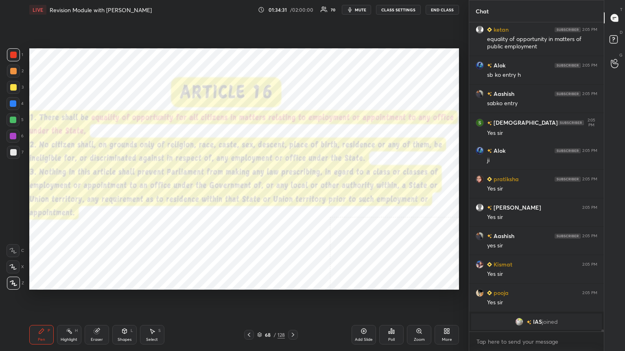
click at [292, 191] on icon at bounding box center [363, 331] width 7 height 7
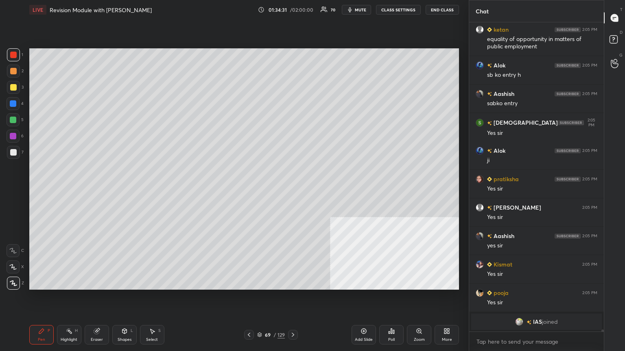
scroll to position [46274, 0]
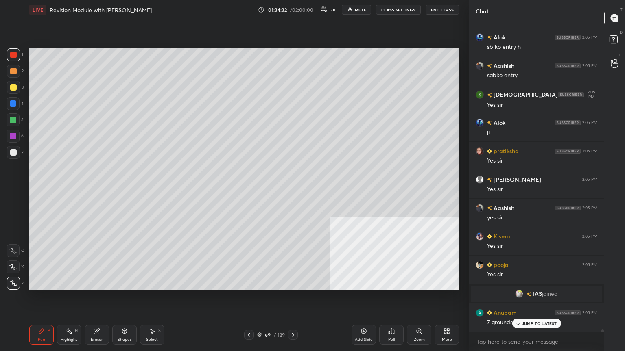
click at [11, 152] on div at bounding box center [13, 152] width 7 height 7
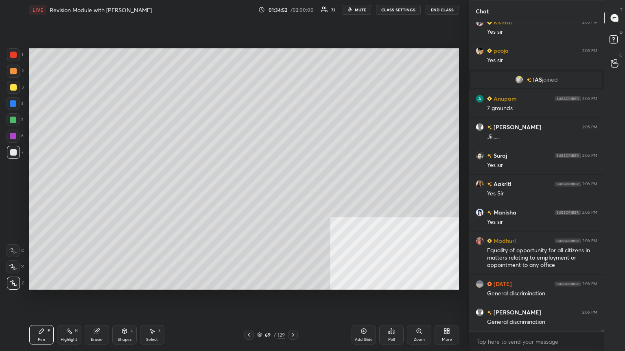
scroll to position [46507, 0]
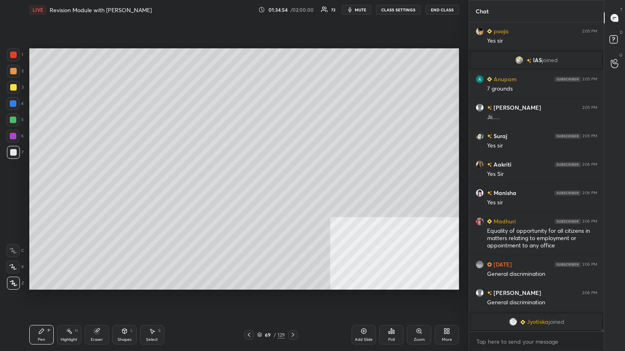
drag, startPoint x: 460, startPoint y: 76, endPoint x: 460, endPoint y: 81, distance: 5.7
click at [292, 81] on div "Setting up your live class Poll for secs No correct answer Start poll" at bounding box center [244, 169] width 436 height 299
click at [292, 83] on div "Setting up your live class Poll for secs No correct answer Start poll" at bounding box center [244, 169] width 436 height 299
click at [292, 88] on div "Setting up your live class Poll for secs No correct answer Start poll" at bounding box center [244, 169] width 436 height 299
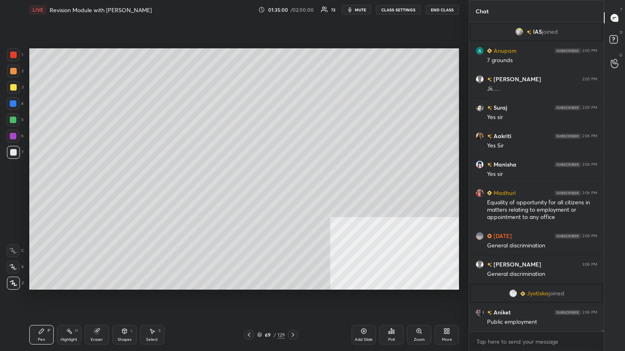
scroll to position [46402, 0]
drag, startPoint x: 462, startPoint y: 82, endPoint x: 459, endPoint y: 109, distance: 27.4
click at [292, 109] on div "Setting up your live class Poll for secs No correct answer Start poll" at bounding box center [244, 169] width 436 height 299
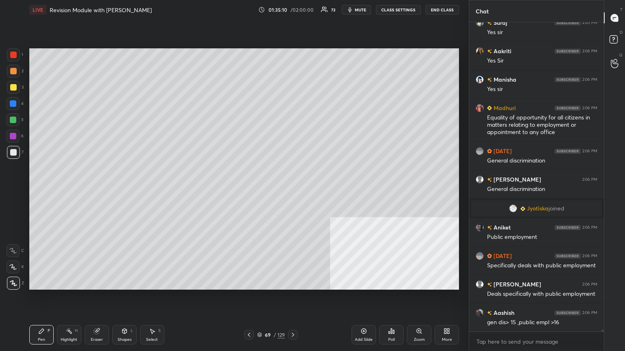
scroll to position [46516, 0]
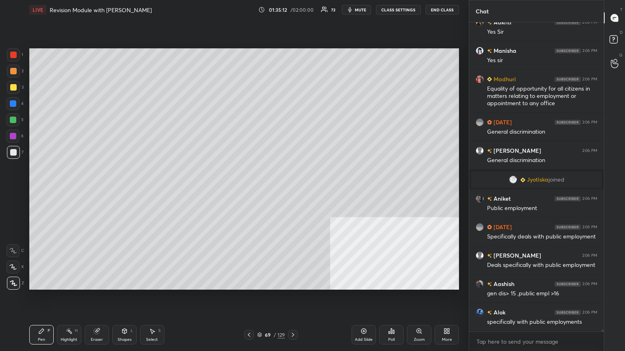
click at [15, 86] on div at bounding box center [13, 87] width 7 height 7
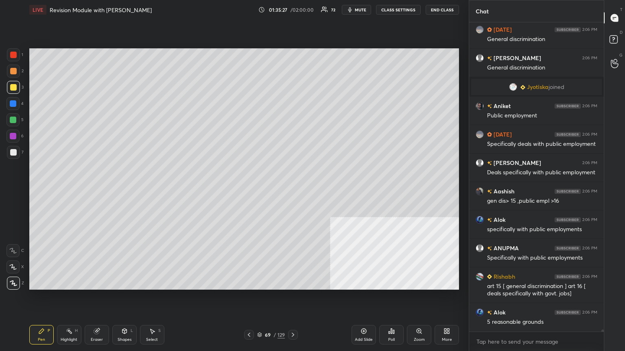
scroll to position [46636, 0]
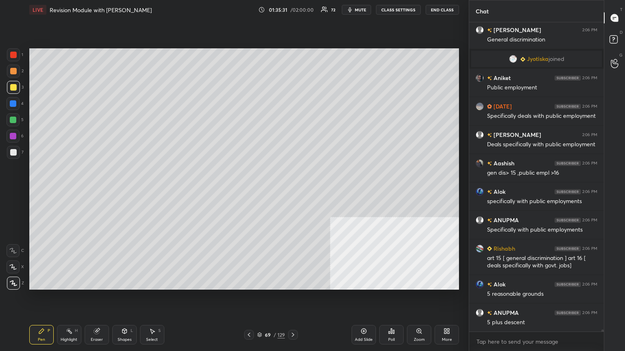
drag, startPoint x: 13, startPoint y: 102, endPoint x: 28, endPoint y: 103, distance: 15.1
click at [13, 102] on div at bounding box center [13, 103] width 7 height 7
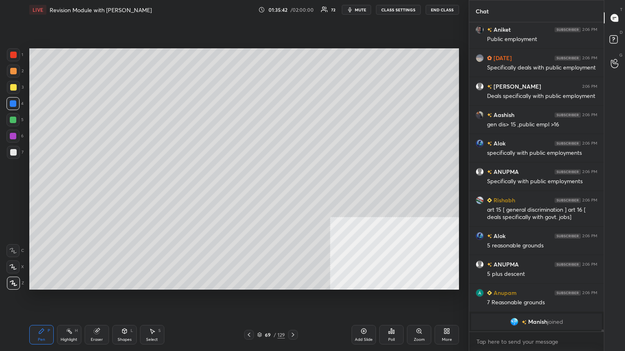
scroll to position [46608, 0]
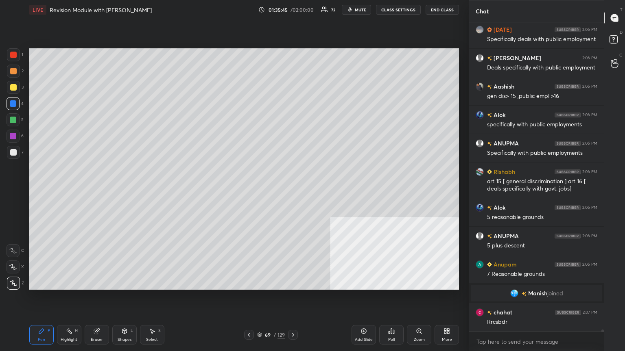
drag, startPoint x: 13, startPoint y: 119, endPoint x: 26, endPoint y: 118, distance: 13.1
click at [13, 119] on div at bounding box center [13, 120] width 7 height 7
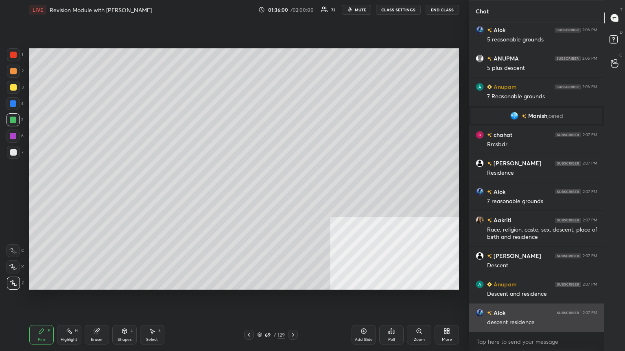
scroll to position [46815, 0]
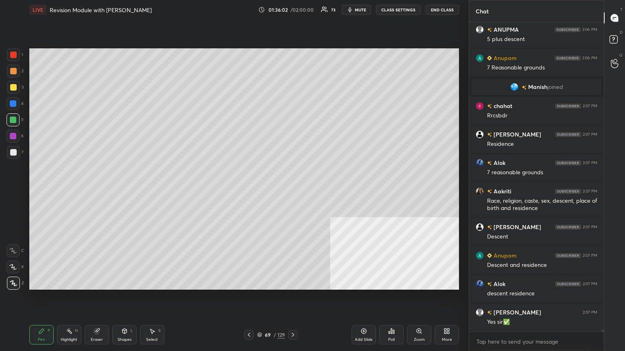
click at [12, 68] on div at bounding box center [13, 71] width 7 height 7
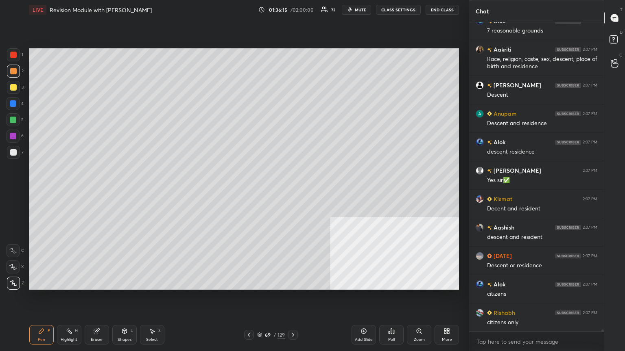
scroll to position [46986, 0]
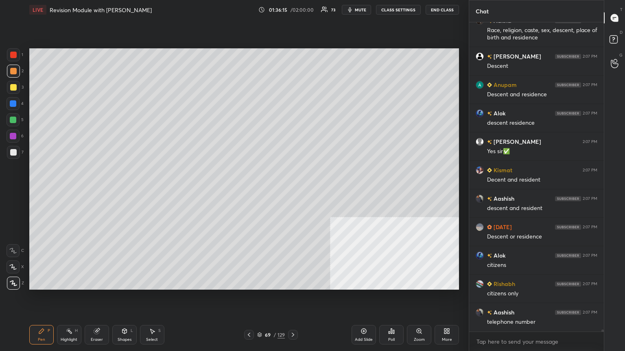
click at [13, 85] on div at bounding box center [13, 87] width 7 height 7
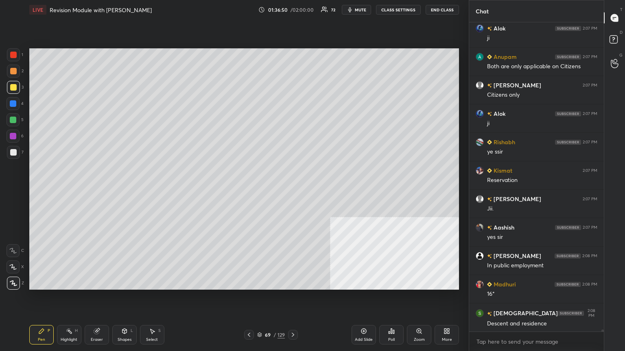
scroll to position [47328, 0]
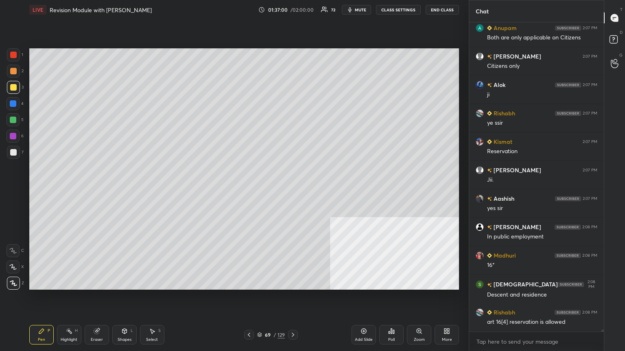
click at [292, 8] on span "mute" at bounding box center [360, 10] width 11 height 6
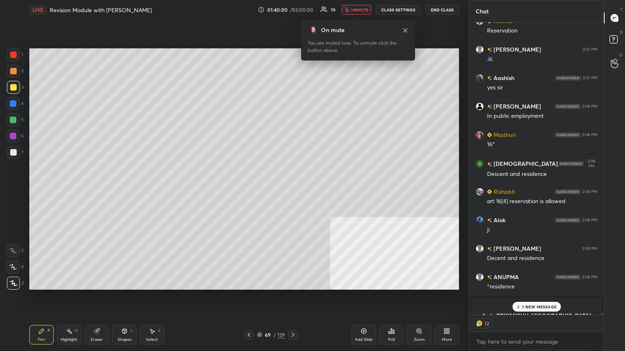
scroll to position [307, 132]
click at [292, 10] on span "unmute" at bounding box center [359, 10] width 17 height 6
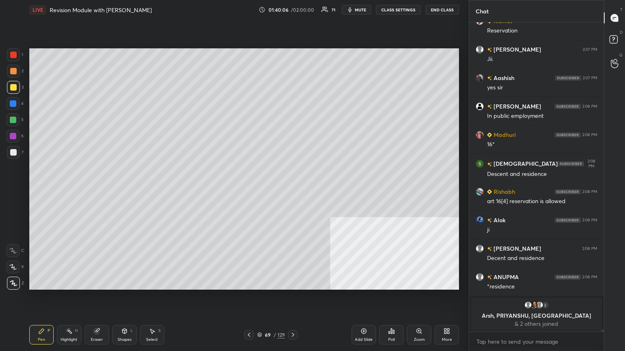
click at [260, 191] on icon at bounding box center [259, 335] width 5 height 5
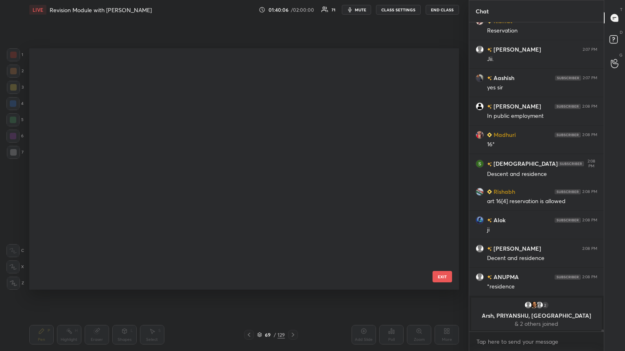
scroll to position [239, 426]
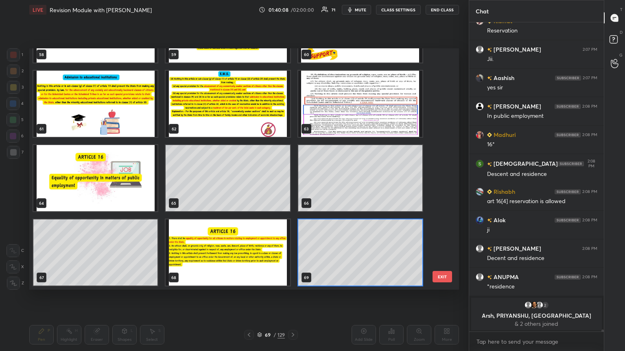
click at [241, 191] on img "grid" at bounding box center [228, 253] width 124 height 66
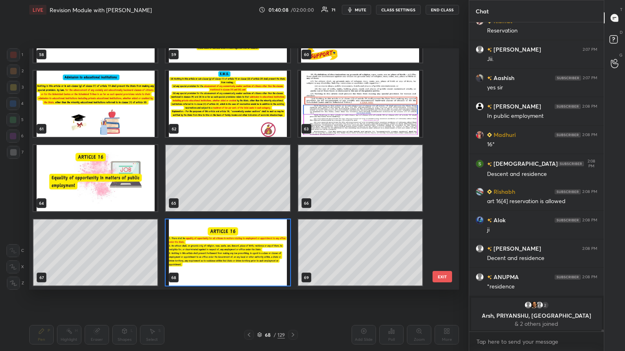
click at [242, 191] on img "grid" at bounding box center [228, 253] width 124 height 66
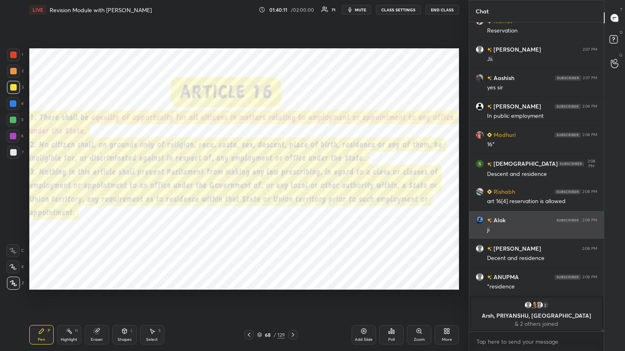
scroll to position [47449, 0]
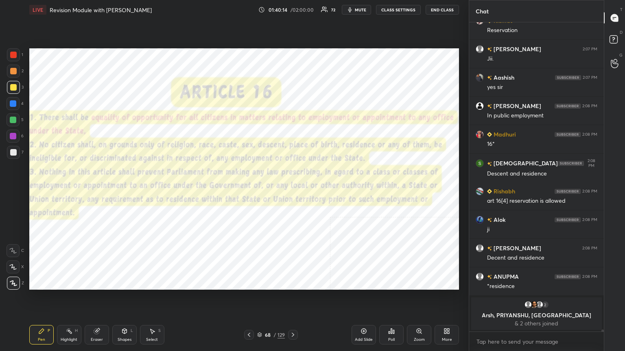
click at [259, 191] on icon at bounding box center [259, 335] width 5 height 5
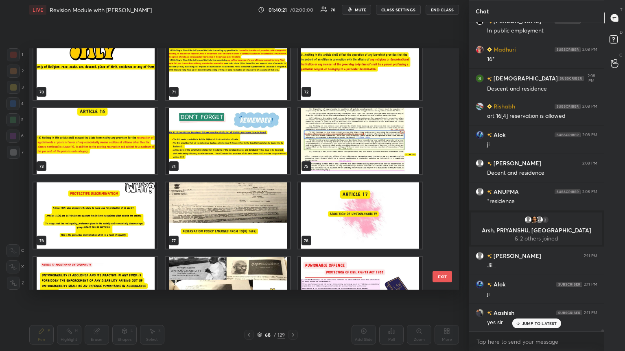
scroll to position [1756, 0]
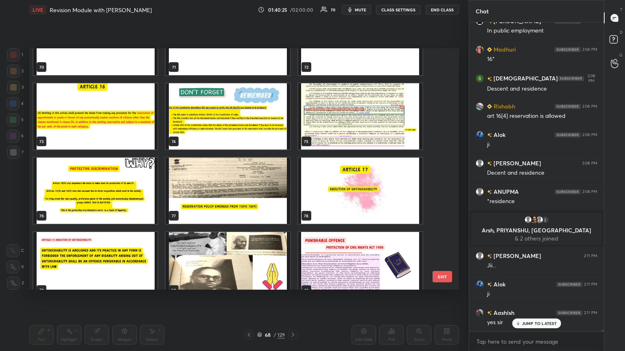
click at [129, 191] on img "grid" at bounding box center [95, 191] width 124 height 66
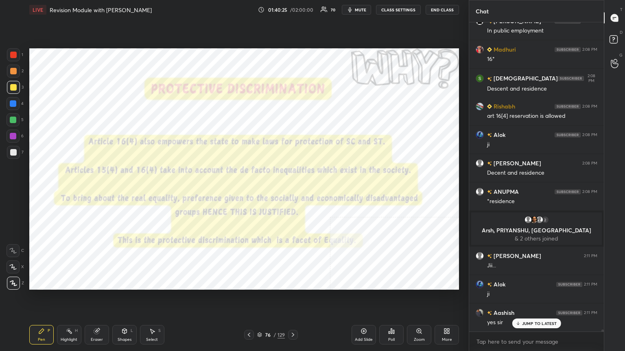
click at [128, 191] on img "grid" at bounding box center [95, 191] width 124 height 66
click at [292, 191] on icon at bounding box center [363, 331] width 5 height 5
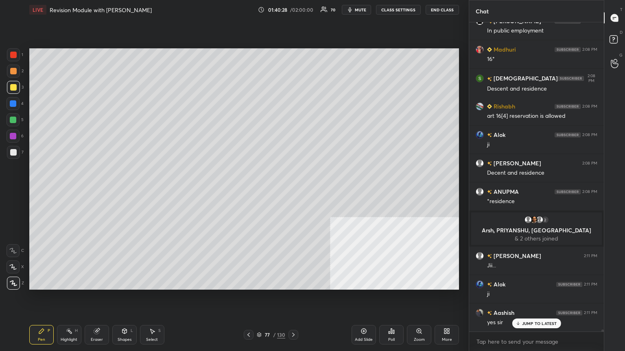
click at [13, 150] on div at bounding box center [13, 152] width 7 height 7
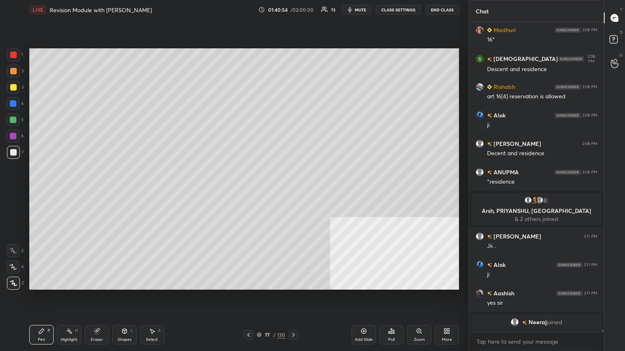
click at [13, 86] on div at bounding box center [13, 87] width 7 height 7
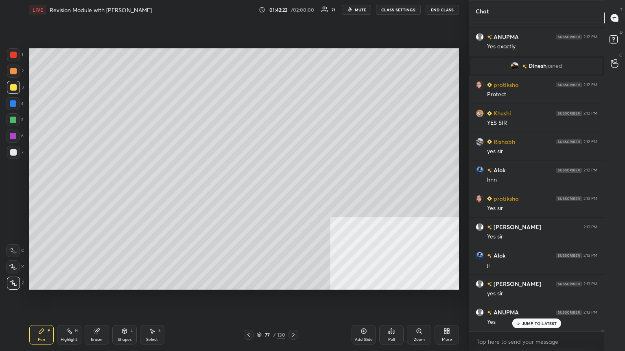
scroll to position [47741, 0]
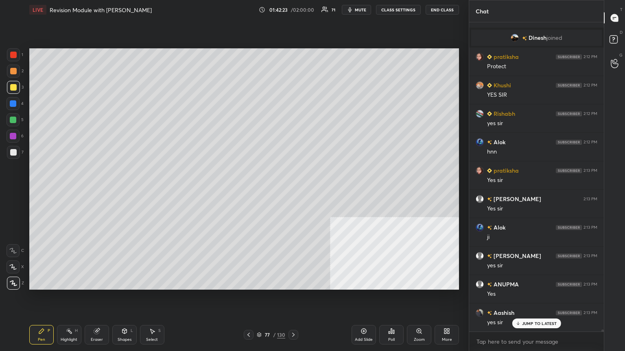
click at [11, 55] on div at bounding box center [13, 55] width 7 height 7
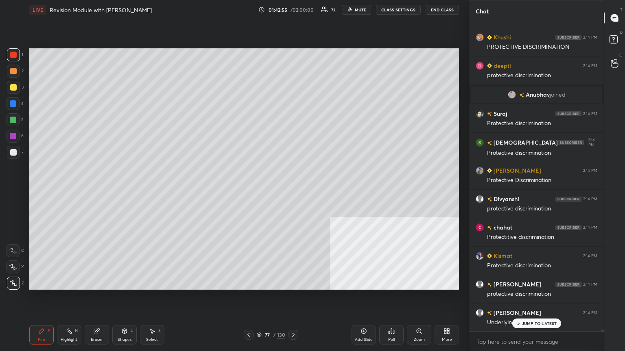
scroll to position [48302, 0]
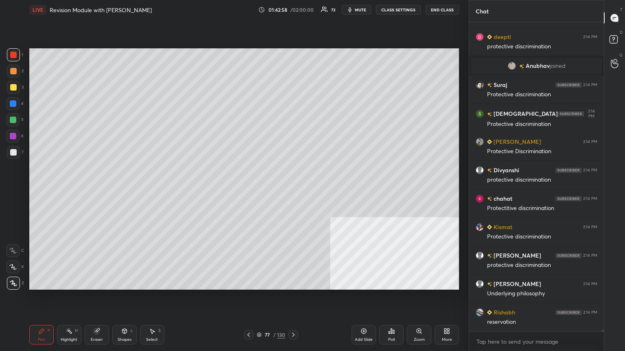
click at [249, 191] on icon at bounding box center [248, 335] width 7 height 7
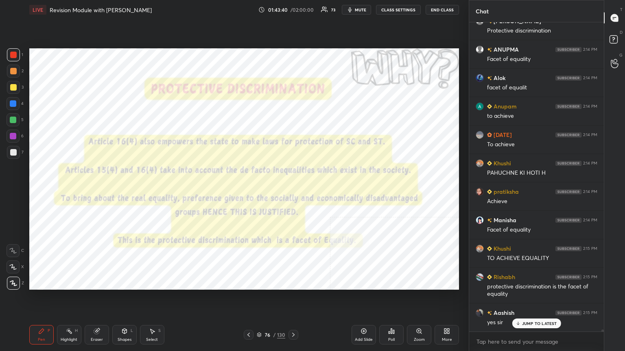
scroll to position [48551, 0]
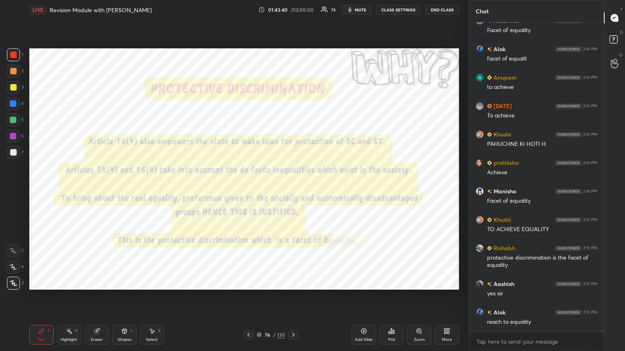
click at [292, 191] on div "Add Slide" at bounding box center [364, 340] width 18 height 4
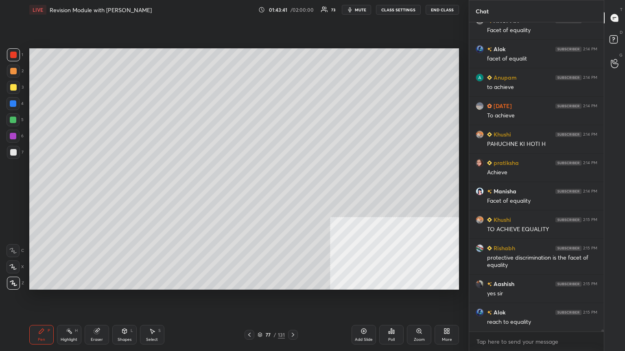
scroll to position [48608, 0]
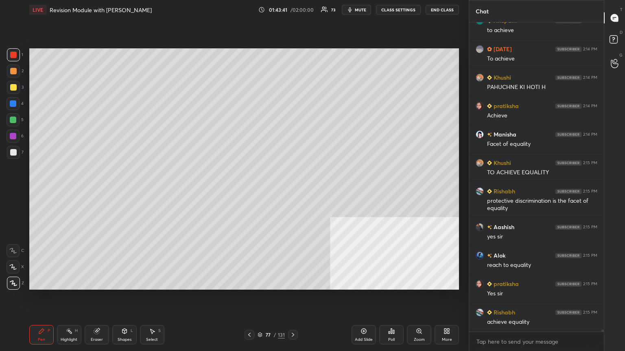
click at [13, 155] on div at bounding box center [13, 152] width 7 height 7
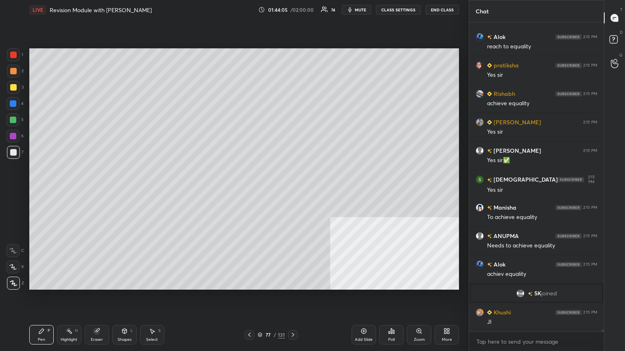
scroll to position [48665, 0]
click at [292, 177] on div "Setting up your live class Poll for secs No correct answer Start poll" at bounding box center [244, 169] width 436 height 299
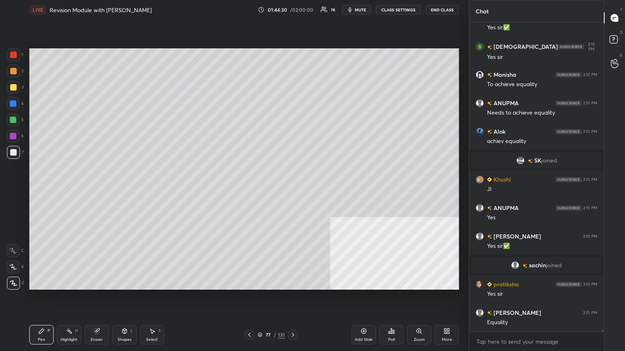
scroll to position [48804, 0]
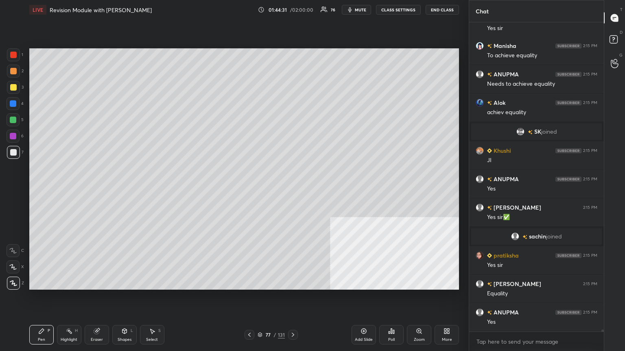
click at [13, 86] on div at bounding box center [13, 87] width 7 height 7
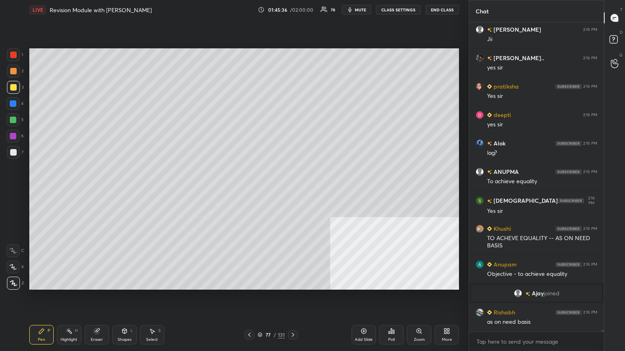
scroll to position [49173, 0]
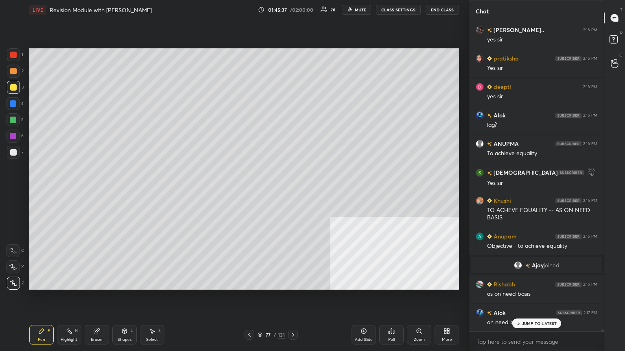
click at [259, 191] on icon at bounding box center [260, 334] width 4 height 2
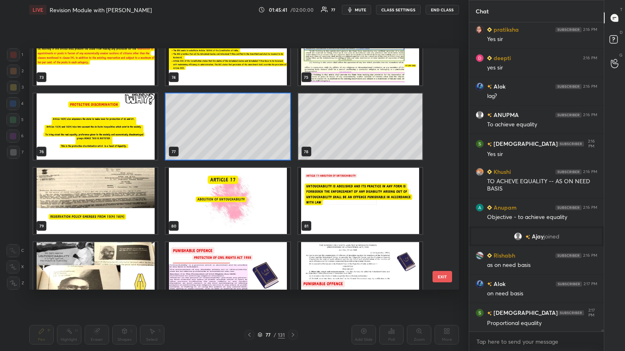
scroll to position [49230, 0]
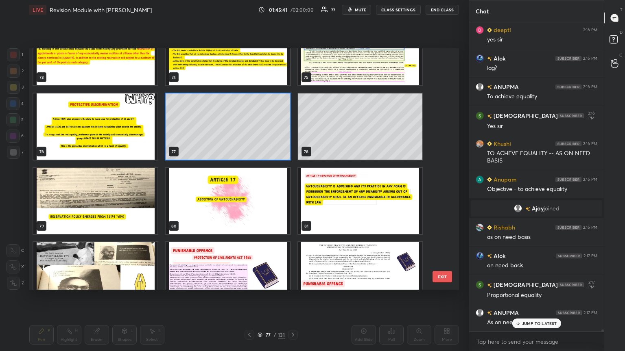
click at [220, 191] on img "grid" at bounding box center [228, 201] width 124 height 66
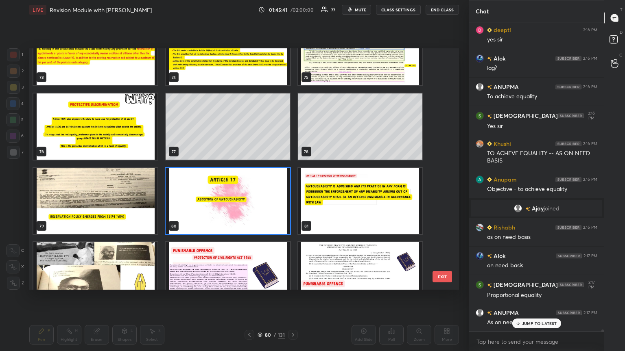
click at [220, 191] on img "grid" at bounding box center [228, 201] width 124 height 66
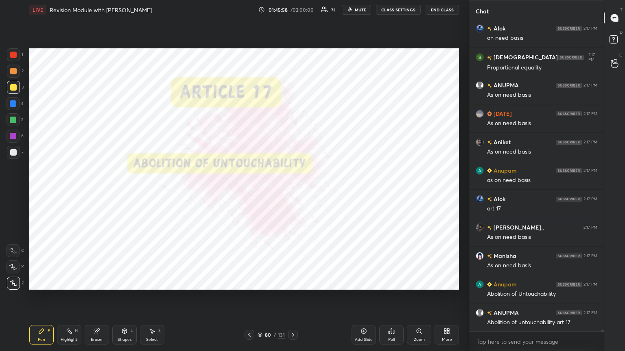
scroll to position [49515, 0]
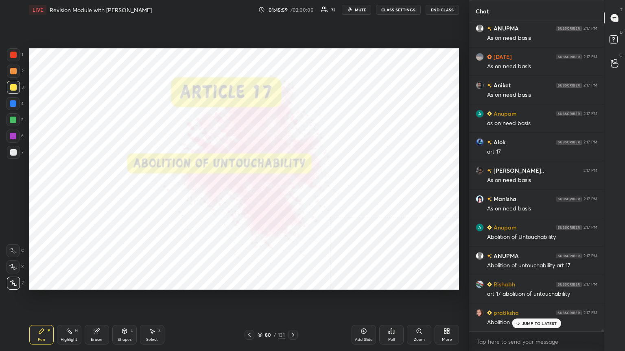
click at [11, 52] on div at bounding box center [13, 55] width 7 height 7
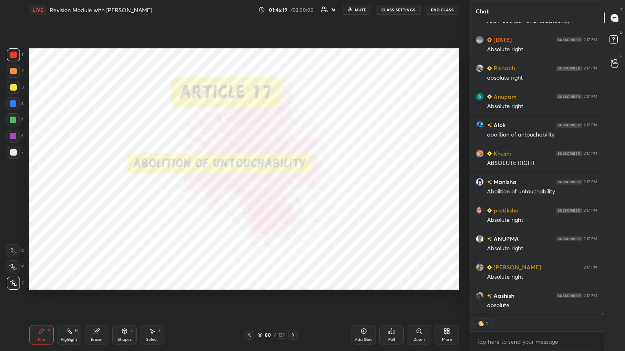
scroll to position [49893, 0]
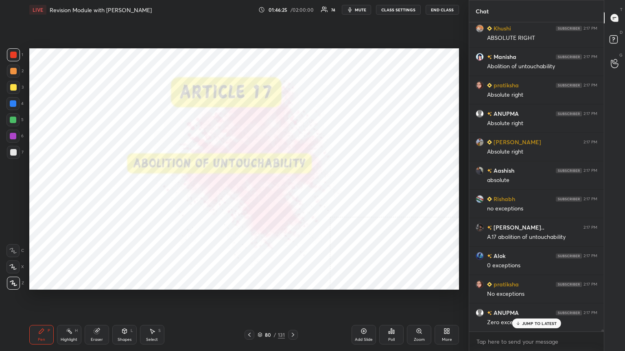
click at [292, 191] on icon at bounding box center [293, 335] width 7 height 7
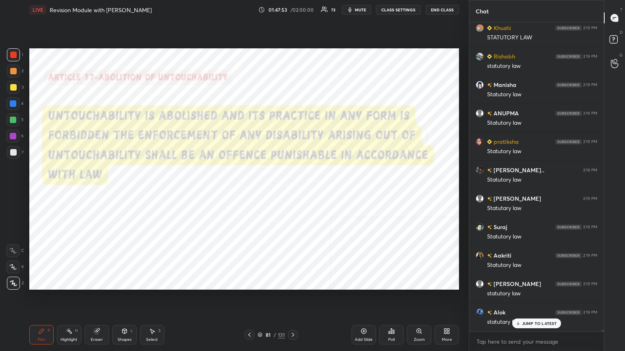
scroll to position [51234, 0]
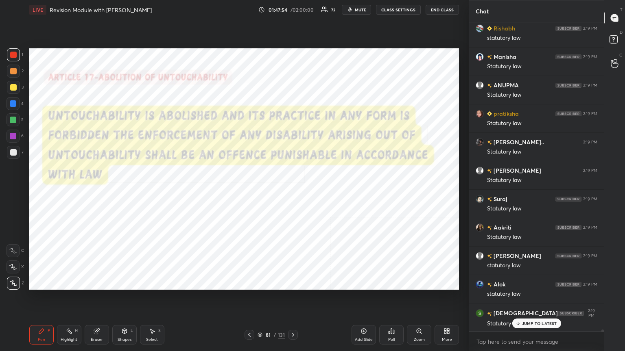
click at [258, 191] on icon at bounding box center [260, 335] width 5 height 5
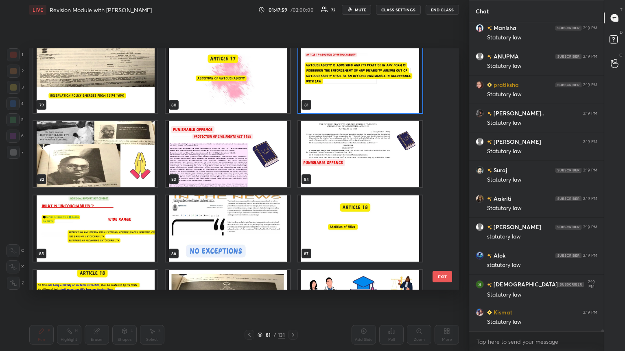
scroll to position [51290, 0]
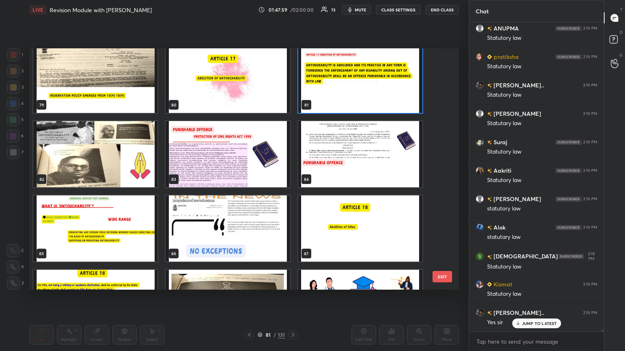
click at [269, 164] on img "grid" at bounding box center [228, 154] width 124 height 66
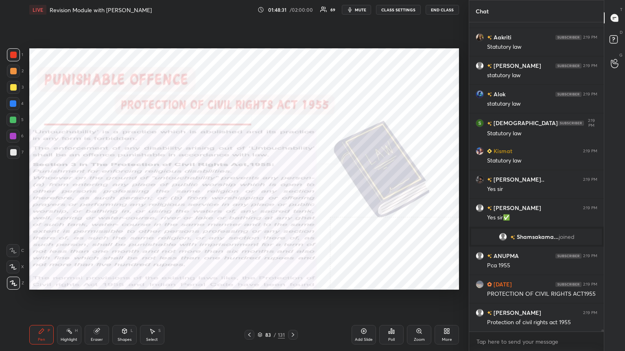
scroll to position [51051, 0]
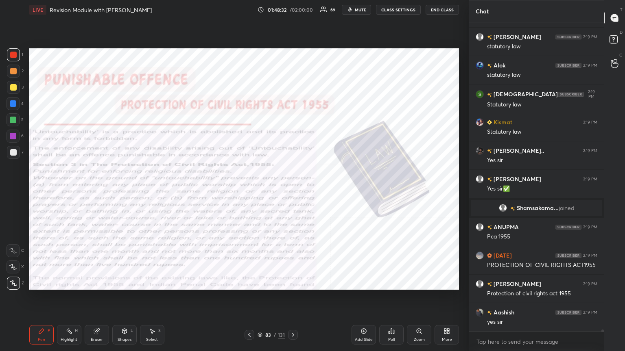
click at [292, 191] on icon at bounding box center [293, 335] width 7 height 7
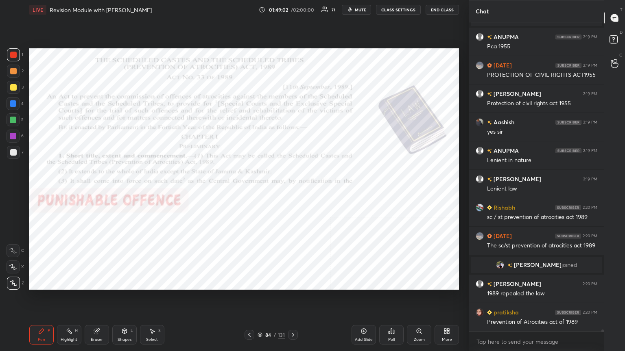
scroll to position [51212, 0]
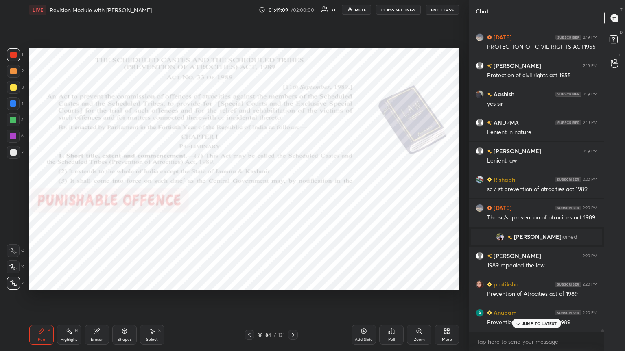
click at [259, 191] on icon at bounding box center [260, 334] width 4 height 2
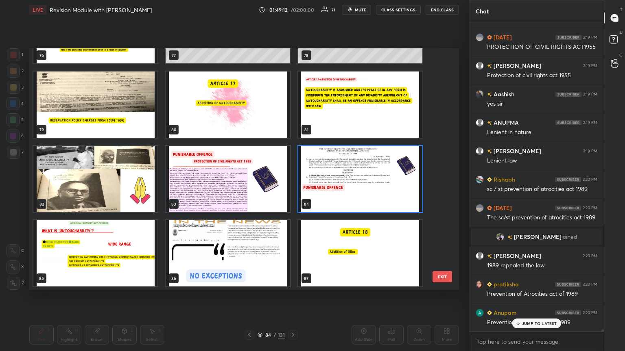
scroll to position [1932, 0]
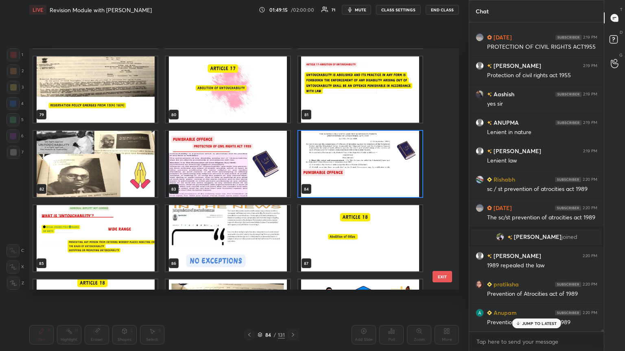
click at [127, 166] on img "grid" at bounding box center [95, 164] width 124 height 66
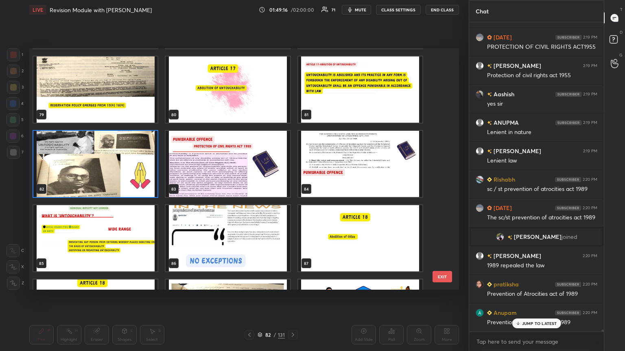
click at [127, 166] on img "grid" at bounding box center [95, 164] width 124 height 66
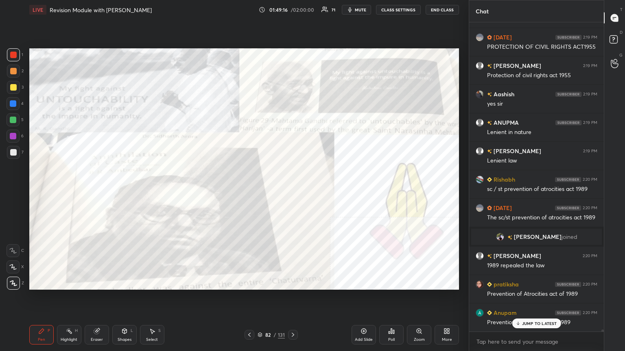
click at [127, 166] on img "grid" at bounding box center [95, 164] width 124 height 66
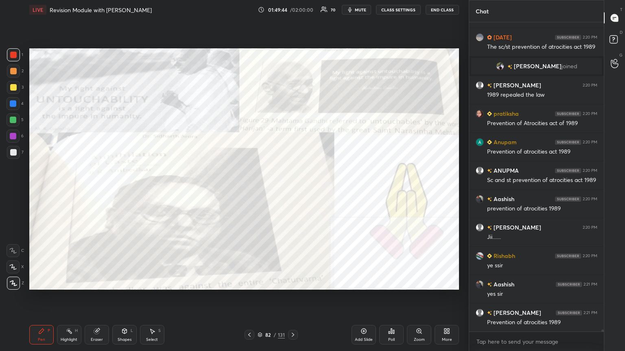
scroll to position [51412, 0]
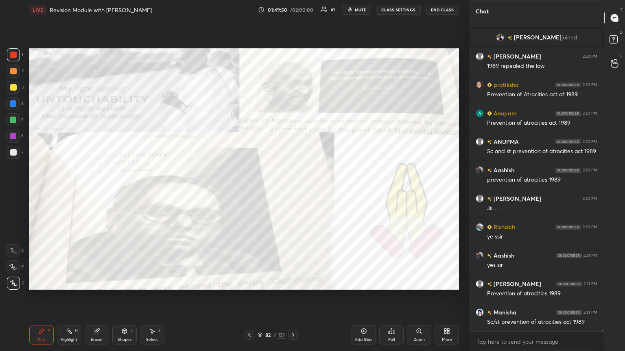
click at [259, 191] on icon at bounding box center [260, 335] width 5 height 5
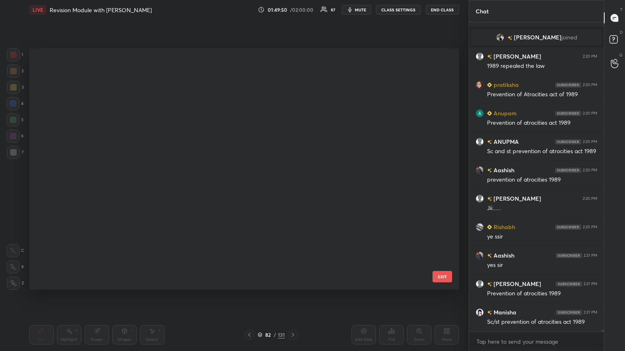
scroll to position [239, 426]
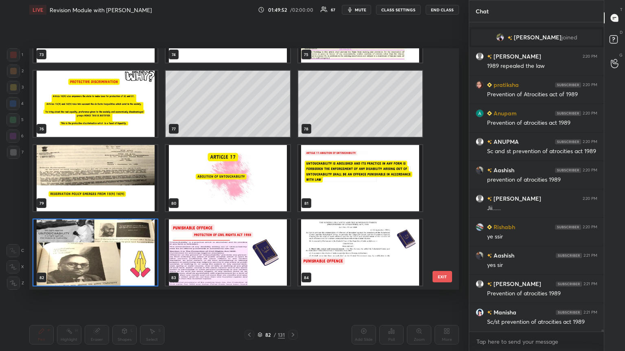
drag, startPoint x: 444, startPoint y: 178, endPoint x: 441, endPoint y: 182, distance: 4.9
click at [292, 184] on div "73 74 75 76 77 78 79 80 81 82 83 84 85 86 87 88 89 90" at bounding box center [236, 169] width 415 height 242
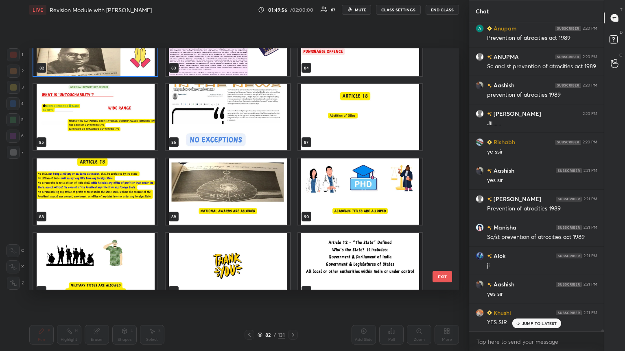
scroll to position [51526, 0]
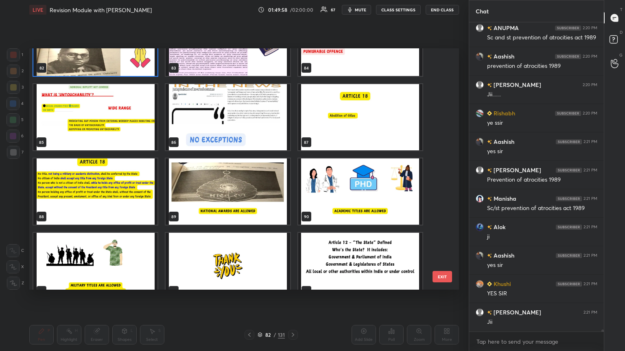
click at [249, 130] on img "grid" at bounding box center [228, 117] width 124 height 66
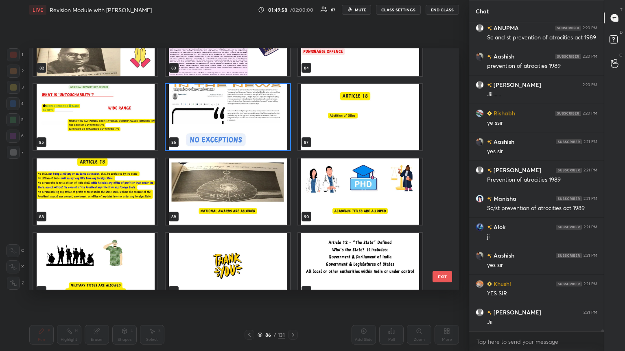
click at [251, 130] on img "grid" at bounding box center [228, 117] width 124 height 66
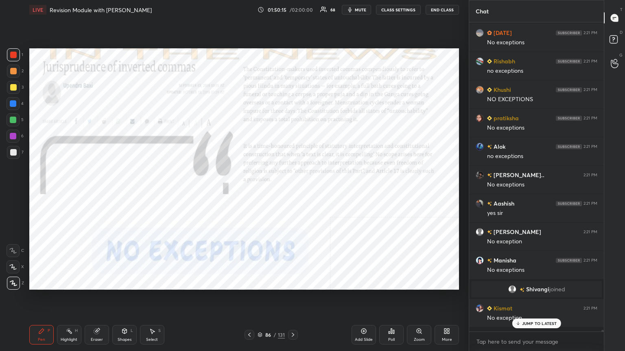
scroll to position [307, 132]
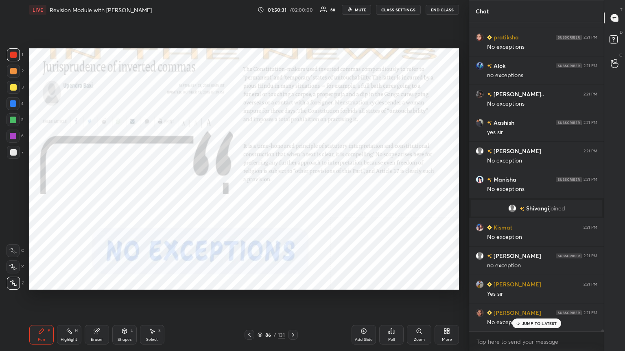
click at [249, 191] on icon at bounding box center [249, 335] width 7 height 7
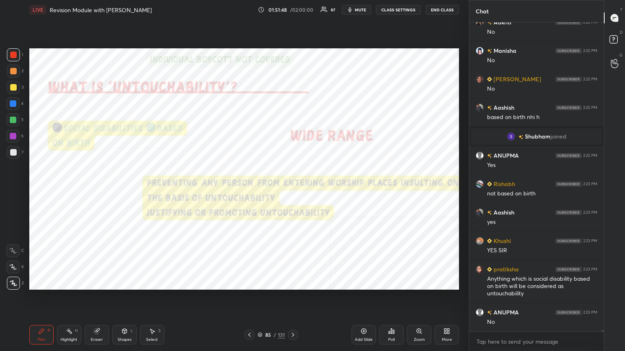
scroll to position [52986, 0]
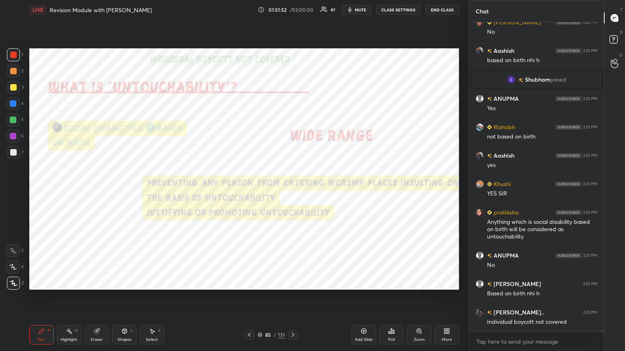
click at [259, 191] on icon at bounding box center [260, 335] width 4 height 1
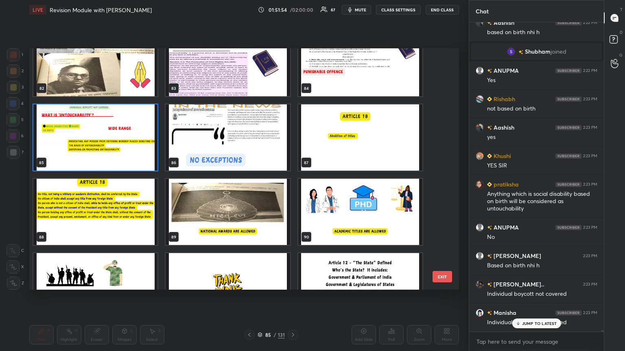
scroll to position [2038, 0]
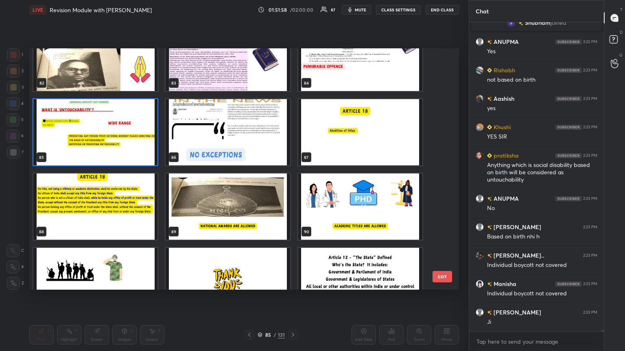
click at [292, 128] on img "grid" at bounding box center [360, 132] width 124 height 66
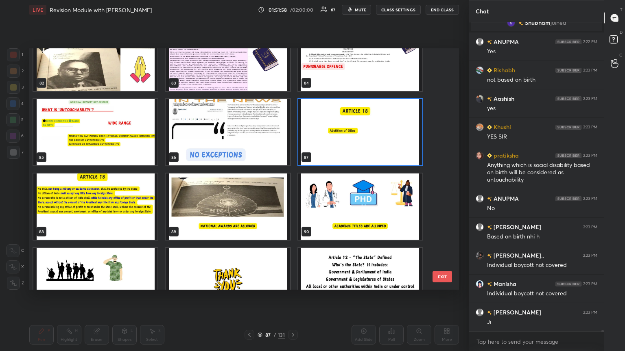
click at [292, 128] on img "grid" at bounding box center [360, 132] width 124 height 66
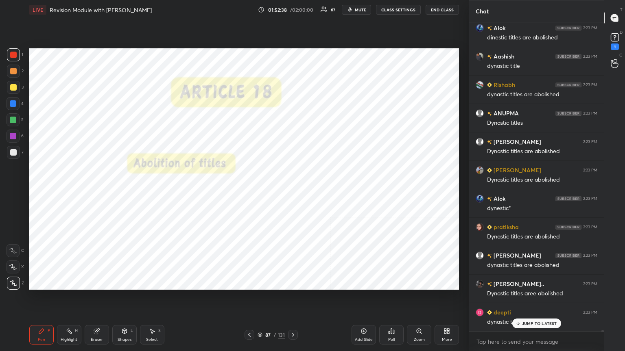
scroll to position [53816, 0]
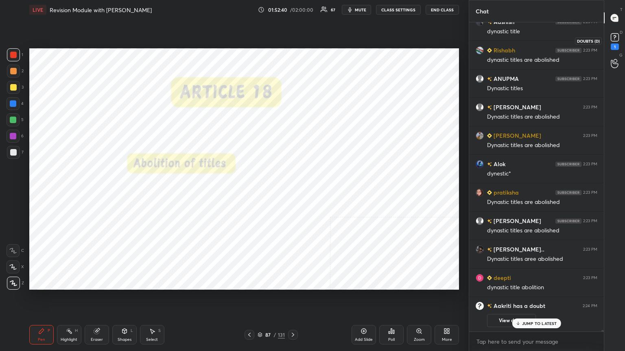
click at [292, 37] on icon at bounding box center [615, 37] width 12 height 12
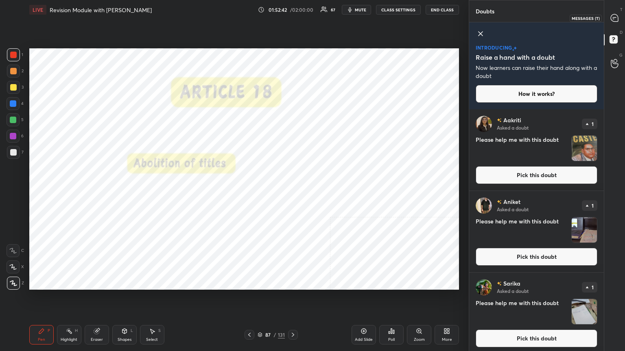
click at [292, 15] on icon at bounding box center [614, 17] width 7 height 7
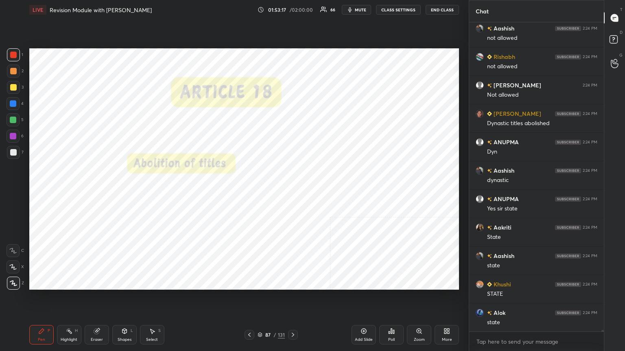
scroll to position [53752, 0]
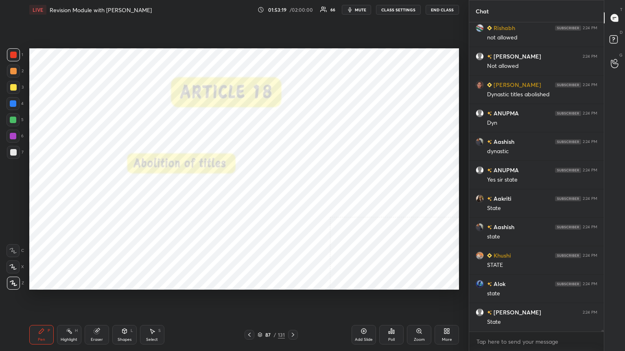
click at [292, 191] on div "Add Slide" at bounding box center [363, 335] width 24 height 20
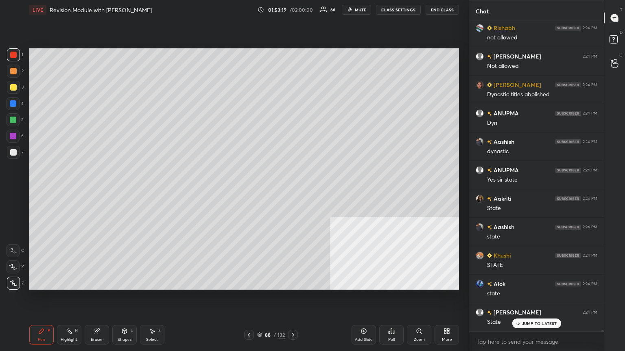
scroll to position [53780, 0]
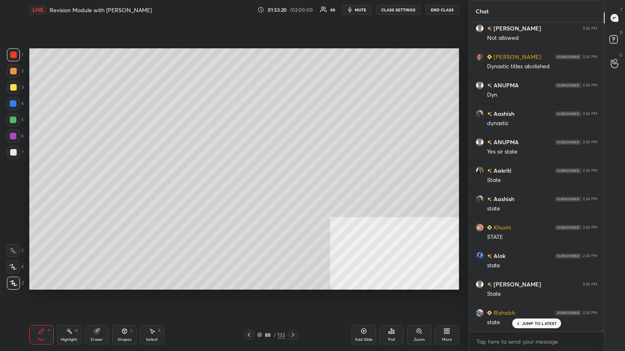
click at [12, 150] on div at bounding box center [13, 152] width 7 height 7
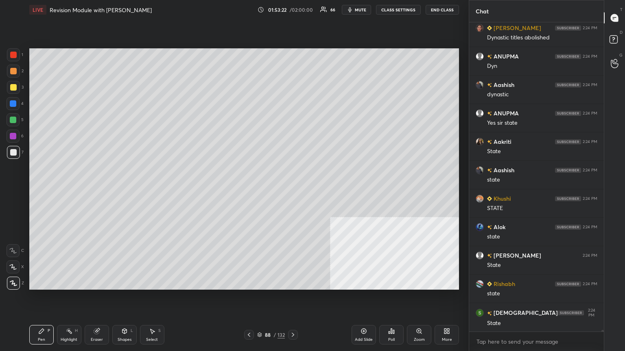
click at [292, 191] on icon at bounding box center [293, 335] width 7 height 7
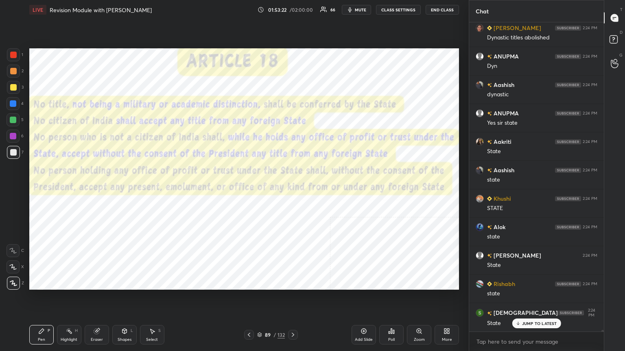
scroll to position [53894, 0]
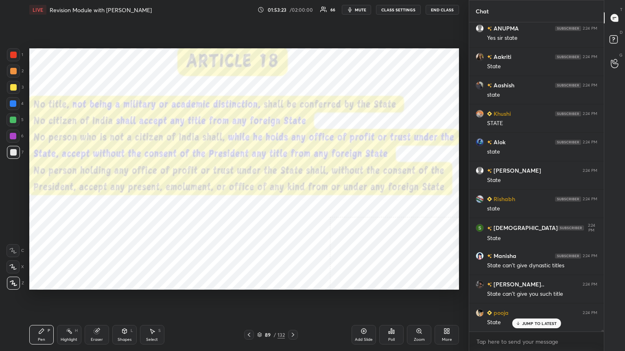
click at [292, 191] on icon at bounding box center [293, 335] width 7 height 7
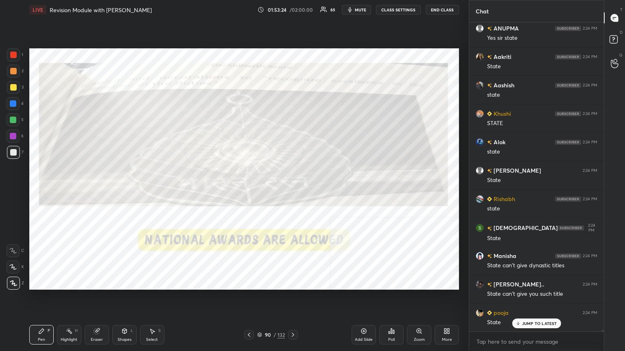
scroll to position [53923, 0]
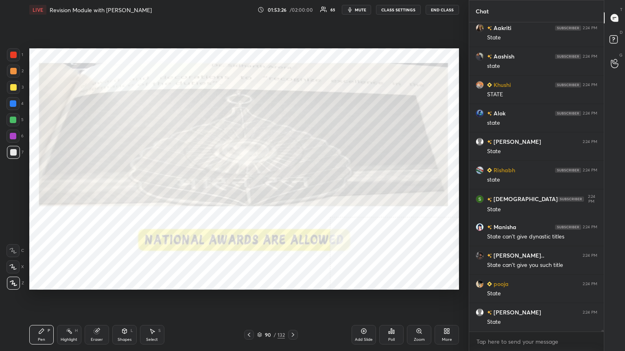
drag, startPoint x: 10, startPoint y: 52, endPoint x: 28, endPoint y: 67, distance: 22.8
click at [10, 52] on div at bounding box center [13, 55] width 7 height 7
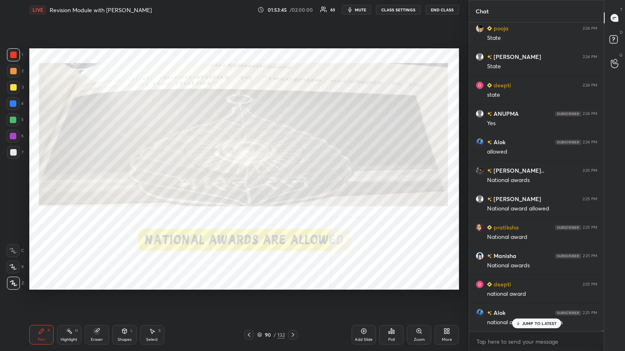
scroll to position [54208, 0]
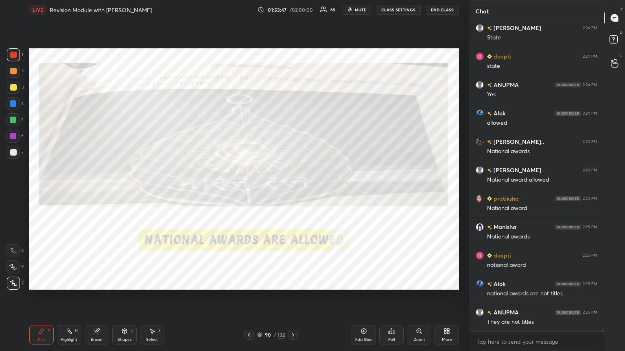
click at [292, 191] on icon at bounding box center [293, 335] width 7 height 7
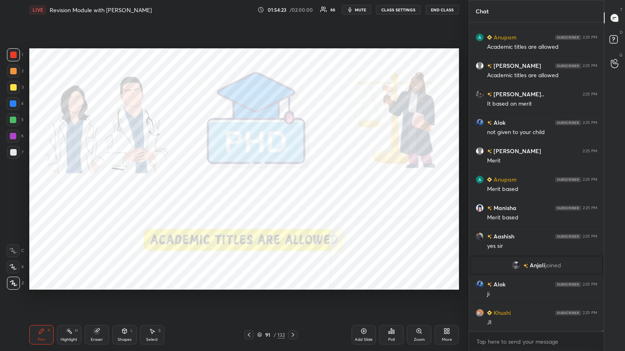
scroll to position [54312, 0]
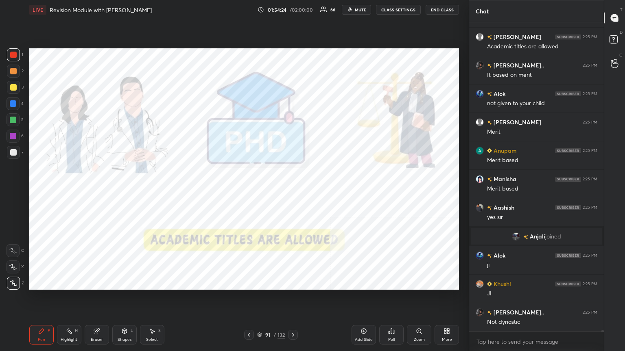
click at [259, 191] on icon at bounding box center [259, 335] width 5 height 5
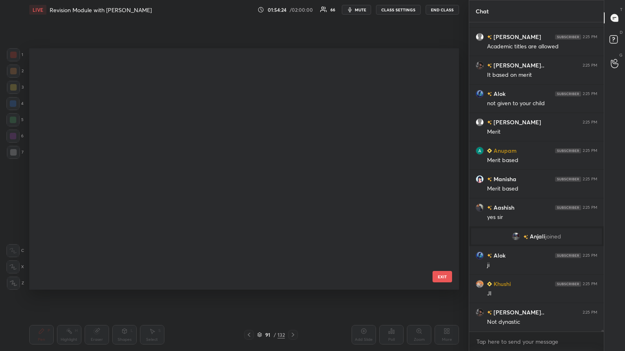
scroll to position [2066, 0]
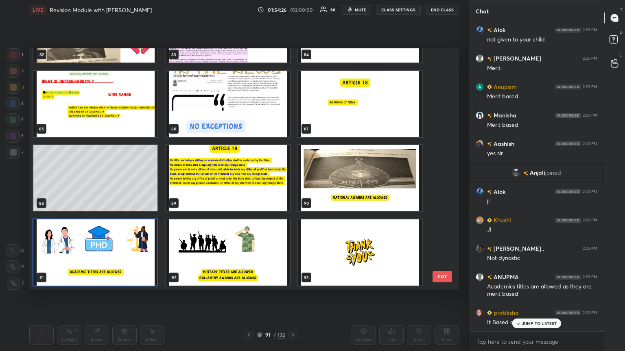
click at [248, 191] on img "grid" at bounding box center [228, 253] width 124 height 66
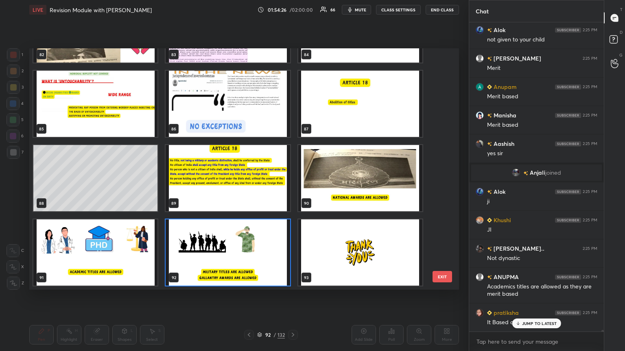
click at [248, 191] on img "grid" at bounding box center [228, 253] width 124 height 66
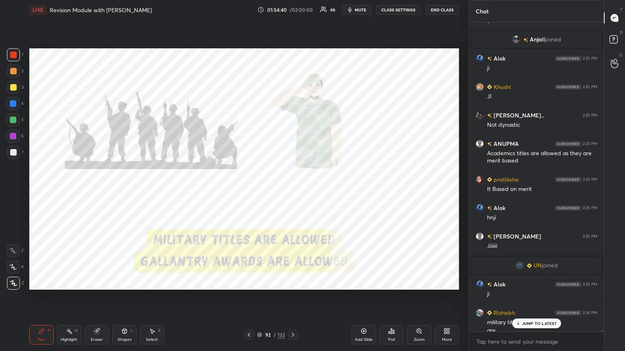
scroll to position [54517, 0]
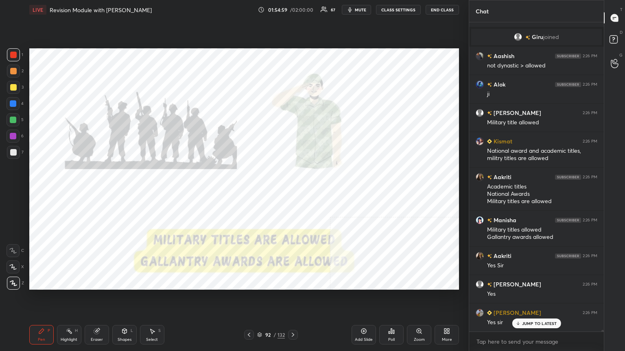
click at [292, 191] on icon at bounding box center [293, 335] width 7 height 7
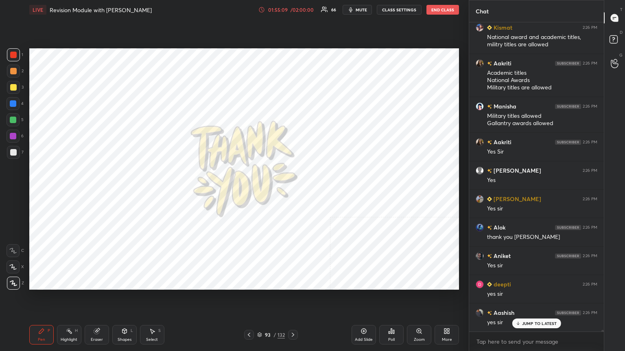
scroll to position [54882, 0]
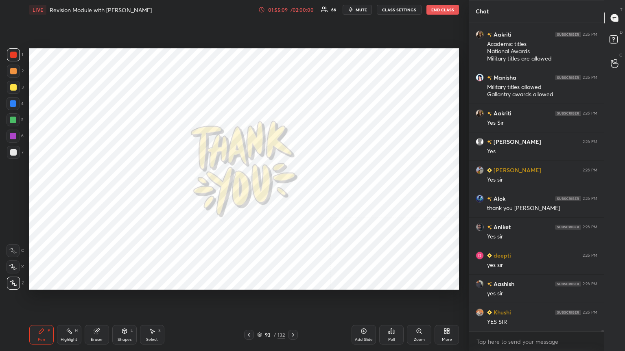
click at [260, 191] on icon at bounding box center [259, 335] width 5 height 5
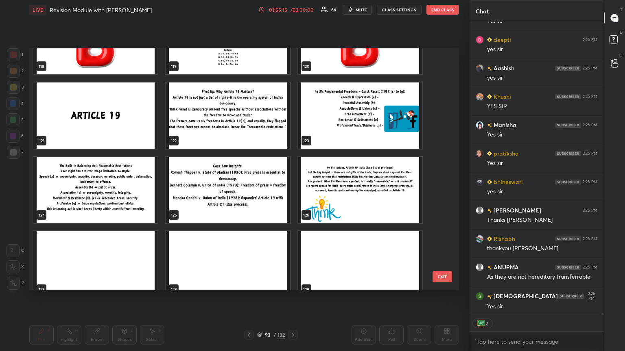
click at [118, 116] on img "grid" at bounding box center [95, 116] width 124 height 66
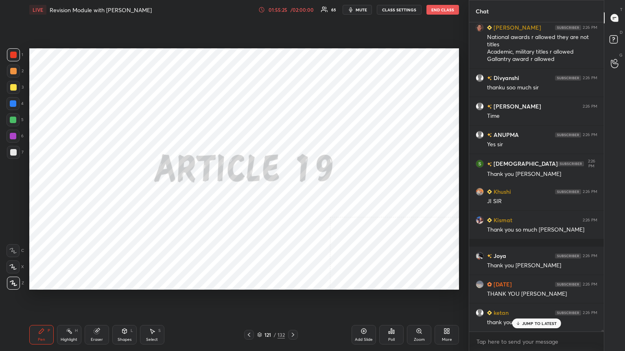
click at [262, 191] on icon at bounding box center [259, 335] width 5 height 5
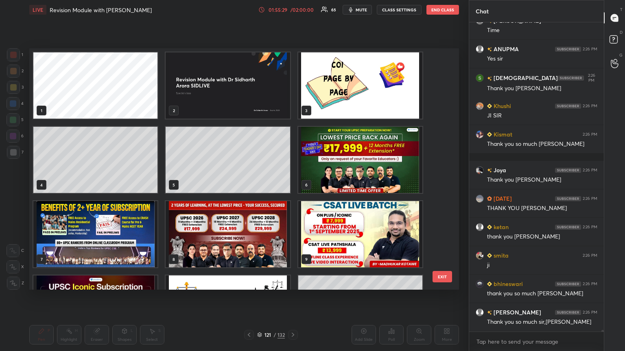
click at [292, 157] on img "grid" at bounding box center [360, 160] width 124 height 66
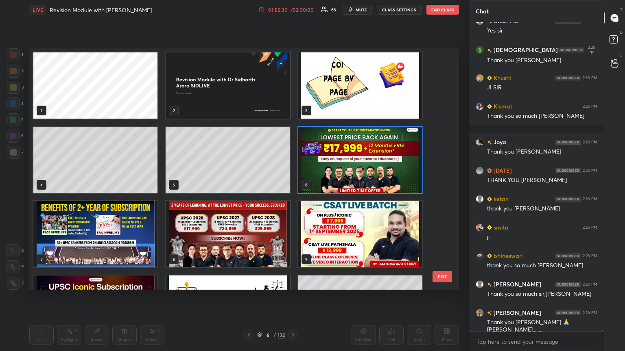
click at [292, 157] on img "grid" at bounding box center [360, 160] width 124 height 66
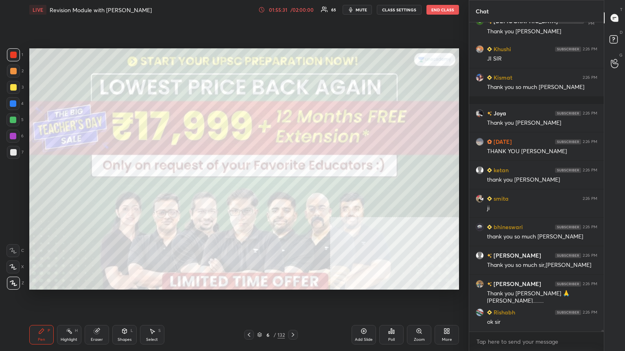
click at [292, 191] on body "1 2 3 4 5 6 7 C X Z C X Z E E Erase all H H LIVE Revision Module with [PERSON_N…" at bounding box center [312, 175] width 625 height 351
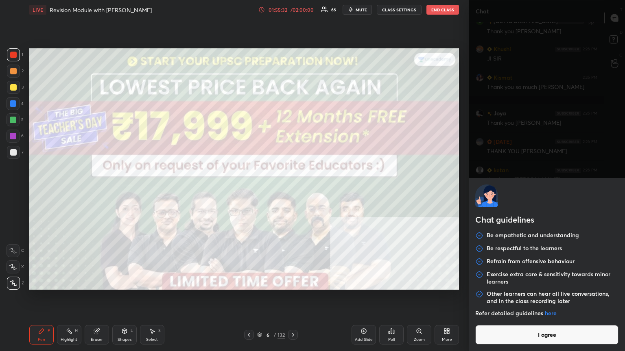
click at [292, 191] on button "I agree" at bounding box center [546, 335] width 143 height 20
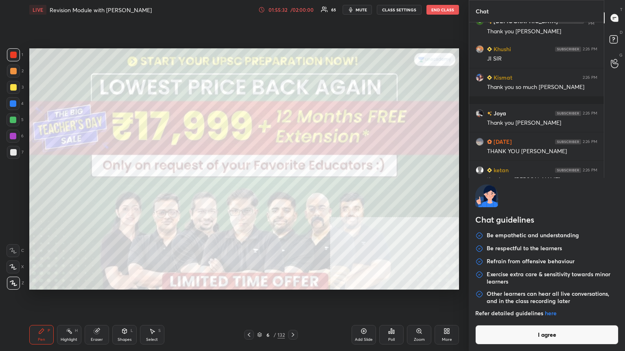
type textarea "x"
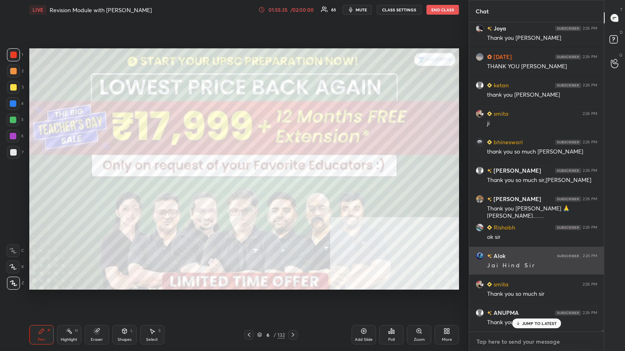
type textarea "G"
type textarea "x"
type textarea "GO"
type textarea "x"
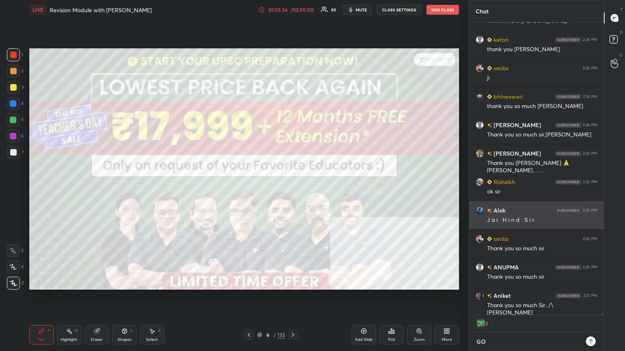
type textarea "[DEMOGRAPHIC_DATA]"
type textarea "x"
type textarea "[DEMOGRAPHIC_DATA]"
type textarea "x"
type textarea "[DEMOGRAPHIC_DATA] B"
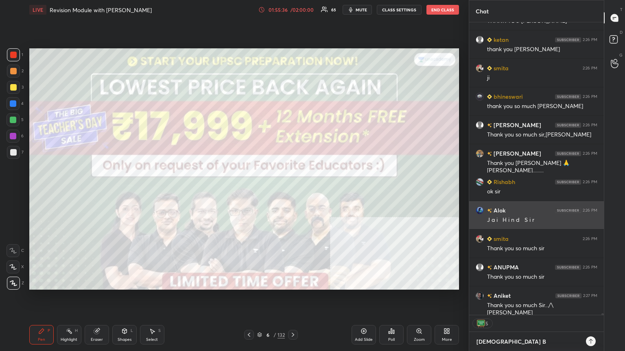
type textarea "x"
type textarea "[DEMOGRAPHIC_DATA] BL"
type textarea "x"
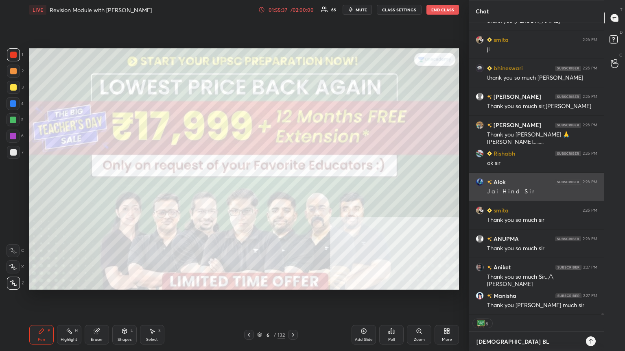
type textarea "[DEMOGRAPHIC_DATA] BLE"
type textarea "x"
type textarea "[DEMOGRAPHIC_DATA] BLES"
type textarea "x"
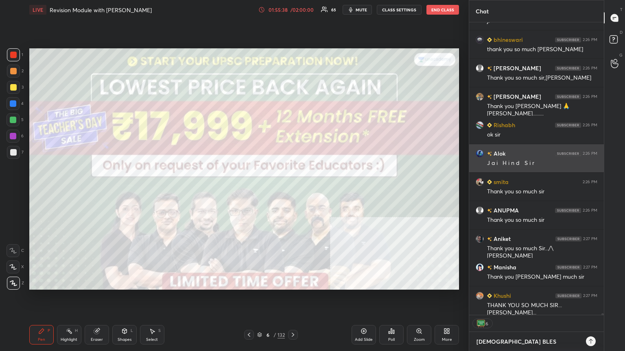
type textarea "[DEMOGRAPHIC_DATA] BLESS"
type textarea "x"
type textarea "[DEMOGRAPHIC_DATA] BLESS."
type textarea "x"
type textarea "[DEMOGRAPHIC_DATA] BLESS.J"
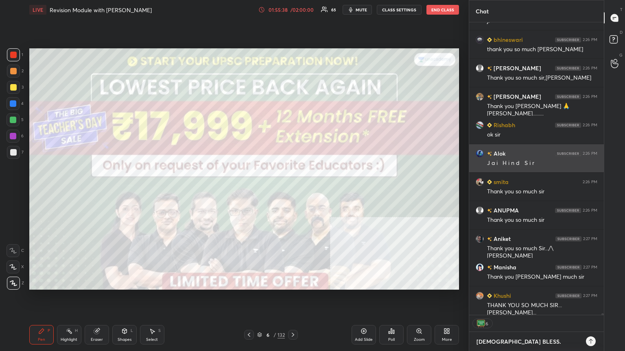
type textarea "x"
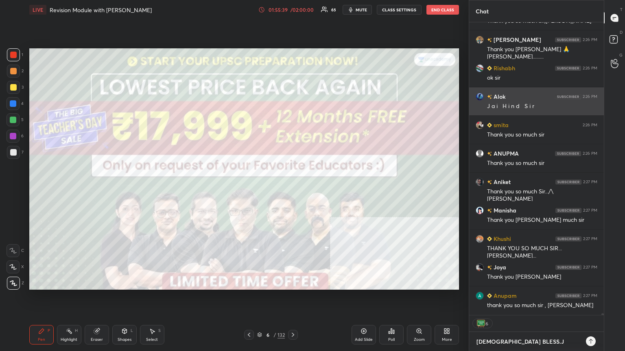
type textarea "[DEMOGRAPHIC_DATA] BLESS.JA"
type textarea "x"
type textarea "[DEMOGRAPHIC_DATA] BLESS.JAI"
type textarea "x"
type textarea "[DEMOGRAPHIC_DATA] BLESS.JAI"
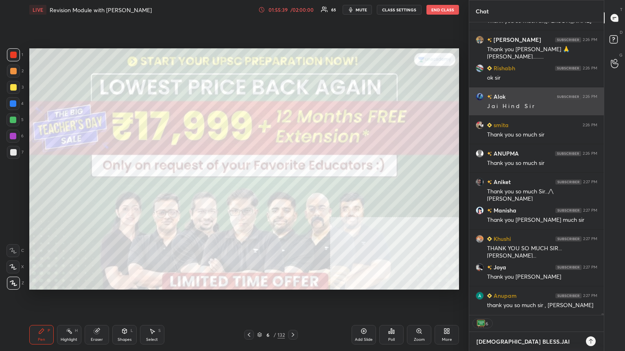
type textarea "x"
type textarea "[DEMOGRAPHIC_DATA] BLESS.[PERSON_NAME]"
type textarea "x"
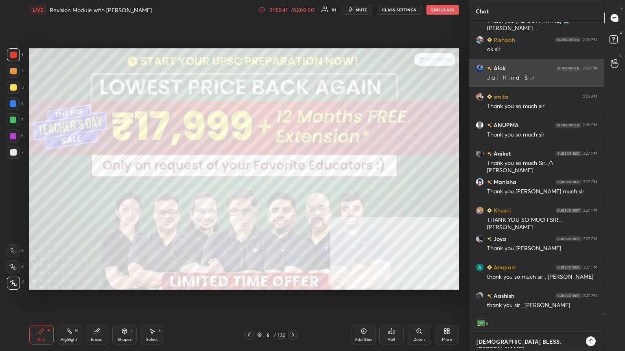
type textarea "[DEMOGRAPHIC_DATA] BLESS.[PERSON_NAME]"
type textarea "x"
type textarea "[DEMOGRAPHIC_DATA] BLESS.JAI HIN"
type textarea "x"
type textarea "[DEMOGRAPHIC_DATA] BLESS.[PERSON_NAME]"
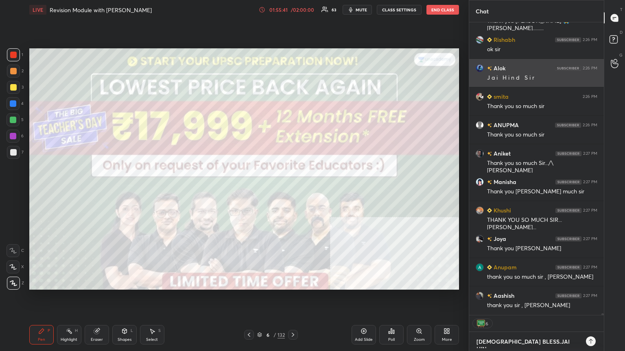
type textarea "x"
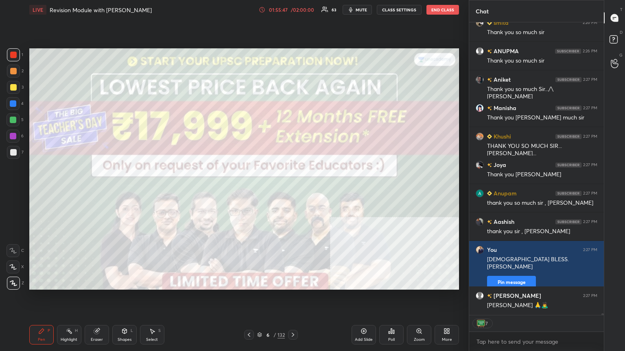
click at [292, 8] on button "End Class" at bounding box center [442, 10] width 33 height 10
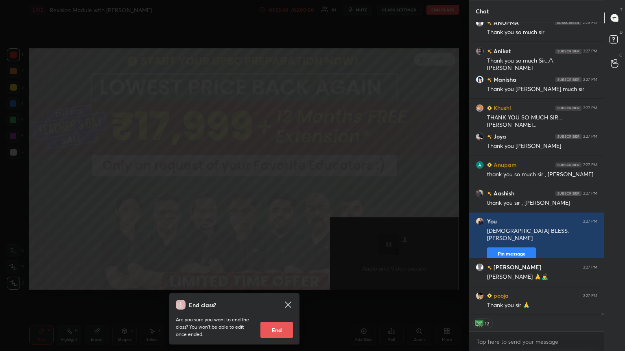
click at [279, 191] on button "End" at bounding box center [276, 330] width 33 height 16
type textarea "x"
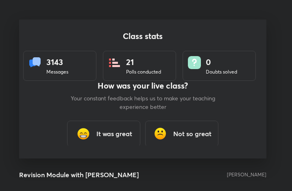
click at [115, 134] on h3 "It was great" at bounding box center [114, 134] width 36 height 10
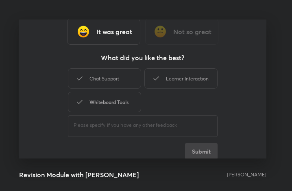
click at [111, 100] on div "Whiteboard Tools" at bounding box center [104, 102] width 73 height 20
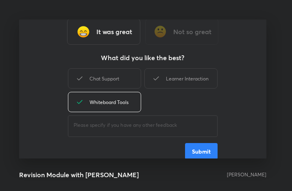
click at [201, 151] on button "Submit" at bounding box center [201, 151] width 33 height 16
